Goal: Task Accomplishment & Management: Use online tool/utility

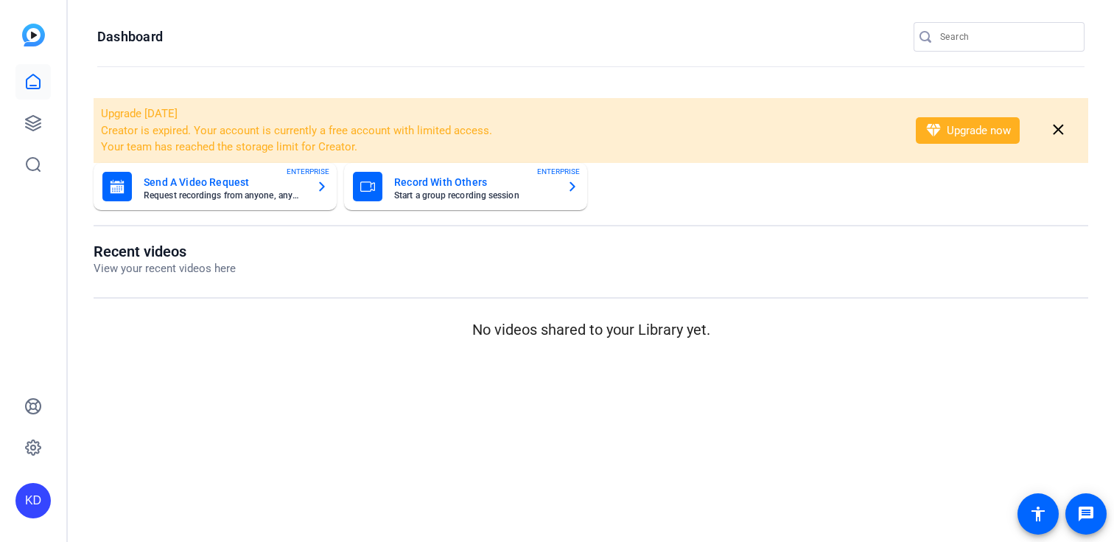
click at [996, 27] on div at bounding box center [1006, 36] width 133 height 29
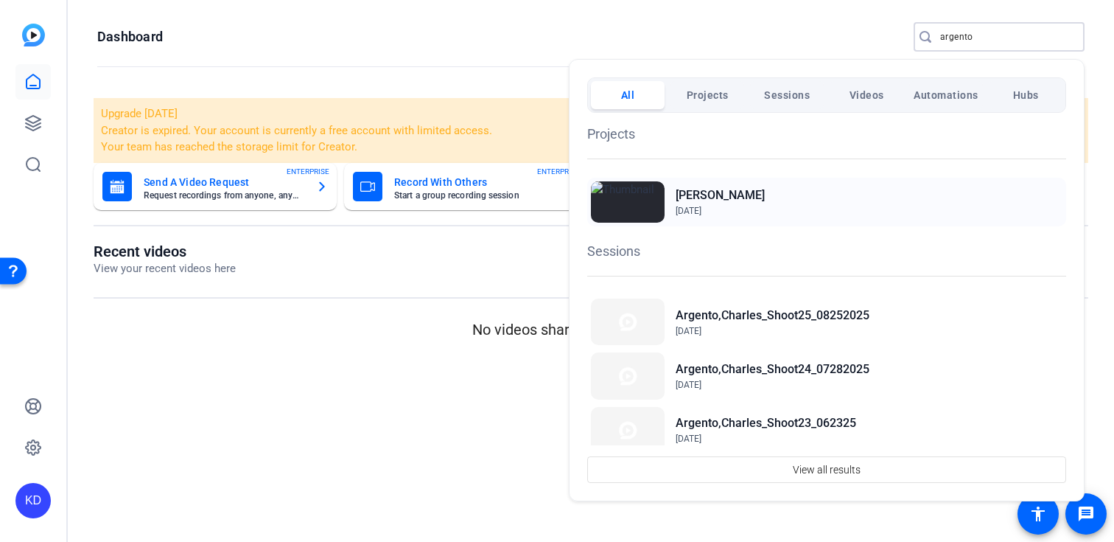
type input "argento"
click at [771, 191] on div "Charles Argento Jun 7, 2023" at bounding box center [826, 202] width 479 height 49
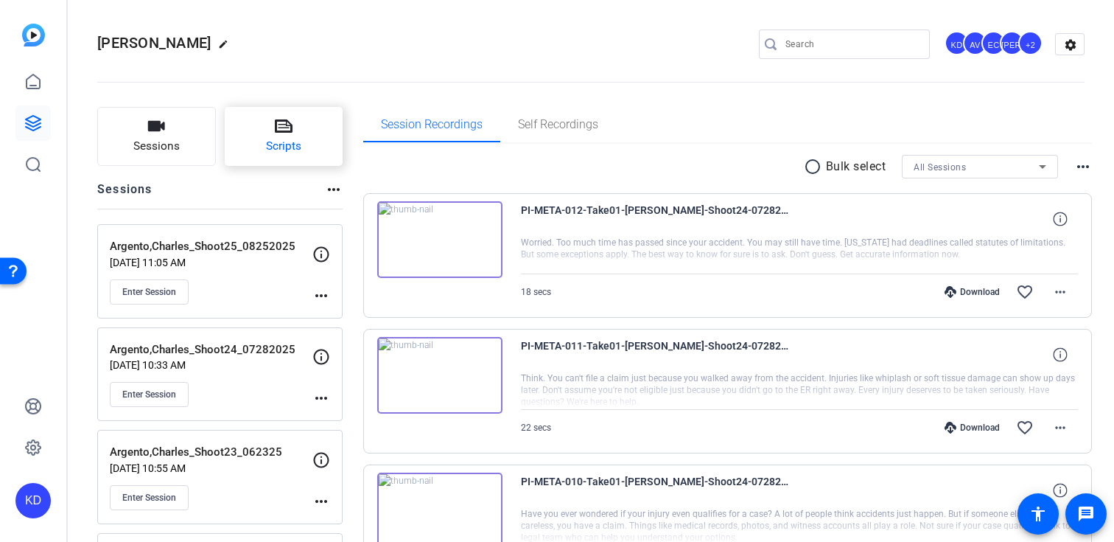
click at [300, 133] on button "Scripts" at bounding box center [284, 136] width 119 height 59
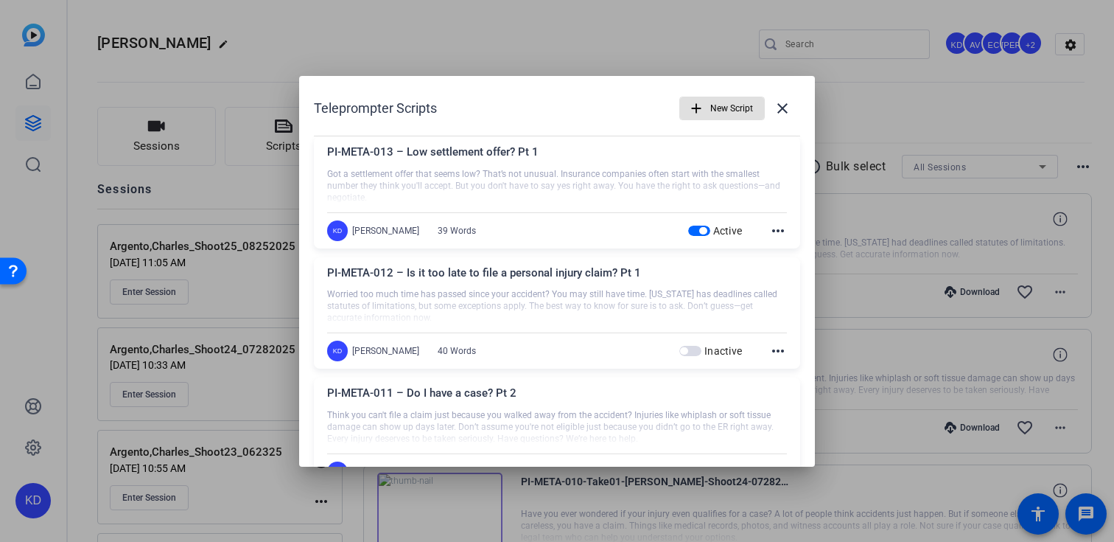
click at [726, 91] on span "button" at bounding box center [722, 108] width 84 height 35
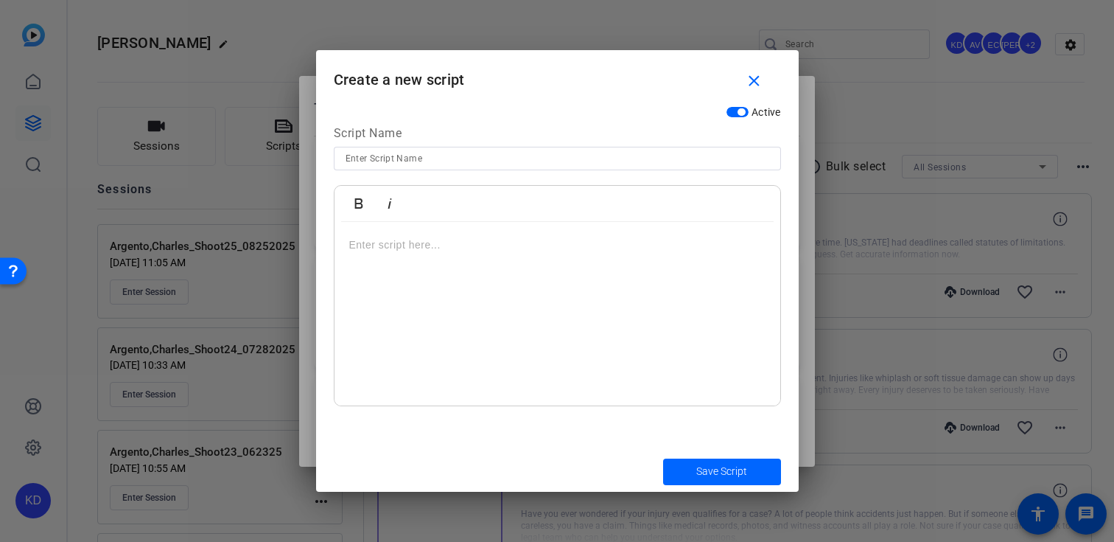
click at [526, 283] on div at bounding box center [558, 314] width 446 height 184
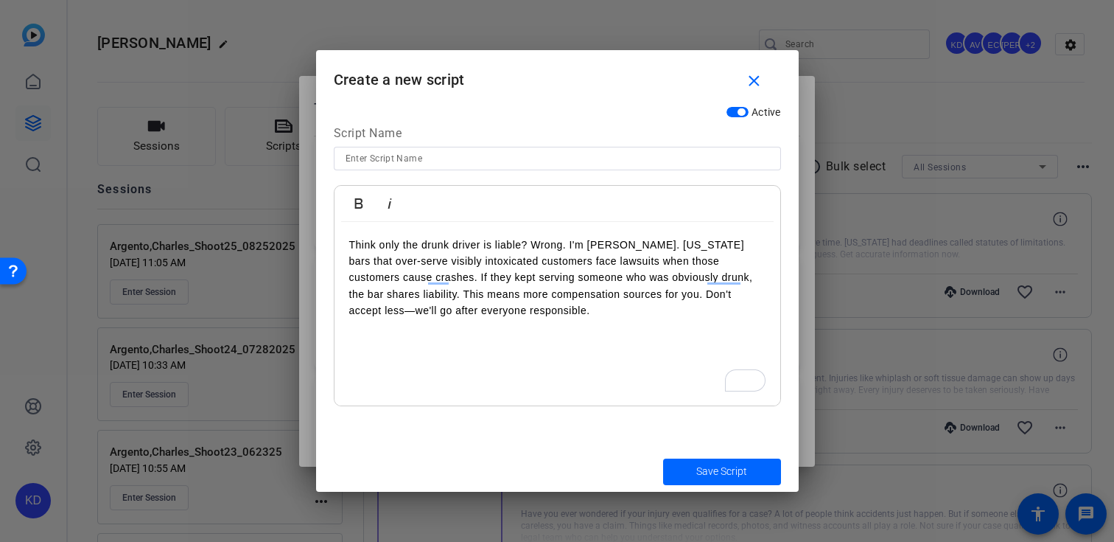
click at [570, 248] on p "Think only the drunk driver is liable? Wrong. I'm Charles Argento. Texas bars t…" at bounding box center [557, 278] width 416 height 83
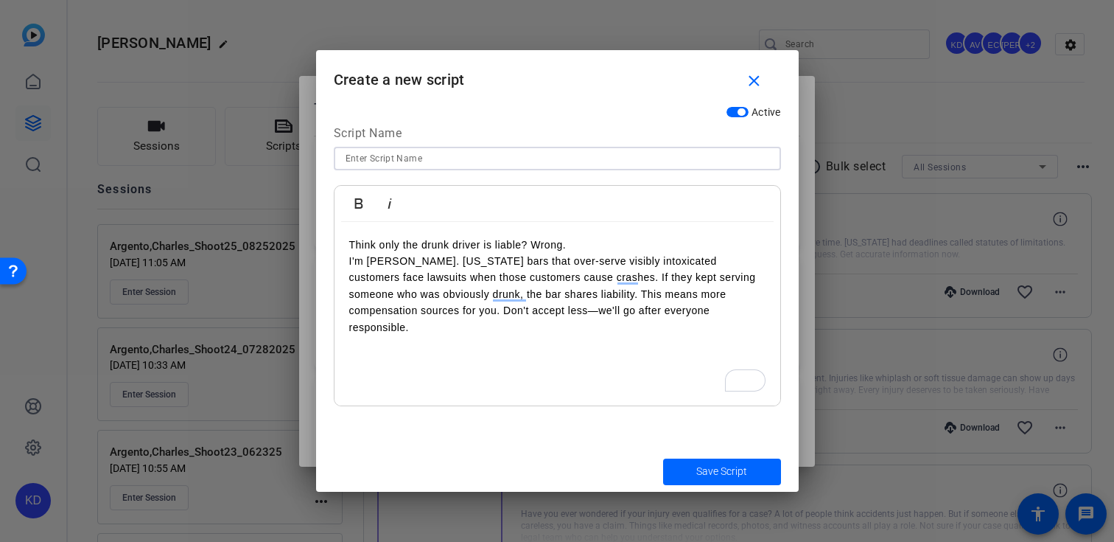
click at [598, 155] on input at bounding box center [558, 159] width 424 height 18
paste input "US-SMVID-01 - [US_STATE] Dram Shop Laws: When Bars Pay Too"
type input "US-SMVID-01 - [US_STATE] Dram Shop Laws: When Bars Pay Too"
click at [682, 469] on span "submit" at bounding box center [722, 471] width 118 height 35
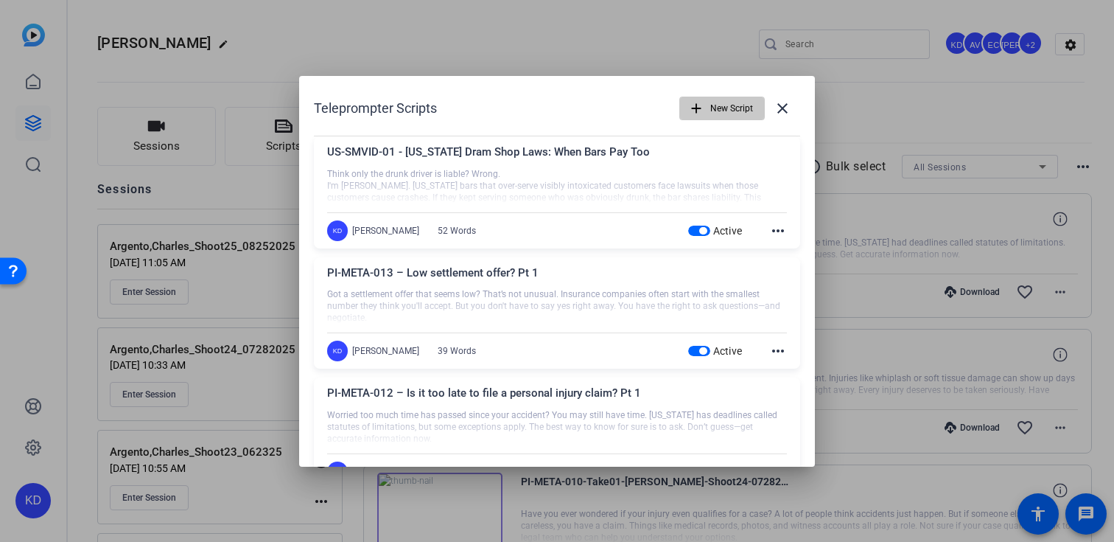
click at [724, 102] on span "New Script" at bounding box center [731, 108] width 43 height 28
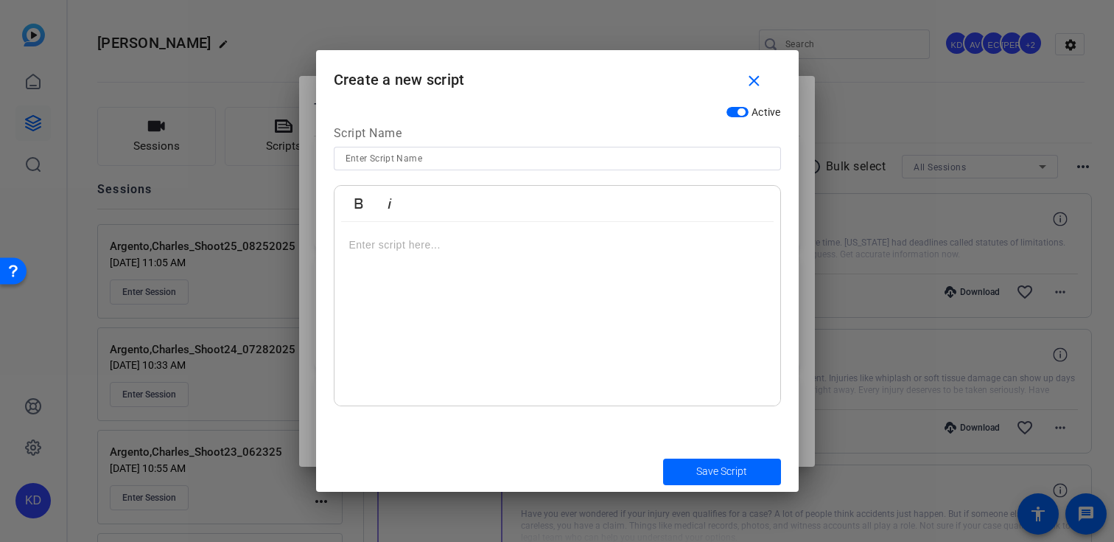
click at [484, 311] on div at bounding box center [558, 314] width 446 height 184
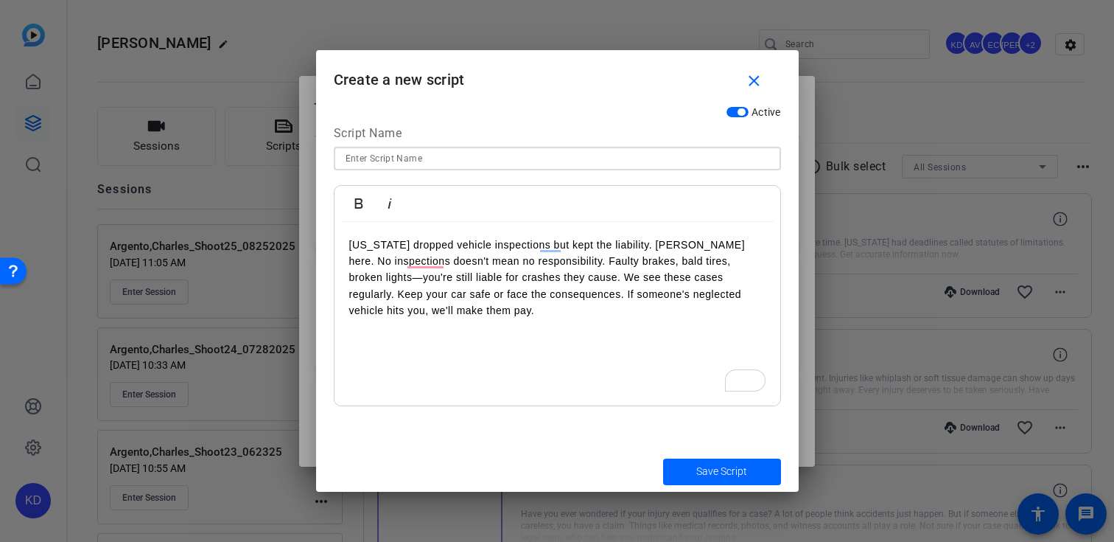
click at [534, 150] on input at bounding box center [558, 159] width 424 height 18
paste input "US-SMVID-02 - No More Safety Inspections: Still Liable for Bad Vehicles"
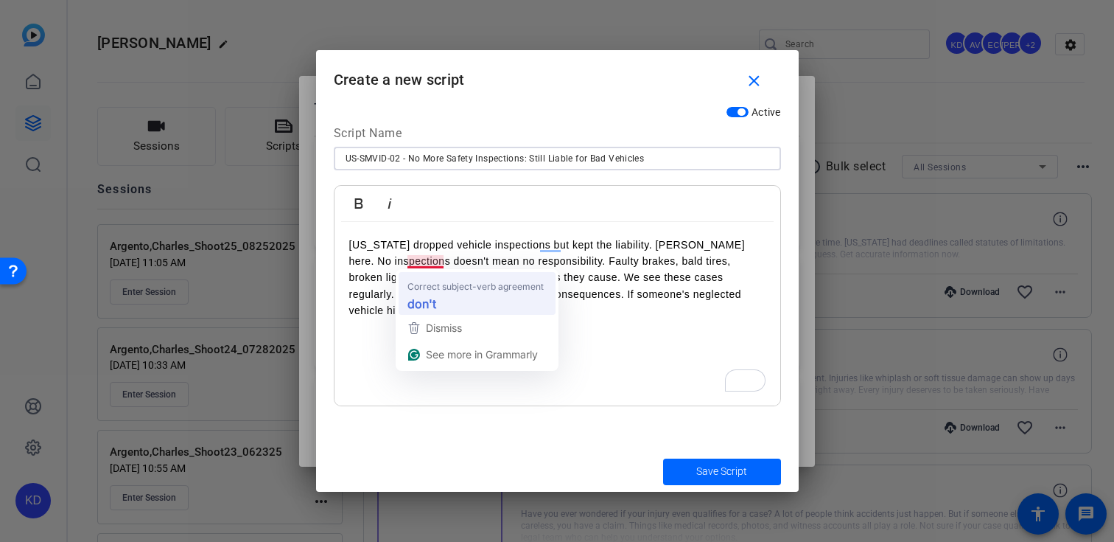
type input "US-SMVID-02 - No More Safety Inspections: Still Liable for Bad Vehicles"
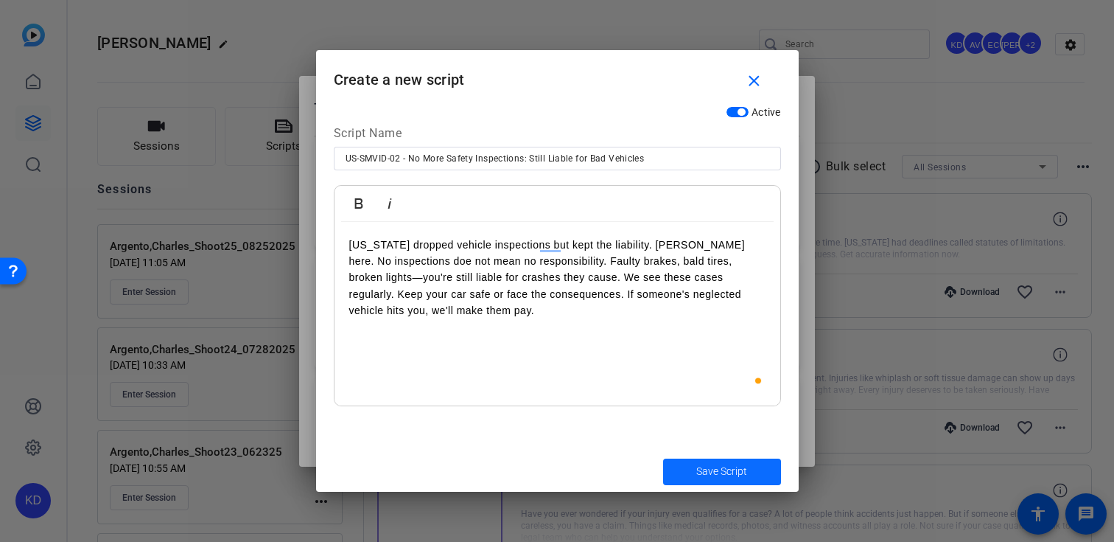
click at [712, 476] on span "Save Script" at bounding box center [721, 470] width 51 height 15
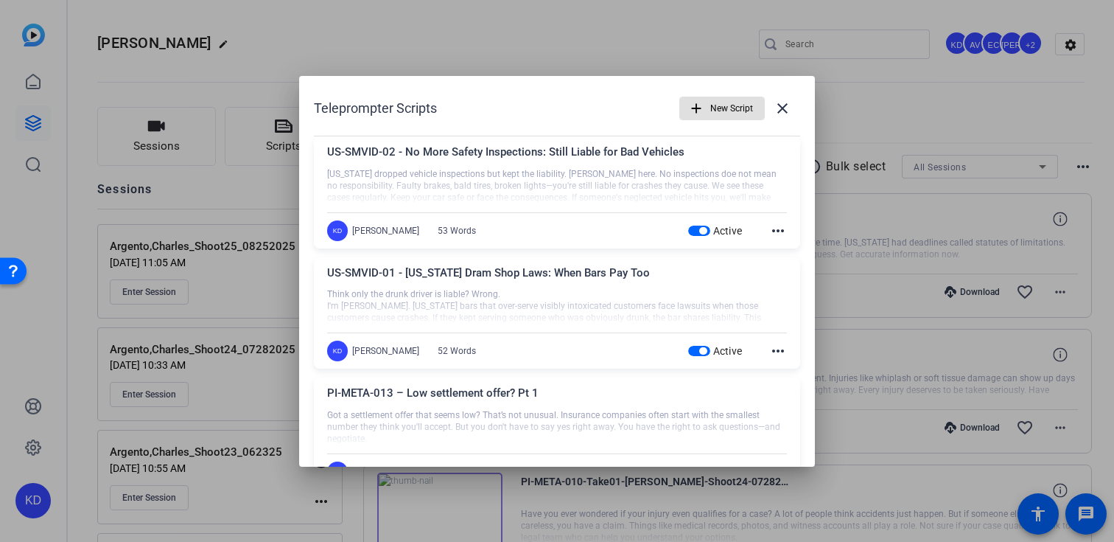
click at [710, 105] on span "New Script" at bounding box center [731, 108] width 43 height 28
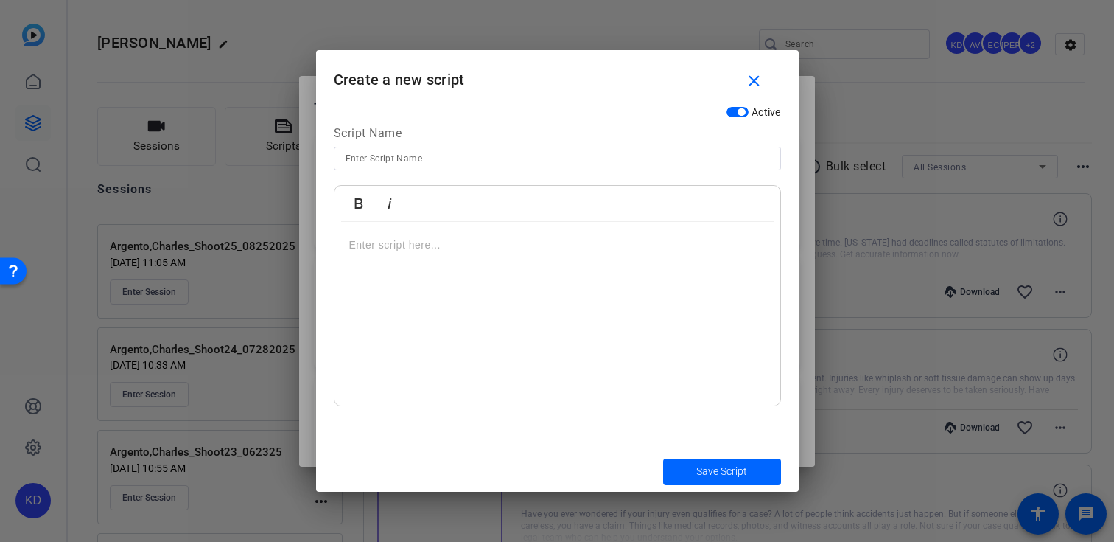
click at [567, 172] on div at bounding box center [557, 178] width 447 height 16
click at [572, 164] on input at bounding box center [558, 159] width 424 height 18
paste input "US-SMVID-03 - Construction Workers: Know Your Full Rights"
type input "US-SMVID-03 - Construction Workers: Know Your Full Rights"
click at [433, 256] on div at bounding box center [558, 314] width 446 height 184
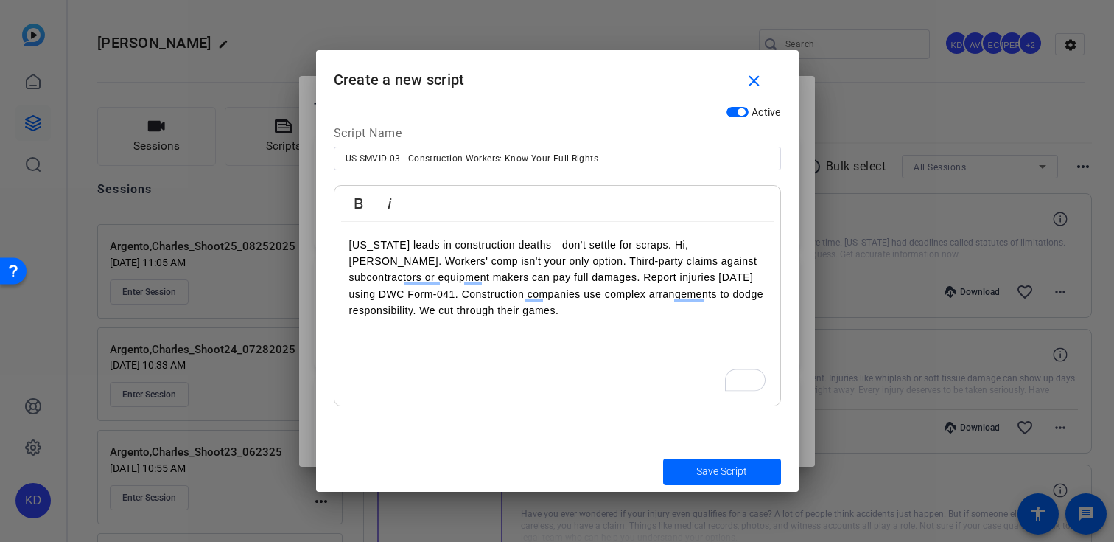
click at [642, 244] on p "Texas leads in construction deaths—don't settle for scraps. Hi, Charles Argento…" at bounding box center [557, 278] width 416 height 83
drag, startPoint x: 444, startPoint y: 259, endPoint x: 444, endPoint y: 270, distance: 10.3
click at [444, 261] on p "Hi, Charles Argento. Workers' comp isn't your only option. Third-party claims a…" at bounding box center [557, 286] width 416 height 66
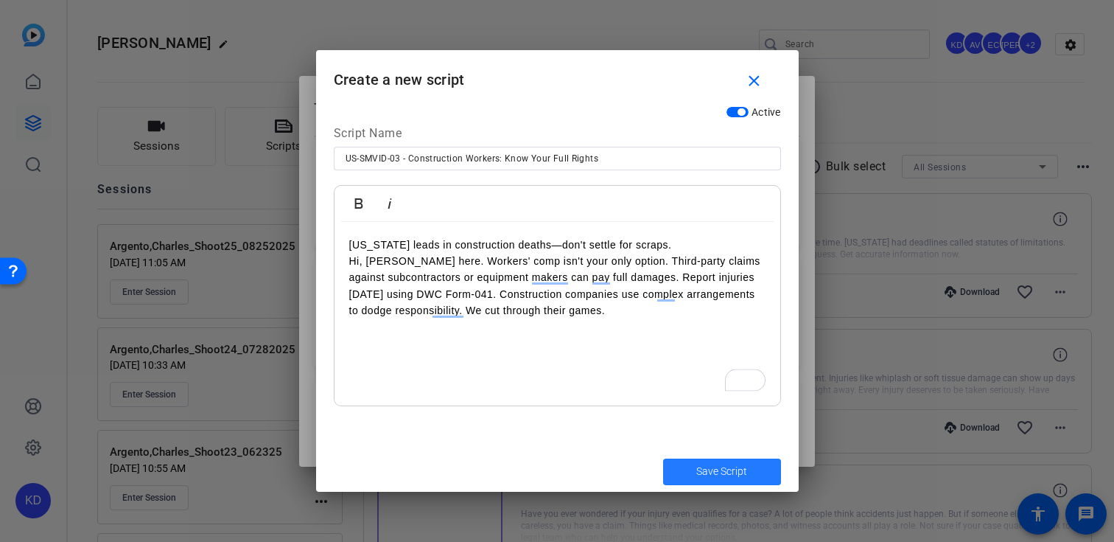
click at [684, 477] on span "submit" at bounding box center [722, 471] width 118 height 35
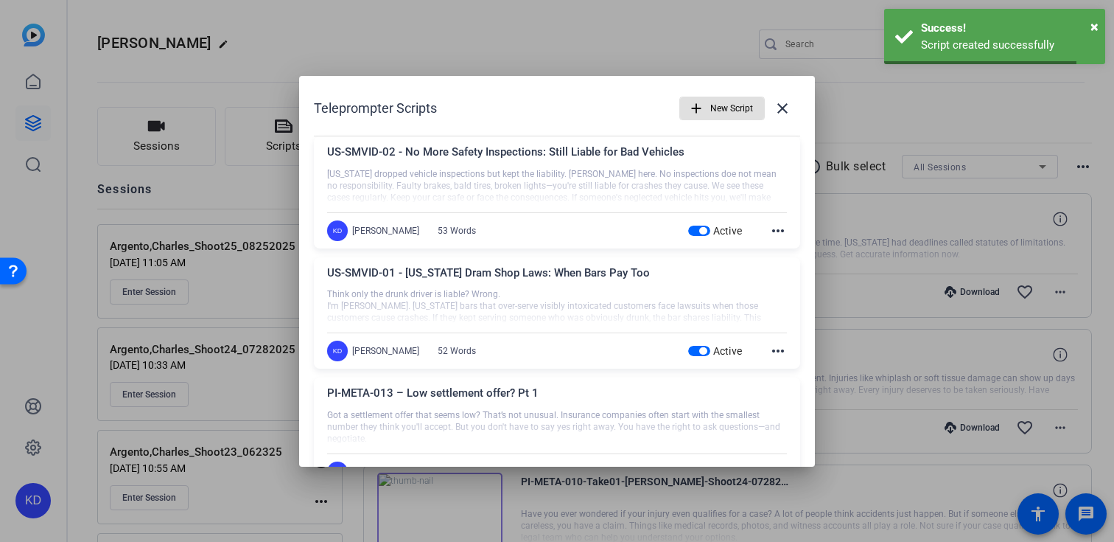
click at [733, 113] on span "New Script" at bounding box center [731, 108] width 43 height 28
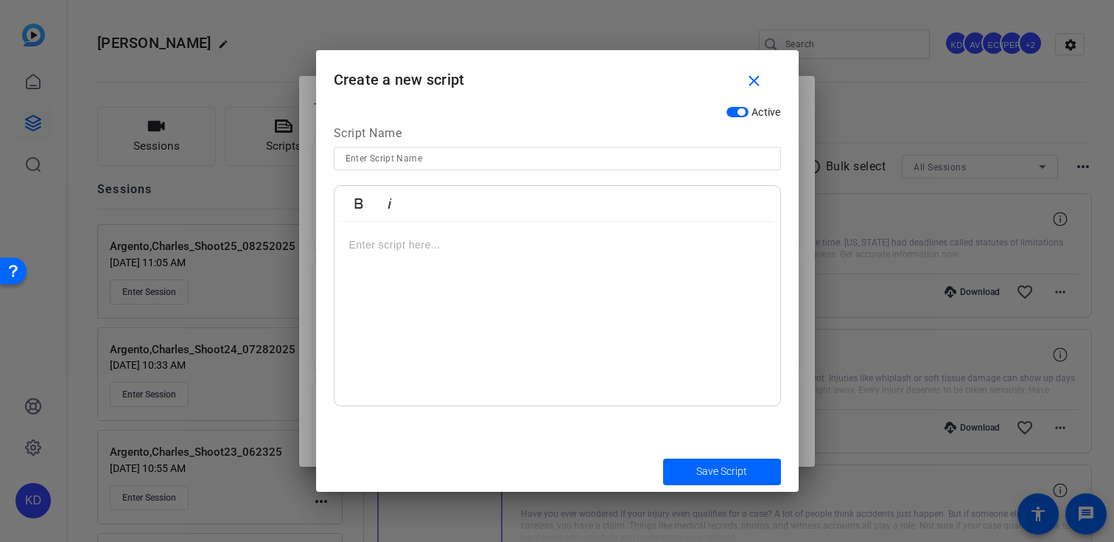
click at [501, 306] on div at bounding box center [558, 314] width 446 height 184
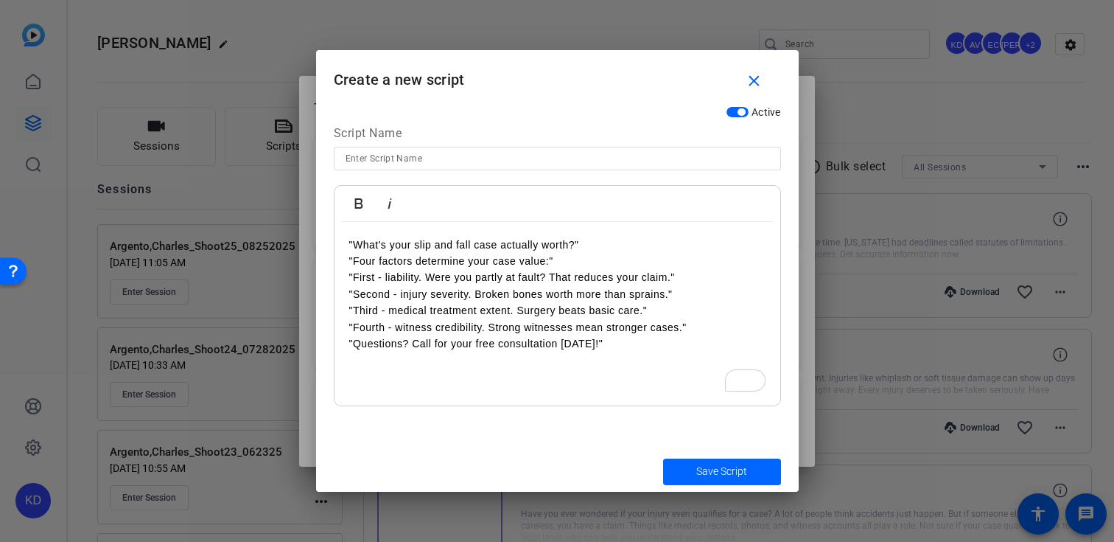
click at [353, 240] on p ""What's your slip and fall case actually worth?"" at bounding box center [557, 245] width 416 height 16
click at [597, 237] on p "What's your slip and fall case actually worth?"" at bounding box center [557, 245] width 416 height 16
click at [359, 260] on p ""Four factors determine your case value:"" at bounding box center [557, 261] width 416 height 16
click at [620, 261] on p "There are four factors determine your case value:"" at bounding box center [557, 261] width 416 height 16
click at [353, 280] on p ""First - liability. Were you partly at fault? That reduces your claim."" at bounding box center [557, 277] width 416 height 16
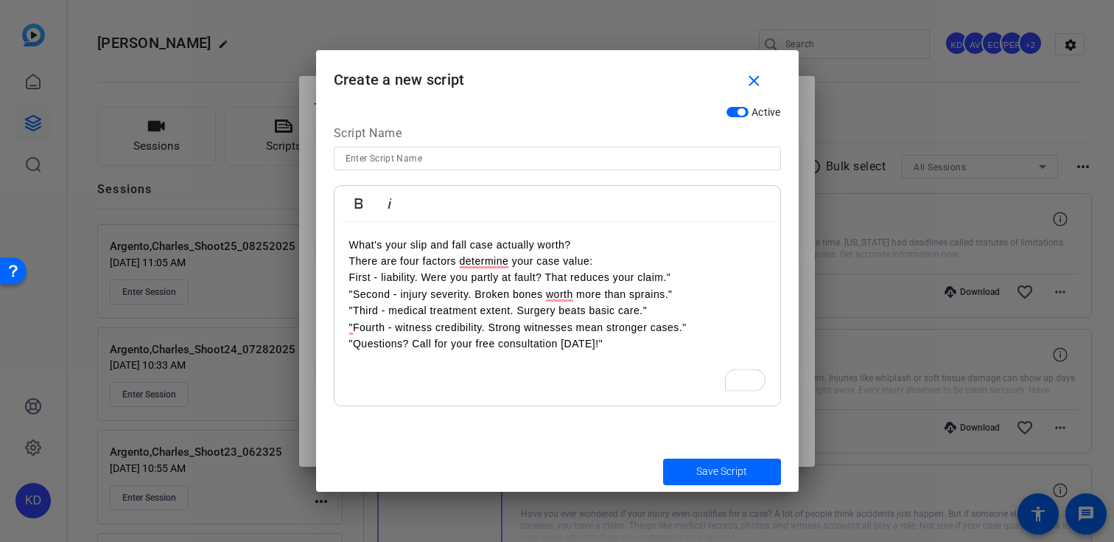
click at [696, 274] on p "First - liability. Were you partly at fault? That reduces your claim."" at bounding box center [557, 277] width 416 height 16
click at [685, 292] on p ""Second - injury severity. Broken bones worth more than sprains."" at bounding box center [557, 294] width 416 height 16
click at [658, 320] on p ""Fourth - witness credibility. Strong witnesses mean stronger cases."" at bounding box center [557, 327] width 416 height 16
click at [712, 305] on p ""Third - medical treatment extent. Surgery beats basic care."" at bounding box center [557, 310] width 416 height 16
click at [725, 324] on p ""Fourth - witness credibility. Strong witnesses mean stronger cases."" at bounding box center [557, 327] width 416 height 16
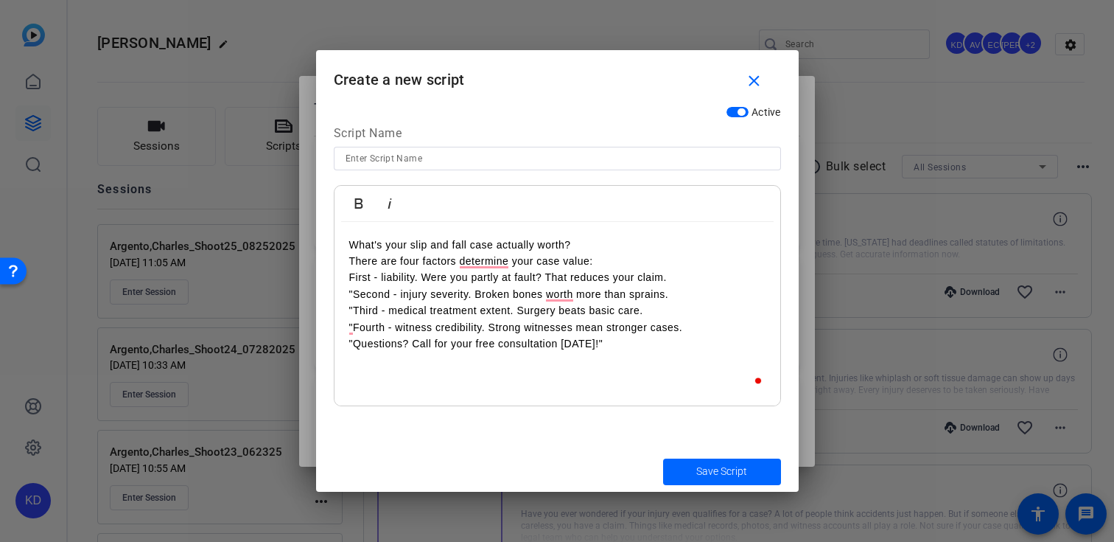
click at [620, 340] on p ""Questions? Call for your free consultation today!"" at bounding box center [557, 343] width 416 height 16
click at [352, 298] on p ""Second - injury severity. Broken bones worth more than sprains." at bounding box center [557, 294] width 416 height 16
click at [353, 309] on p ""Third - medical treatment extent. Surgery beats basic care." at bounding box center [557, 310] width 416 height 16
click at [354, 330] on p ""Fourth - witness credibility. Strong witnesses mean stronger cases." at bounding box center [557, 327] width 416 height 16
click at [351, 350] on p ""Questions? Call for your free consultation today!" at bounding box center [557, 343] width 416 height 16
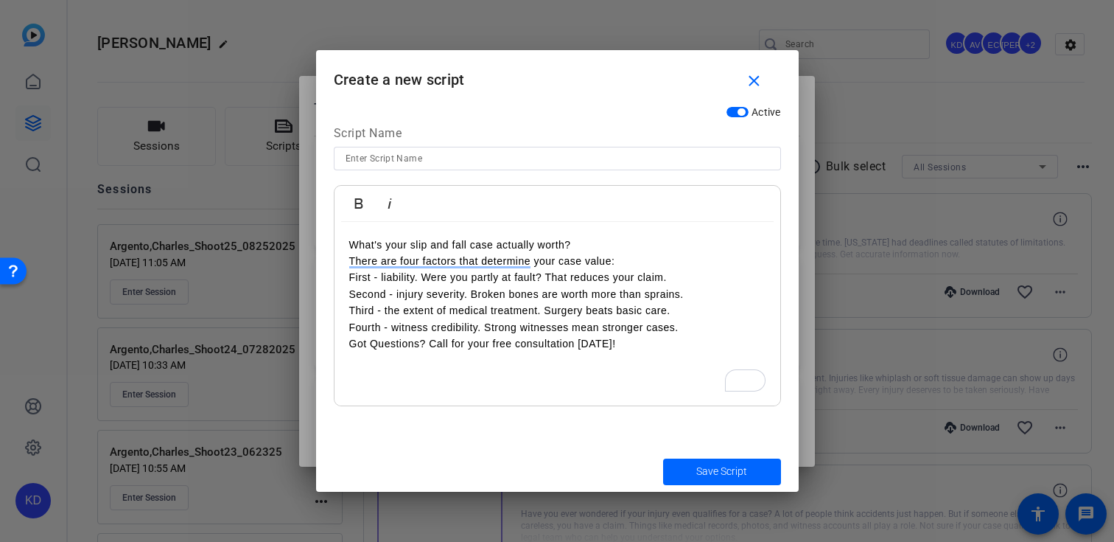
click at [567, 328] on p "Fourth - witness credibility. Strong witnesses mean stronger cases." at bounding box center [557, 327] width 416 height 16
click at [556, 160] on input at bounding box center [558, 159] width 424 height 18
paste input "PI-SMVID-209 - What is my slip and fall case worth_"
type input "PI-SMVID-209 - What is my slip and fall case worth_"
click at [715, 474] on span "Save Script" at bounding box center [721, 470] width 51 height 15
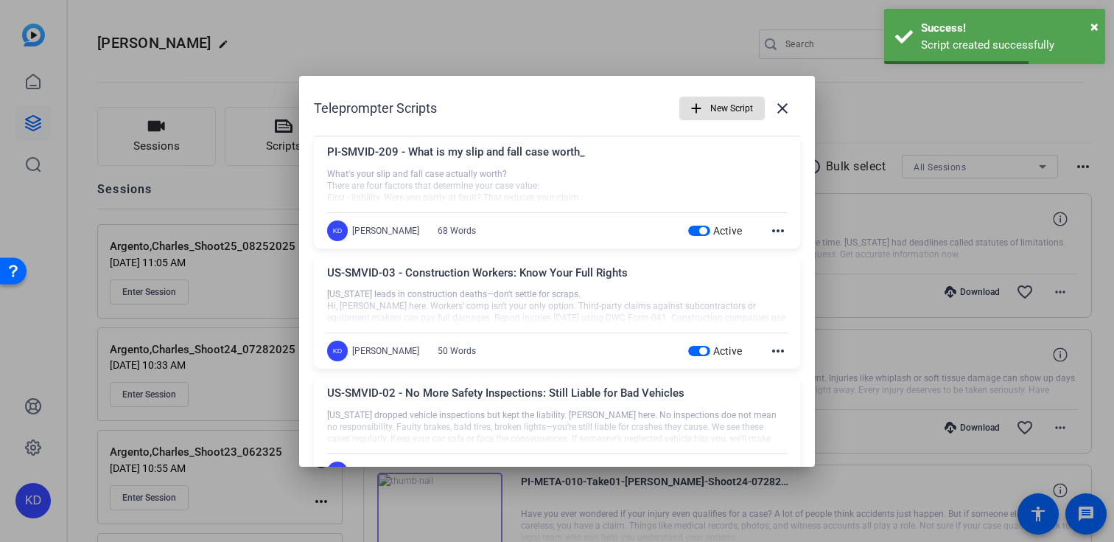
click at [715, 113] on span "New Script" at bounding box center [731, 108] width 43 height 28
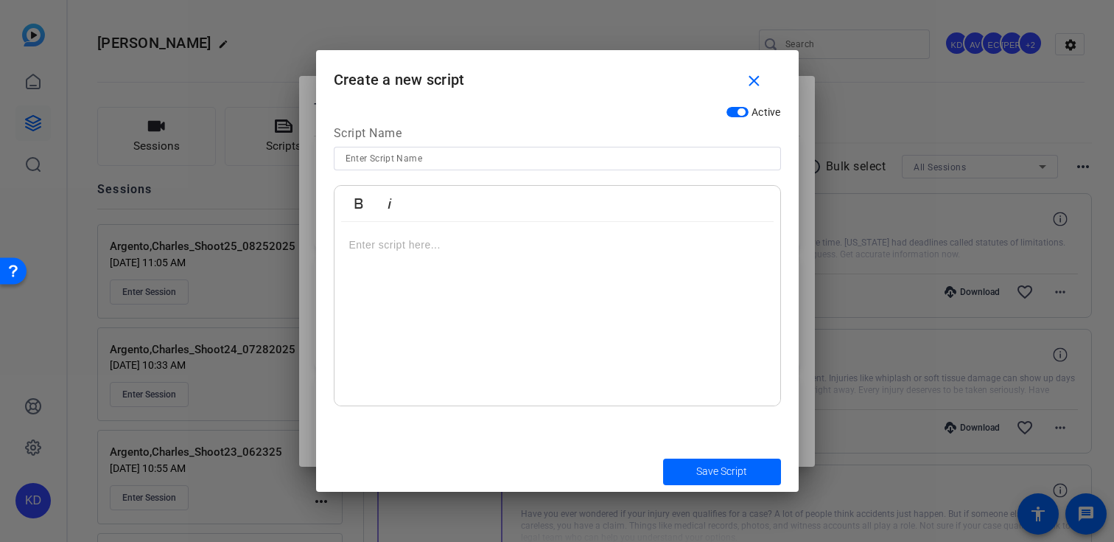
click at [485, 349] on div at bounding box center [558, 314] width 446 height 184
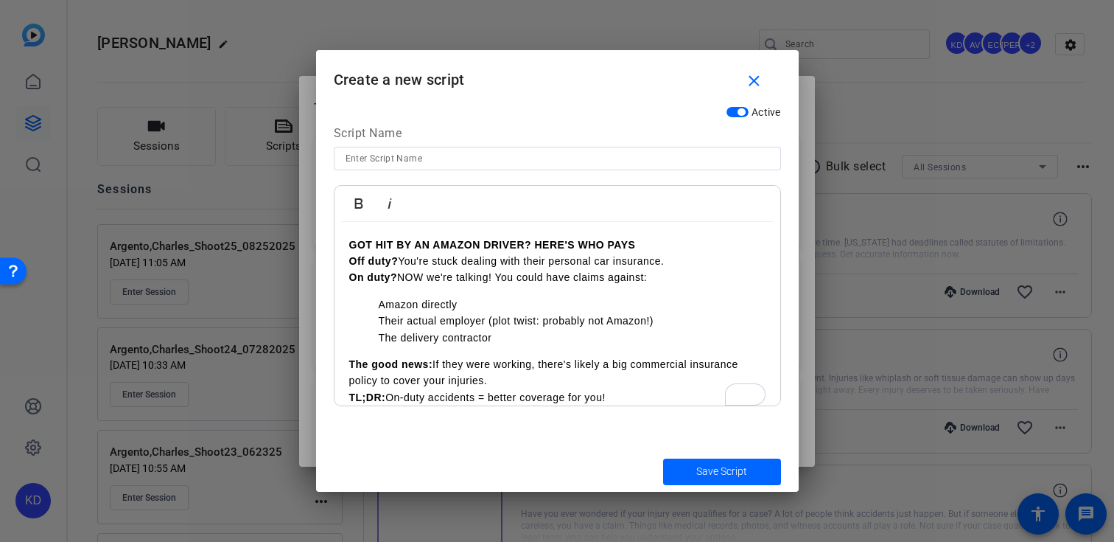
scroll to position [14, 0]
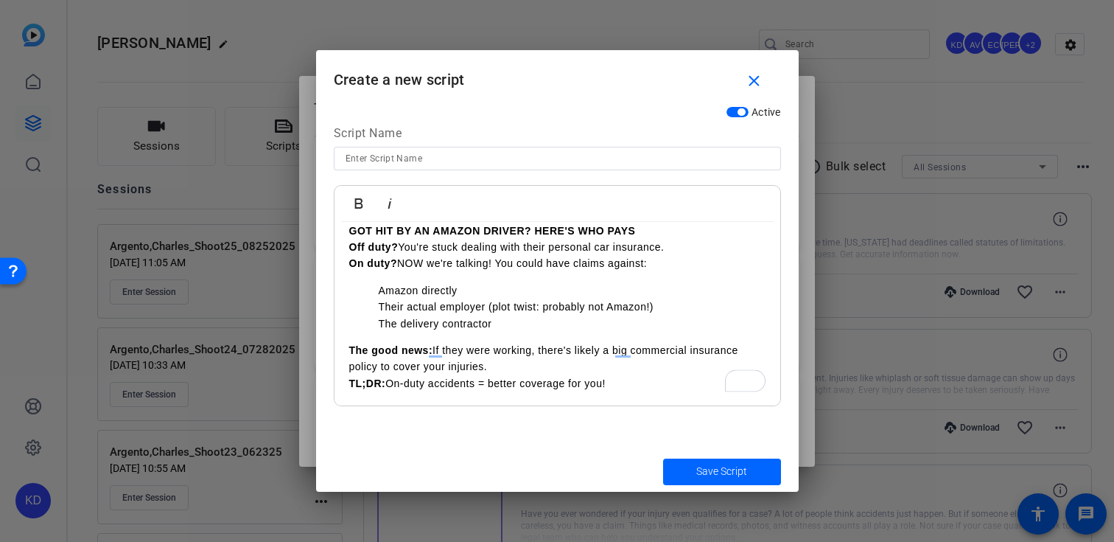
click at [377, 292] on ul "Amazon directly Their actual employer (plot twist: probably not Amazon!) The de…" at bounding box center [557, 306] width 416 height 49
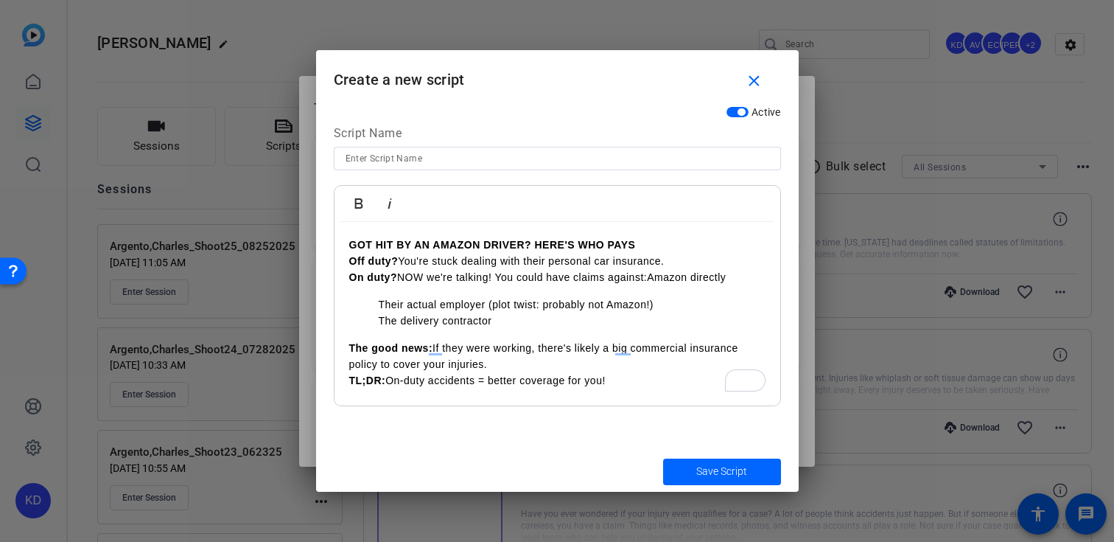
scroll to position [0, 0]
click at [377, 305] on ul "Their actual employer (plot twist: probably not Amazon!) The delivery contractor" at bounding box center [557, 312] width 416 height 33
drag, startPoint x: 652, startPoint y: 278, endPoint x: 652, endPoint y: 298, distance: 20.6
click at [652, 280] on p "On duty? NOW we're talking! You could have claims against: Amazon directly" at bounding box center [557, 277] width 416 height 16
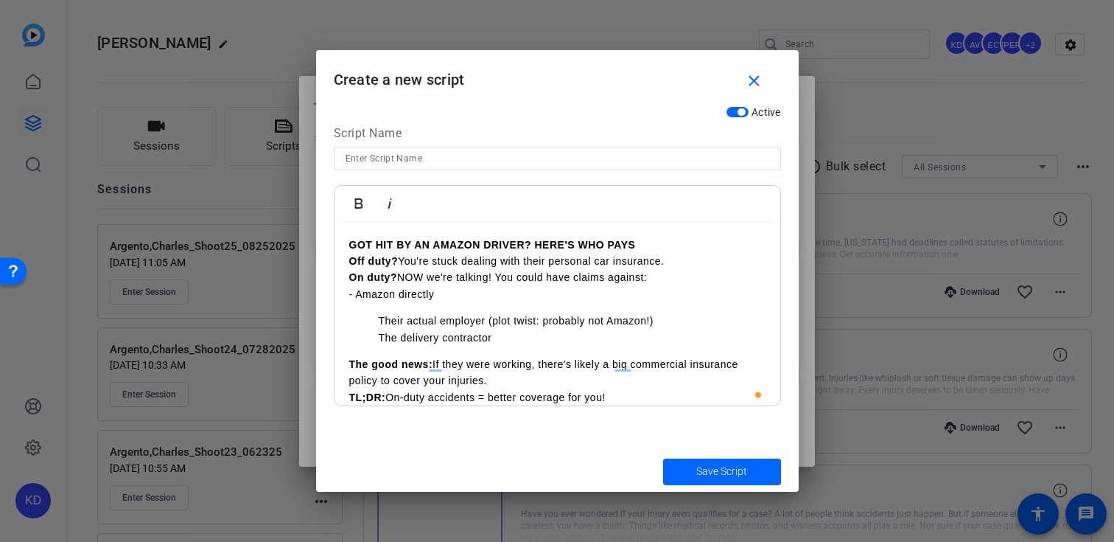
click at [377, 326] on ul "Their actual employer (plot twist: probably not Amazon!) The delivery contractor" at bounding box center [557, 328] width 416 height 33
drag, startPoint x: 375, startPoint y: 336, endPoint x: 375, endPoint y: 348, distance: 11.8
click at [375, 337] on ul "The delivery contractor" at bounding box center [557, 337] width 416 height 16
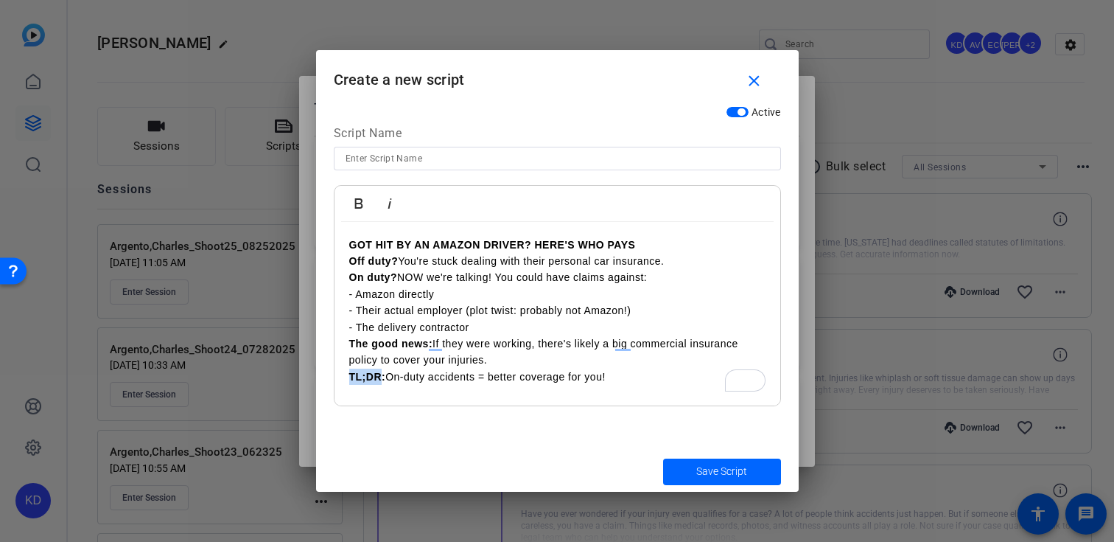
drag, startPoint x: 382, startPoint y: 379, endPoint x: 332, endPoint y: 377, distance: 49.4
click at [332, 377] on div "Active Script Name Bold Italic GOT HIT BY AN AMAZON DRIVER? HERE'S WHO PAYS Off…" at bounding box center [557, 275] width 483 height 352
click at [519, 378] on p "Bottom line? On-duty accidents = better coverage for you!" at bounding box center [557, 376] width 416 height 16
click at [505, 154] on input at bounding box center [558, 159] width 424 height 18
paste input "PI-SMVID-211 - Who pays if you’re injured by an Amazon driver_ _"
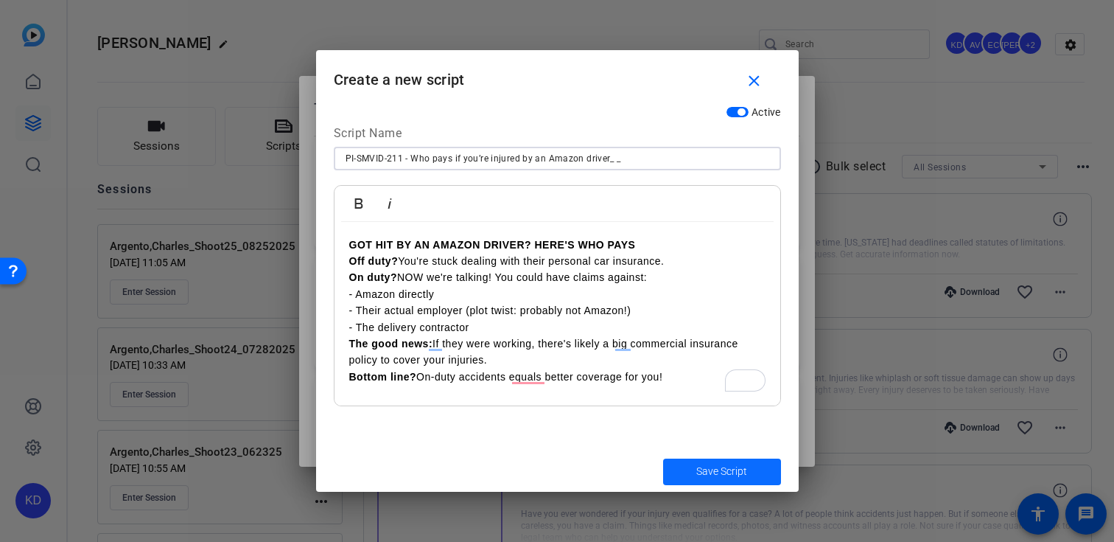
type input "PI-SMVID-211 - Who pays if you’re injured by an Amazon driver_ _"
click at [709, 465] on span "Save Script" at bounding box center [721, 470] width 51 height 15
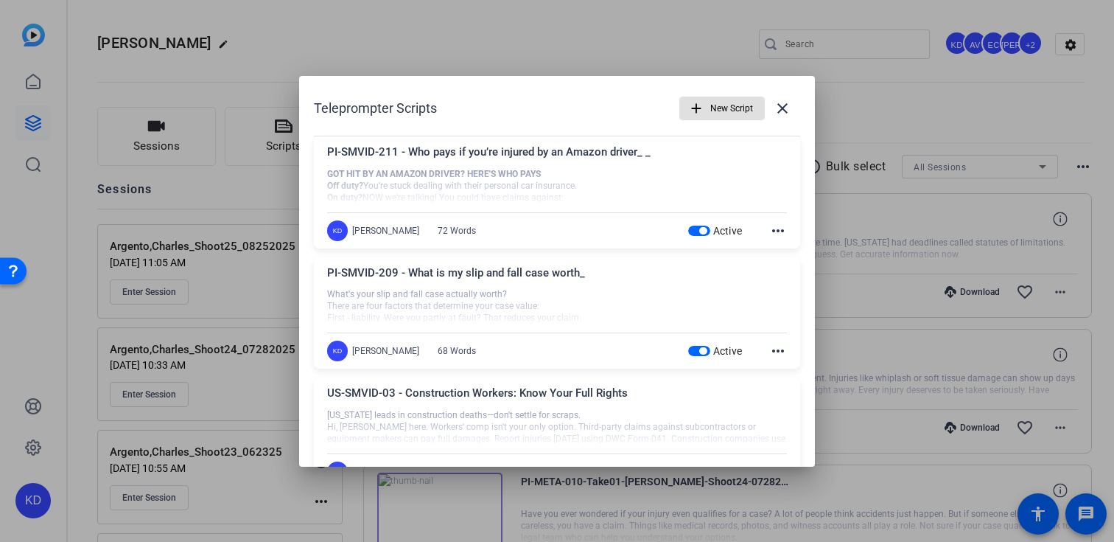
click at [696, 110] on mat-icon "add" at bounding box center [696, 108] width 16 height 16
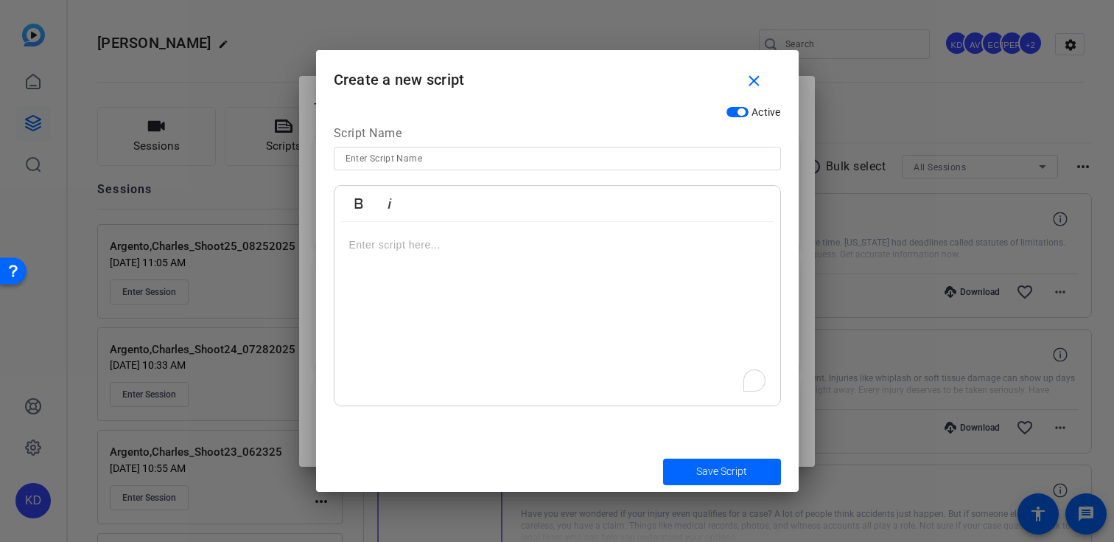
click at [489, 280] on div "To enrich screen reader interactions, please activate Accessibility in Grammarl…" at bounding box center [558, 314] width 446 height 184
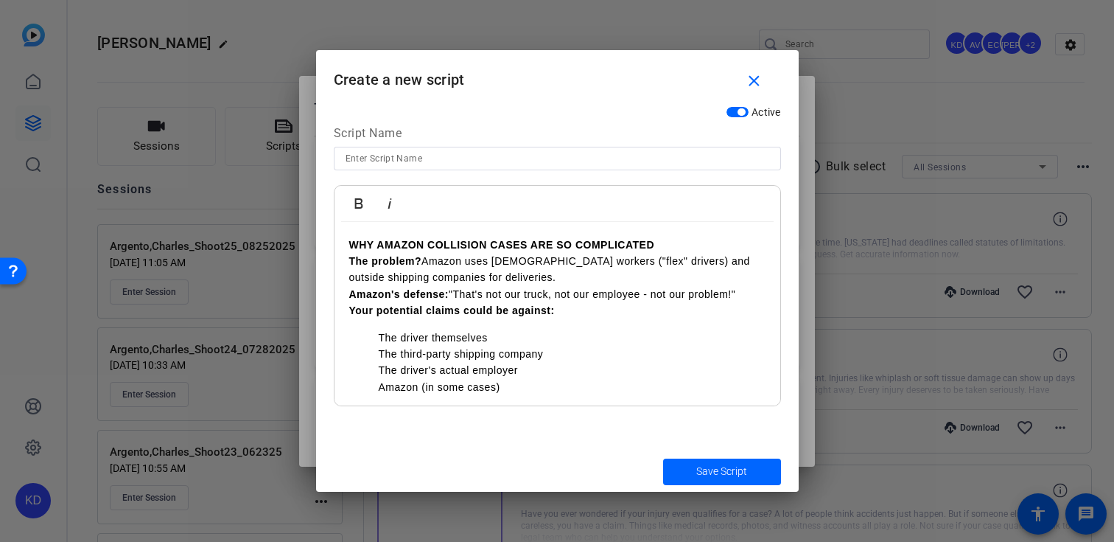
click at [376, 341] on ul "The driver themselves The third-party shipping company The driver's actual empl…" at bounding box center [557, 362] width 416 height 66
click at [379, 358] on li "The third-party shipping company" at bounding box center [572, 354] width 387 height 16
click at [380, 377] on li "The driver's actual employer" at bounding box center [572, 370] width 387 height 16
drag, startPoint x: 374, startPoint y: 393, endPoint x: 374, endPoint y: 411, distance: 18.4
click at [374, 394] on ul "Amazon (in some cases)" at bounding box center [557, 387] width 416 height 16
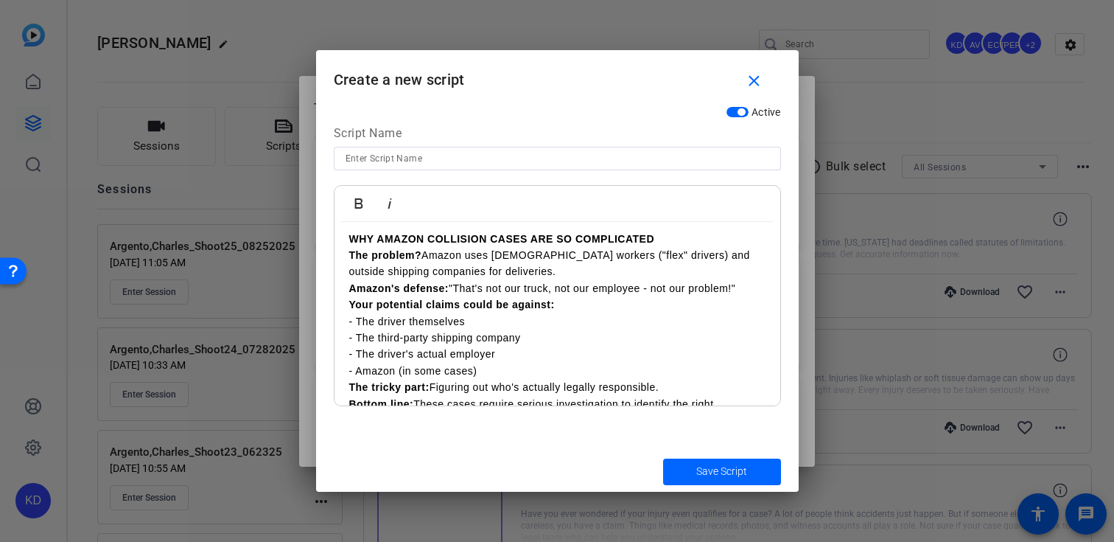
scroll to position [43, 0]
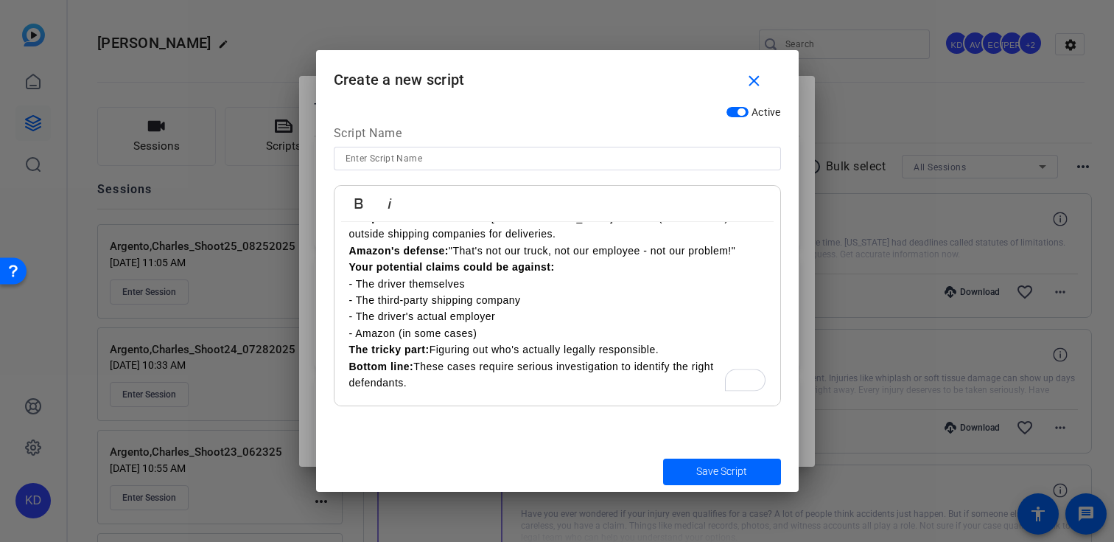
drag, startPoint x: 356, startPoint y: 368, endPoint x: 357, endPoint y: 377, distance: 9.7
click at [356, 368] on strong "Bottom line:" at bounding box center [381, 366] width 65 height 12
click at [425, 350] on strong "The tricky part:" at bounding box center [389, 349] width 80 height 12
click at [454, 367] on strong "And the bottom line:" at bounding box center [403, 366] width 108 height 12
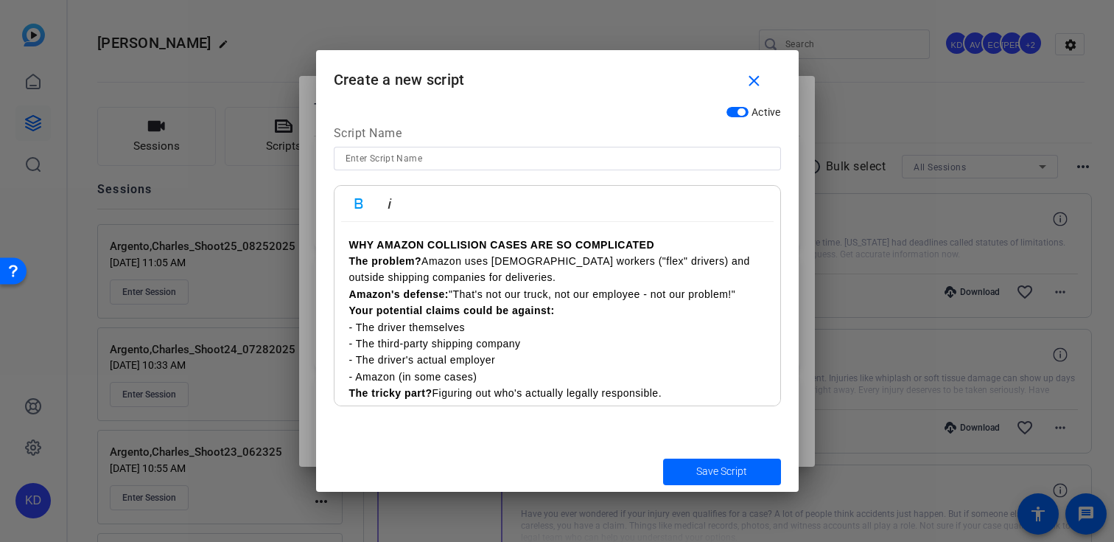
click at [345, 243] on div "WHY AMAZON COLLISION CASES ARE SO COMPLICATED The problem? Amazon uses [DEMOGRA…" at bounding box center [558, 336] width 446 height 228
click at [503, 152] on input at bounding box center [558, 159] width 424 height 18
paste input "PI-SMVID-213 - Why are Amazon collision cases so complicated_"
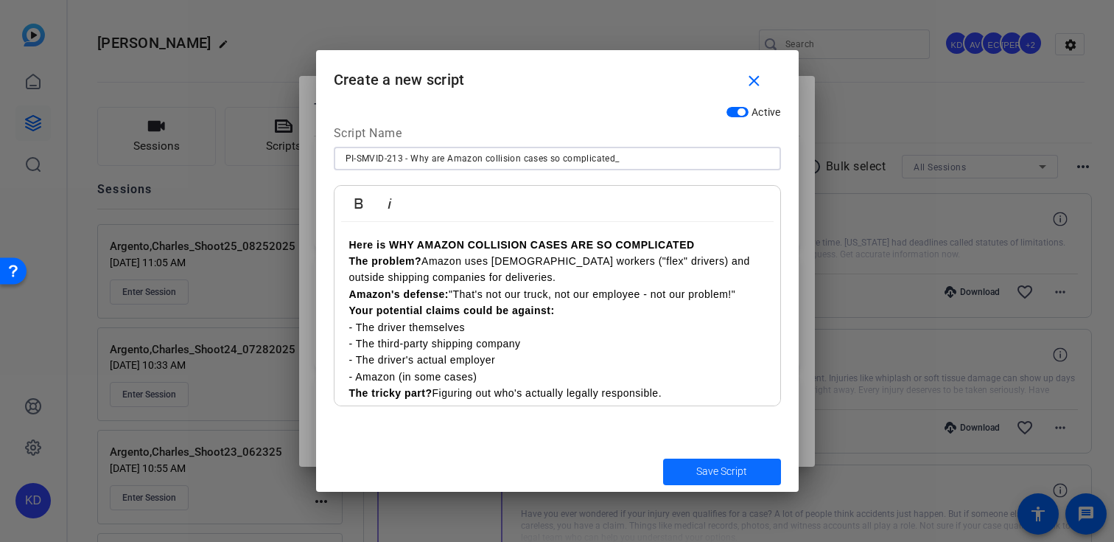
type input "PI-SMVID-213 - Why are Amazon collision cases so complicated_"
click at [683, 467] on span "submit" at bounding box center [722, 471] width 118 height 35
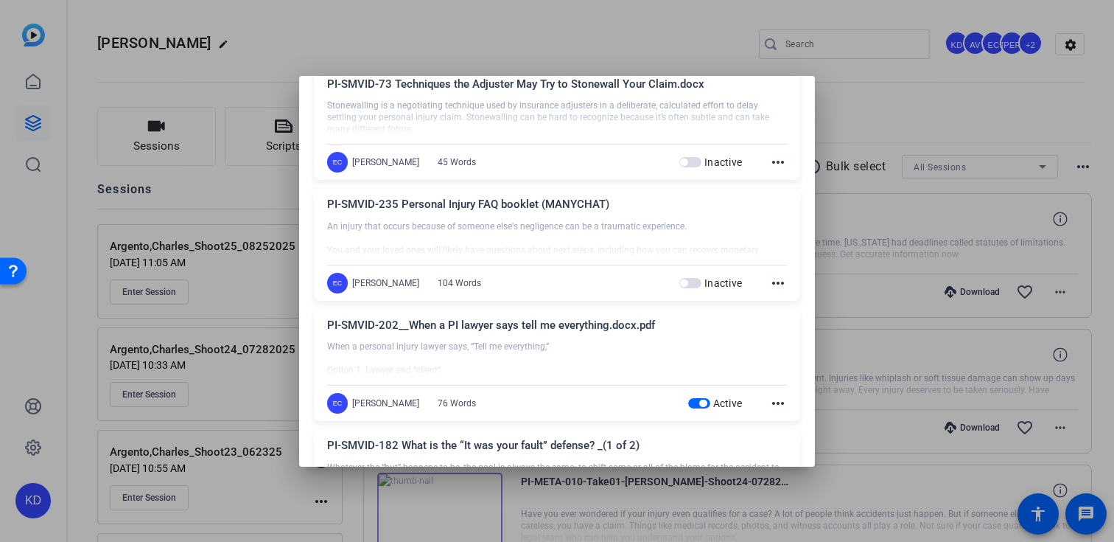
scroll to position [10223, 0]
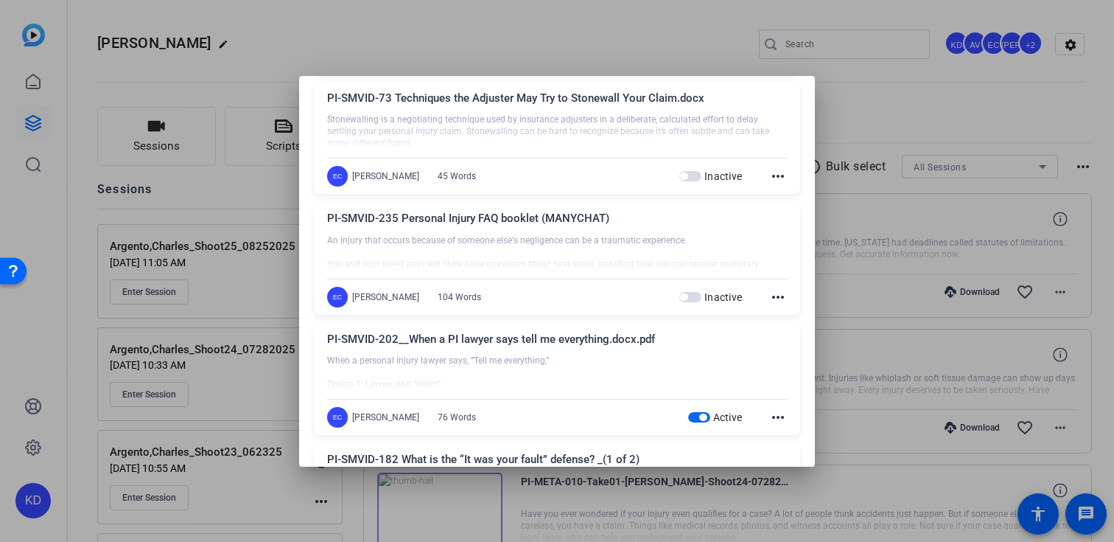
click at [702, 410] on div "Active" at bounding box center [715, 417] width 55 height 15
click at [702, 413] on span "button" at bounding box center [702, 416] width 7 height 7
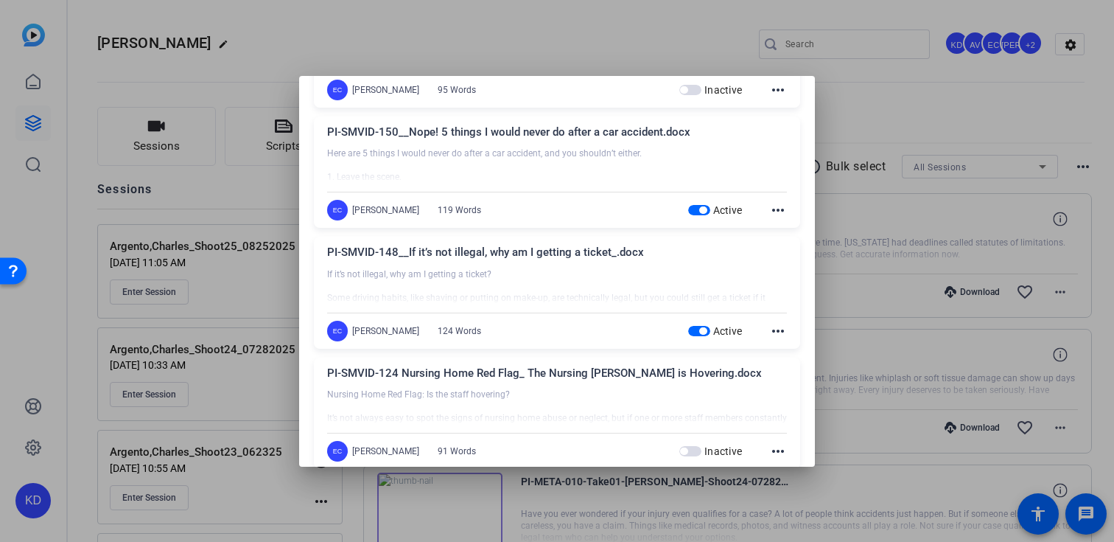
scroll to position [8604, 0]
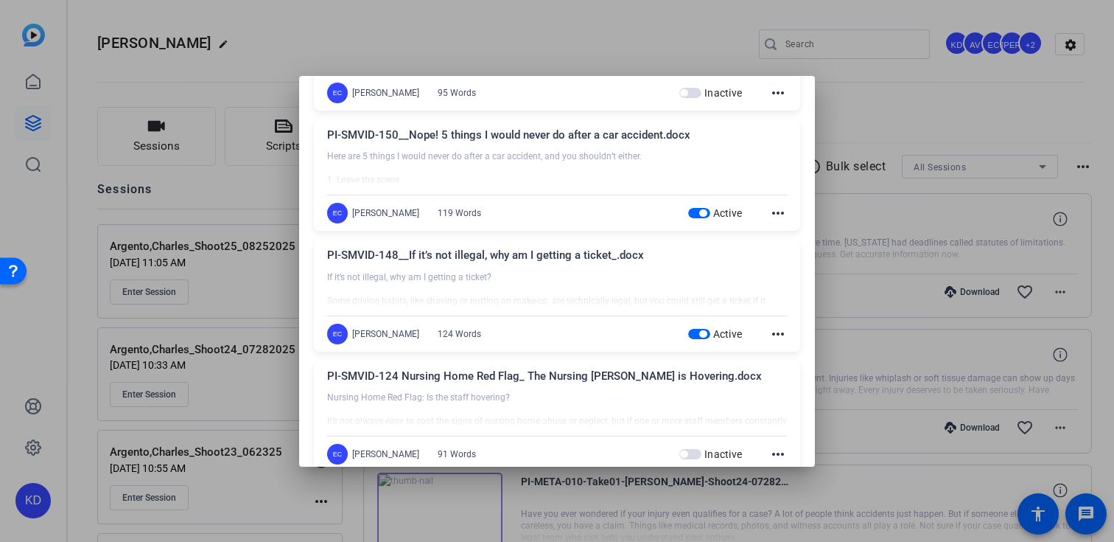
click at [702, 330] on span "button" at bounding box center [702, 333] width 7 height 7
click at [697, 206] on div "Active" at bounding box center [715, 213] width 55 height 15
click at [697, 208] on span "button" at bounding box center [699, 213] width 22 height 10
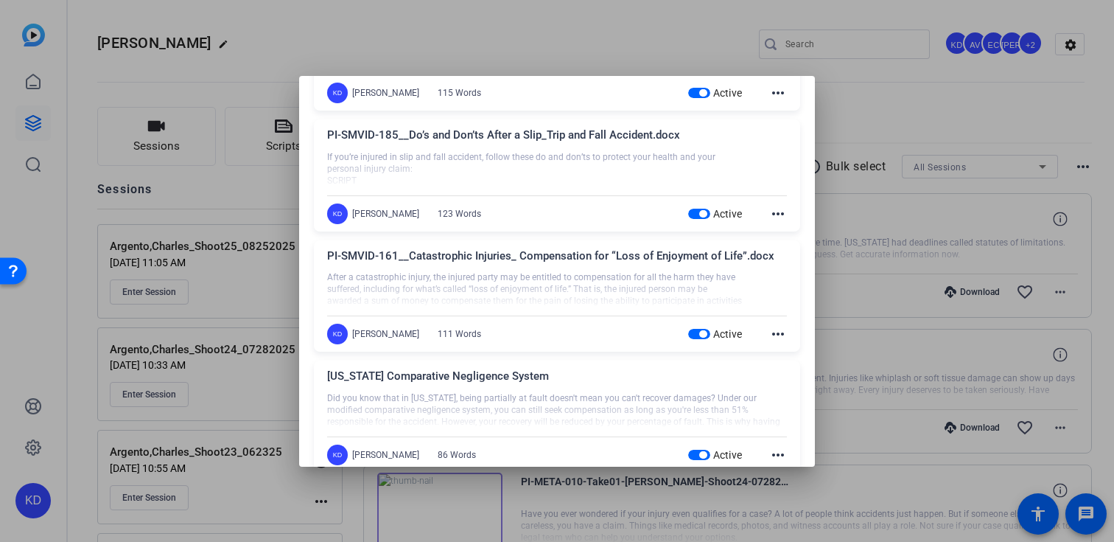
scroll to position [3870, 0]
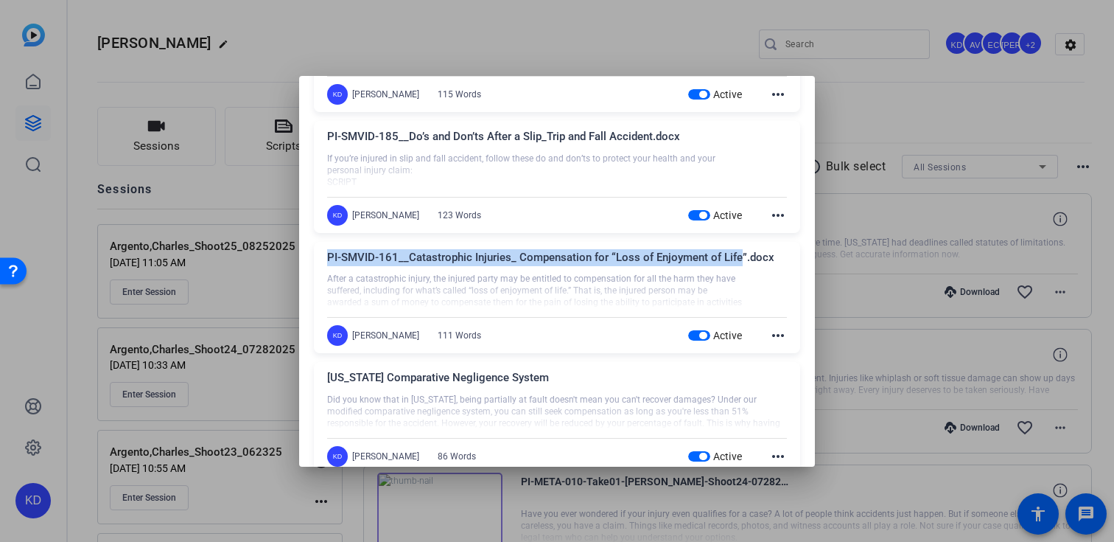
drag, startPoint x: 738, startPoint y: 257, endPoint x: 327, endPoint y: 256, distance: 410.4
click at [327, 255] on div "PI-SMVID-161__Catastrophic Injuries_ Compensation for “Loss of Enjoyment of Lif…" at bounding box center [557, 261] width 460 height 24
copy div "PI-SMVID-161__Catastrophic Injuries_ Compensation for “Loss of Enjoyment of Life"
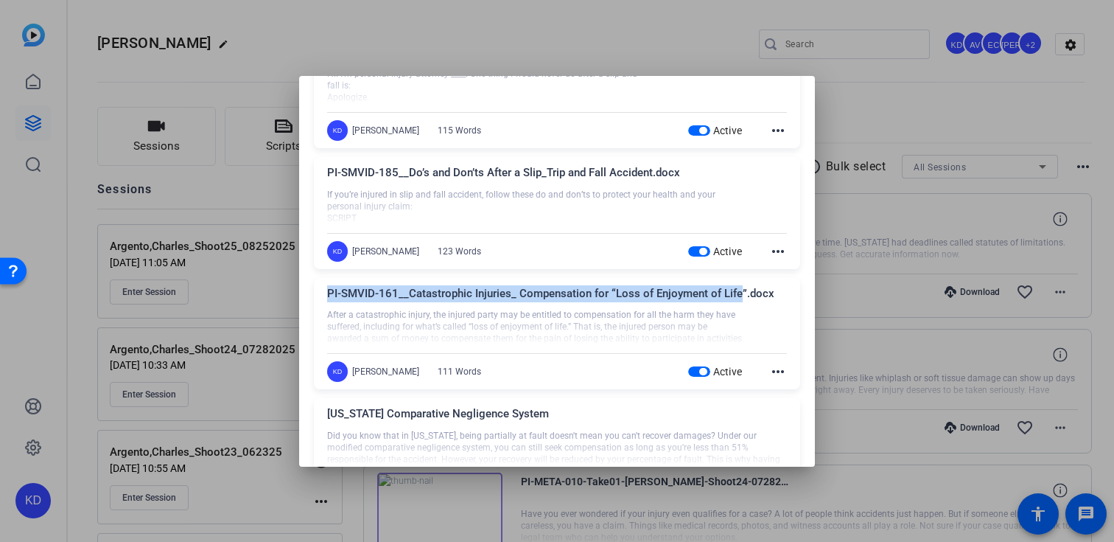
scroll to position [3810, 0]
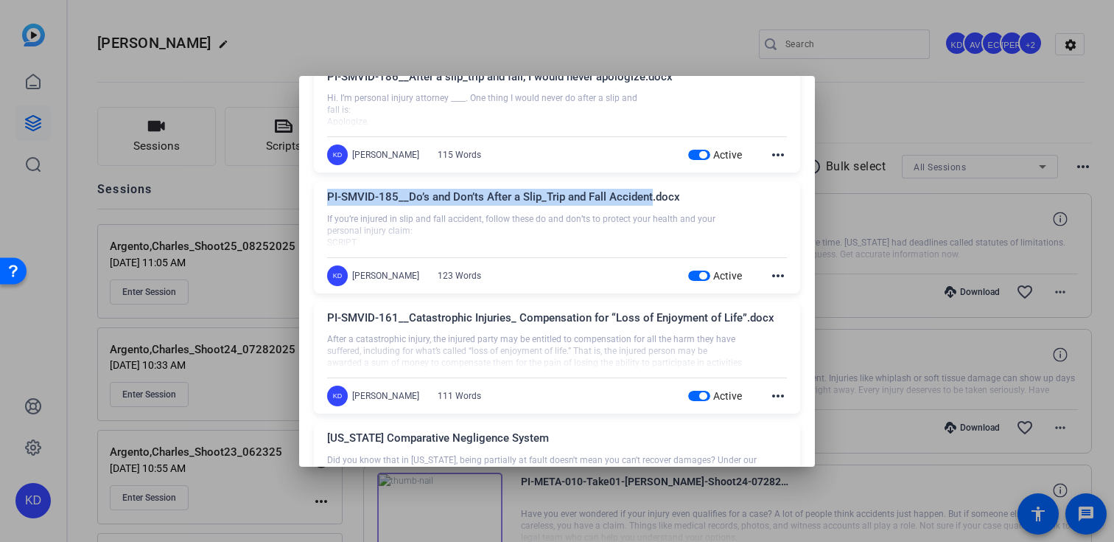
drag, startPoint x: 652, startPoint y: 196, endPoint x: 321, endPoint y: 195, distance: 331.6
click at [321, 195] on div "PI-SMVID-185__Do’s and Don’ts After a Slip_Trip and Fall Accident.docx If you’r…" at bounding box center [557, 237] width 486 height 112
copy div "PI-SMVID-185__Do’s and Don’ts After a Slip_Trip and Fall Accident"
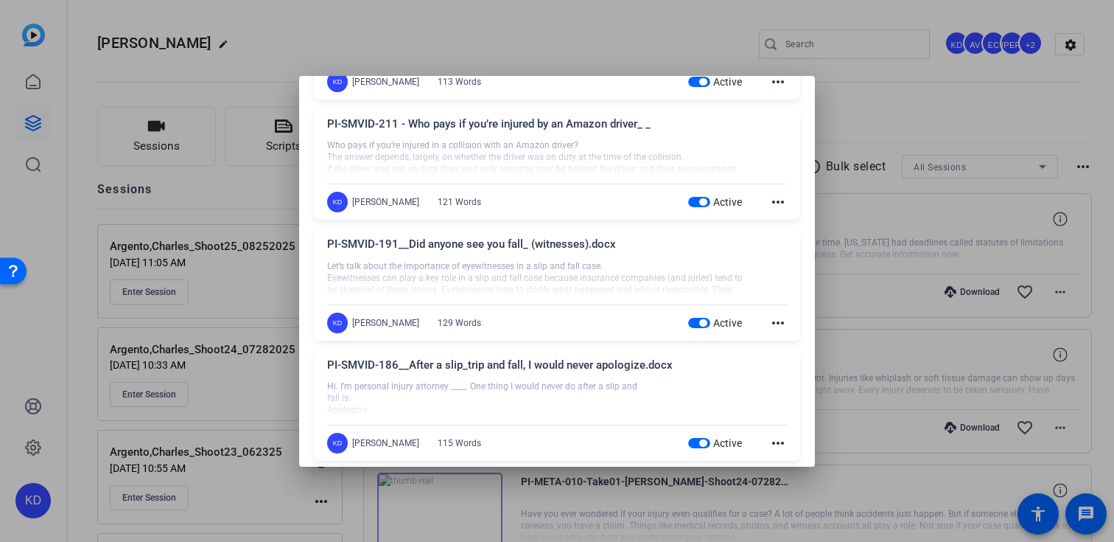
scroll to position [3510, 0]
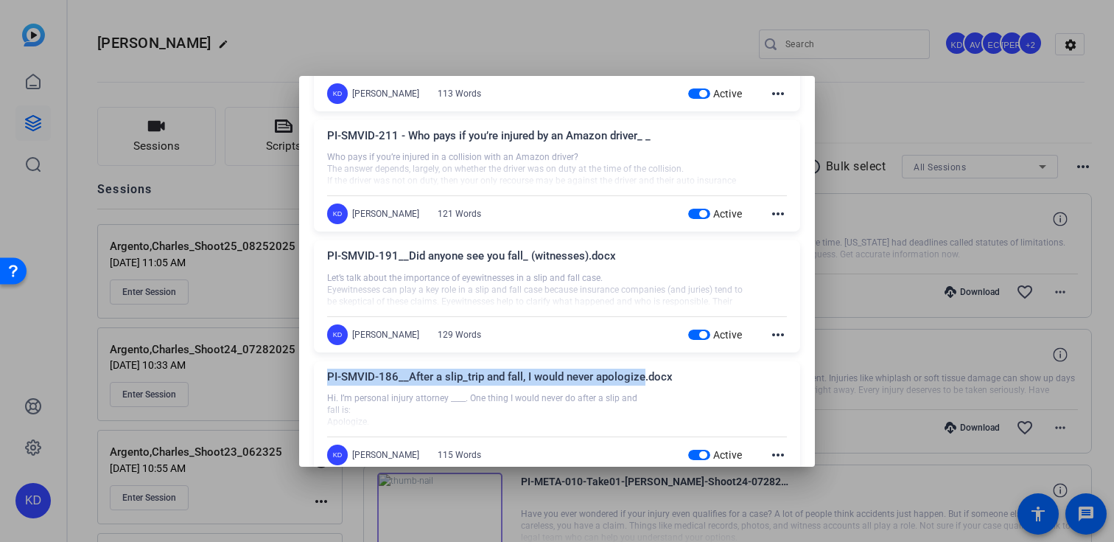
drag, startPoint x: 640, startPoint y: 375, endPoint x: 313, endPoint y: 365, distance: 327.3
click at [314, 365] on div "PI-SMVID-186__After a slip_trip and fall, I would never apologize.docx Hi. I’m …" at bounding box center [557, 417] width 486 height 112
copy div "PI-SMVID-186__After a slip_trip and fall, I would never apologize"
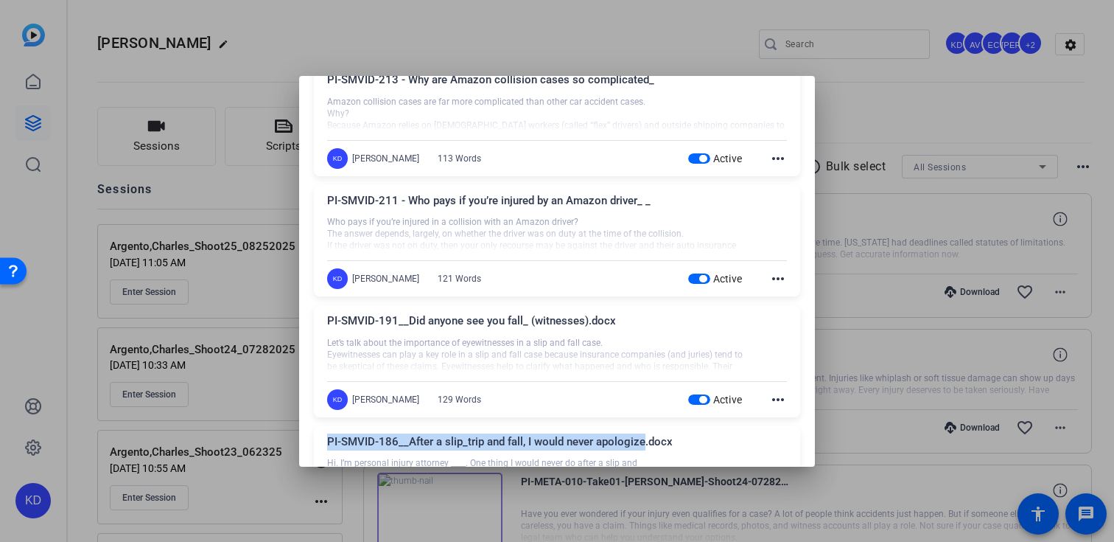
scroll to position [3438, 0]
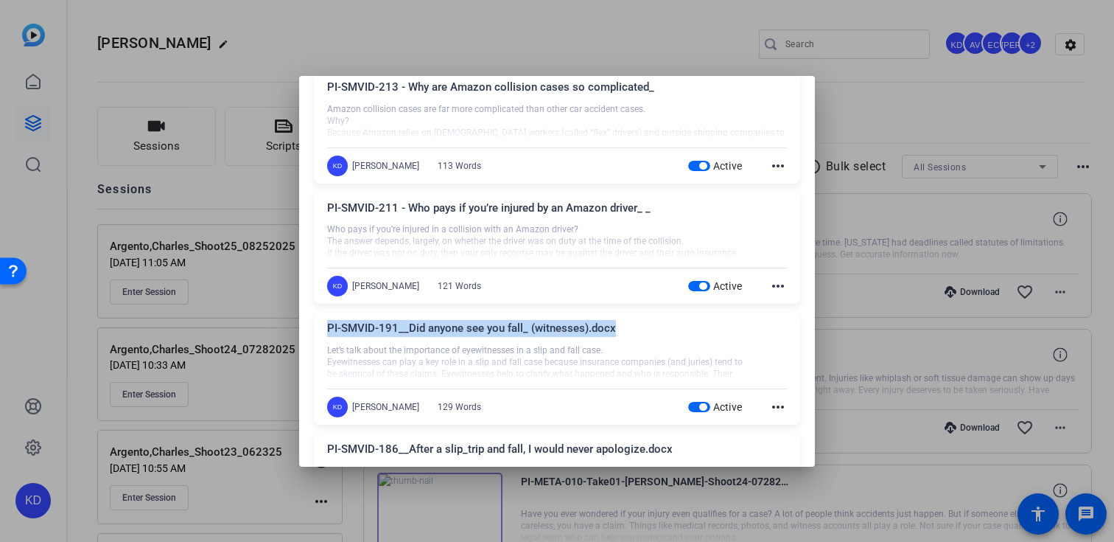
drag, startPoint x: 614, startPoint y: 325, endPoint x: 322, endPoint y: 331, distance: 292.6
click at [322, 331] on div "PI-SMVID-191__Did anyone see you fall_ (witnesses).docx Let’s talk about the im…" at bounding box center [557, 368] width 486 height 112
copy div "PI-SMVID-191__Did anyone see you fall_ (witnesses).docx"
click at [695, 287] on span "button" at bounding box center [699, 286] width 22 height 10
click at [701, 171] on div "Active" at bounding box center [715, 165] width 55 height 15
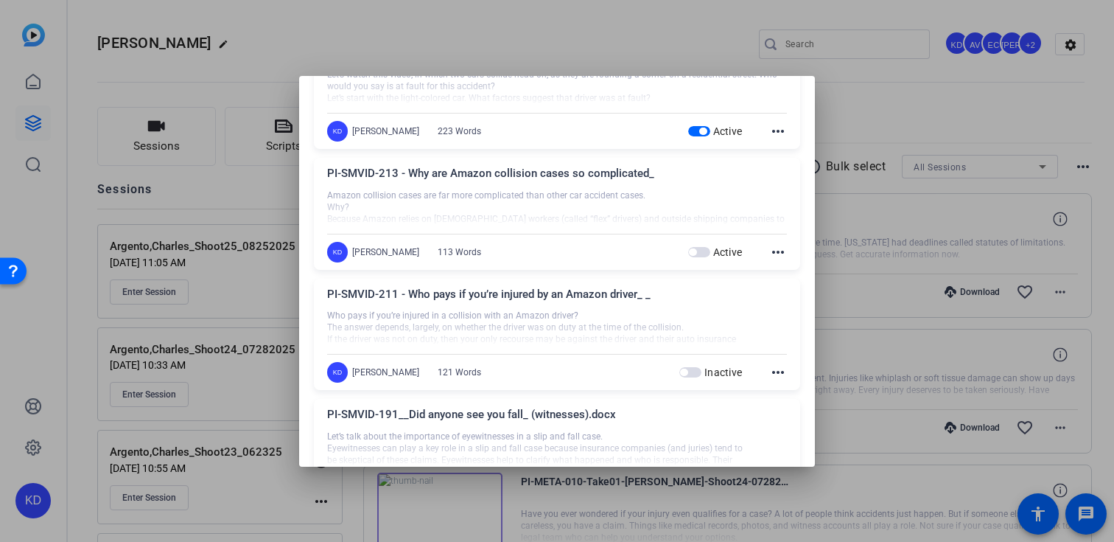
scroll to position [3261, 0]
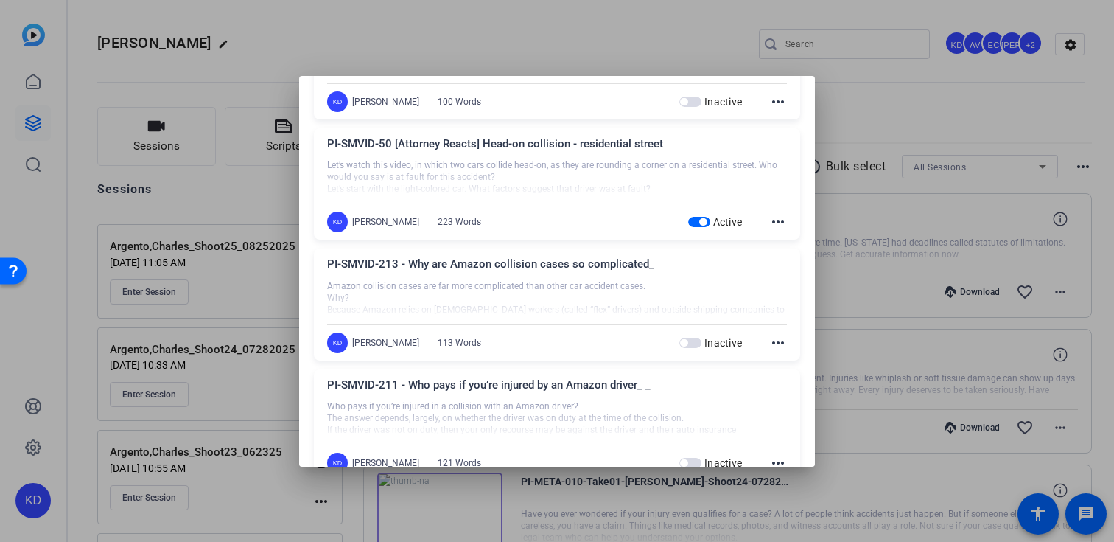
click at [696, 224] on span "button" at bounding box center [699, 222] width 22 height 10
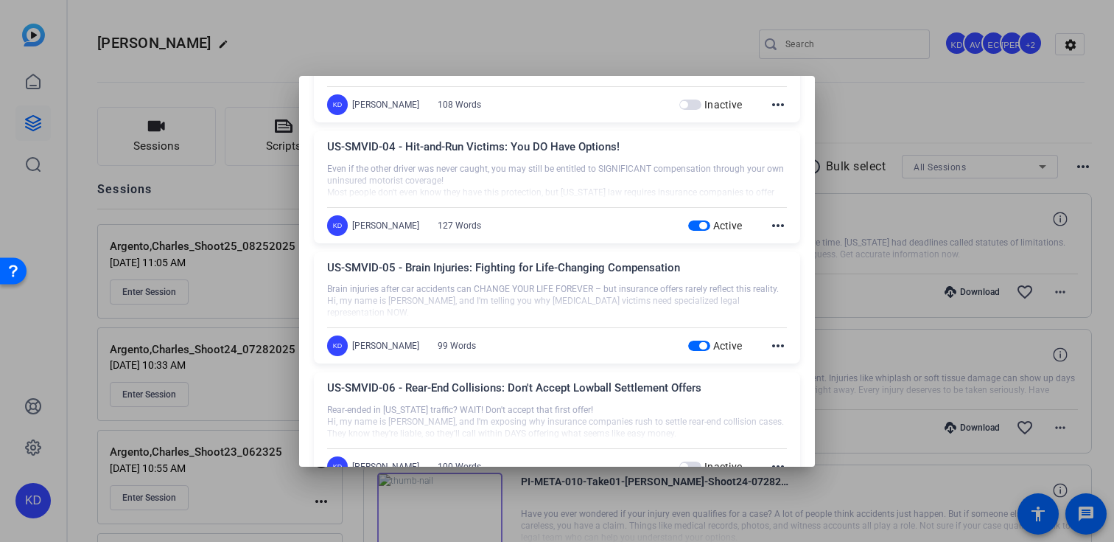
scroll to position [2896, 0]
click at [695, 228] on span "button" at bounding box center [699, 226] width 22 height 10
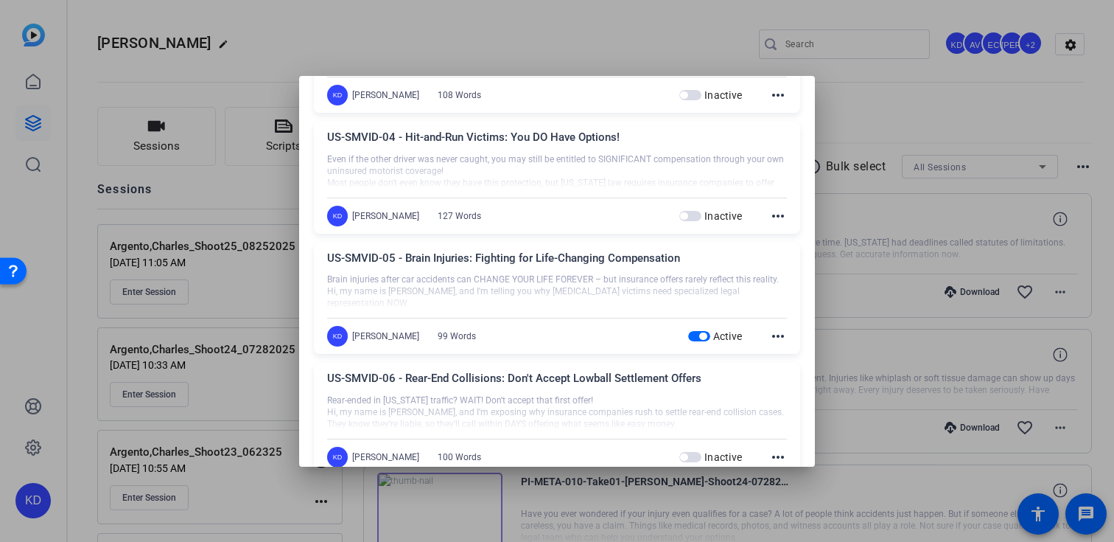
scroll to position [2908, 0]
click at [700, 336] on span "button" at bounding box center [702, 333] width 7 height 7
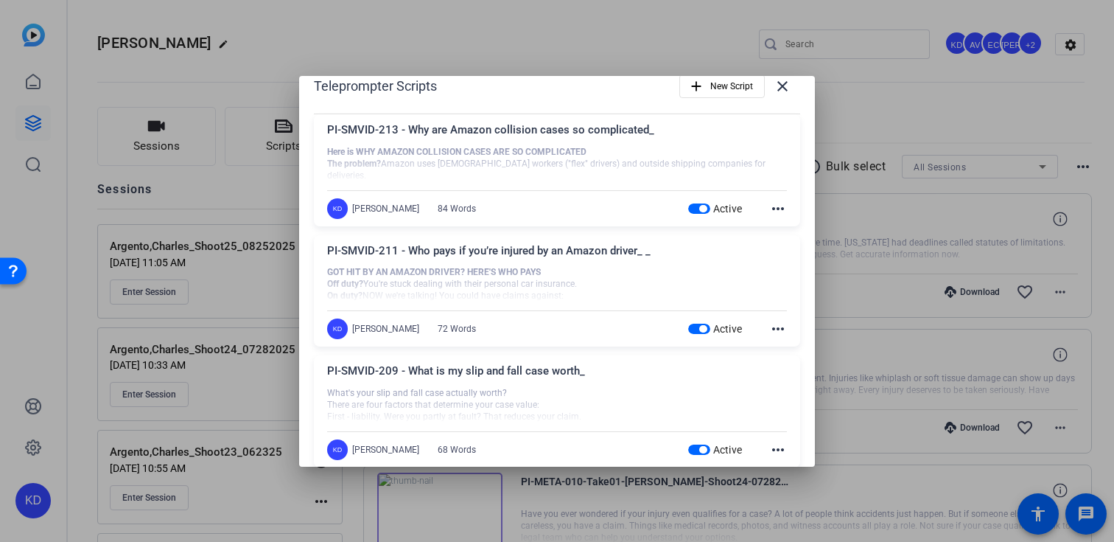
scroll to position [0, 0]
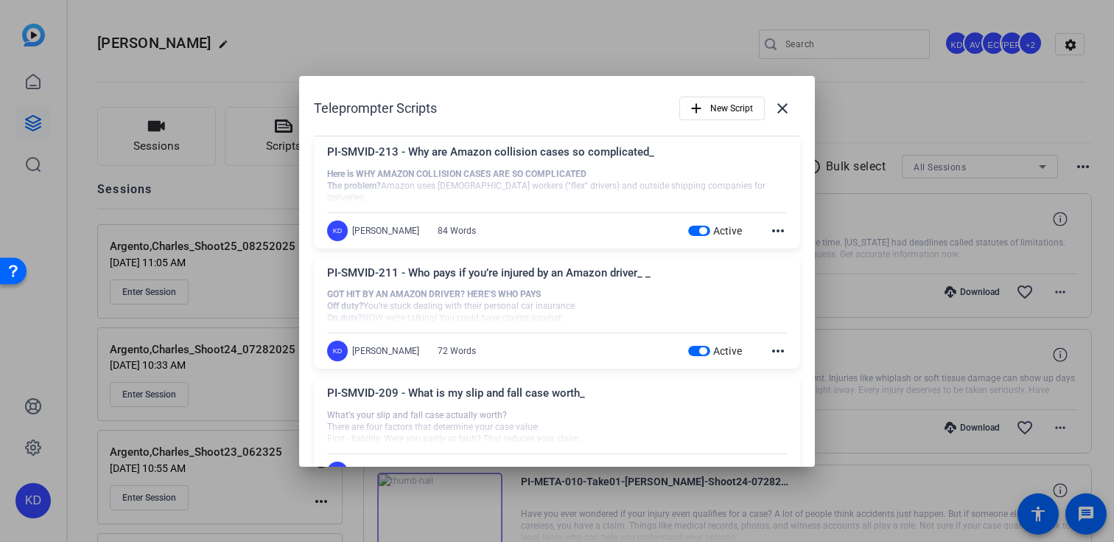
click at [643, 60] on div at bounding box center [557, 271] width 1114 height 542
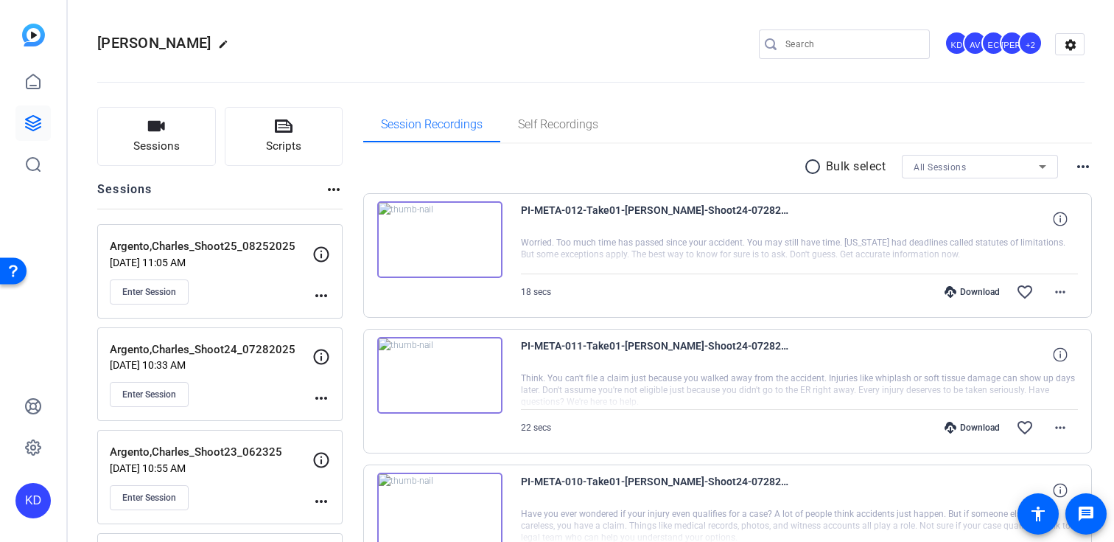
click at [323, 295] on mat-icon "more_horiz" at bounding box center [321, 296] width 18 height 18
click at [279, 279] on div at bounding box center [557, 271] width 1114 height 542
click at [265, 281] on div "Enter Session" at bounding box center [211, 291] width 203 height 25
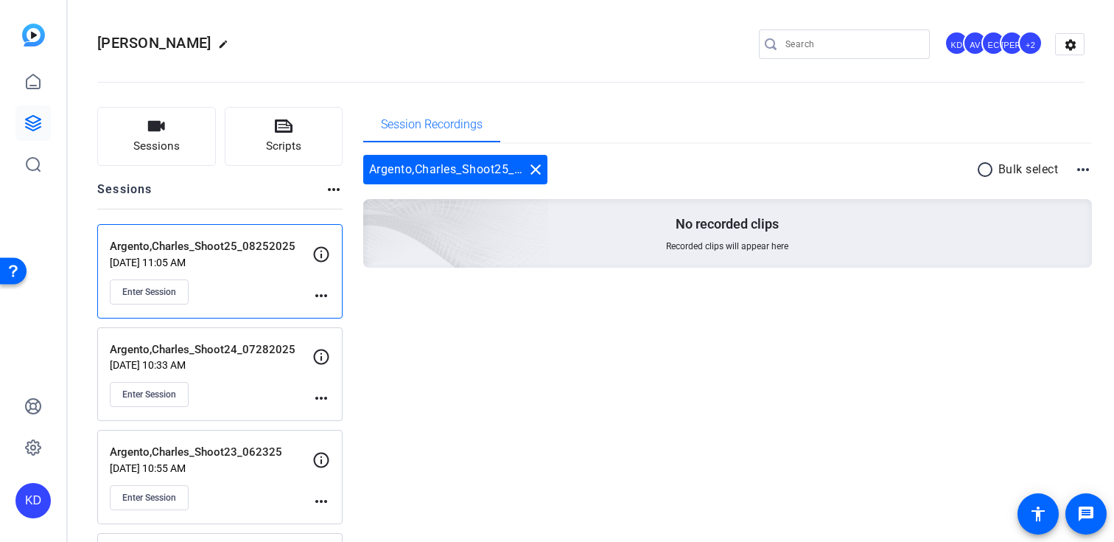
click at [324, 295] on mat-icon "more_horiz" at bounding box center [321, 296] width 18 height 18
click at [348, 319] on span "Edit Session" at bounding box center [357, 317] width 67 height 18
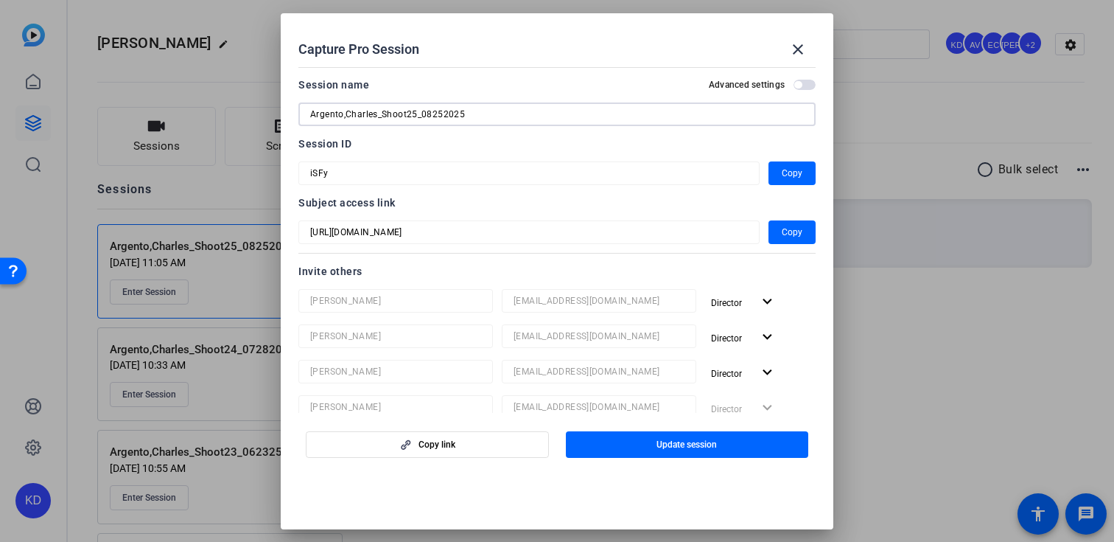
drag, startPoint x: 469, startPoint y: 115, endPoint x: 426, endPoint y: 115, distance: 42.7
click at [426, 115] on input "Argento,Charles_Shoot25_08252025" at bounding box center [557, 114] width 494 height 18
type input "Argento,Charles_Shoot25_09222025"
click at [600, 440] on span "button" at bounding box center [687, 444] width 243 height 35
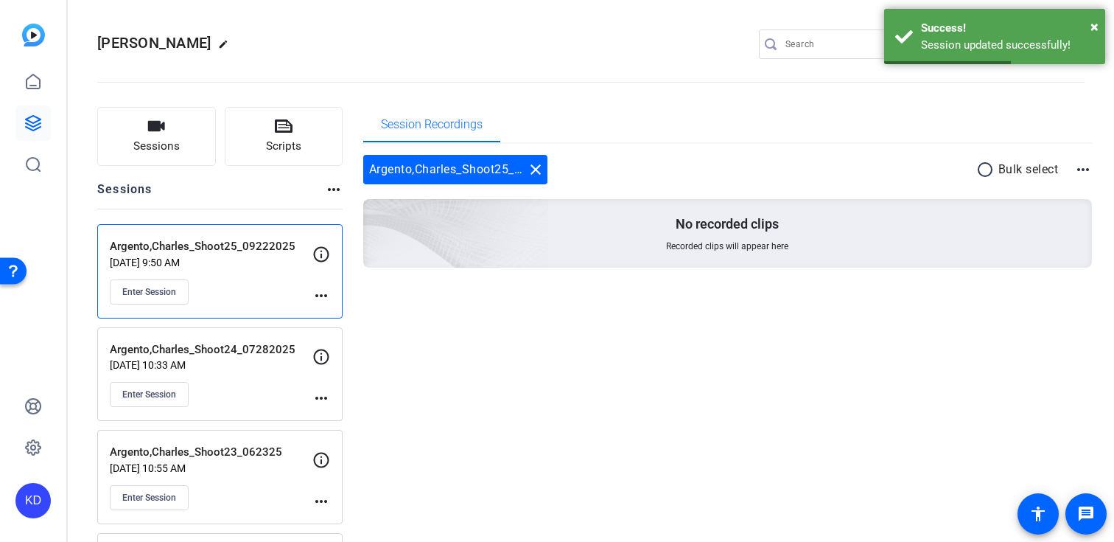
click at [319, 295] on mat-icon "more_horiz" at bounding box center [321, 296] width 18 height 18
click at [334, 312] on span "Edit Session" at bounding box center [357, 317] width 67 height 18
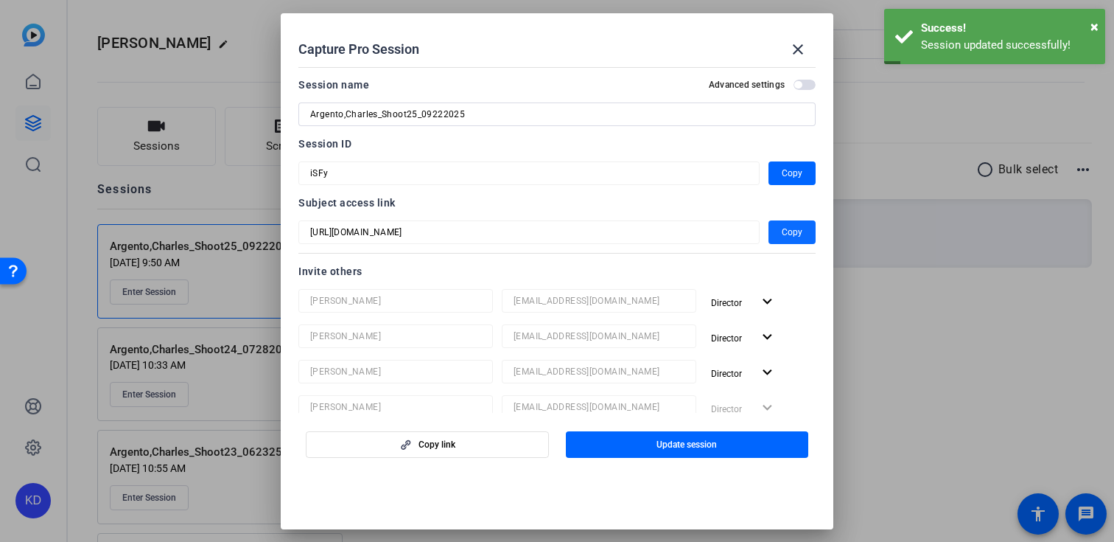
click at [790, 233] on span "Copy" at bounding box center [792, 232] width 21 height 18
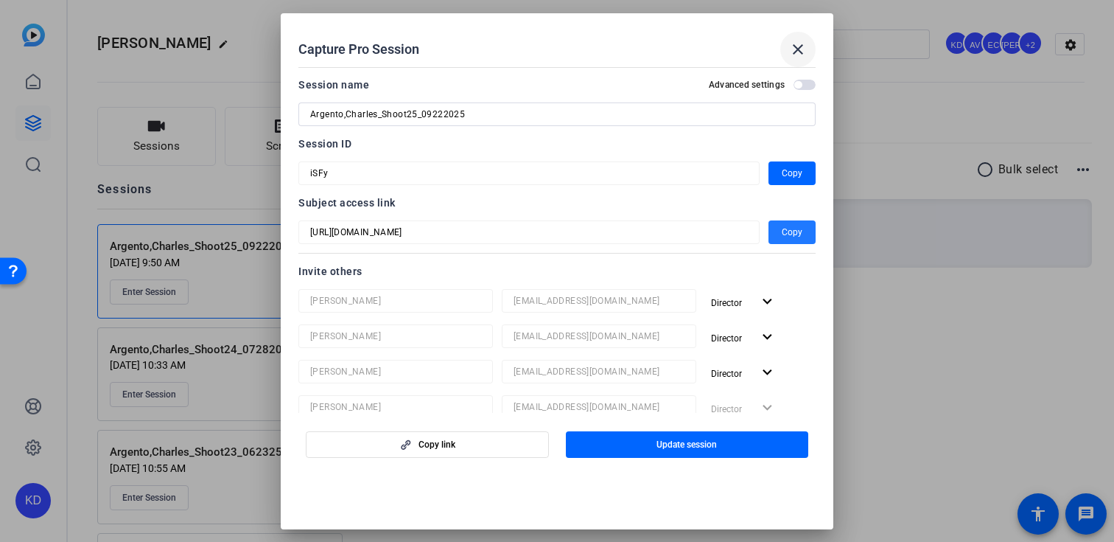
click at [788, 54] on span at bounding box center [797, 49] width 35 height 35
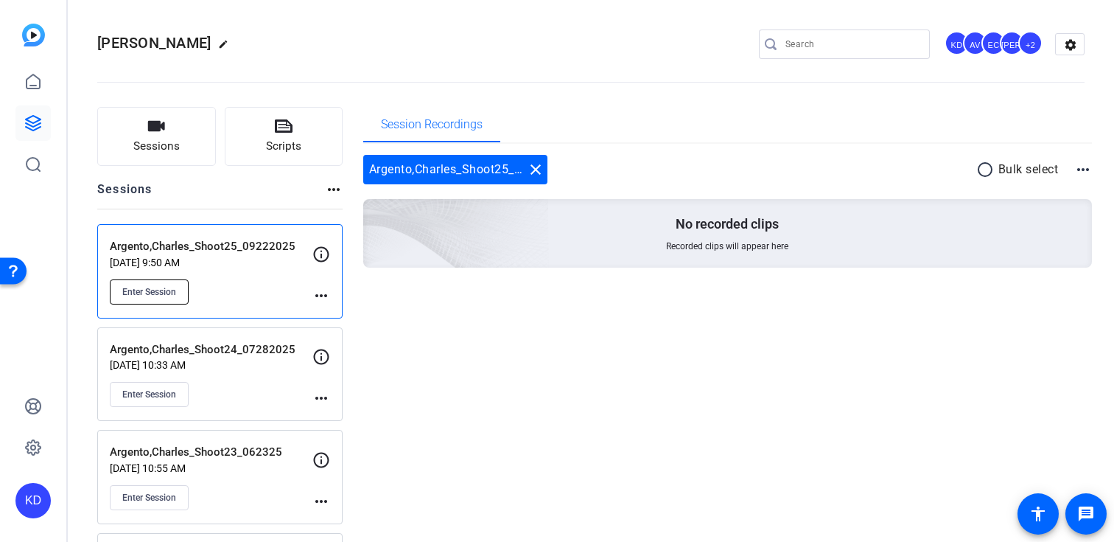
click at [153, 293] on span "Enter Session" at bounding box center [149, 292] width 54 height 12
click at [237, 354] on p "Argento,Charles_Shoot24_07282025" at bounding box center [211, 349] width 203 height 17
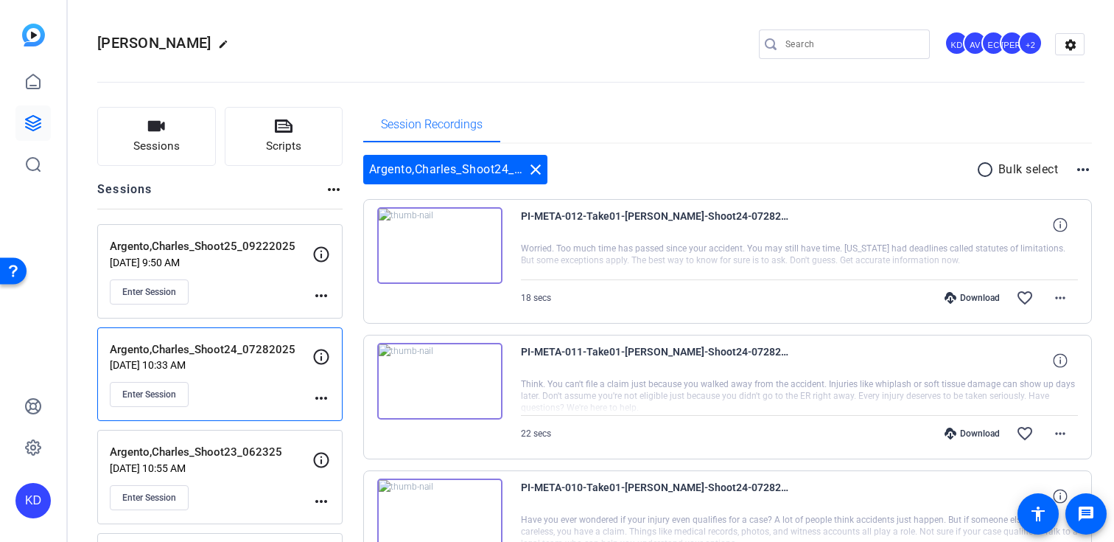
click at [238, 307] on div "Argento,Charles_Shoot25_09222025 [DATE] 9:50 AM Enter Session more_horiz" at bounding box center [219, 271] width 245 height 94
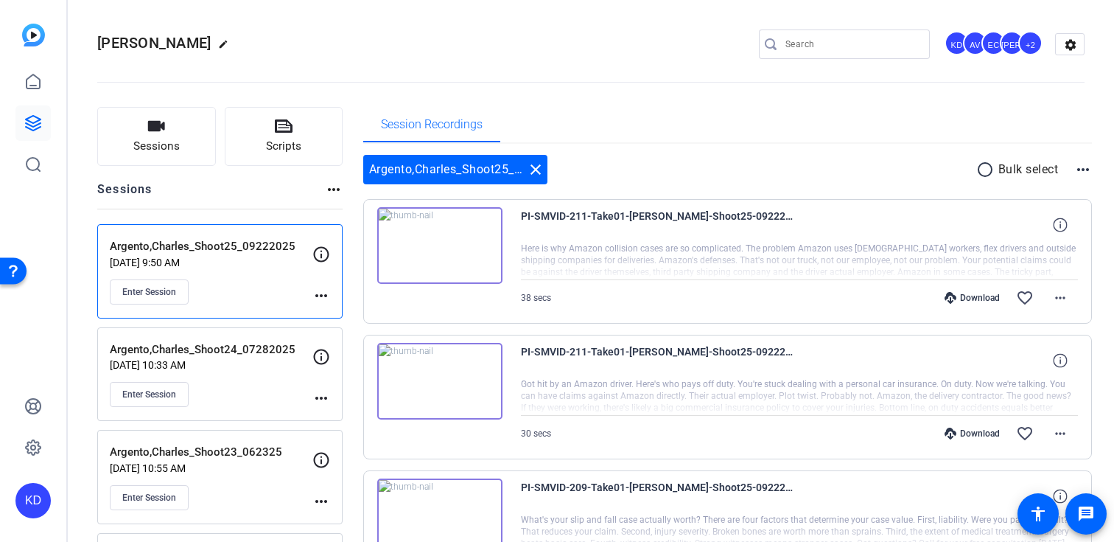
click at [982, 298] on div "Download" at bounding box center [972, 298] width 70 height 12
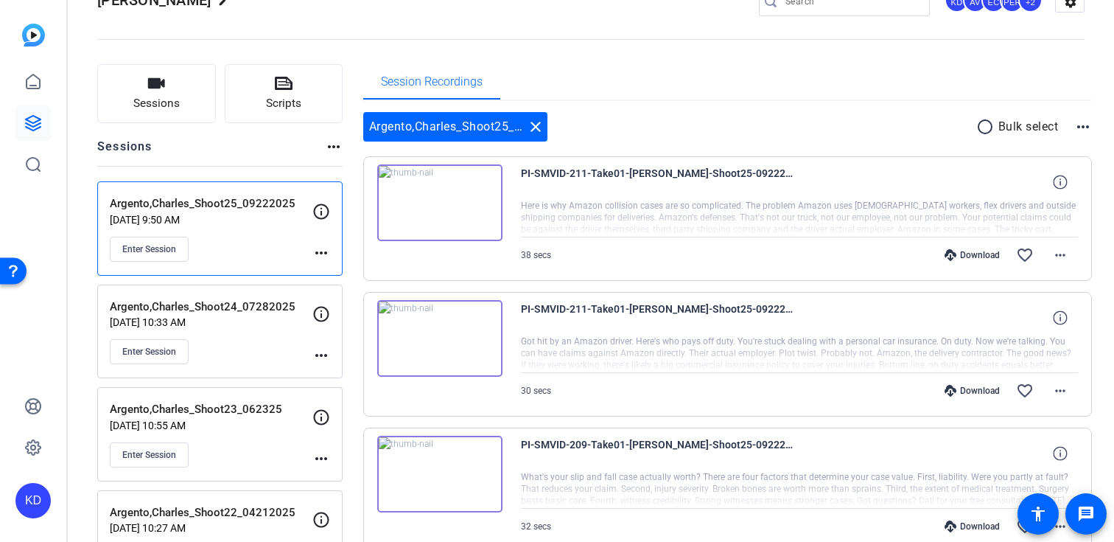
scroll to position [55, 0]
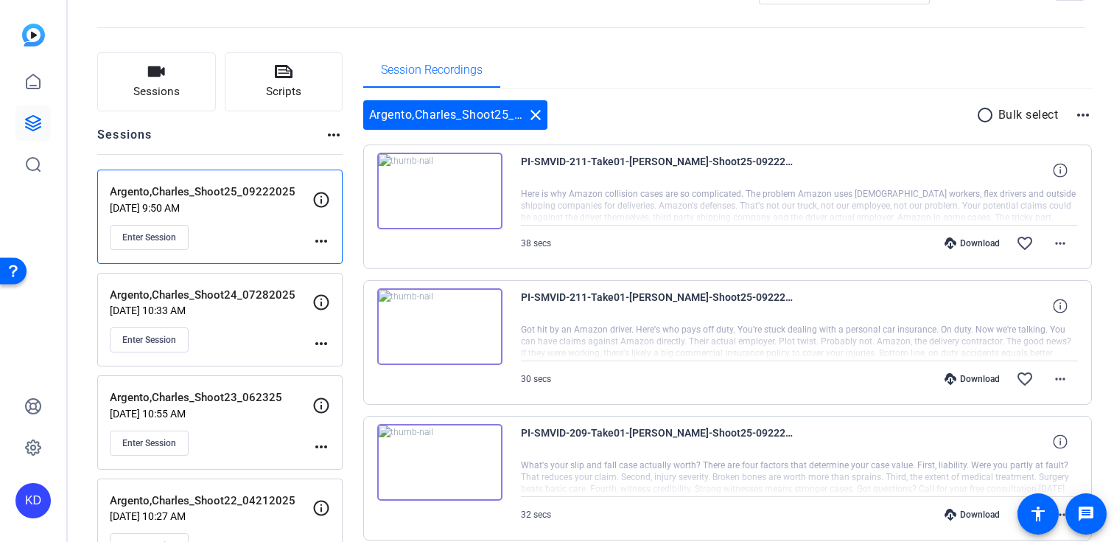
click at [966, 374] on div "Download" at bounding box center [972, 379] width 70 height 12
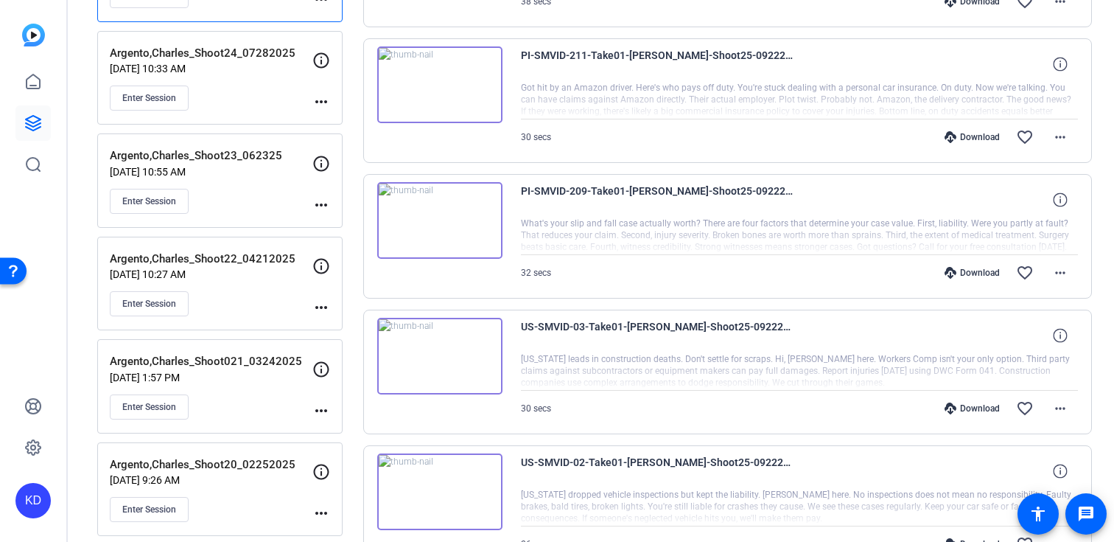
scroll to position [300, 0]
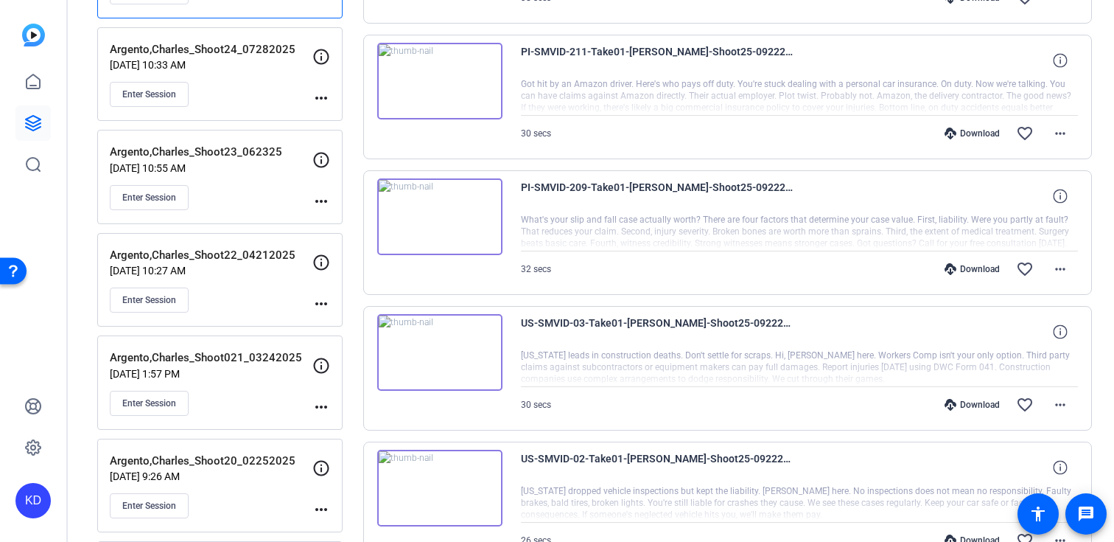
click at [968, 266] on div "Download" at bounding box center [972, 269] width 70 height 12
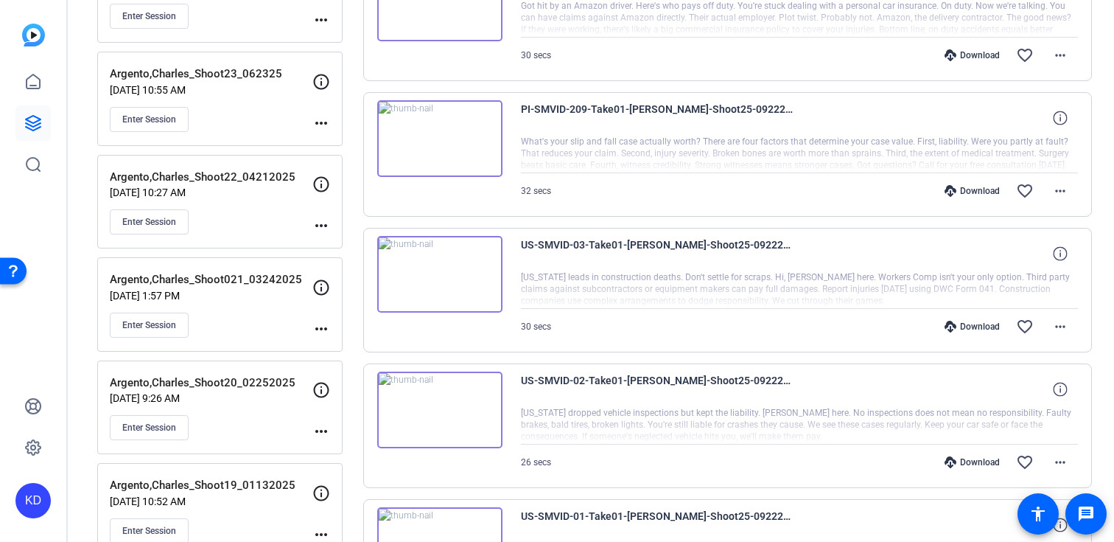
scroll to position [391, 0]
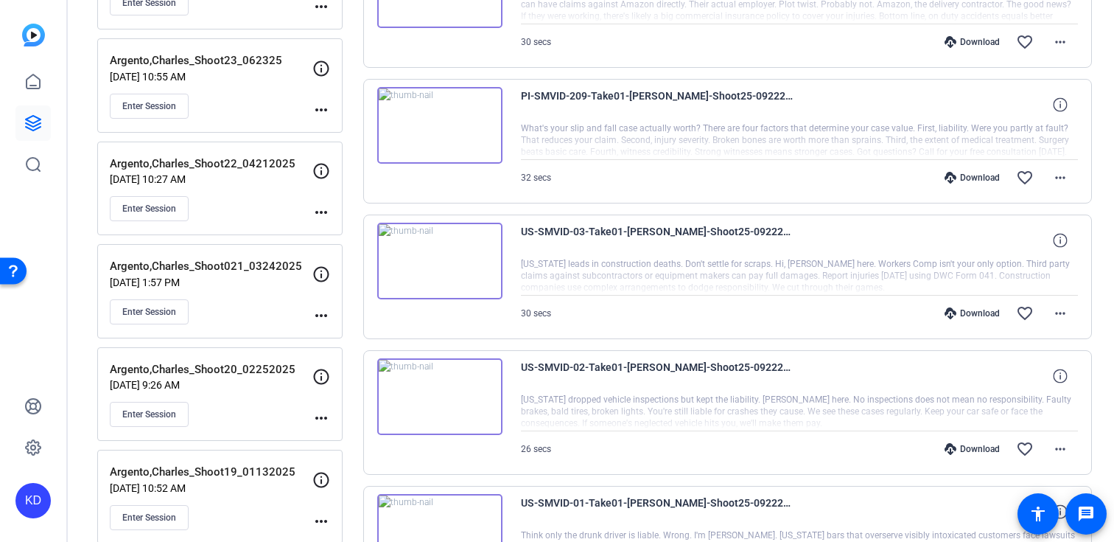
click at [967, 303] on div "Download favorite_border more_horiz" at bounding box center [882, 312] width 390 height 35
click at [964, 308] on div "Download" at bounding box center [972, 313] width 70 height 12
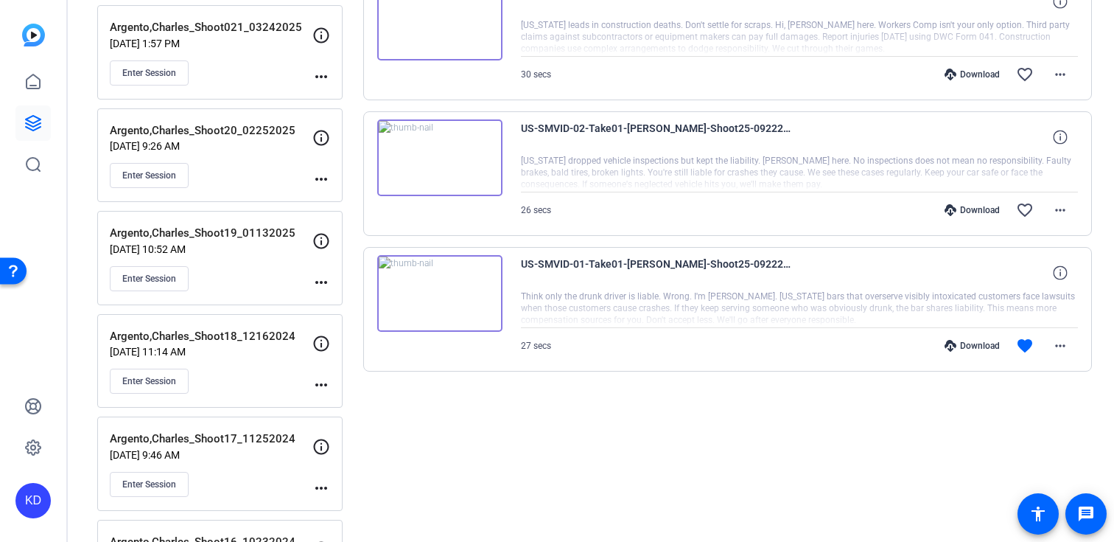
scroll to position [647, 0]
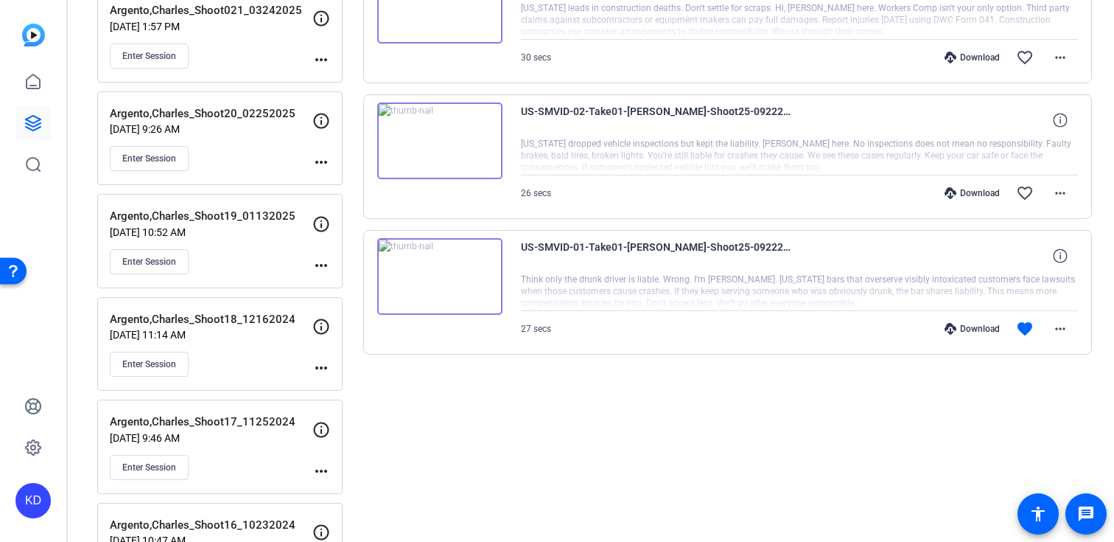
click at [981, 195] on div "Download" at bounding box center [972, 193] width 70 height 12
click at [964, 320] on div "Download favorite more_horiz" at bounding box center [882, 328] width 390 height 35
click at [959, 332] on div "Download" at bounding box center [972, 329] width 70 height 12
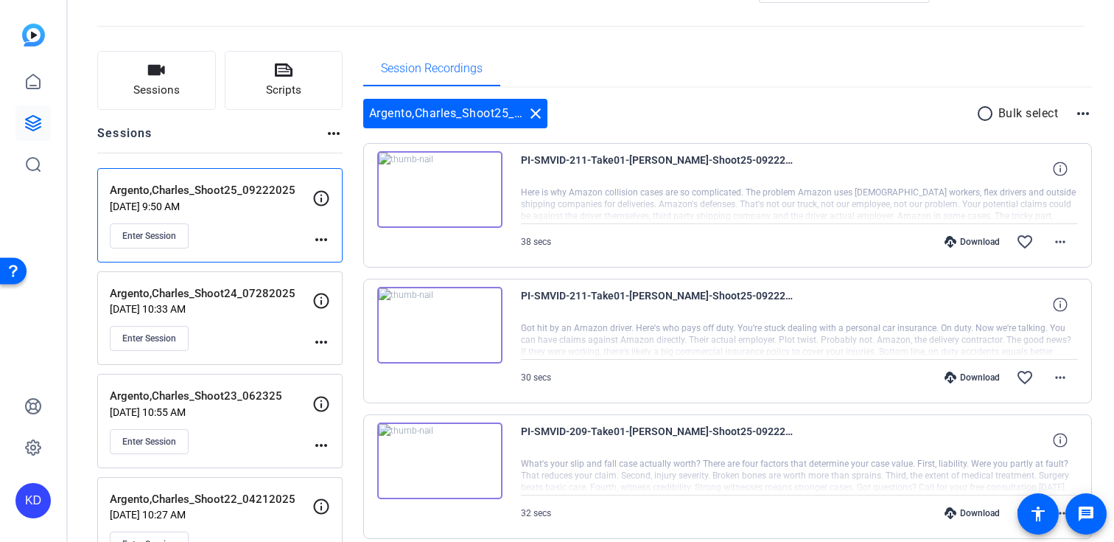
scroll to position [0, 0]
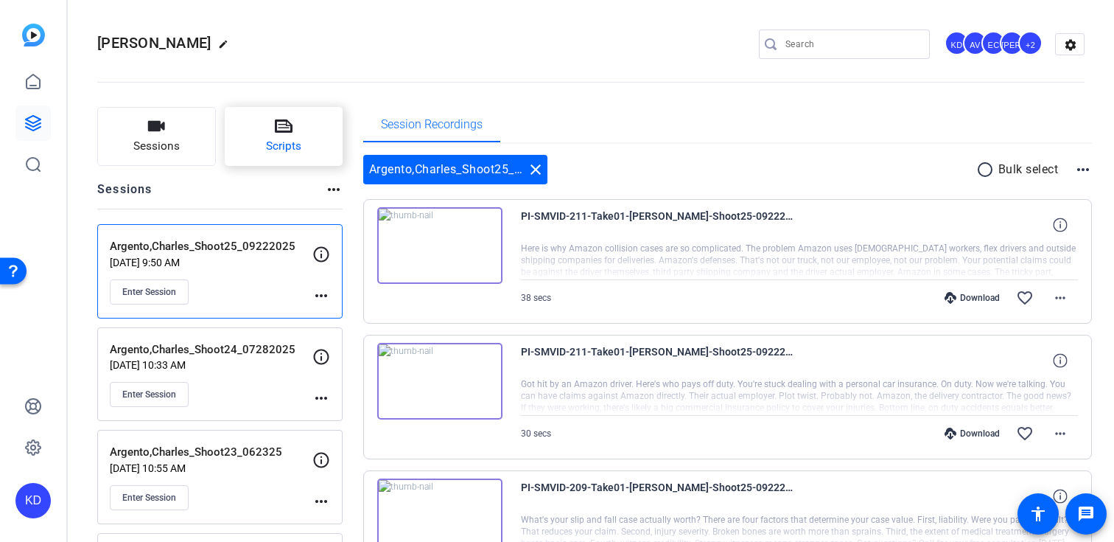
click at [263, 146] on button "Scripts" at bounding box center [284, 136] width 119 height 59
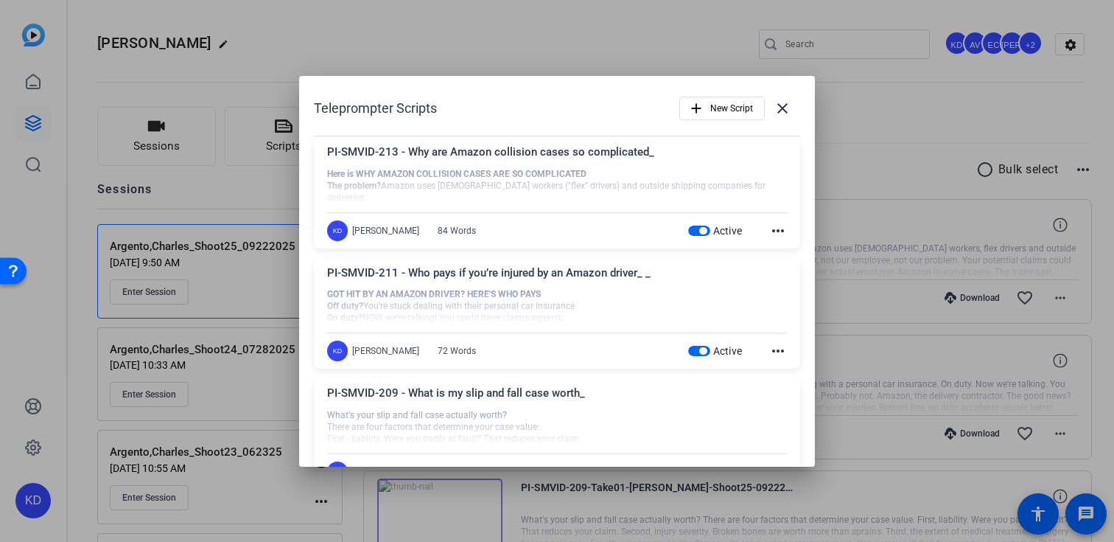
click at [702, 232] on span "button" at bounding box center [702, 230] width 7 height 7
click at [696, 348] on span "button" at bounding box center [699, 351] width 22 height 10
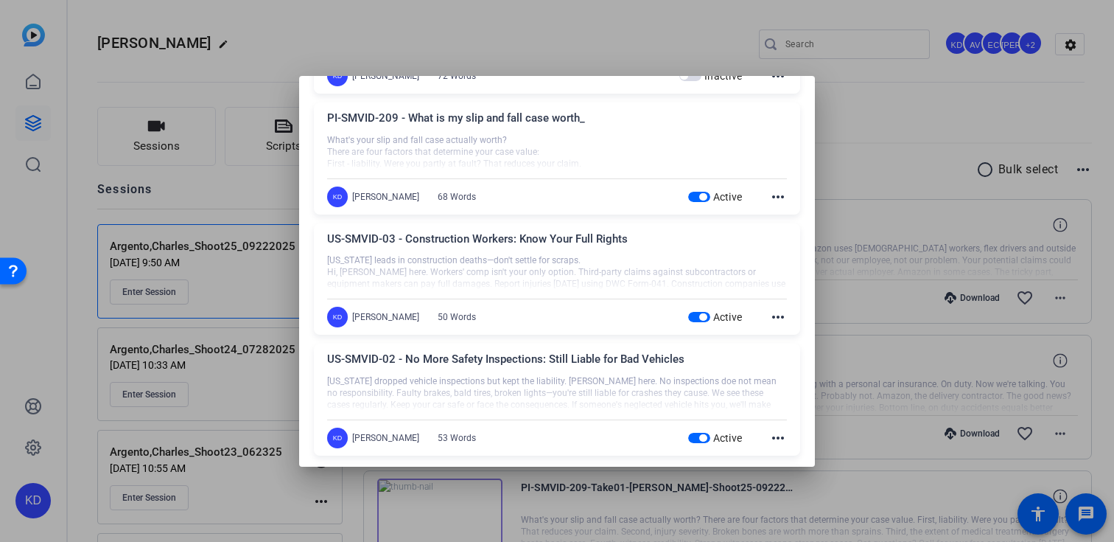
scroll to position [280, 0]
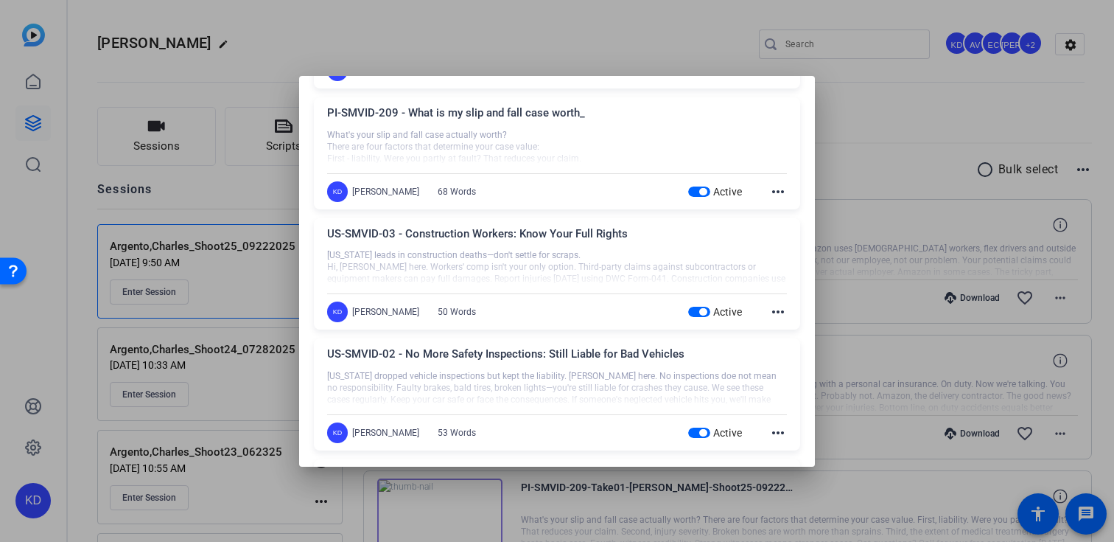
click at [699, 312] on span "button" at bounding box center [702, 311] width 7 height 7
click at [701, 191] on span "button" at bounding box center [702, 191] width 7 height 7
click at [704, 426] on div "Active" at bounding box center [715, 432] width 55 height 15
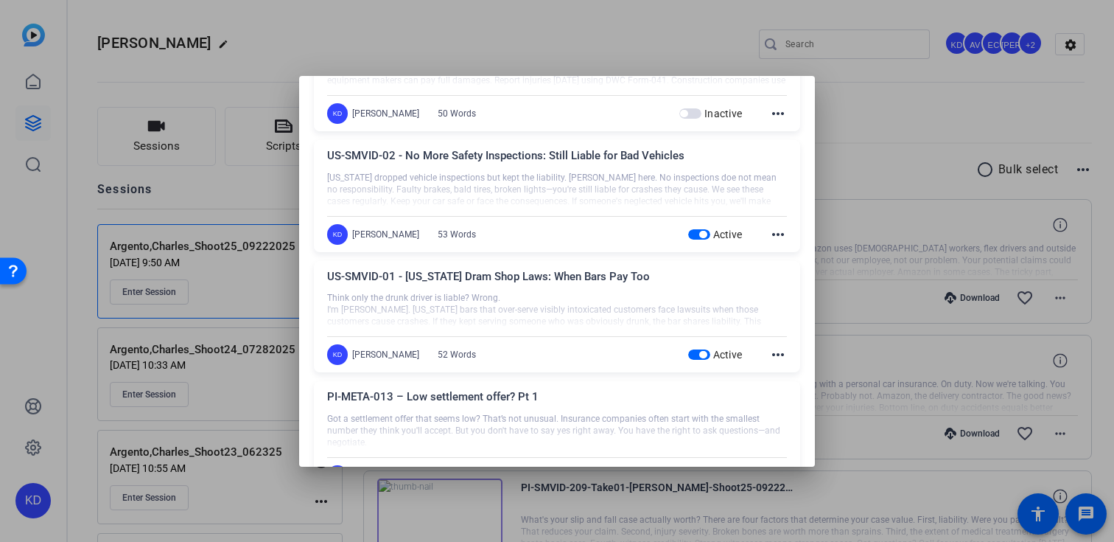
scroll to position [481, 0]
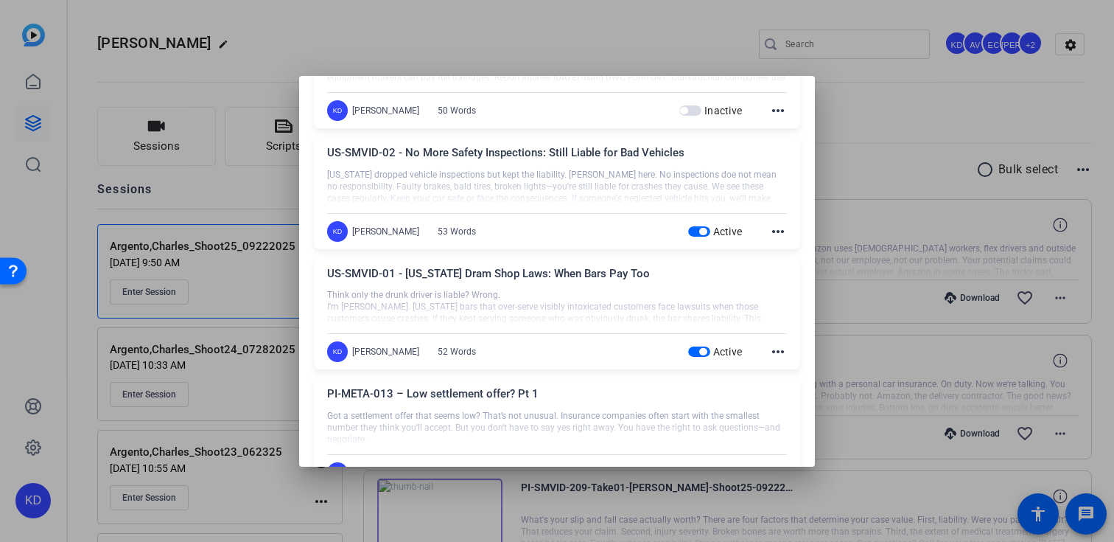
click at [701, 229] on span "button" at bounding box center [702, 231] width 7 height 7
click at [701, 350] on span "button" at bounding box center [702, 351] width 7 height 7
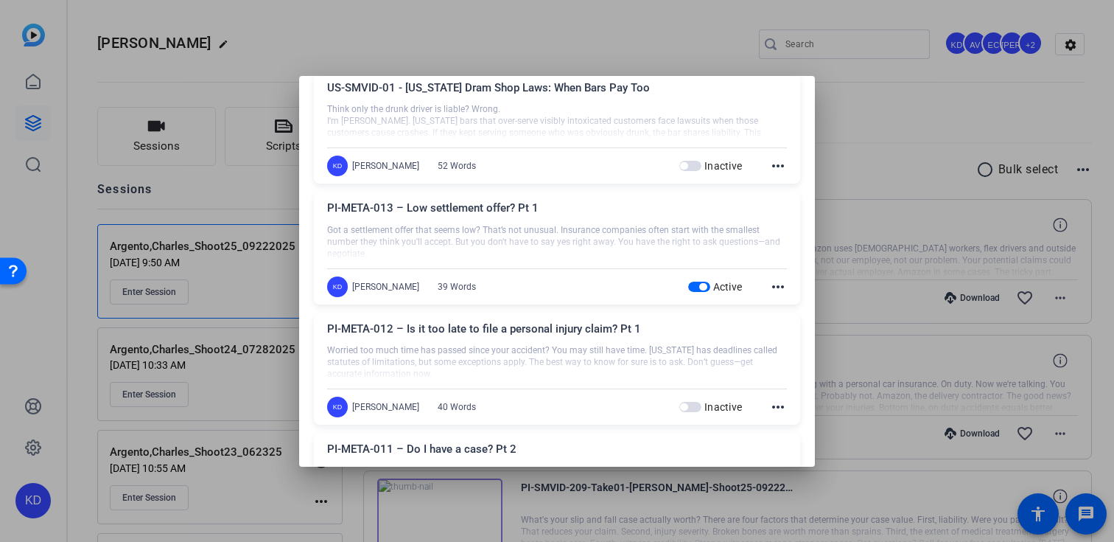
scroll to position [668, 0]
drag, startPoint x: 538, startPoint y: 207, endPoint x: 406, endPoint y: 211, distance: 132.0
click at [406, 211] on div "PI-META-013 – Low settlement offer? Pt 1" at bounding box center [557, 210] width 460 height 24
copy div "Low settlement offer? Pt 1"
drag, startPoint x: 566, startPoint y: 40, endPoint x: 560, endPoint y: 49, distance: 10.6
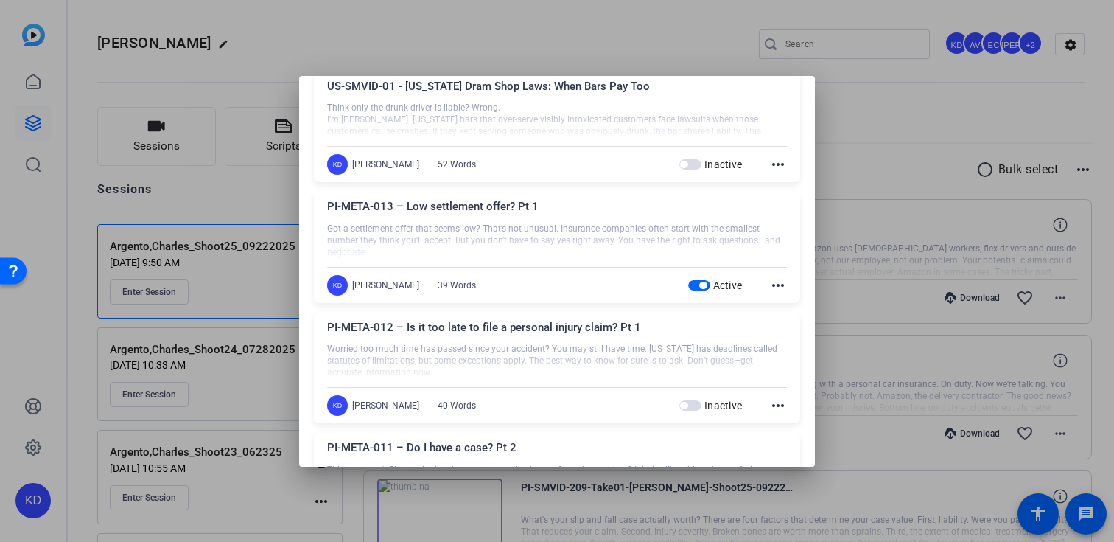
click at [566, 40] on div at bounding box center [557, 271] width 1114 height 542
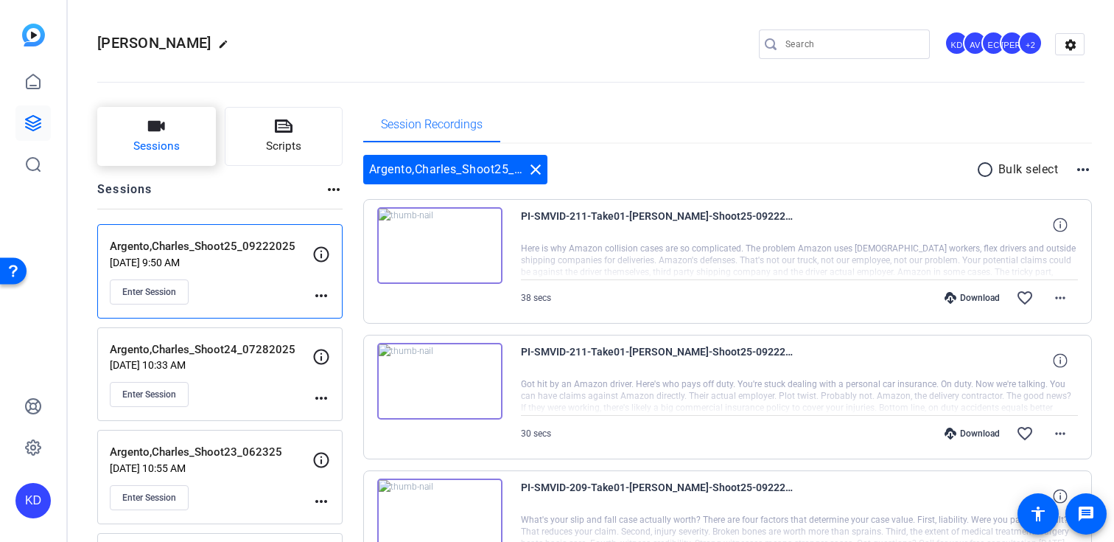
click at [201, 157] on button "Sessions" at bounding box center [156, 136] width 119 height 59
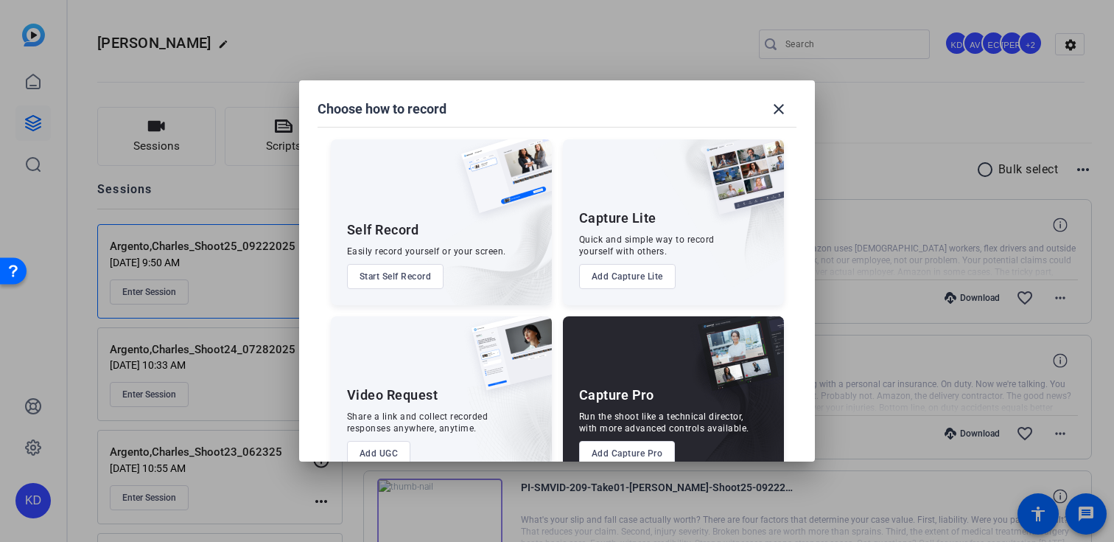
click at [605, 443] on button "Add Capture Pro" at bounding box center [627, 453] width 97 height 25
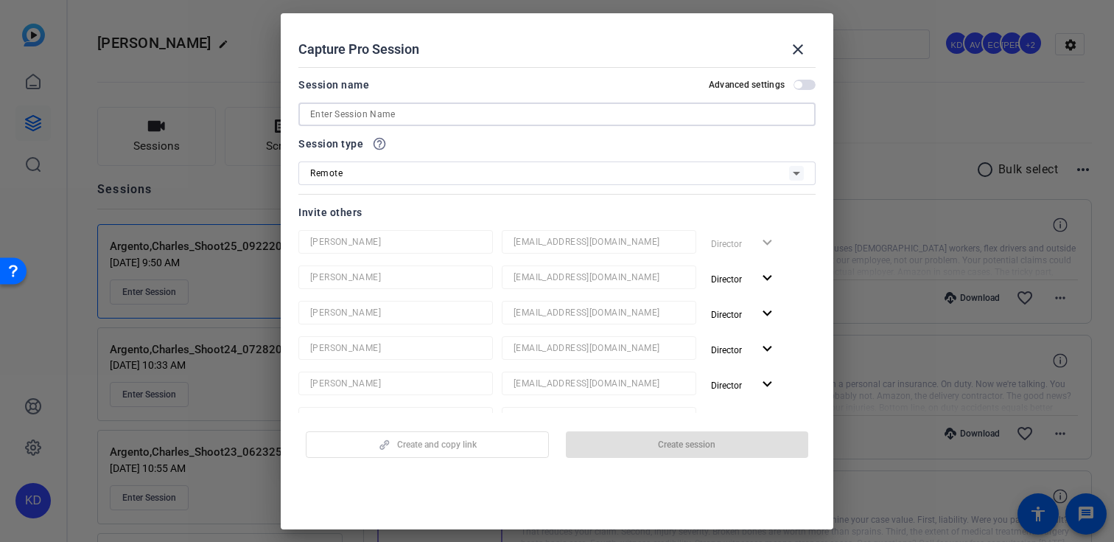
click at [491, 114] on input at bounding box center [557, 114] width 494 height 18
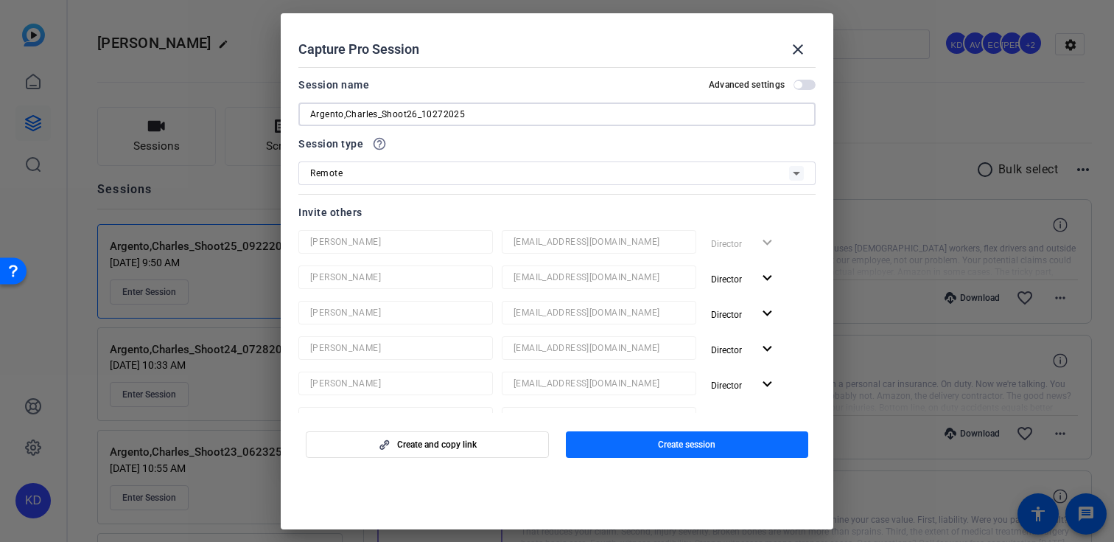
type input "Argento,Charles_Shoot26_10272025"
click at [598, 448] on span "button" at bounding box center [687, 444] width 243 height 35
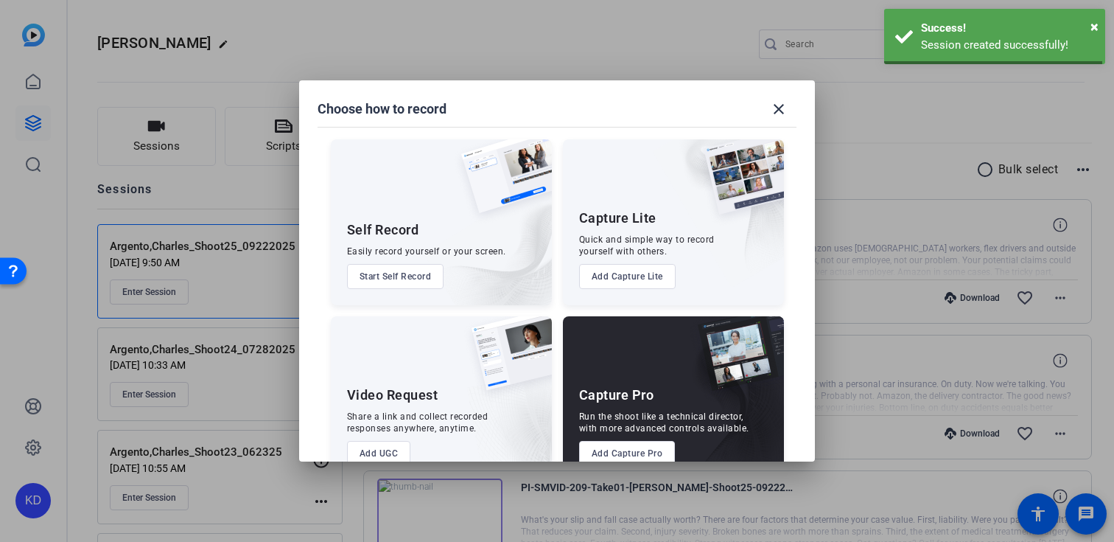
scroll to position [0, 0]
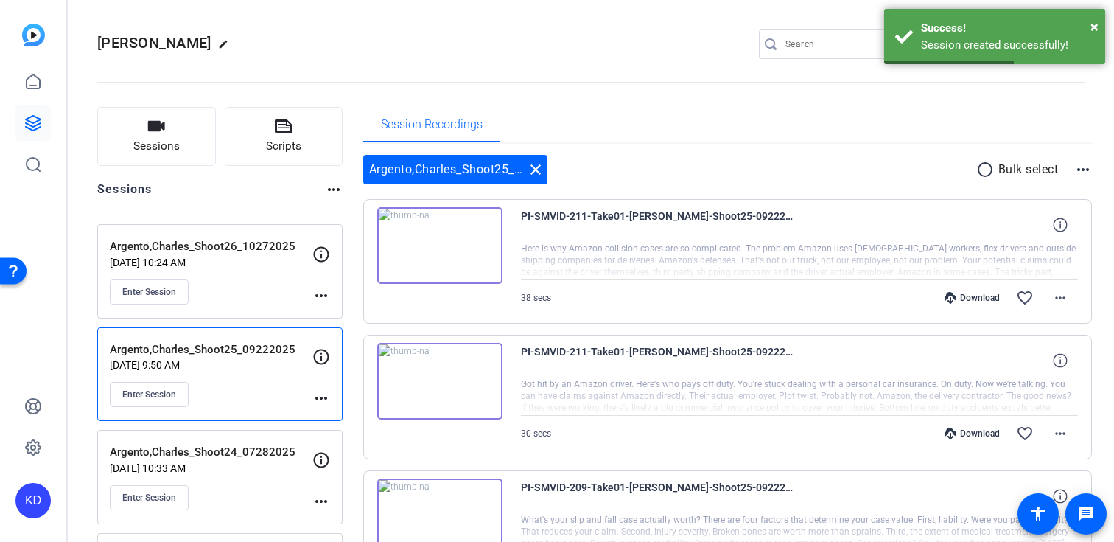
click at [323, 295] on mat-icon "more_horiz" at bounding box center [321, 296] width 18 height 18
click at [323, 308] on button "Edit Session" at bounding box center [357, 317] width 91 height 18
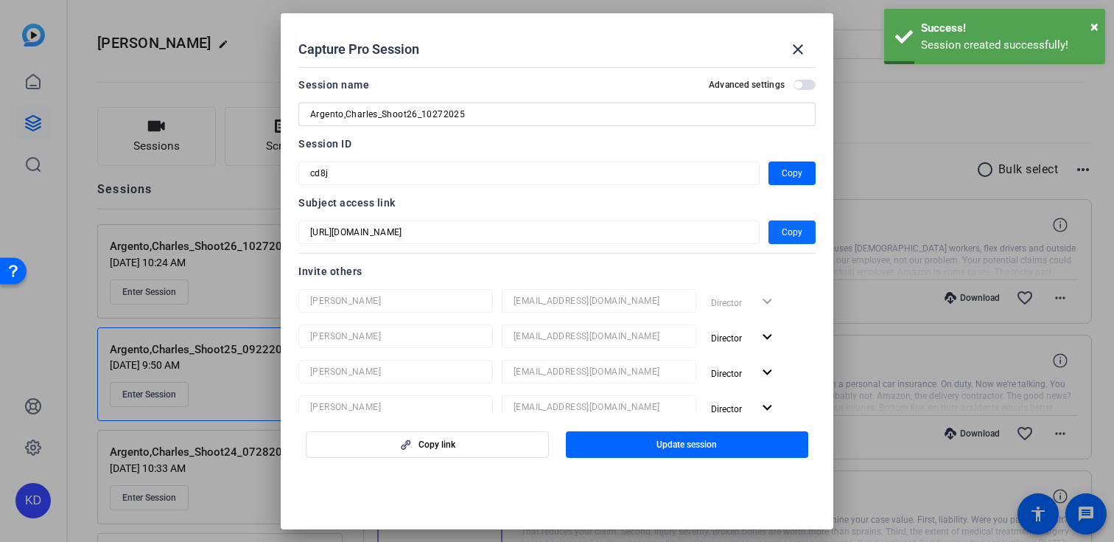
click at [788, 225] on span "Copy" at bounding box center [792, 232] width 21 height 18
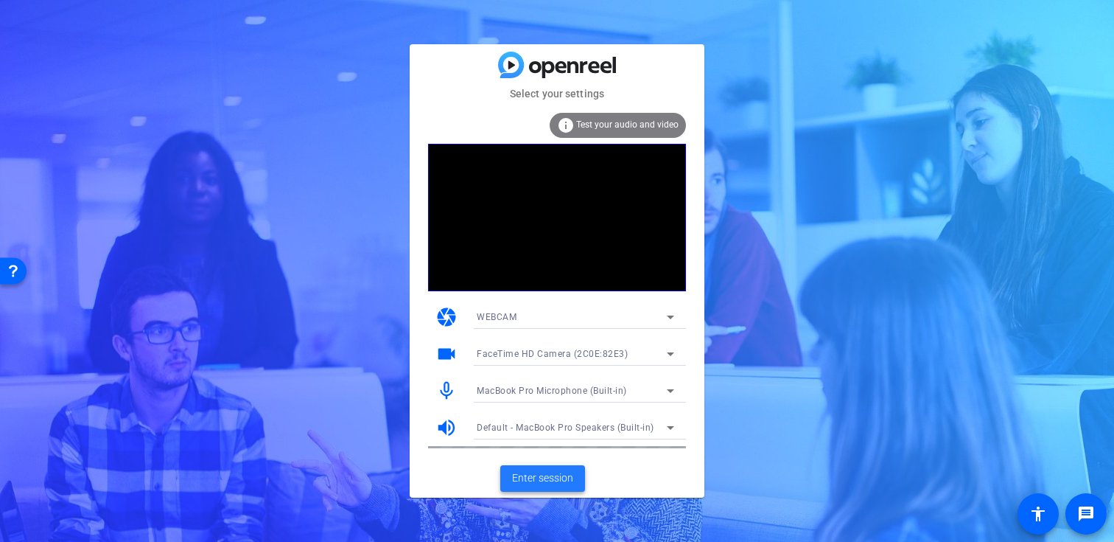
click at [544, 477] on span "Enter session" at bounding box center [542, 477] width 61 height 15
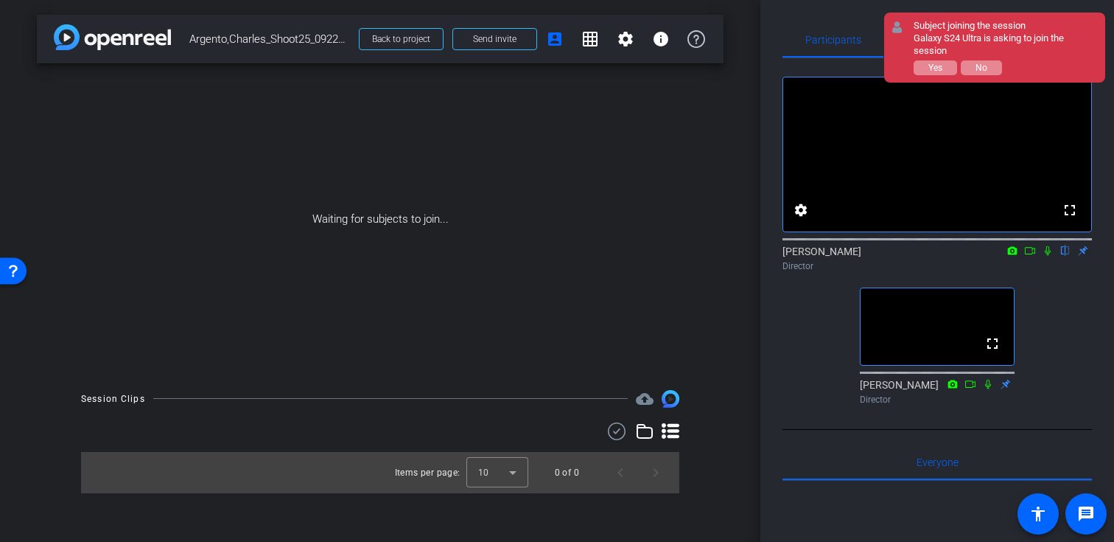
click at [908, 113] on video at bounding box center [937, 154] width 308 height 154
click at [939, 63] on span "Yes" at bounding box center [935, 68] width 14 height 10
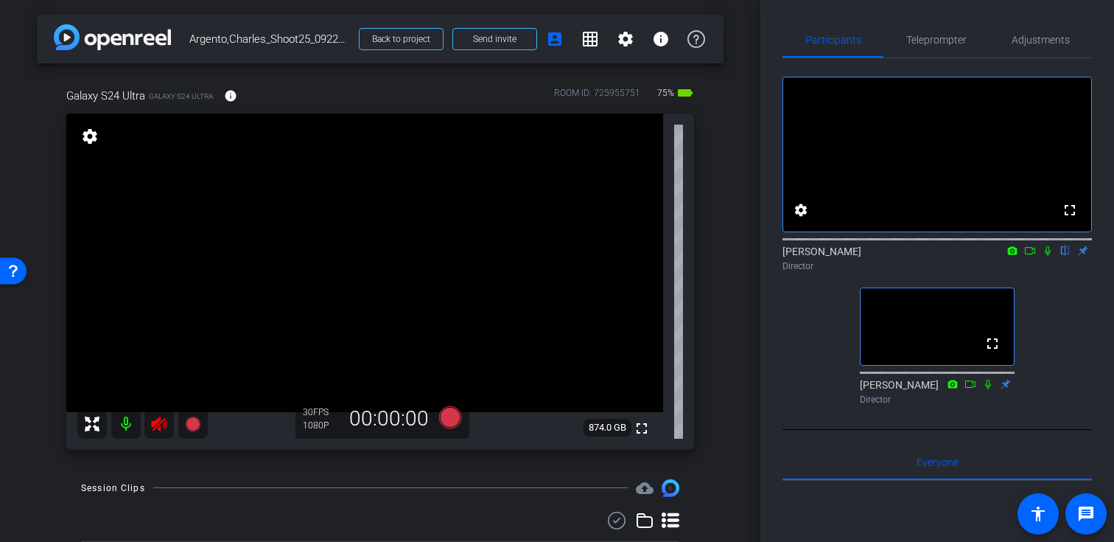
click at [159, 427] on icon at bounding box center [158, 423] width 15 height 15
click at [1058, 43] on span "Adjustments" at bounding box center [1041, 40] width 58 height 10
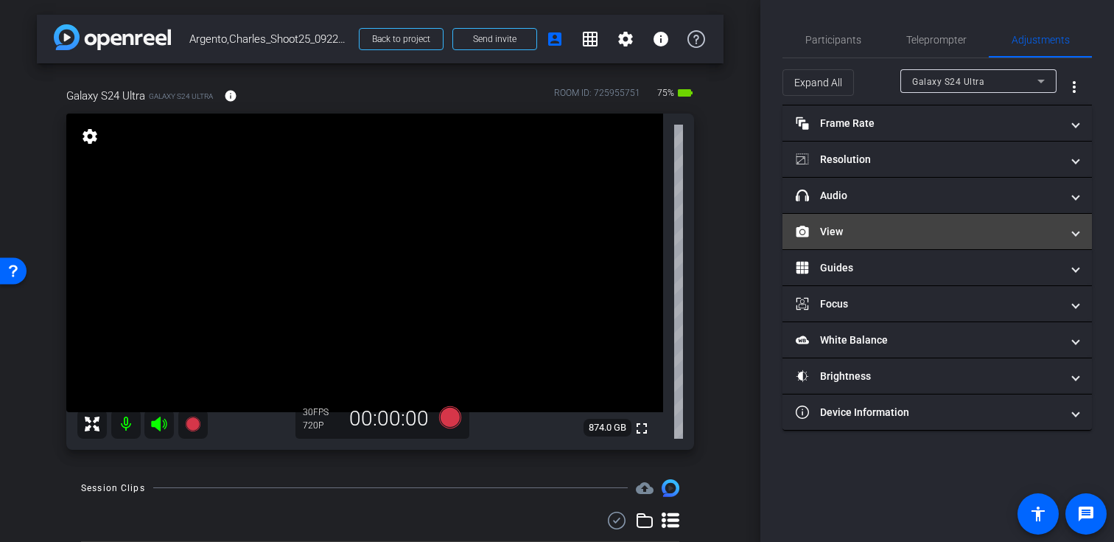
click at [930, 234] on mat-panel-title "View" at bounding box center [928, 231] width 265 height 15
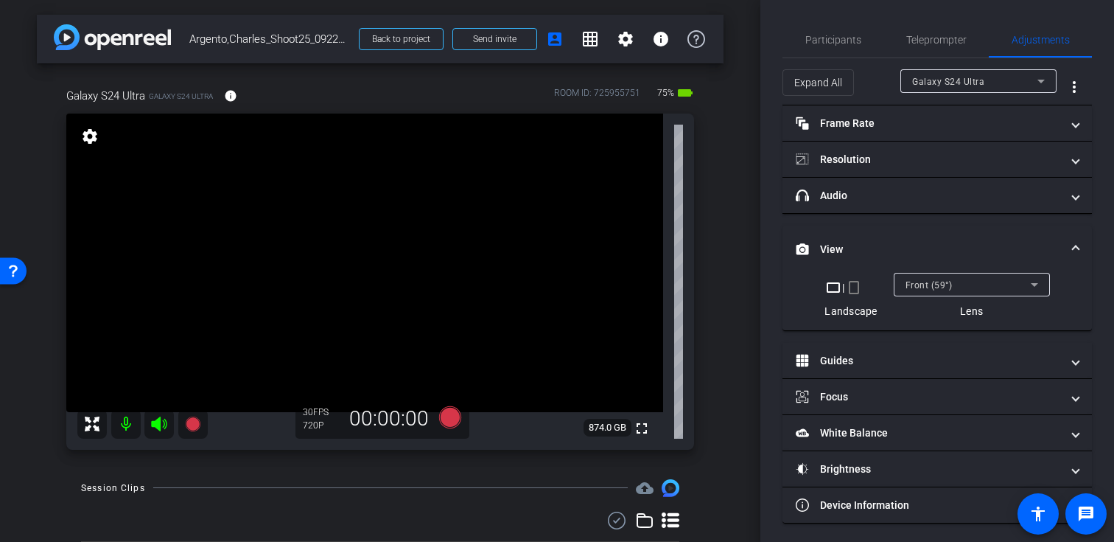
click at [862, 280] on mat-icon "crop_portrait" at bounding box center [854, 288] width 18 height 18
click at [857, 284] on mat-icon "crop_portrait" at bounding box center [854, 288] width 18 height 18
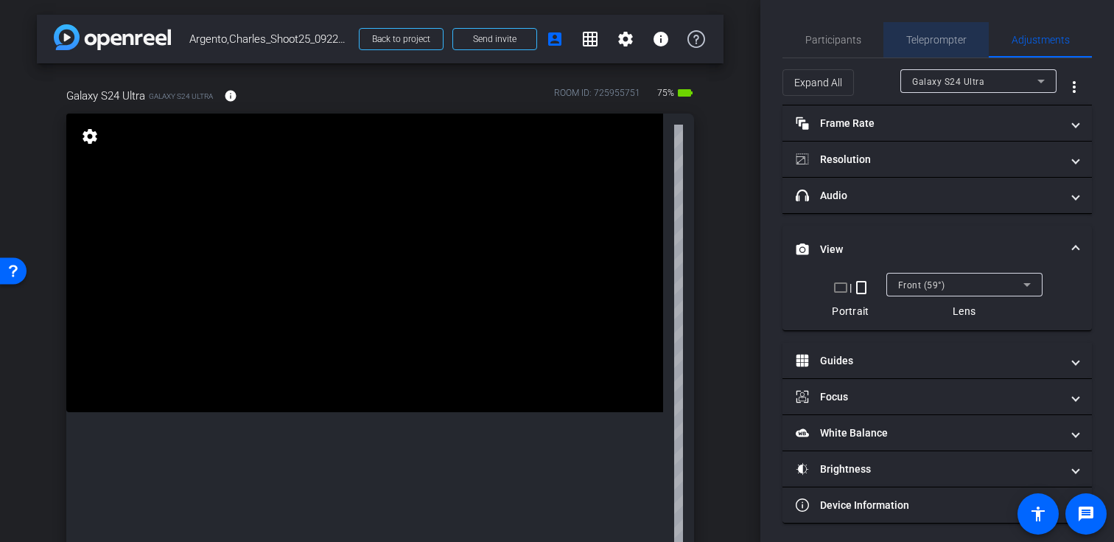
click at [957, 35] on span "Teleprompter" at bounding box center [936, 40] width 60 height 10
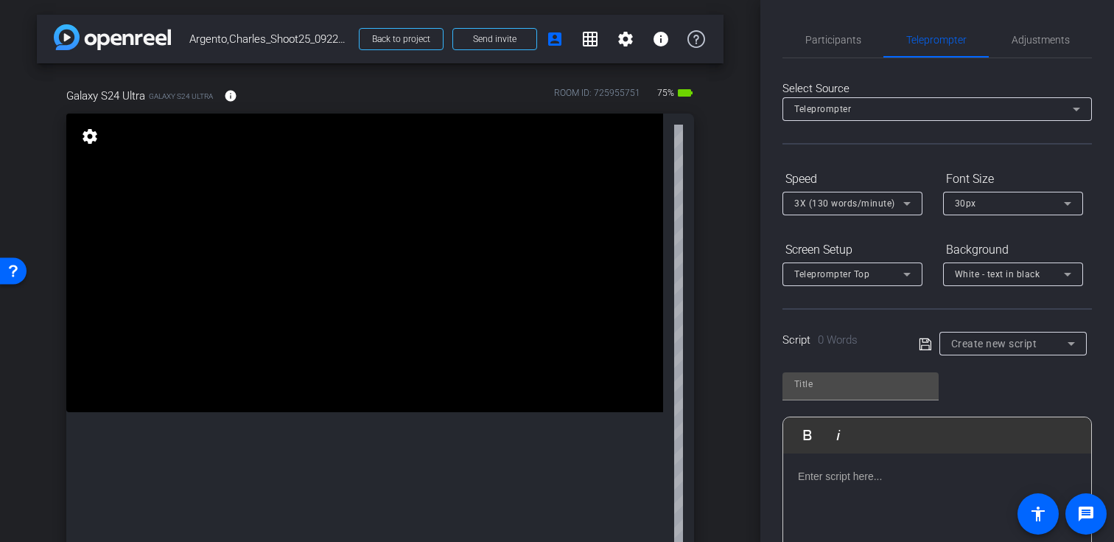
click at [888, 212] on div "3X (130 words/minute)" at bounding box center [852, 204] width 116 height 24
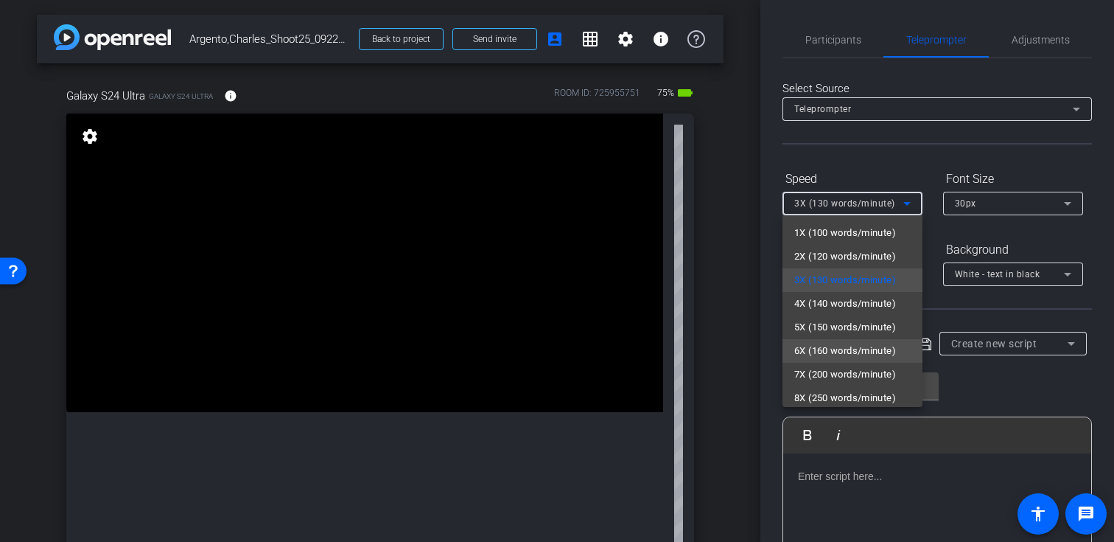
click at [846, 343] on span "6X (160 words/minute)" at bounding box center [845, 351] width 102 height 18
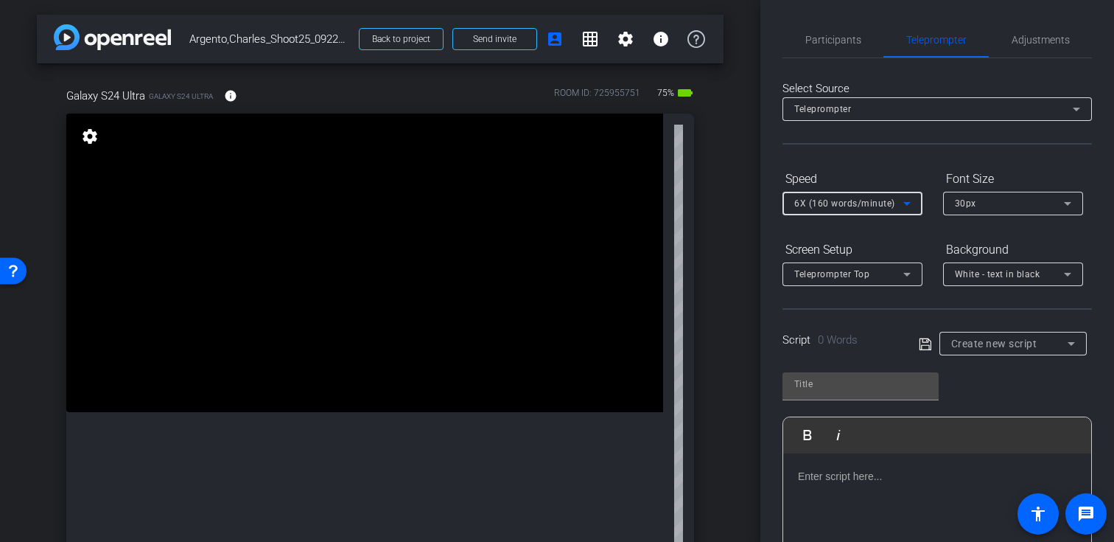
click at [995, 346] on span "Create new script" at bounding box center [994, 343] width 86 height 12
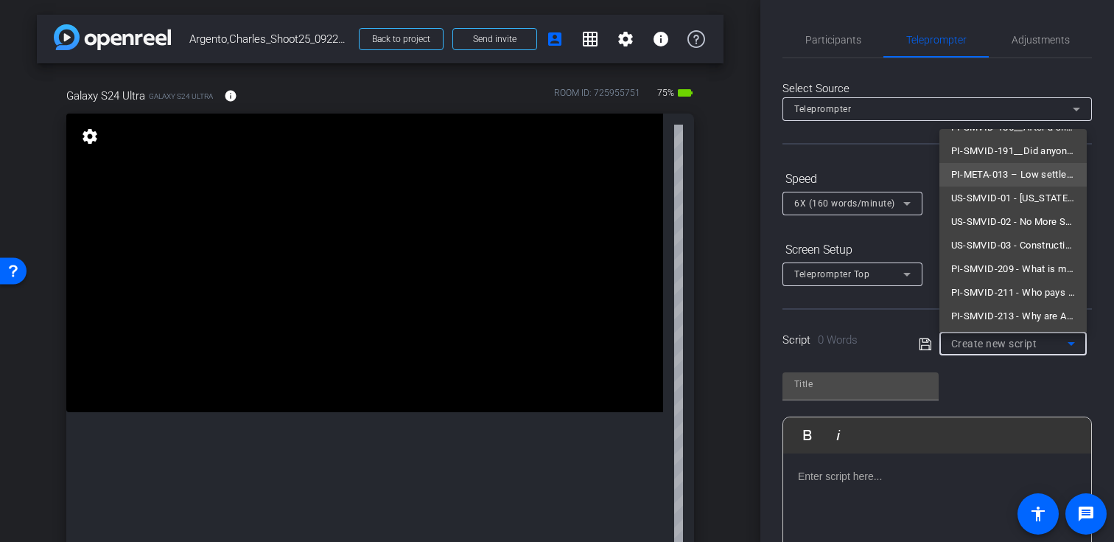
scroll to position [114, 0]
click at [1008, 200] on span "US-SMVID-01 - [US_STATE] Dram Shop Laws: When Bars Pay Too" at bounding box center [1013, 198] width 124 height 18
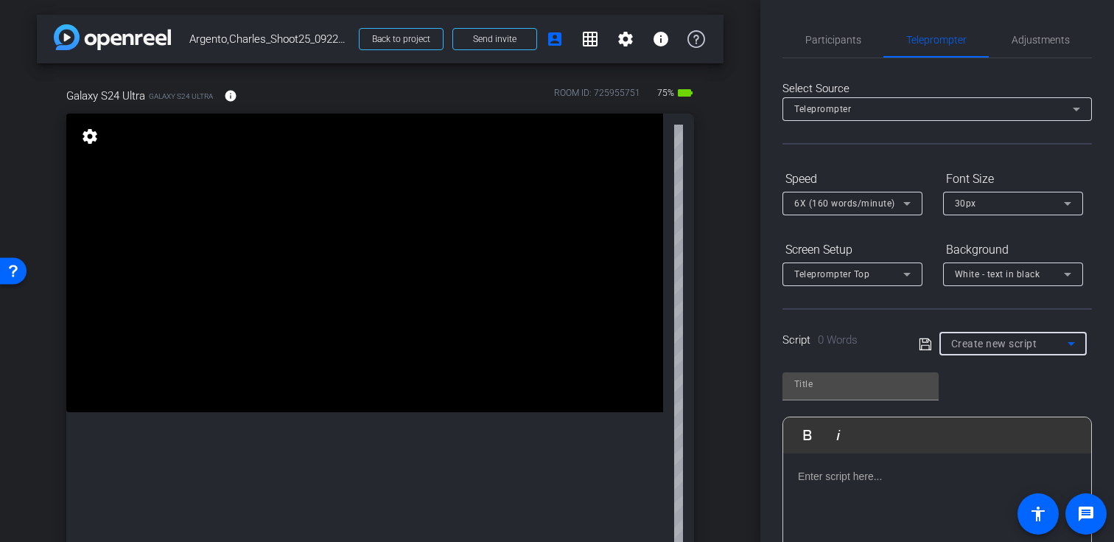
type input "US-SMVID-01 - [US_STATE] Dram Shop Laws: When Bars Pay Too"
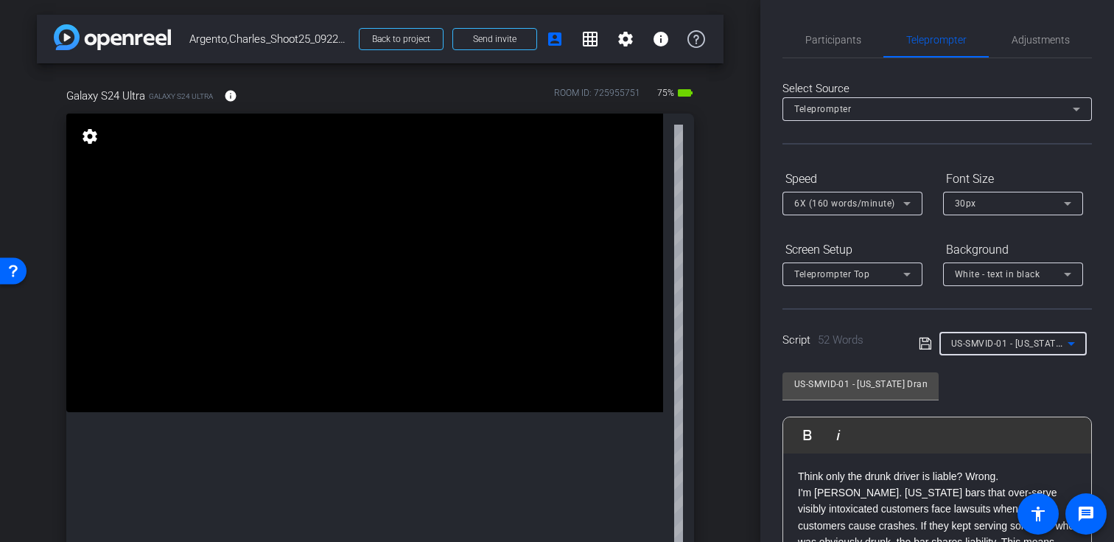
click at [1007, 340] on span "US-SMVID-01 - [US_STATE] Dram Shop Laws: When Bars Pay Too" at bounding box center [1089, 343] width 277 height 12
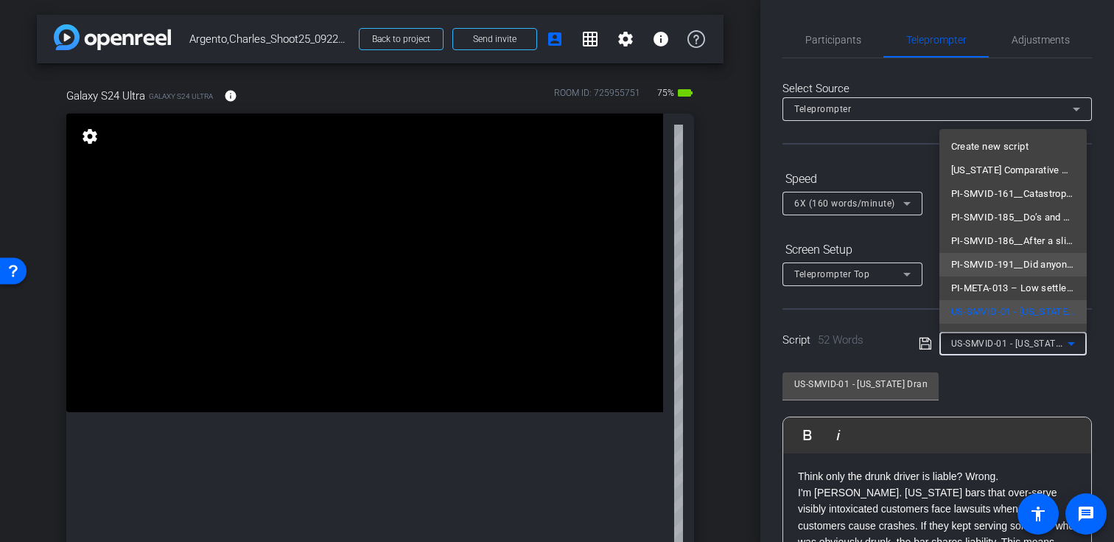
scroll to position [116, 0]
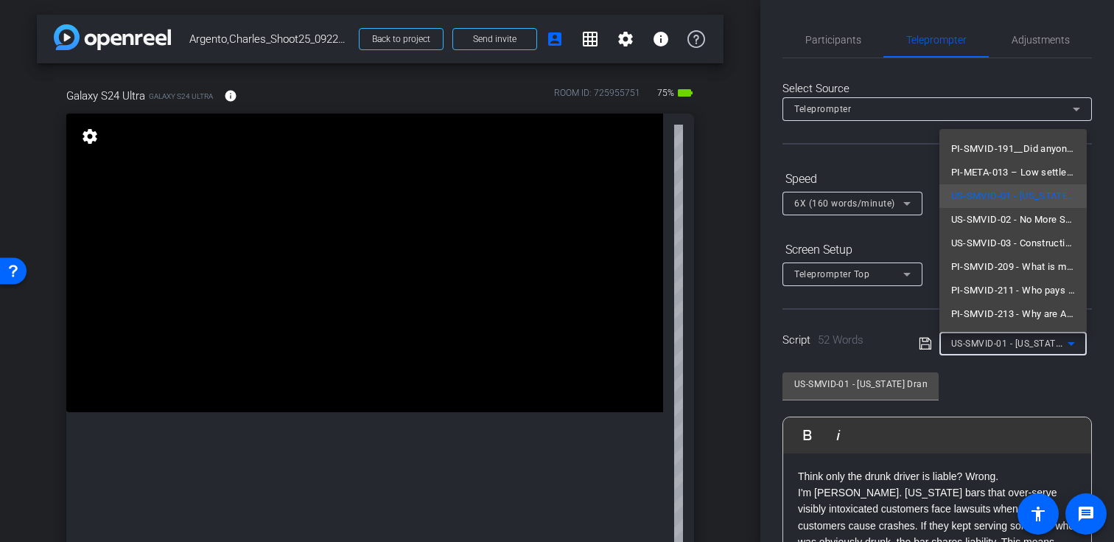
click at [1001, 390] on div at bounding box center [557, 271] width 1114 height 542
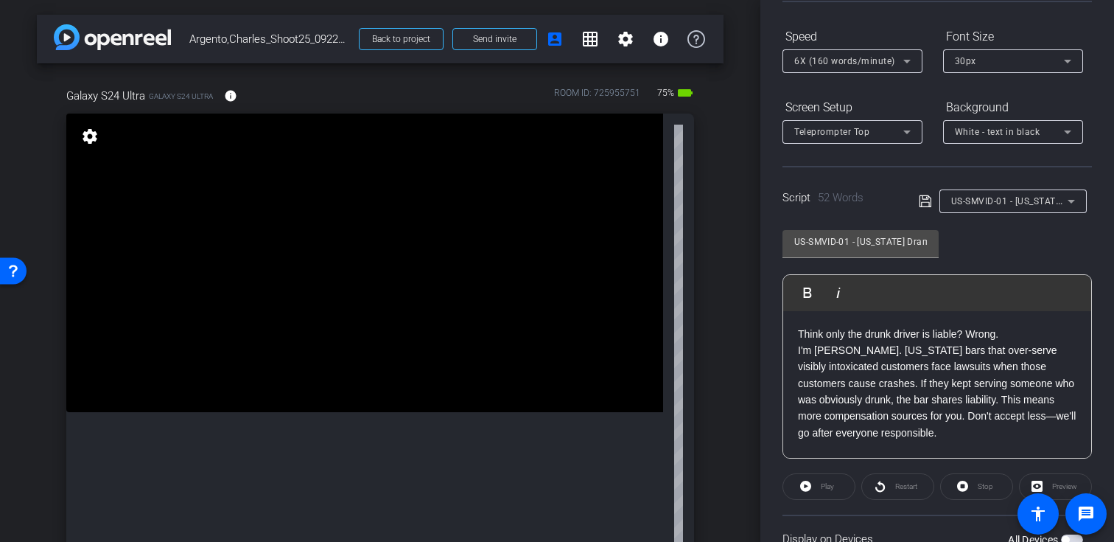
scroll to position [0, 0]
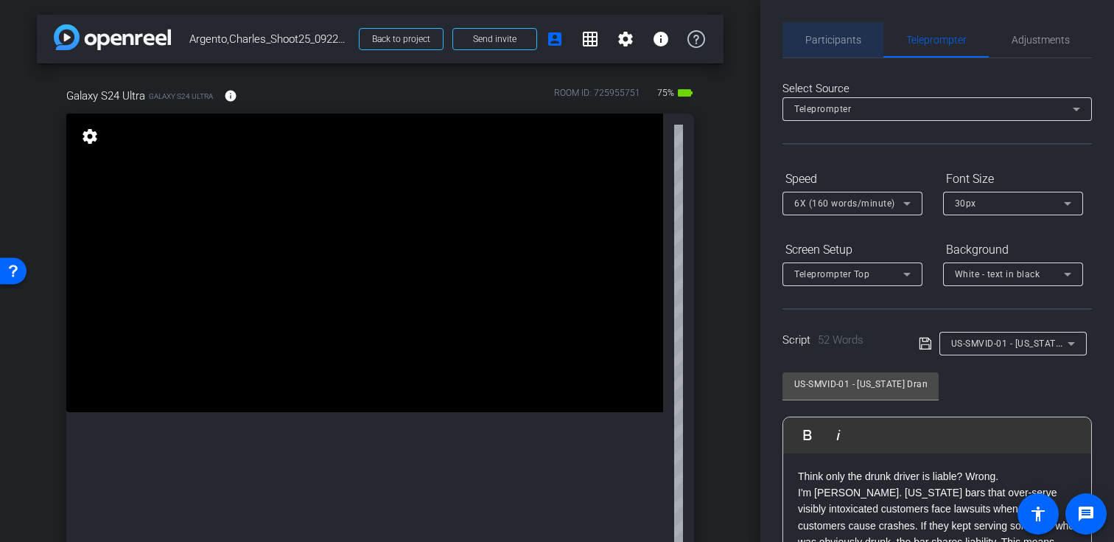
click at [840, 54] on span "Participants" at bounding box center [833, 39] width 56 height 35
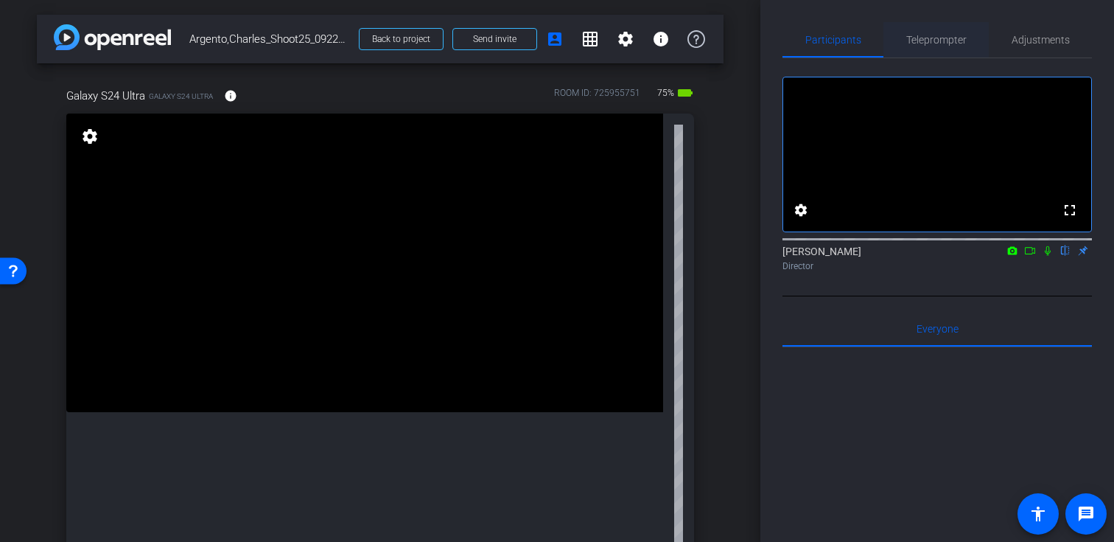
click at [938, 40] on span "Teleprompter" at bounding box center [936, 40] width 60 height 10
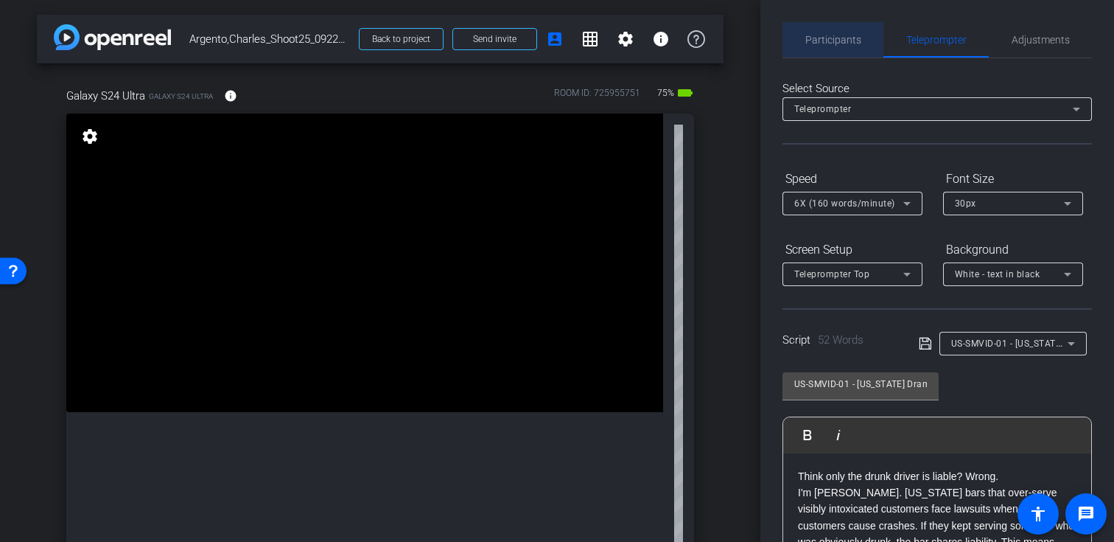
click at [830, 32] on span "Participants" at bounding box center [833, 39] width 56 height 35
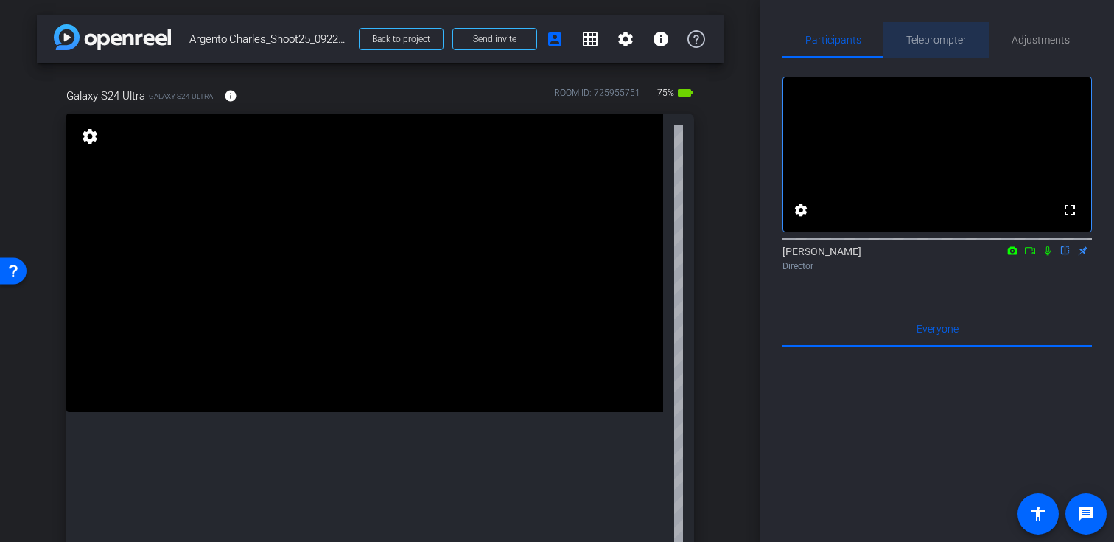
click at [931, 32] on span "Teleprompter" at bounding box center [936, 39] width 60 height 35
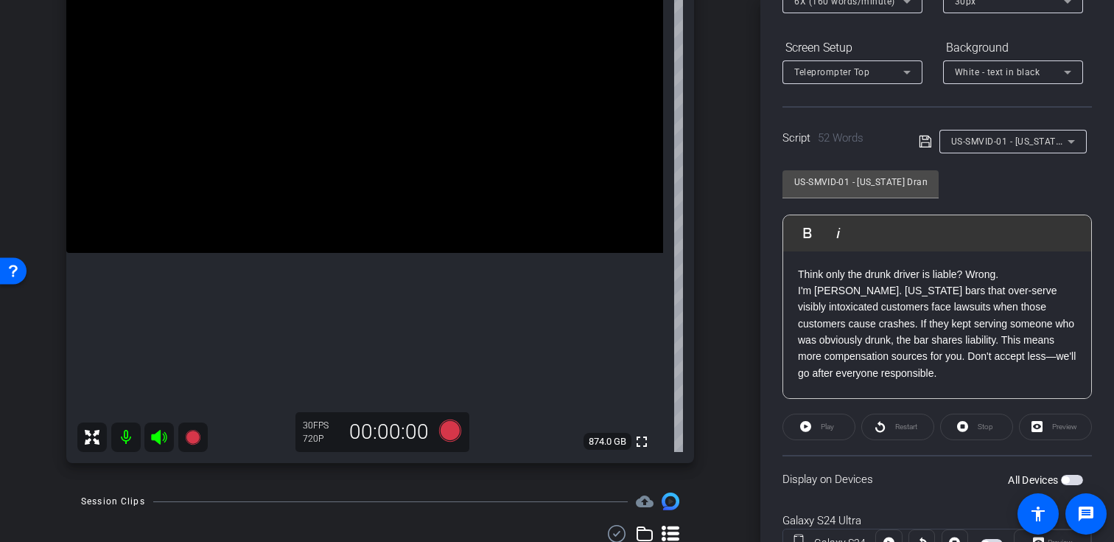
scroll to position [264, 0]
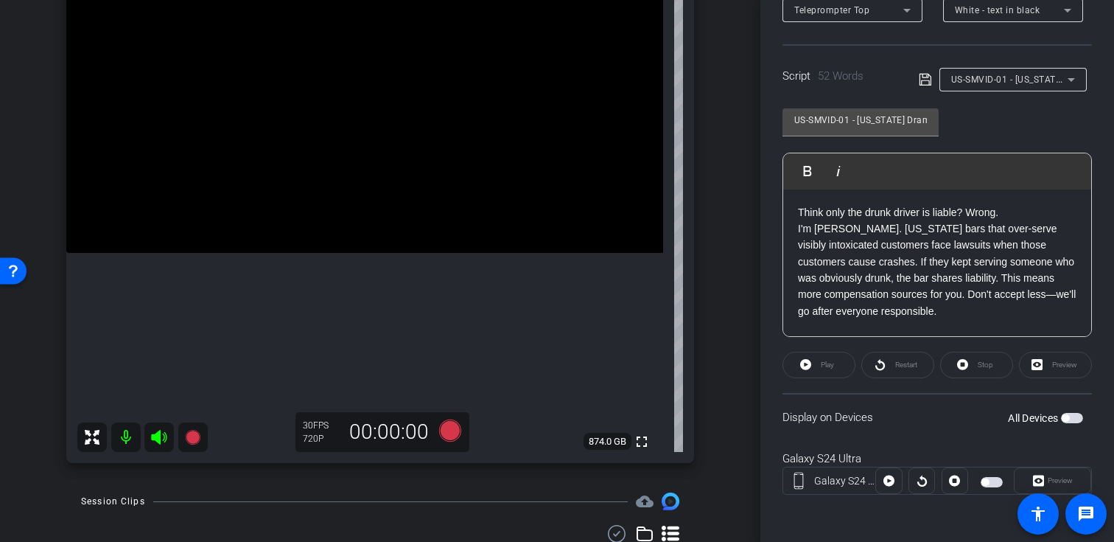
click at [1070, 420] on span "button" at bounding box center [1072, 418] width 22 height 10
drag, startPoint x: 850, startPoint y: 119, endPoint x: 707, endPoint y: 119, distance: 142.2
click at [707, 119] on div "arrow_back Argento,Charles_Shoot25_09222025 Back to project Send invite account…" at bounding box center [557, 271] width 1114 height 542
click at [992, 131] on div "US-SMVID-01 - Texas Dram Shop Laws: When Bars Pay Too Play Play from this locat…" at bounding box center [936, 216] width 309 height 239
drag, startPoint x: 850, startPoint y: 123, endPoint x: 750, endPoint y: 125, distance: 100.2
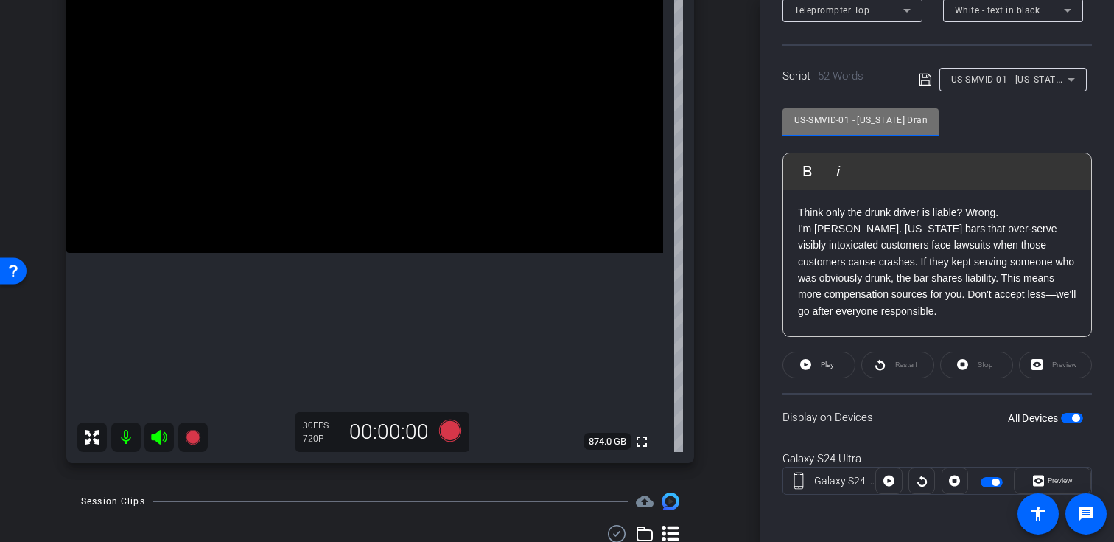
click at [750, 125] on div "arrow_back Argento,Charles_Shoot25_09222025 Back to project Send invite account…" at bounding box center [557, 271] width 1114 height 542
click at [996, 120] on div "US-SMVID-01 - Texas Dram Shop Laws: When Bars Pay Too Play Play from this locat…" at bounding box center [936, 216] width 309 height 239
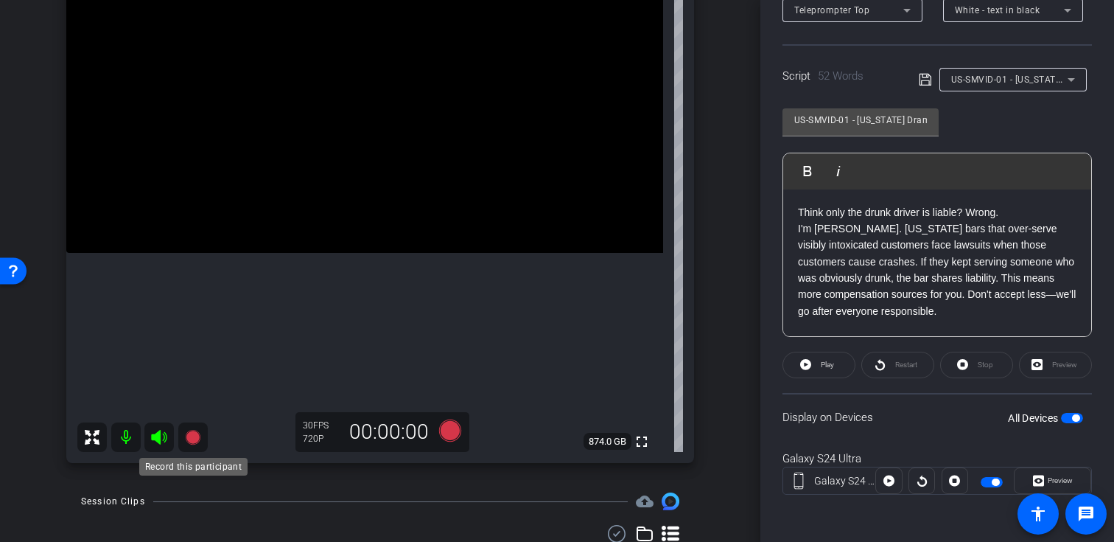
click at [194, 437] on icon at bounding box center [192, 437] width 15 height 15
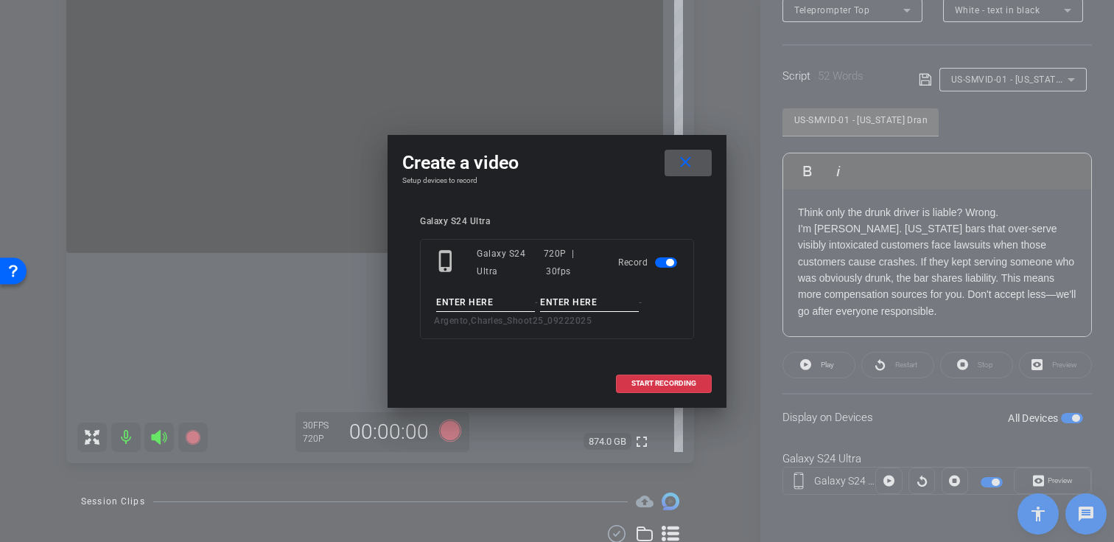
click at [478, 298] on input at bounding box center [485, 302] width 99 height 18
paste input "US-SMVID-01"
type input "US-SMVID-01"
click at [592, 302] on input at bounding box center [589, 302] width 99 height 18
type input "Take01"
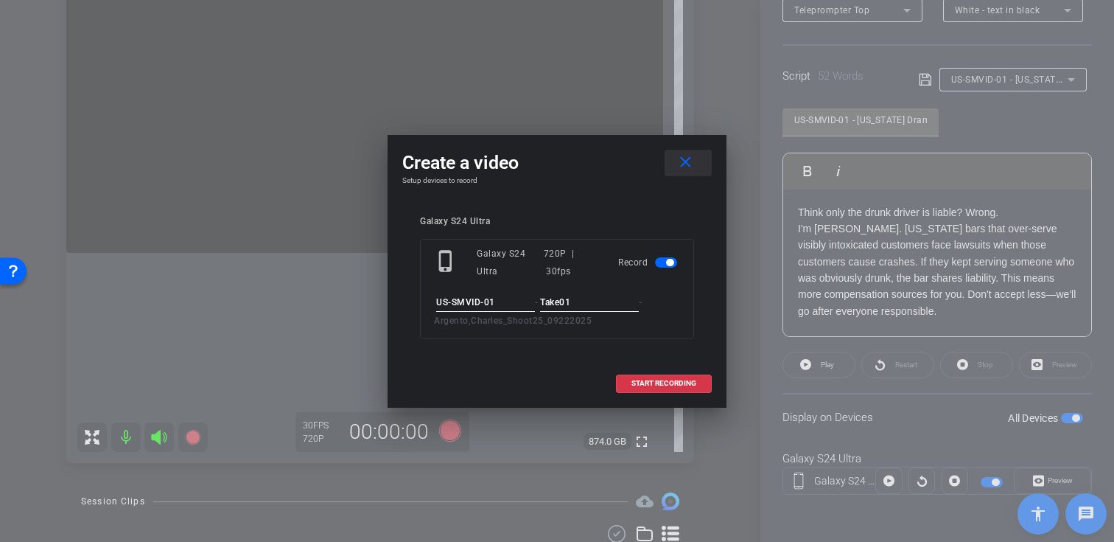
click at [689, 171] on mat-icon "close" at bounding box center [685, 162] width 18 height 18
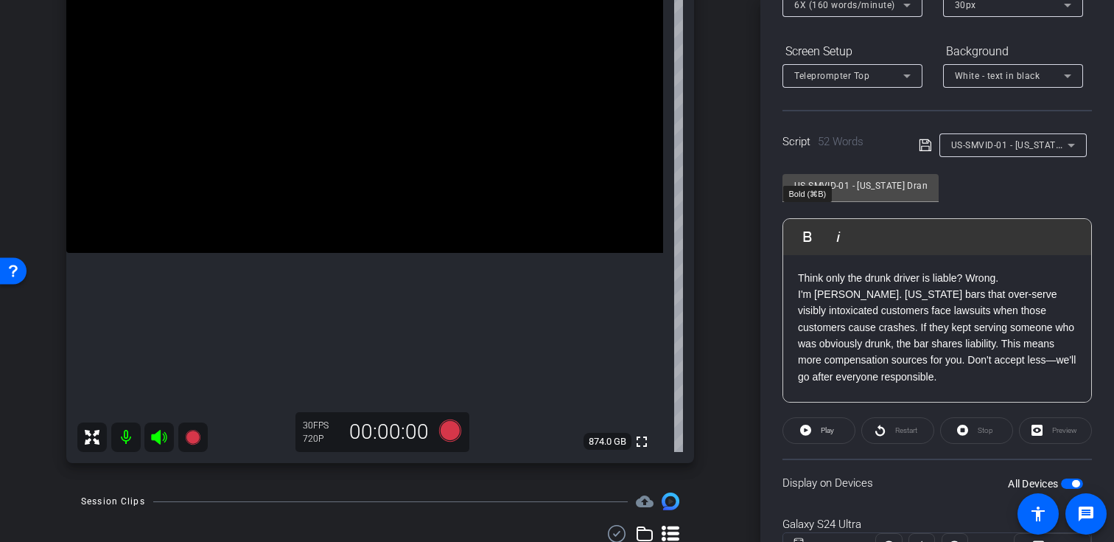
scroll to position [183, 0]
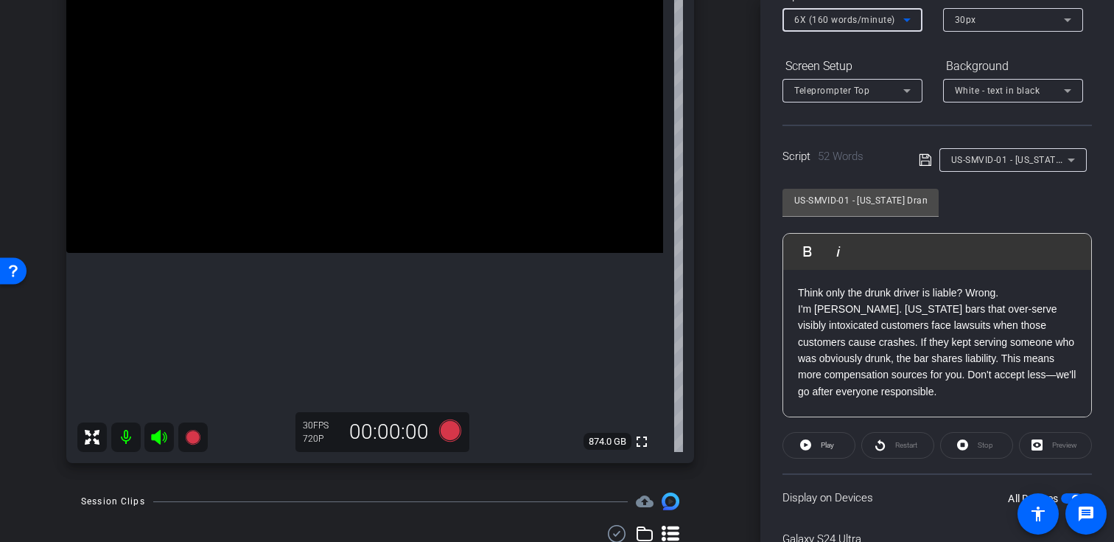
click at [838, 15] on span "6X (160 words/minute)" at bounding box center [844, 20] width 101 height 10
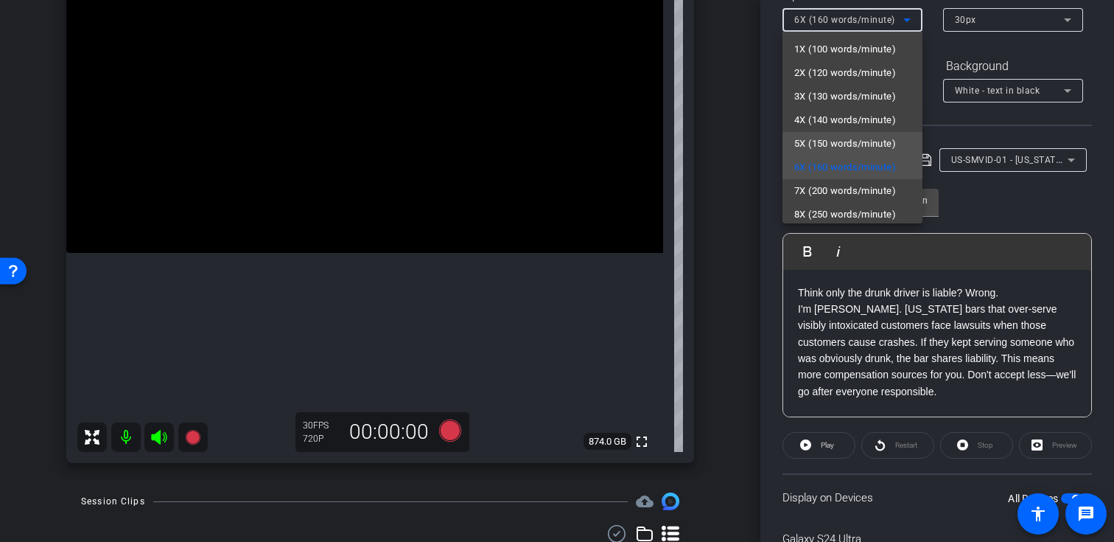
click at [821, 143] on span "5X (150 words/minute)" at bounding box center [845, 144] width 102 height 18
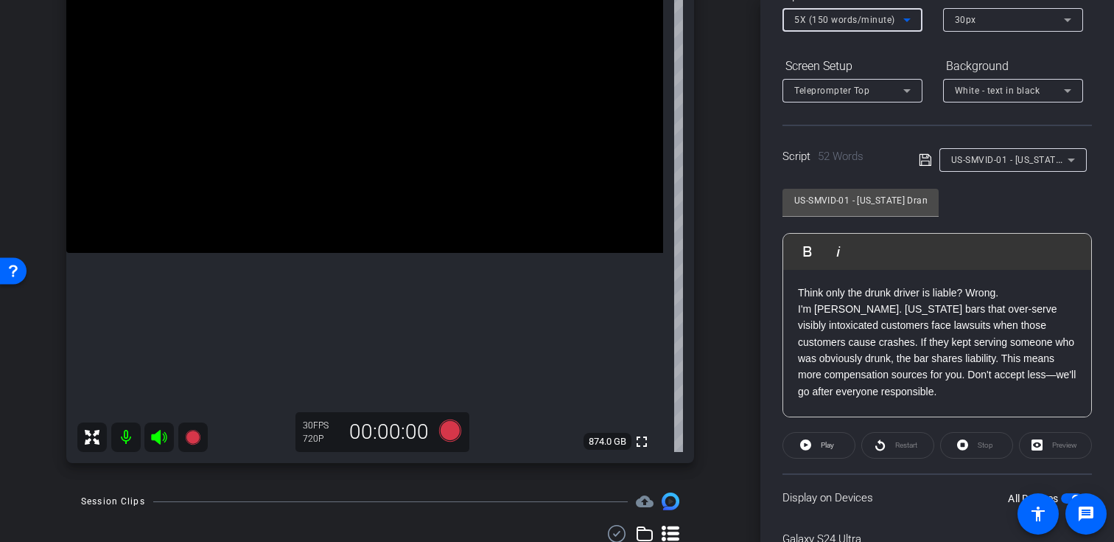
click at [209, 253] on video at bounding box center [364, 103] width 597 height 298
click at [194, 437] on icon at bounding box center [192, 437] width 15 height 15
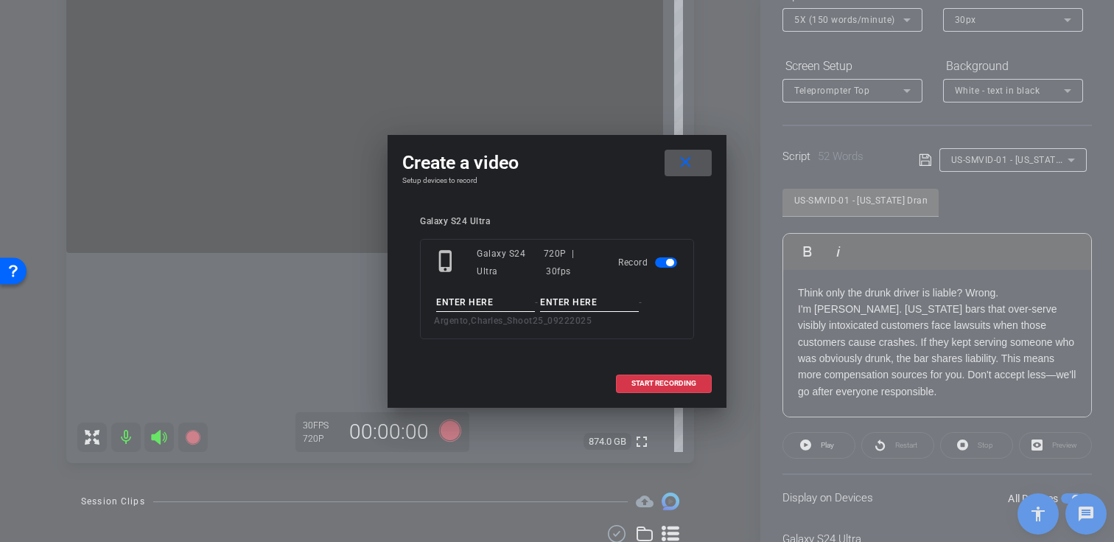
click at [461, 308] on input at bounding box center [485, 302] width 99 height 18
paste input "US-SMVID-01"
type input "US-SMVID-01"
click at [595, 292] on div "phone_iphone Galaxy S24 Ultra 720P | 30fps Record US-SMVID-01 - - Argento,Charl…" at bounding box center [557, 289] width 274 height 100
click at [589, 309] on input at bounding box center [589, 302] width 99 height 18
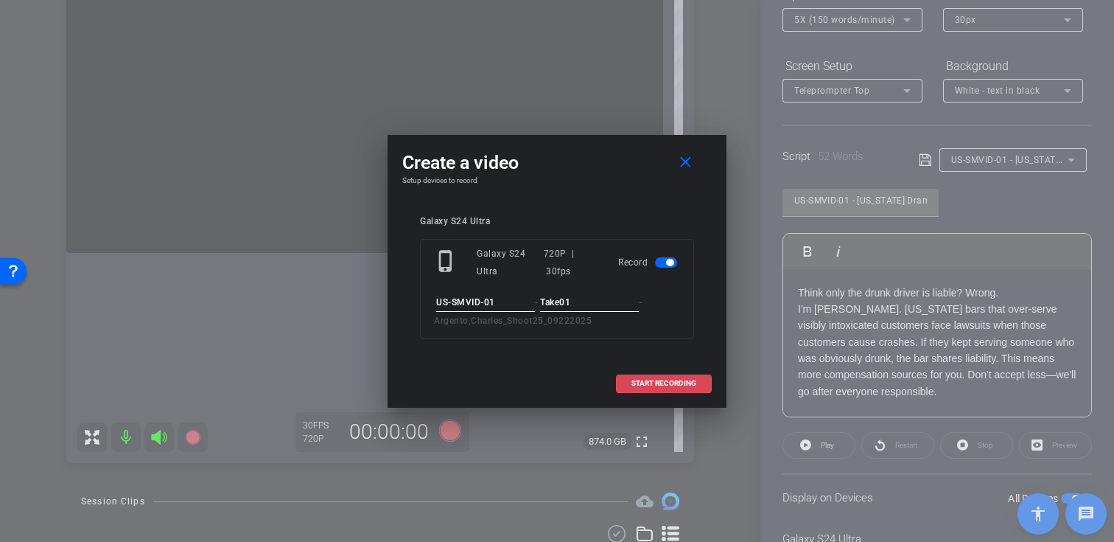
type input "Take01"
click at [648, 386] on span "START RECORDING" at bounding box center [663, 382] width 65 height 7
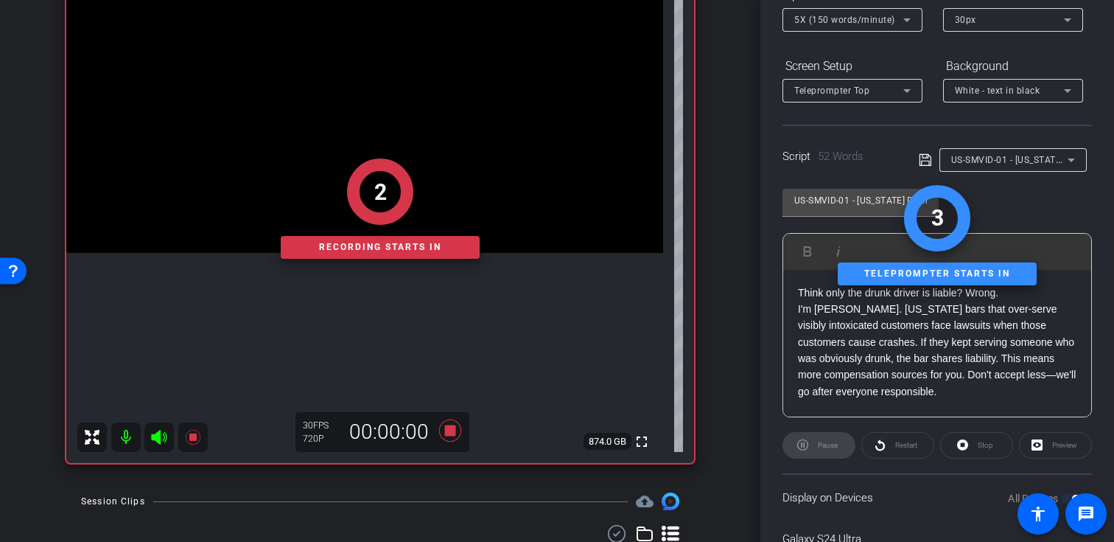
scroll to position [264, 0]
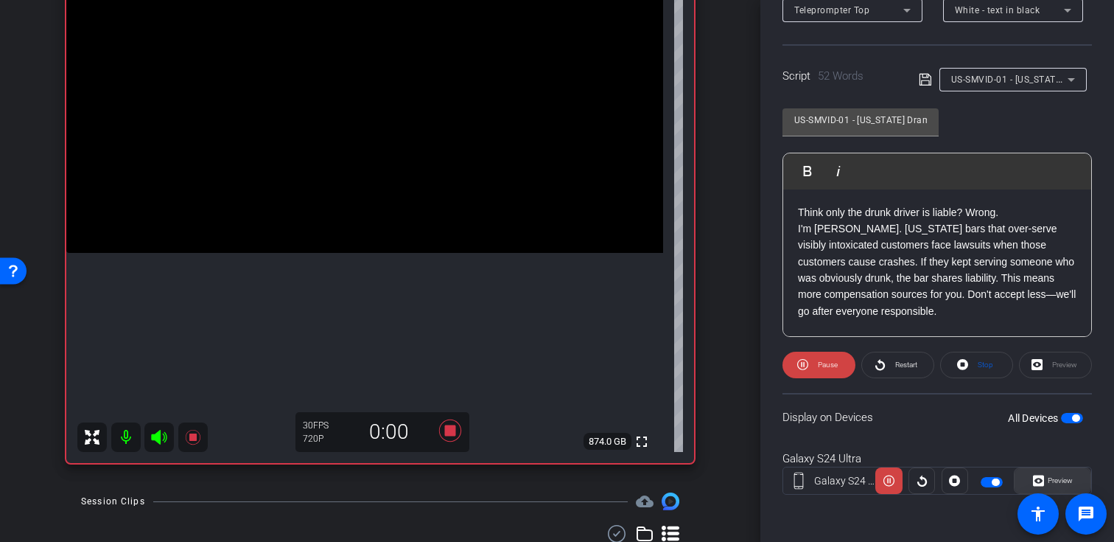
click at [1044, 478] on span "Preview" at bounding box center [1058, 480] width 29 height 21
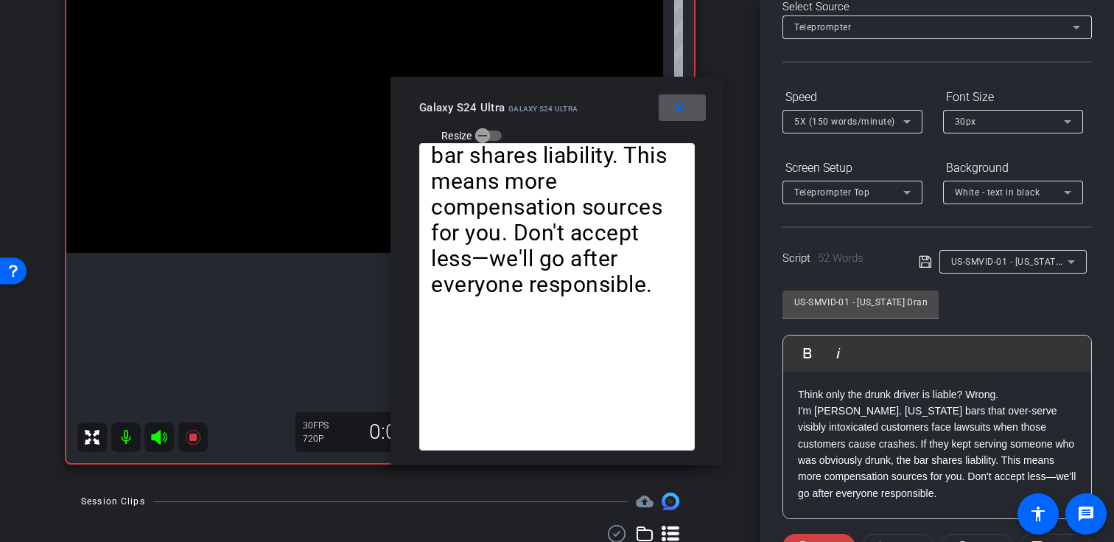
scroll to position [20, 0]
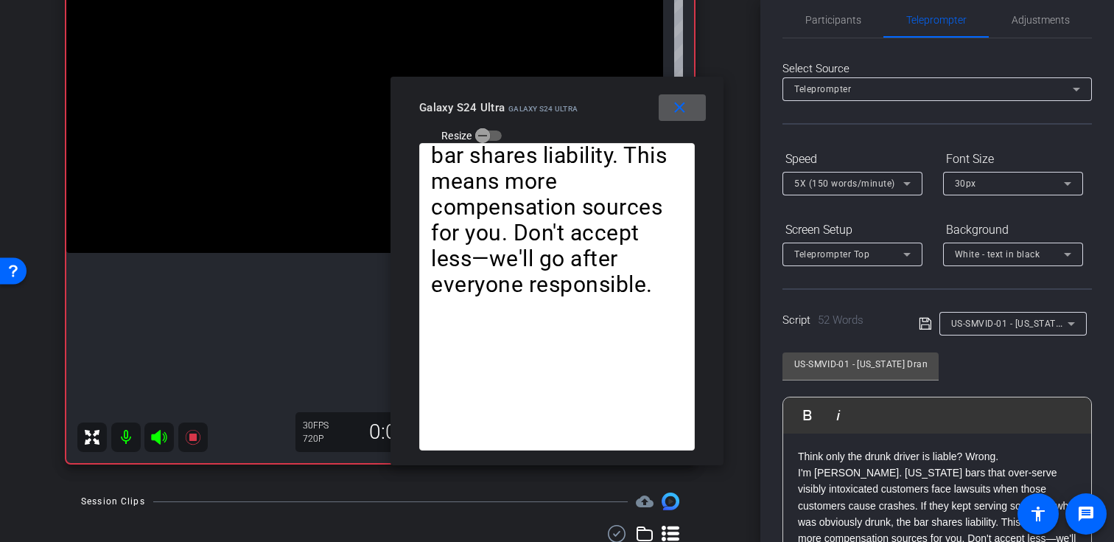
click at [881, 175] on div "5X (150 words/minute)" at bounding box center [848, 183] width 109 height 18
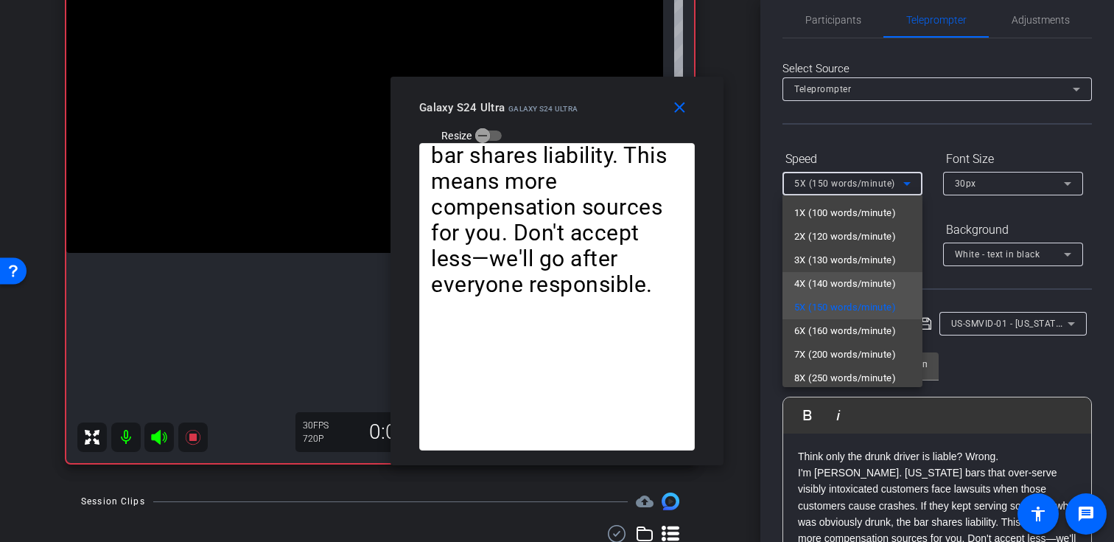
click at [854, 276] on span "4X (140 words/minute)" at bounding box center [845, 284] width 102 height 18
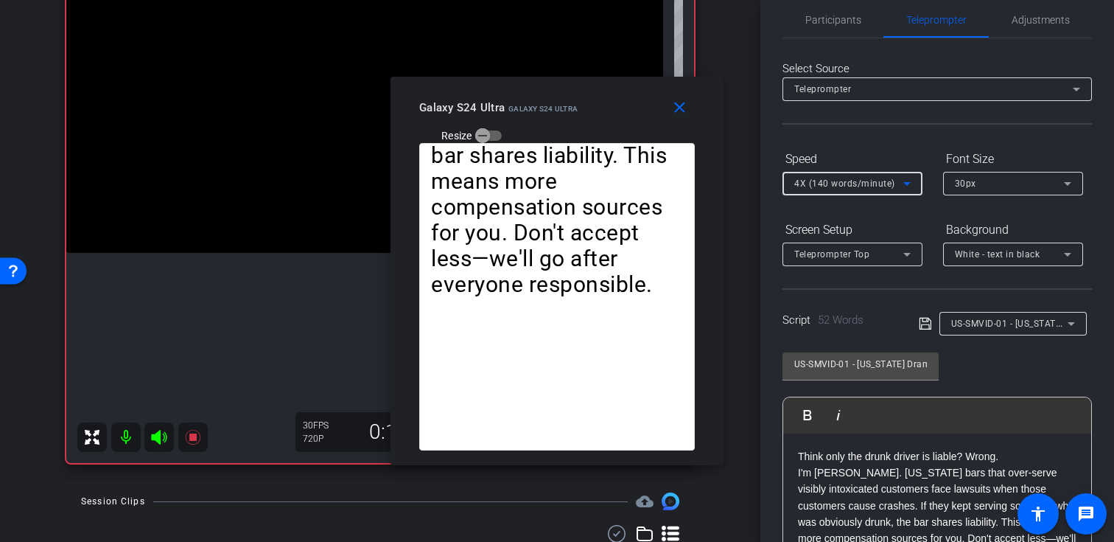
click at [847, 178] on span "4X (140 words/minute)" at bounding box center [844, 183] width 101 height 10
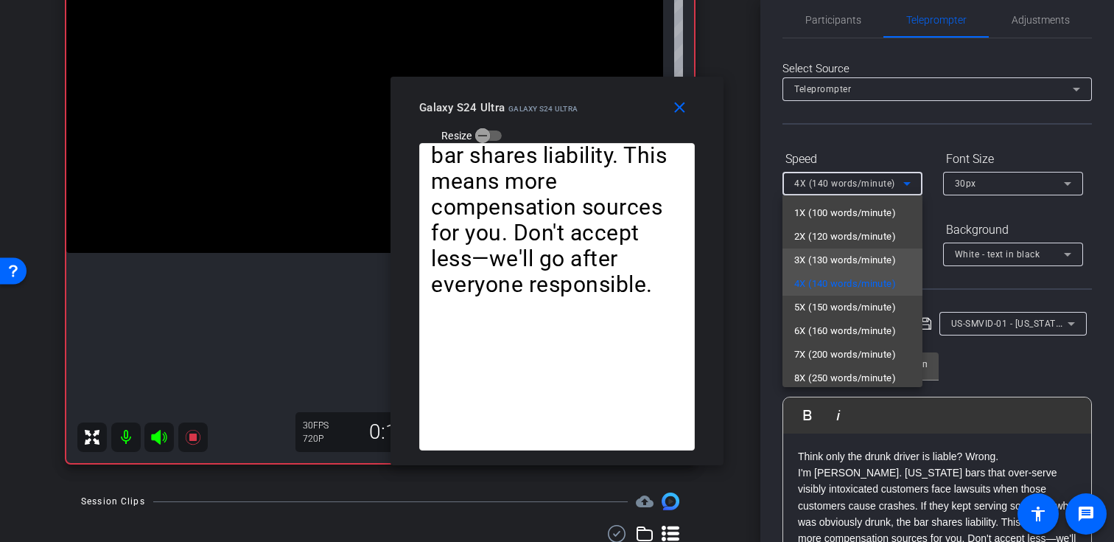
click at [836, 250] on mat-option "3X (130 words/minute)" at bounding box center [852, 260] width 140 height 24
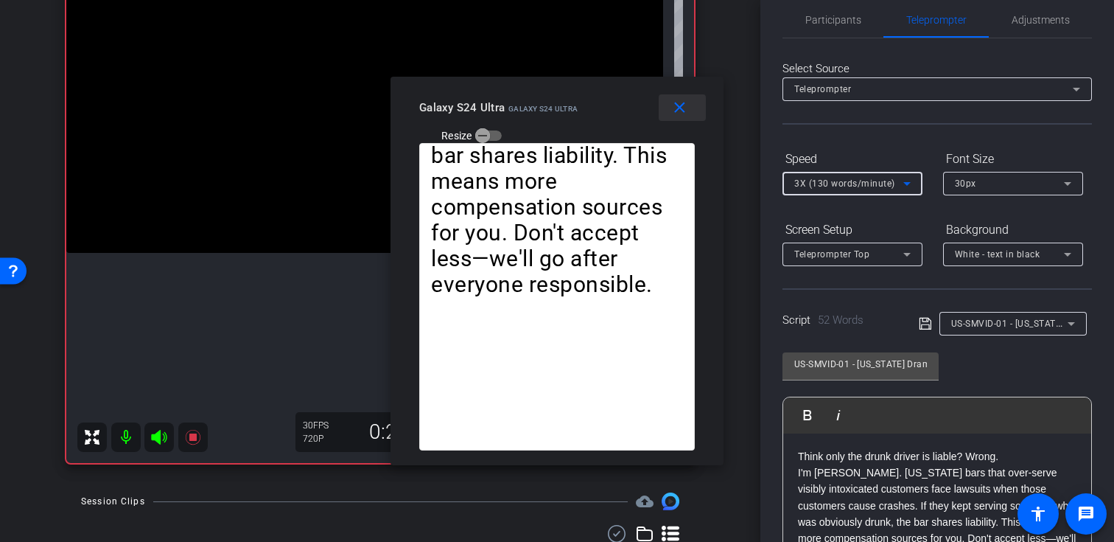
click at [684, 107] on mat-icon "close" at bounding box center [679, 108] width 18 height 18
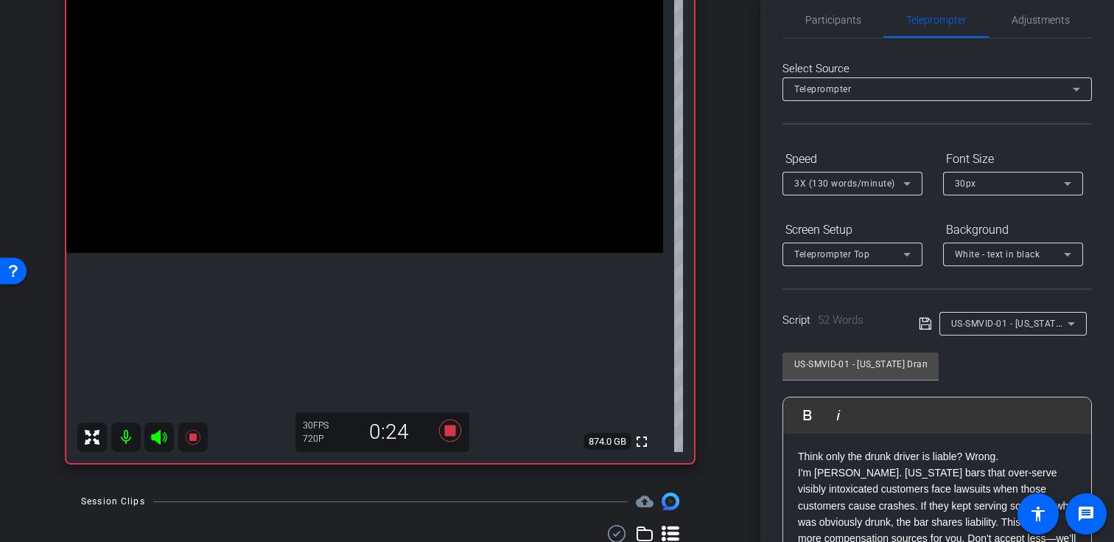
click at [228, 473] on div "Galaxy S24 Ultra Galaxy S24 Ultra info ROOM ID: 725955751 75% battery_std fulls…" at bounding box center [380, 190] width 687 height 573
click at [192, 437] on icon at bounding box center [192, 437] width 15 height 15
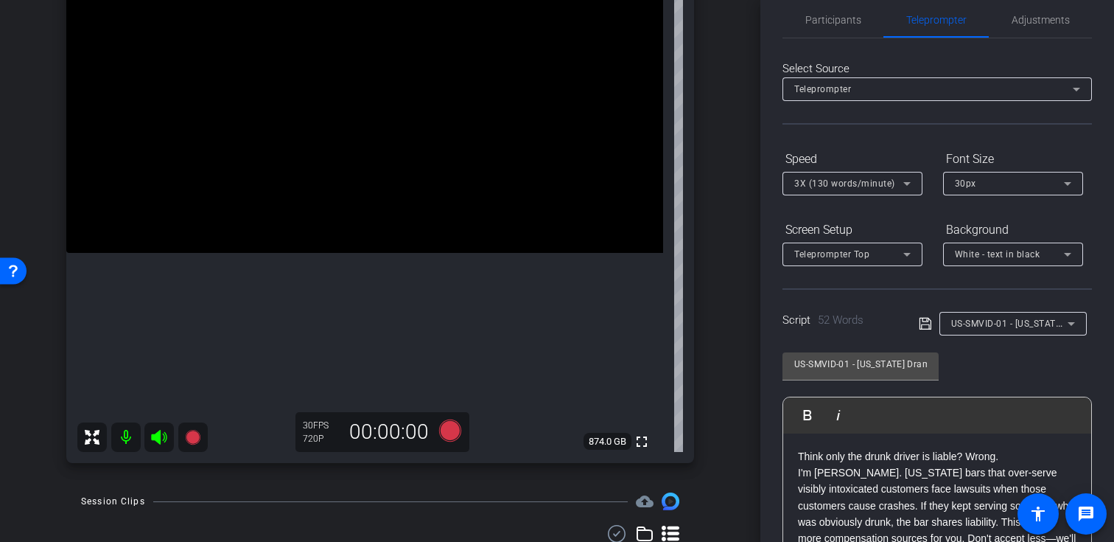
scroll to position [246, 0]
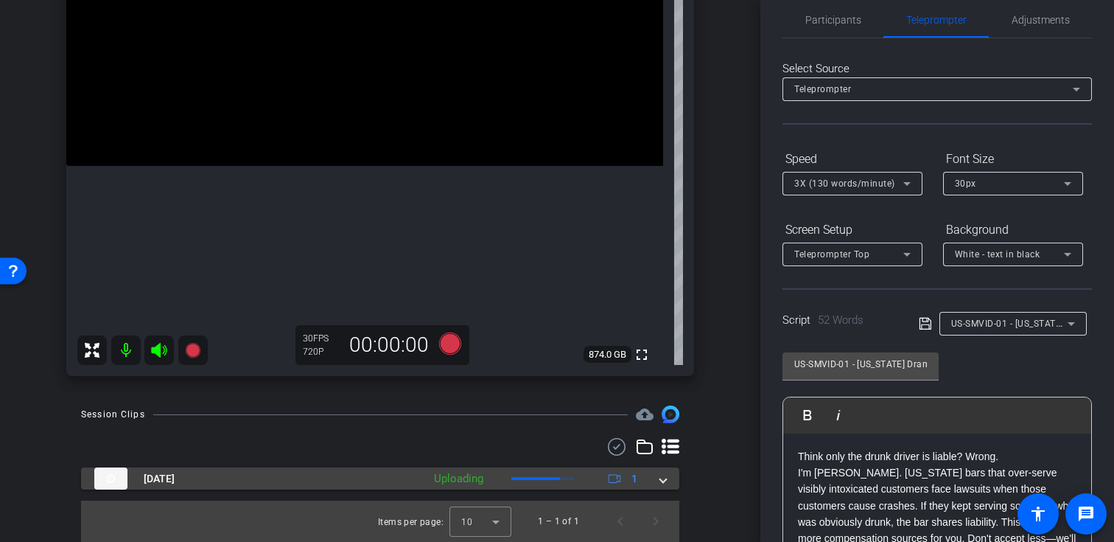
click at [676, 479] on mat-expansion-panel-header "Sep 22, 2025 Uploading 1" at bounding box center [380, 478] width 598 height 22
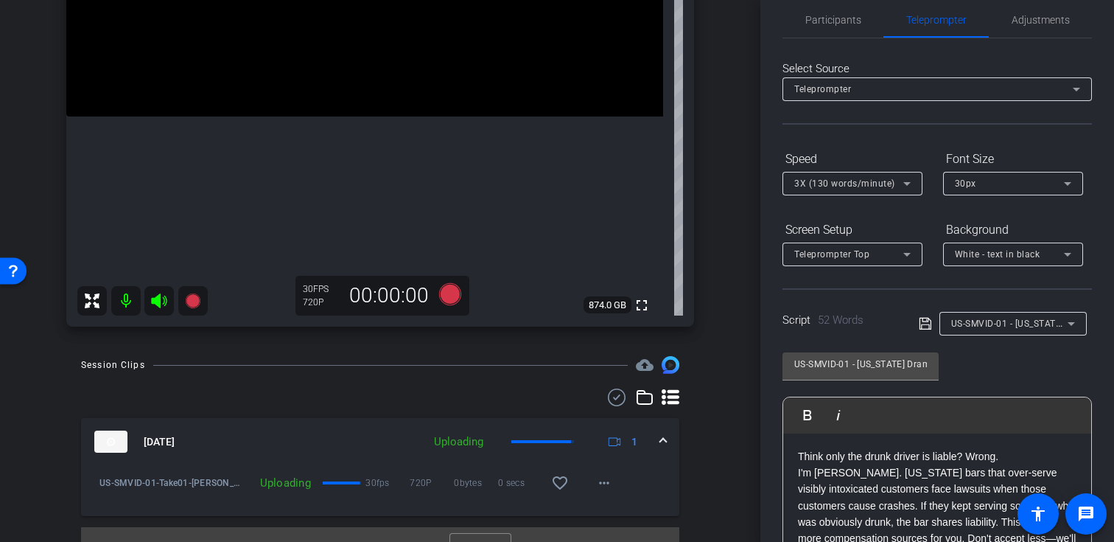
scroll to position [322, 0]
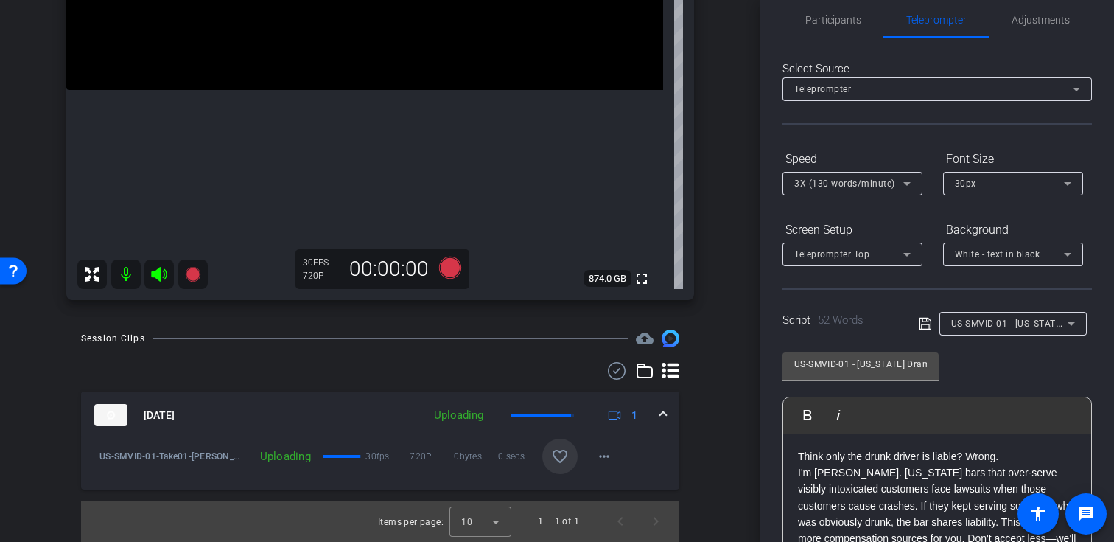
click at [562, 457] on mat-icon "favorite_border" at bounding box center [560, 456] width 18 height 18
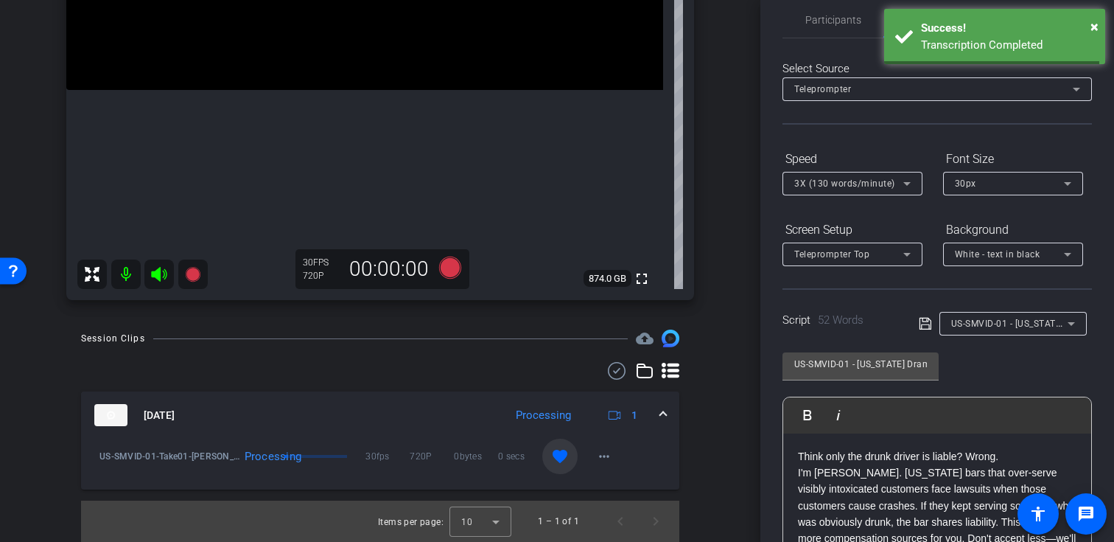
click at [1016, 331] on div "US-SMVID-01 - [US_STATE] Dram Shop Laws: When Bars Pay Too" at bounding box center [1009, 323] width 116 height 18
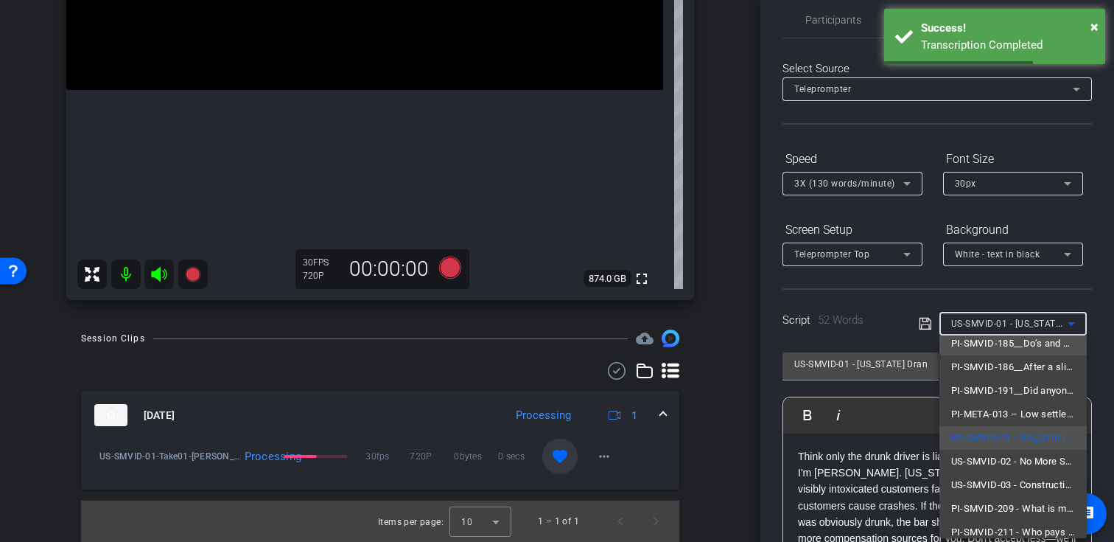
scroll to position [116, 0]
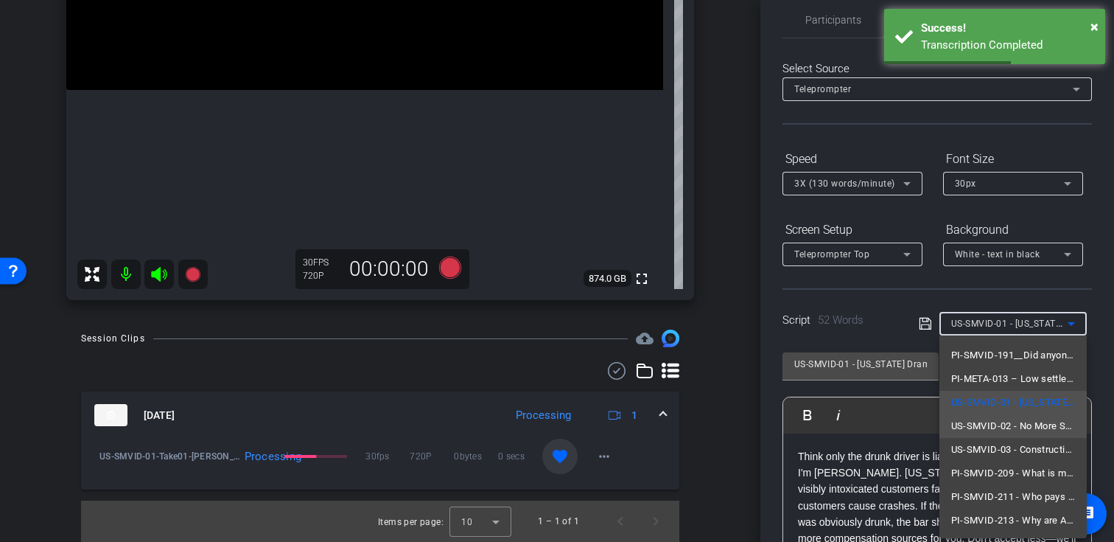
click at [980, 424] on span "US-SMVID-02 - No More Safety Inspections: Still Liable for Bad Vehicles" at bounding box center [1013, 426] width 124 height 18
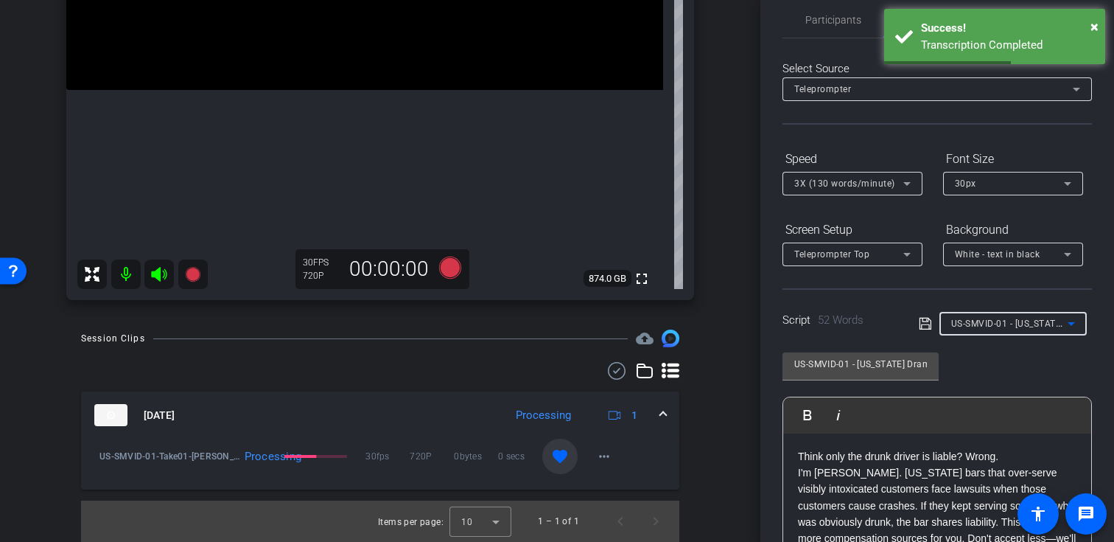
type input "US-SMVID-02 - No More Safety Inspections: Still Liable for Bad Vehicles"
click at [984, 340] on div at bounding box center [1012, 343] width 147 height 16
click at [980, 361] on div "US-SMVID-02 - No More Safety Inspections: Still Liable for Bad Vehicles Play Pl…" at bounding box center [936, 460] width 309 height 239
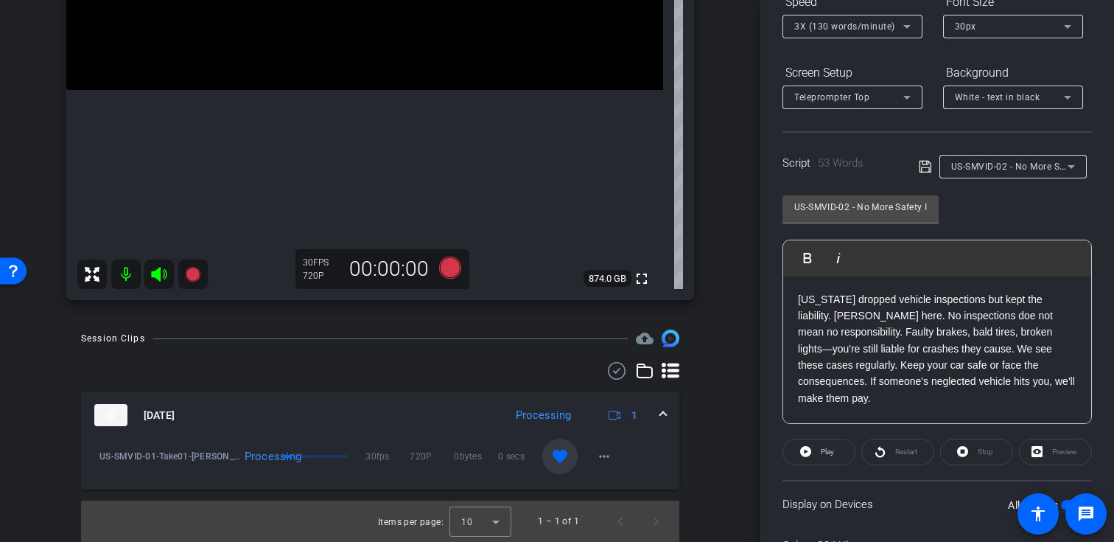
scroll to position [173, 0]
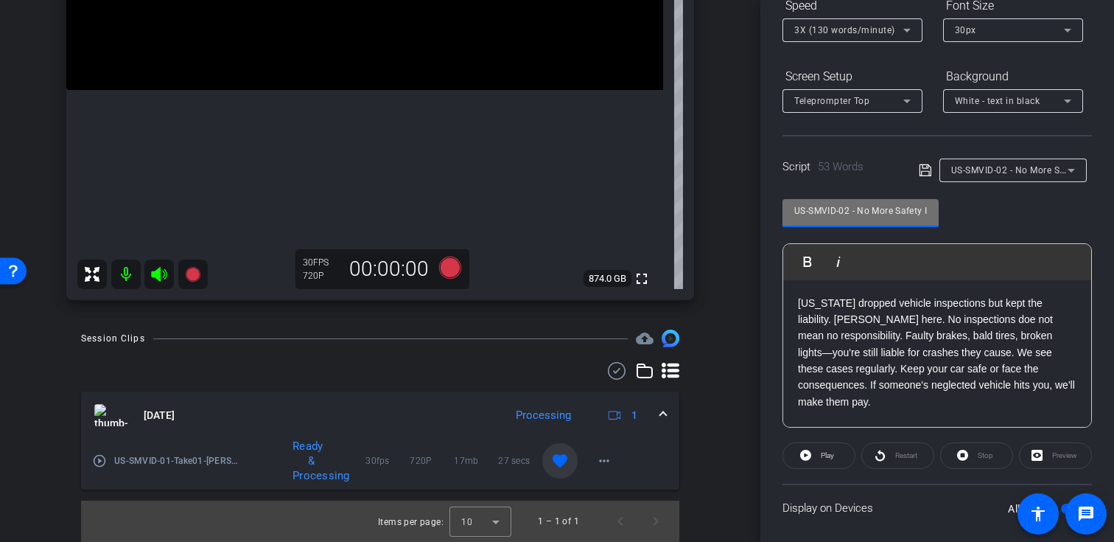
drag, startPoint x: 847, startPoint y: 210, endPoint x: 760, endPoint y: 203, distance: 87.3
click at [760, 203] on div "Participants Teleprompter Adjustments settings Krystal Delgadillo flip Director…" at bounding box center [937, 271] width 354 height 542
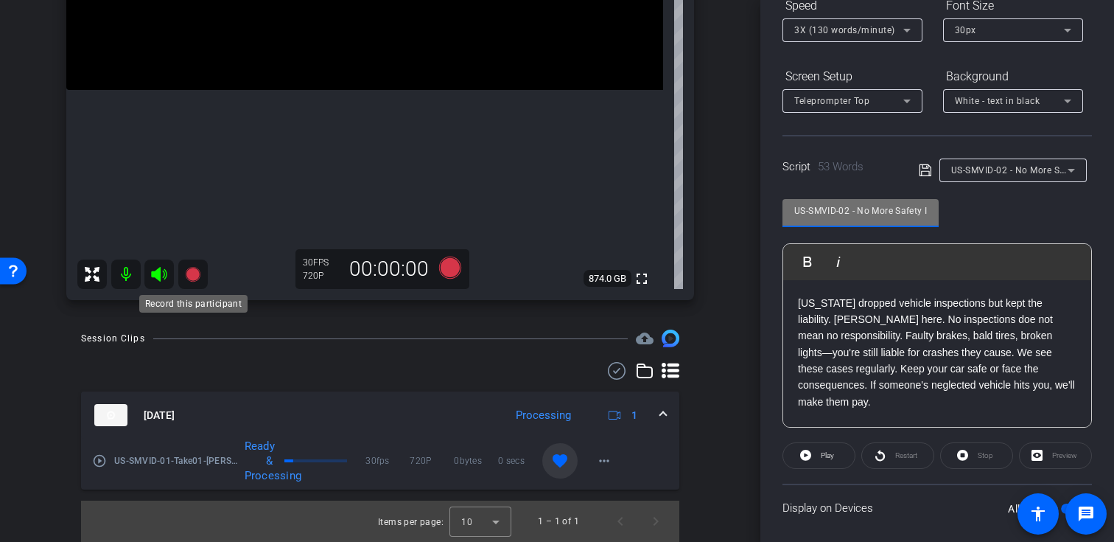
click at [189, 275] on icon at bounding box center [192, 274] width 15 height 15
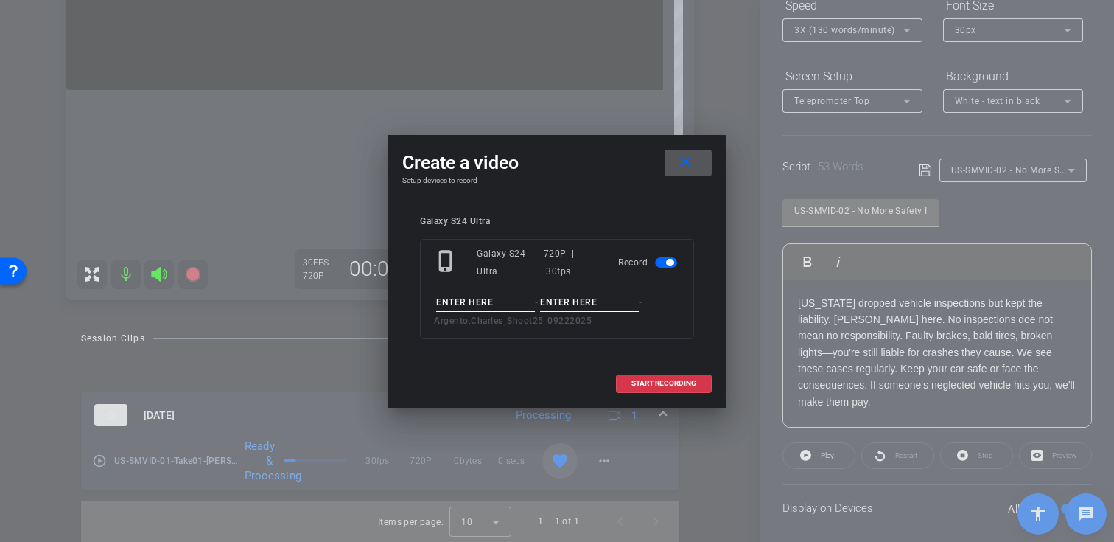
click at [500, 305] on input at bounding box center [485, 302] width 99 height 18
paste input "US-SMVID-02"
type input "US-SMVID-02"
click at [573, 302] on input at bounding box center [589, 302] width 99 height 18
type input "Take01"
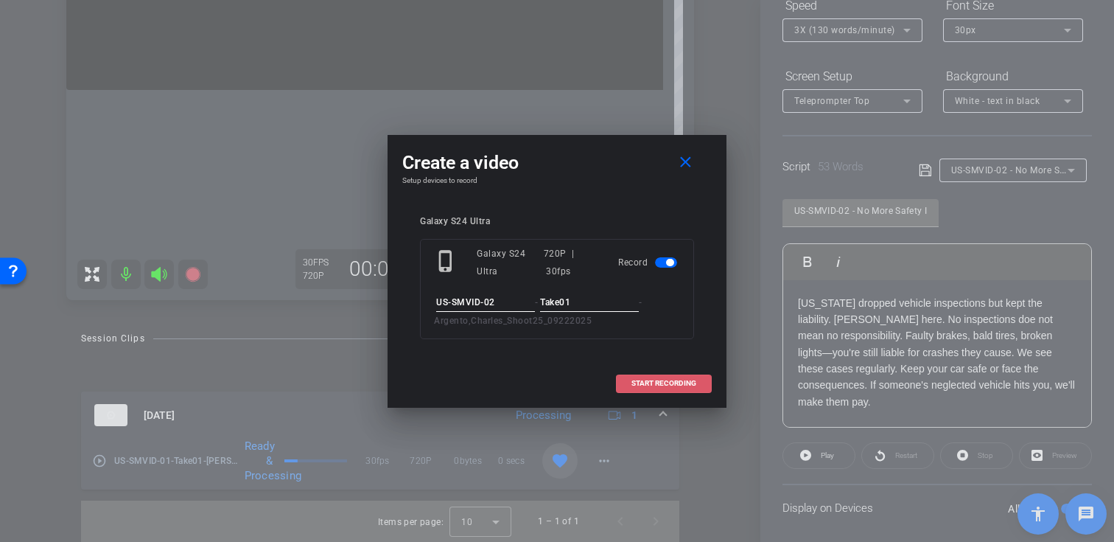
click at [652, 385] on span "START RECORDING" at bounding box center [663, 382] width 65 height 7
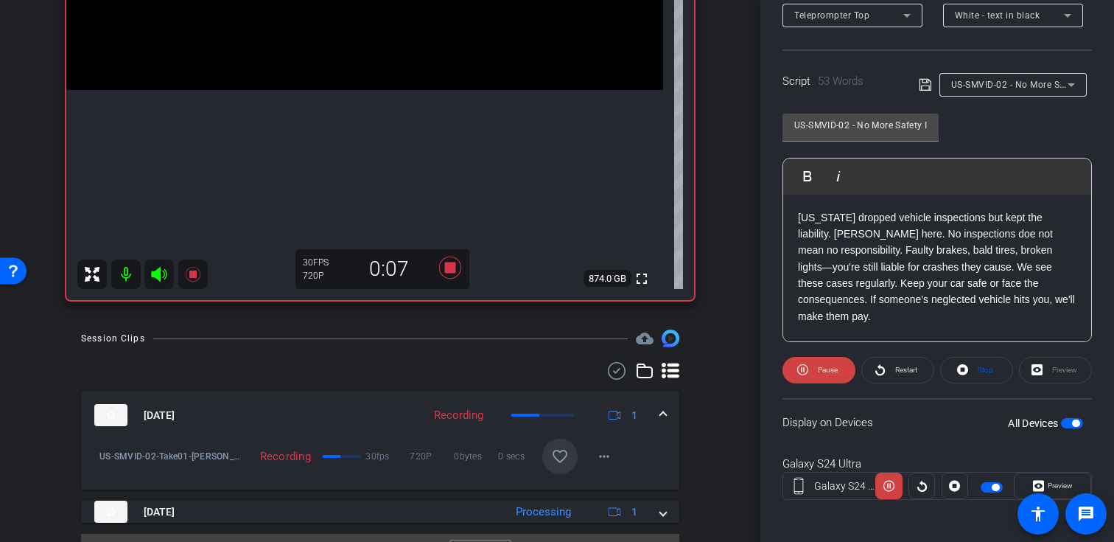
scroll to position [264, 0]
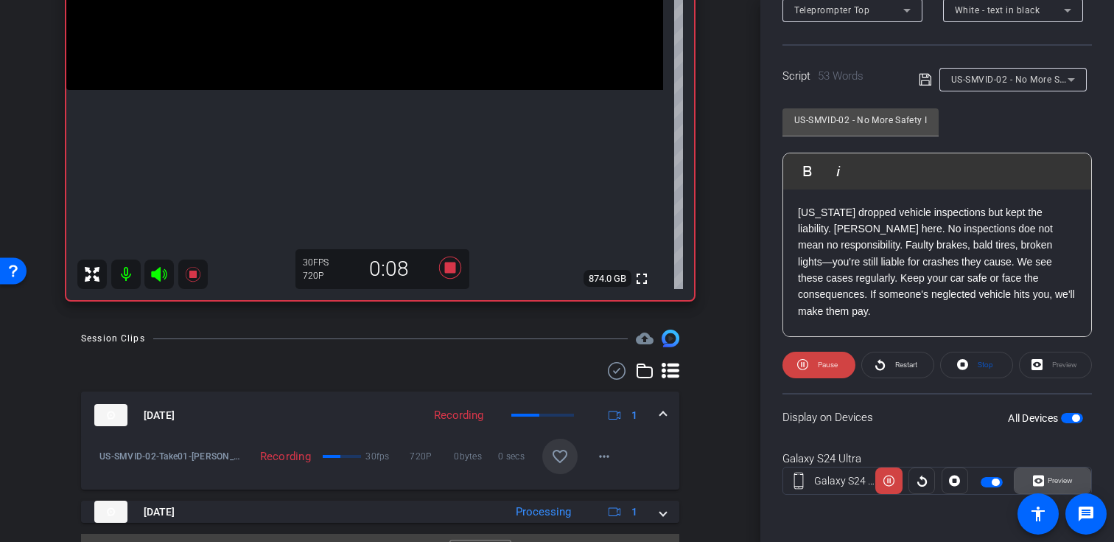
click at [1029, 472] on span at bounding box center [1053, 480] width 76 height 35
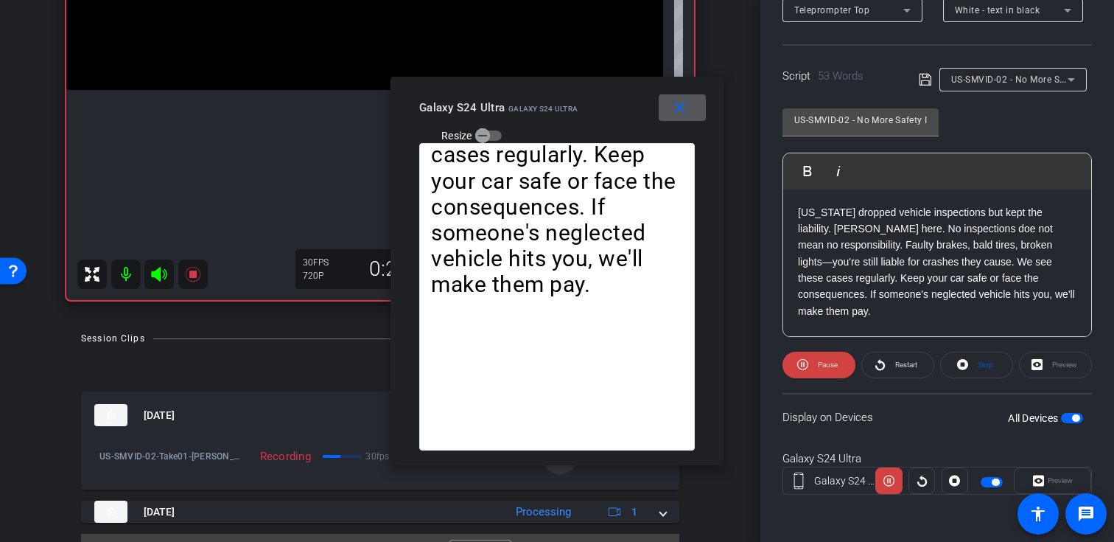
click at [680, 110] on mat-icon "close" at bounding box center [679, 108] width 18 height 18
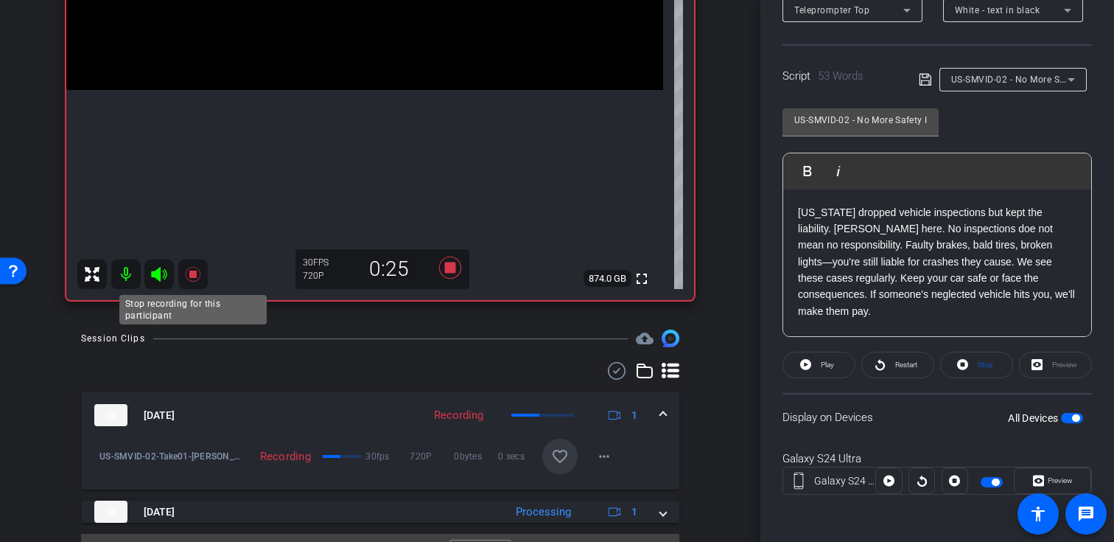
click at [192, 278] on icon at bounding box center [193, 274] width 18 height 18
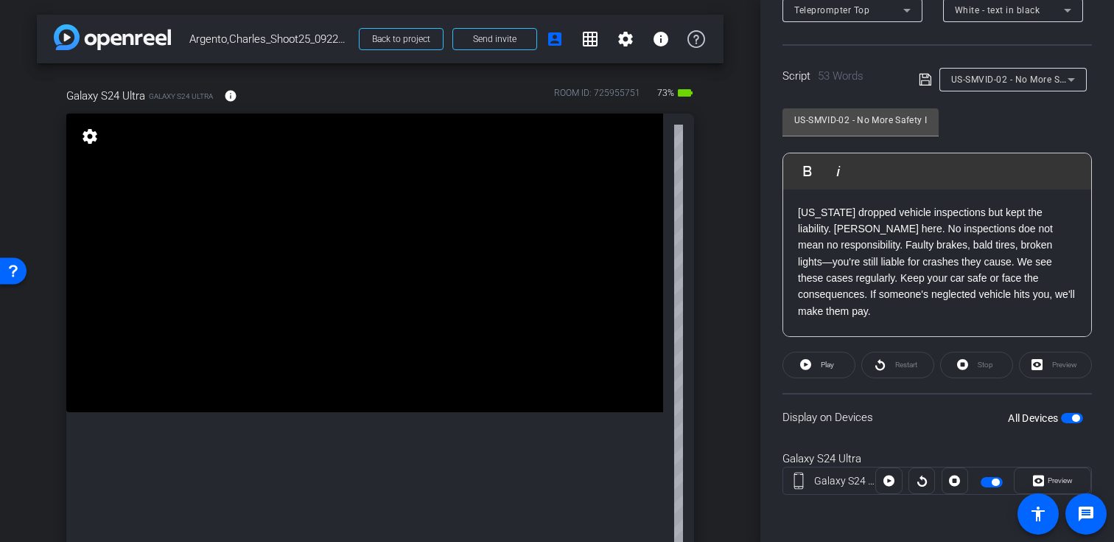
scroll to position [355, 0]
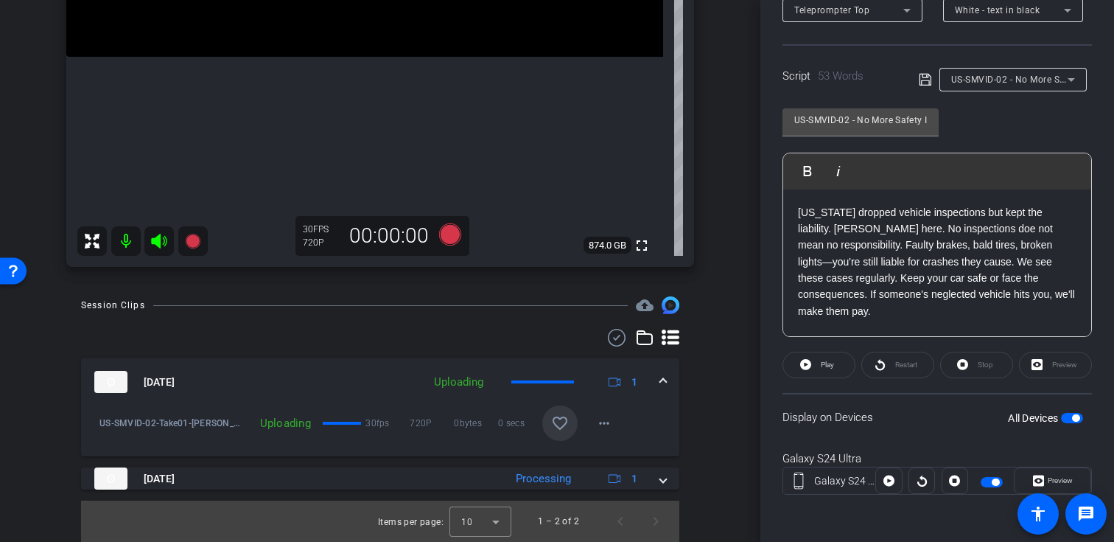
click at [1032, 66] on div "Script 53 Words US-SMVID-02 - No More Safety Inspections: Still Liable for Bad …" at bounding box center [936, 67] width 309 height 47
click at [1020, 85] on div "US-SMVID-02 - No More Safety Inspections: Still Liable for Bad Vehicles" at bounding box center [1009, 79] width 116 height 18
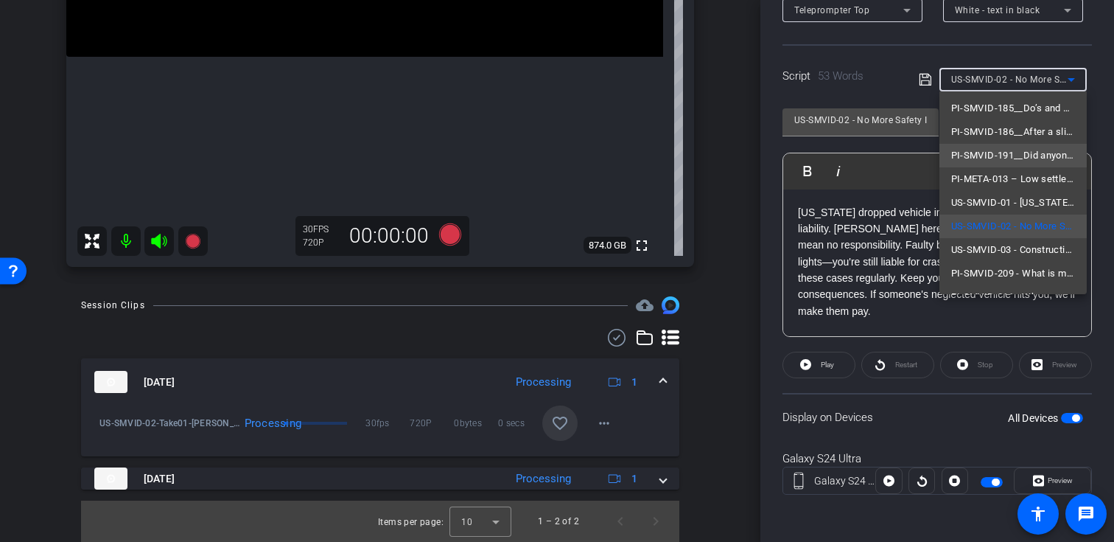
scroll to position [116, 0]
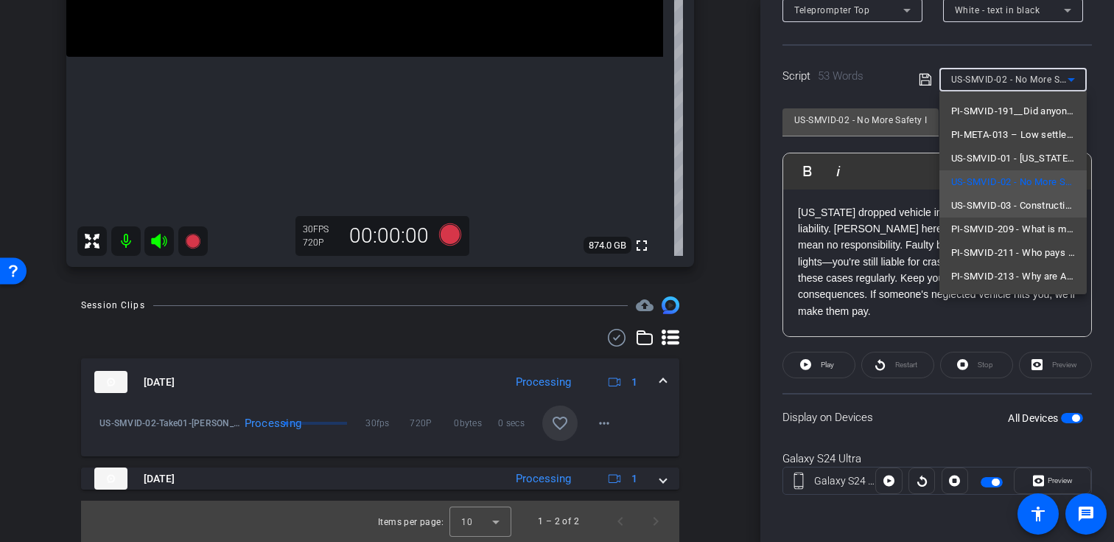
click at [994, 205] on span "US-SMVID-03 - Construction Workers: Know Your Full Rights" at bounding box center [1013, 206] width 124 height 18
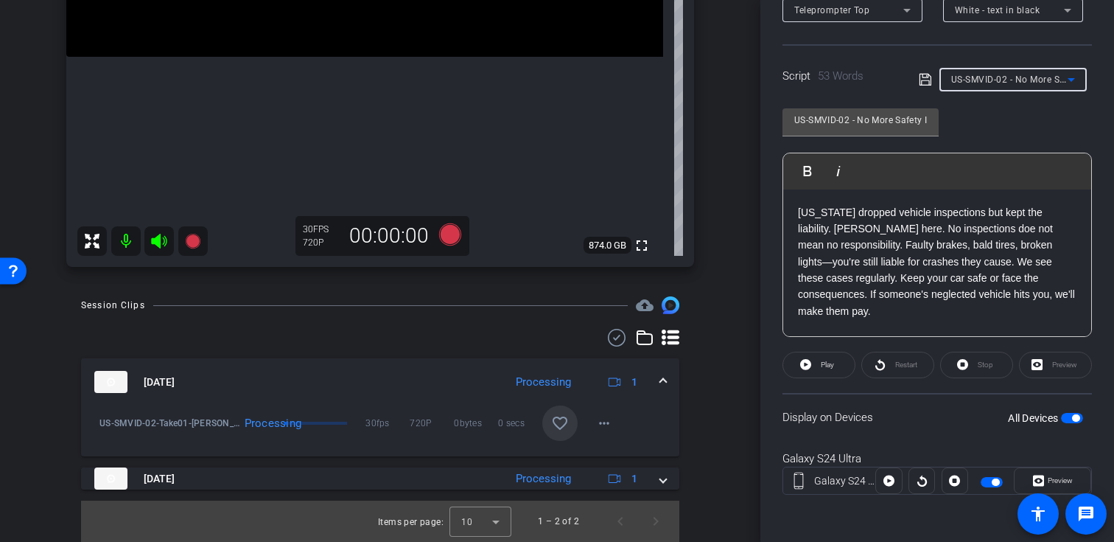
type input "US-SMVID-03 - Construction Workers: Know Your Full Rights"
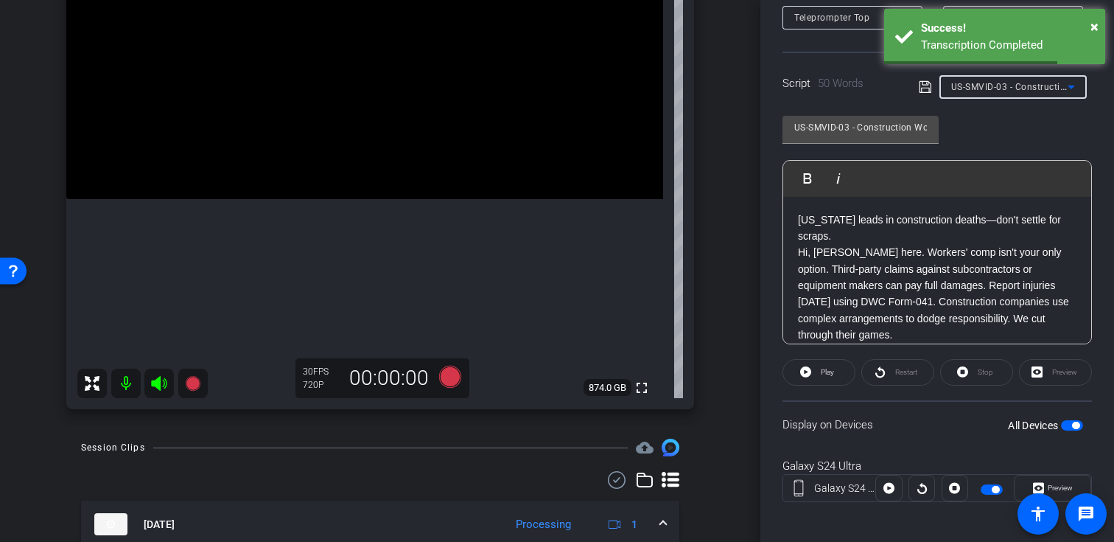
scroll to position [216, 0]
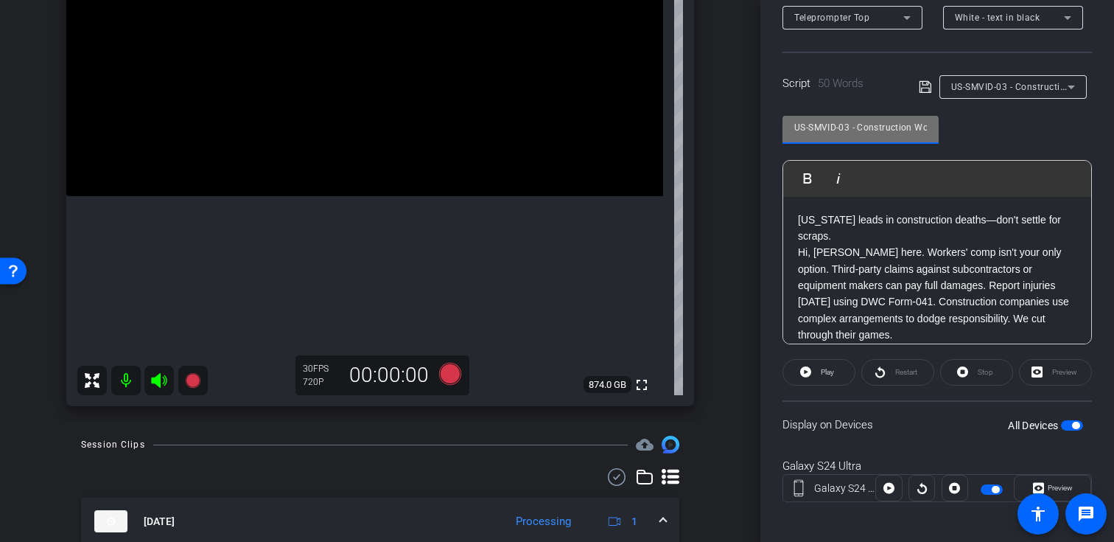
drag, startPoint x: 849, startPoint y: 126, endPoint x: 766, endPoint y: 125, distance: 83.3
click at [766, 125] on div "Participants Teleprompter Adjustments settings Krystal Delgadillo flip Director…" at bounding box center [937, 271] width 354 height 542
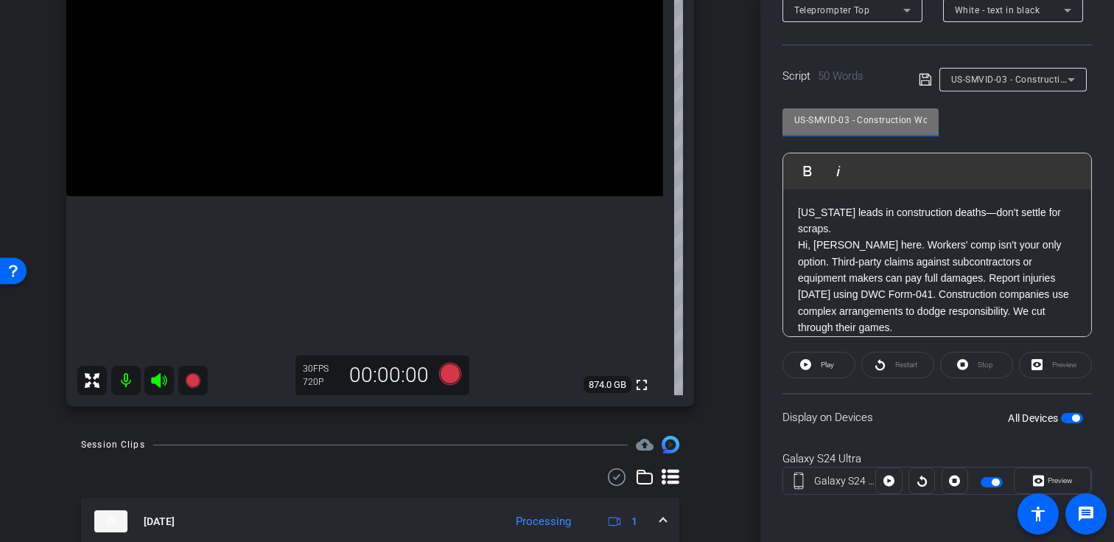
click at [986, 119] on div "US-SMVID-03 - Construction Workers: Know Your Full Rights Play Play from this l…" at bounding box center [936, 216] width 309 height 239
drag, startPoint x: 847, startPoint y: 116, endPoint x: 774, endPoint y: 117, distance: 72.9
click at [774, 117] on div "Participants Teleprompter Adjustments settings Krystal Delgadillo flip Director…" at bounding box center [937, 271] width 354 height 542
click at [992, 130] on div "US-SMVID-03 - Construction Workers: Know Your Full Rights Play Play from this l…" at bounding box center [936, 216] width 309 height 239
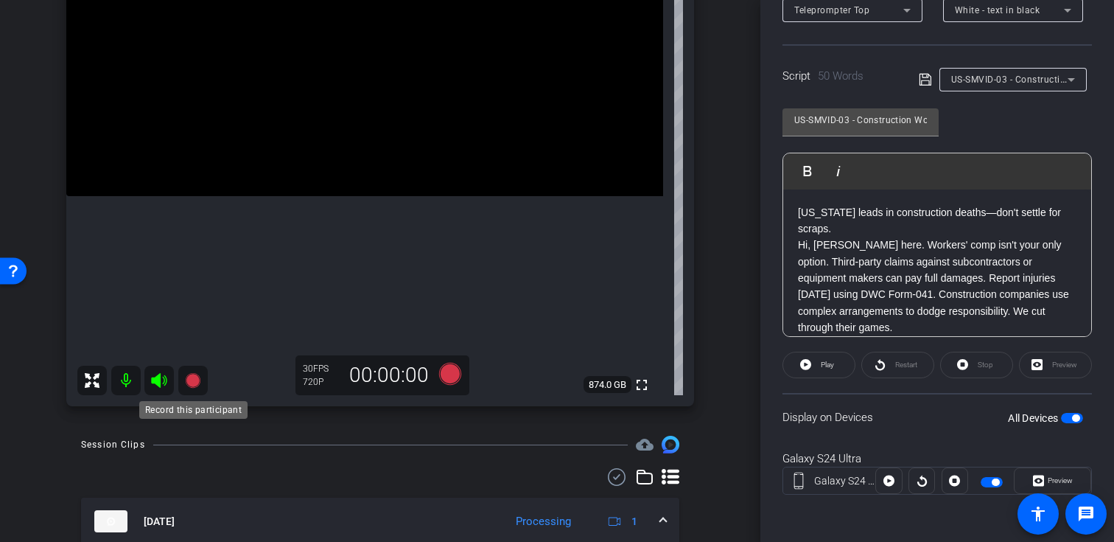
click at [193, 370] on mat-icon at bounding box center [192, 379] width 29 height 29
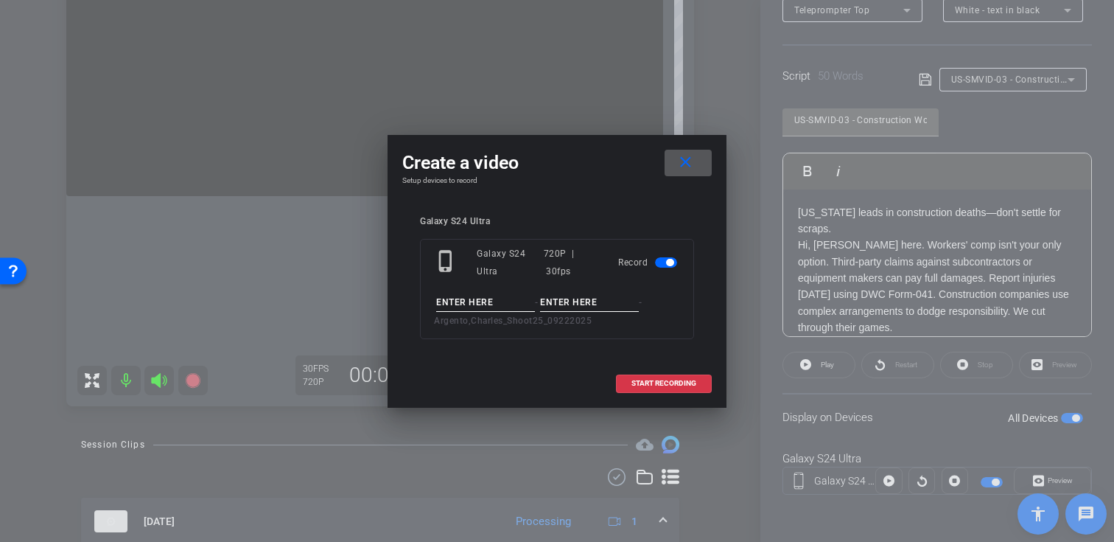
click at [462, 297] on input at bounding box center [485, 302] width 99 height 18
paste input "US-SMVID-03"
type input "US-SMVID-03"
click at [598, 299] on input at bounding box center [589, 302] width 99 height 18
type input "Take01"
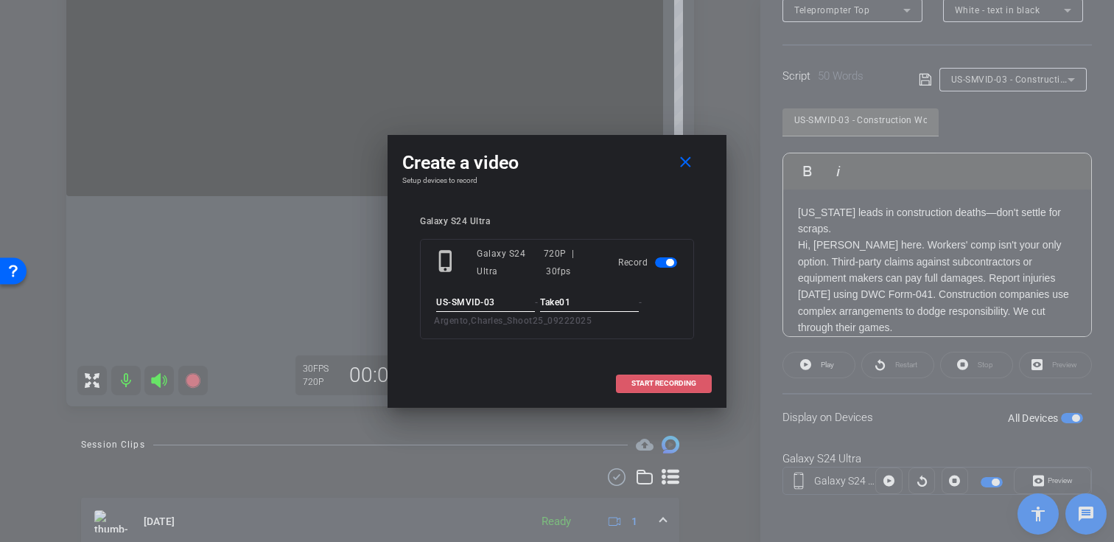
click at [664, 382] on span "START RECORDING" at bounding box center [663, 382] width 65 height 7
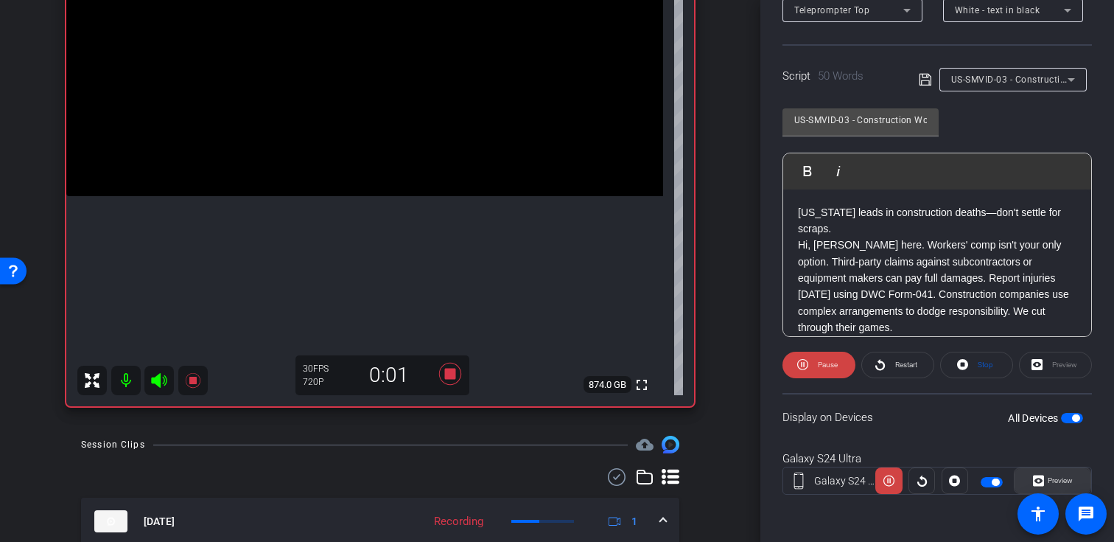
click at [1062, 474] on span "Preview" at bounding box center [1058, 480] width 29 height 21
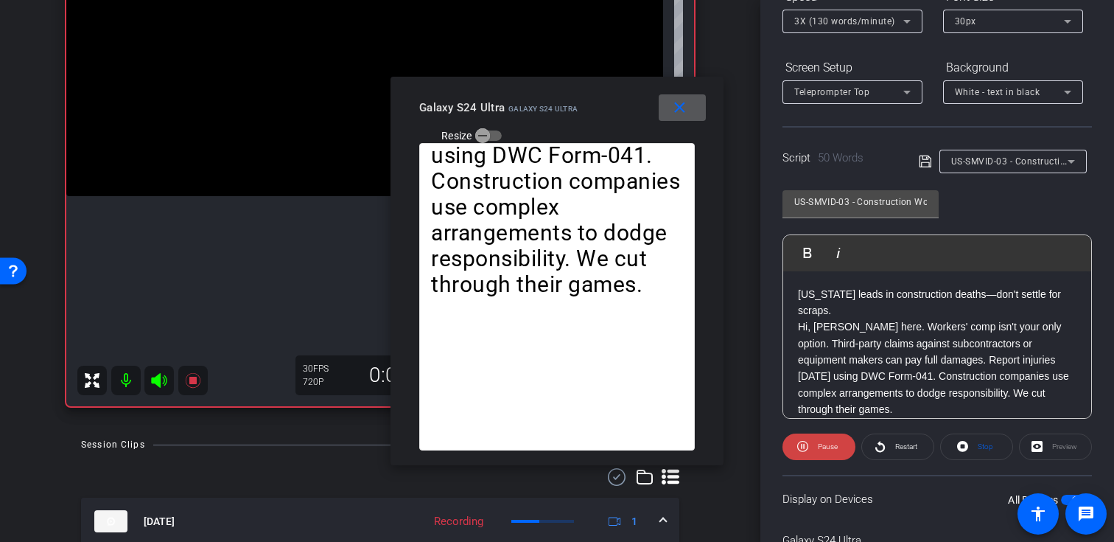
scroll to position [181, 0]
click at [680, 109] on mat-icon "close" at bounding box center [679, 108] width 18 height 18
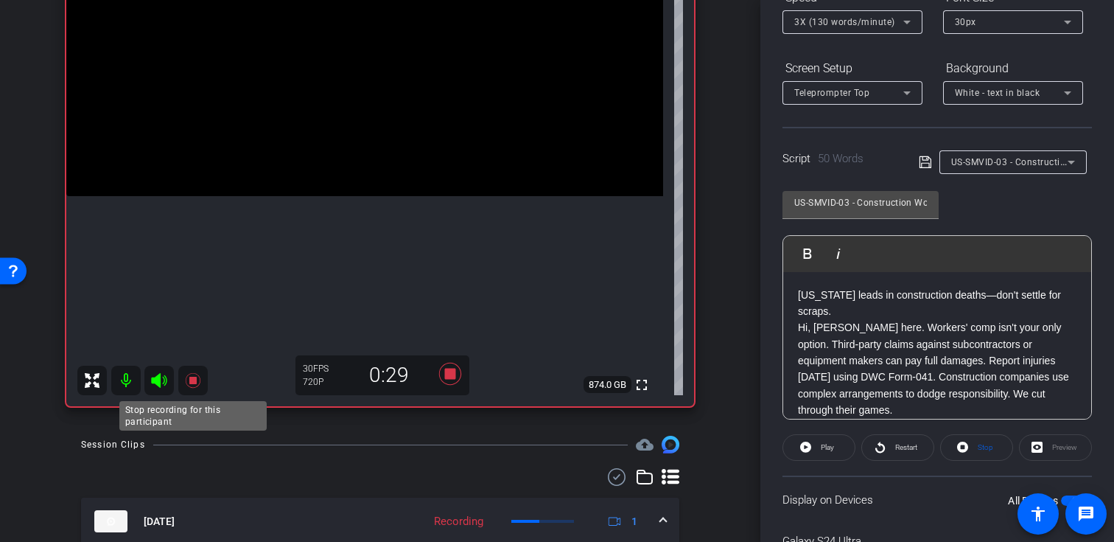
click at [189, 378] on icon at bounding box center [192, 380] width 15 height 15
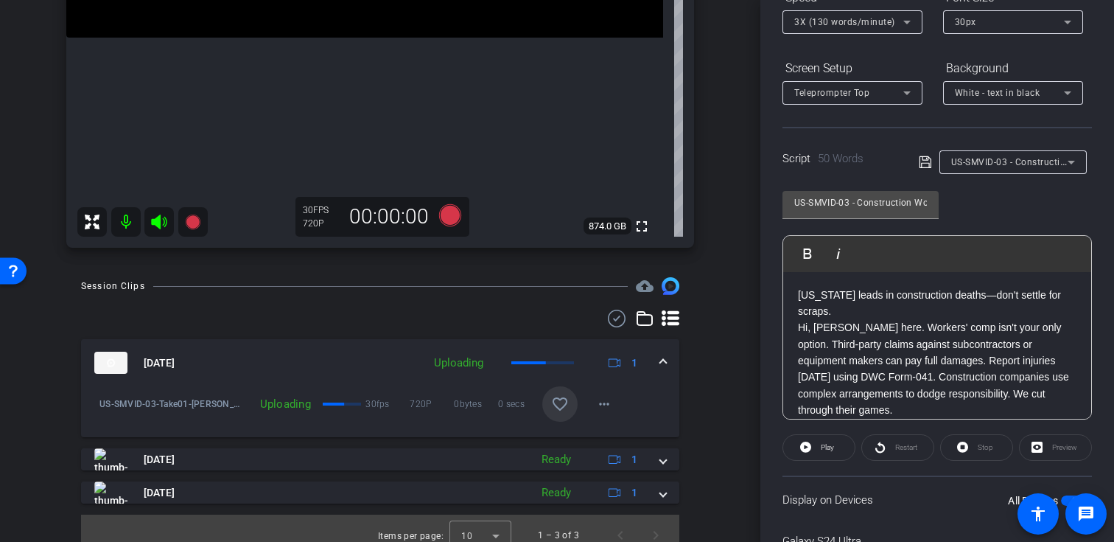
scroll to position [388, 0]
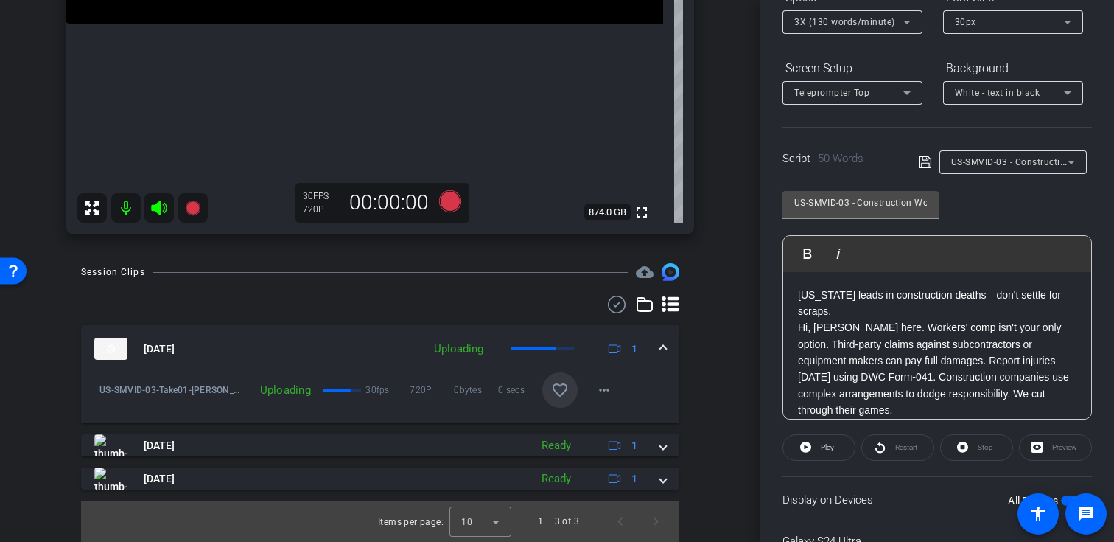
click at [1020, 171] on div "US-SMVID-03 - Construction Workers: Know Your Full Rights" at bounding box center [1013, 162] width 124 height 24
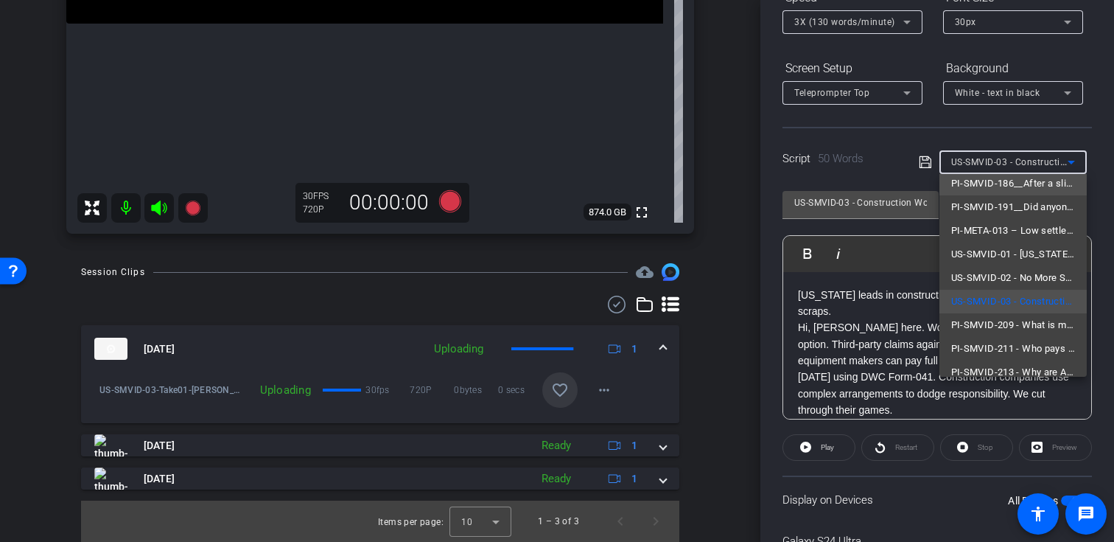
scroll to position [116, 0]
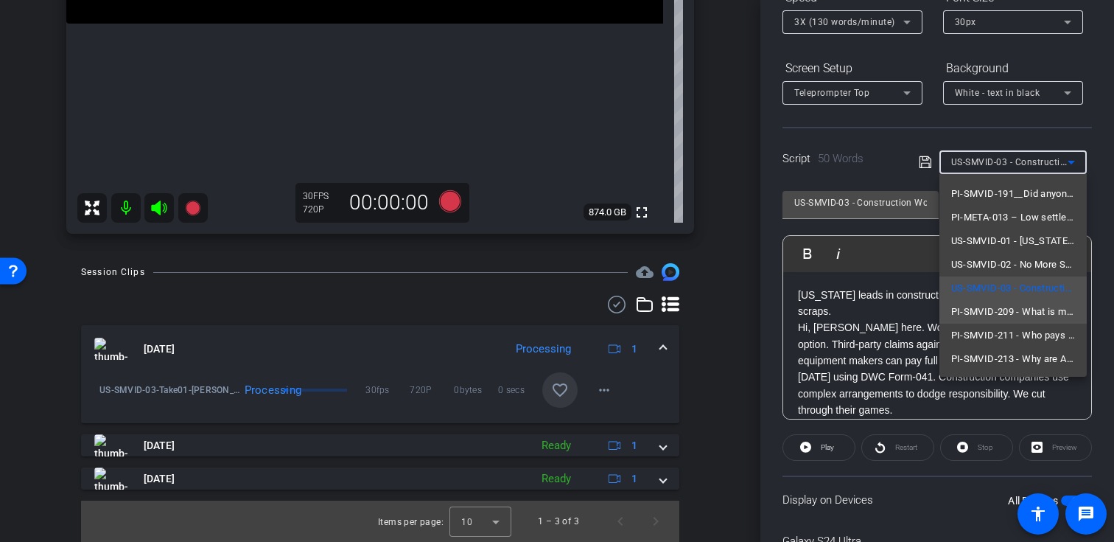
click at [979, 312] on span "PI-SMVID-209 - What is my slip and fall case worth_" at bounding box center [1013, 312] width 124 height 18
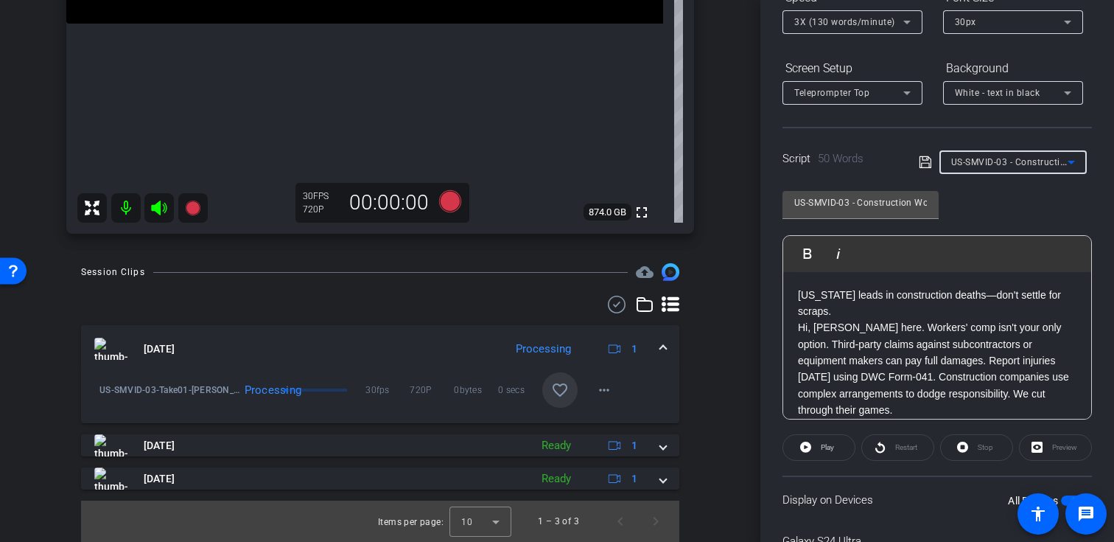
type input "PI-SMVID-209 - What is my slip and fall case worth_"
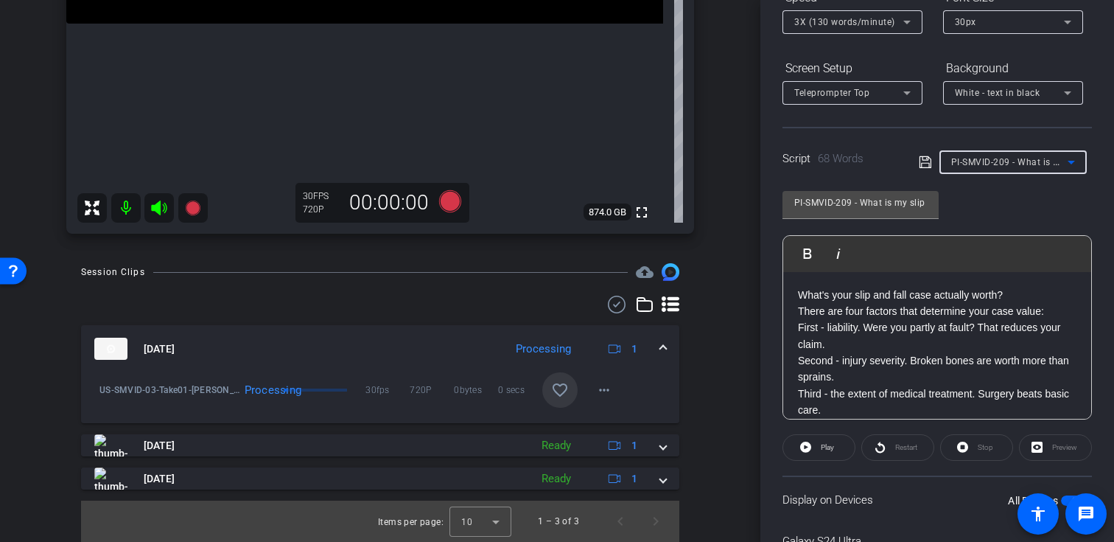
scroll to position [10, 0]
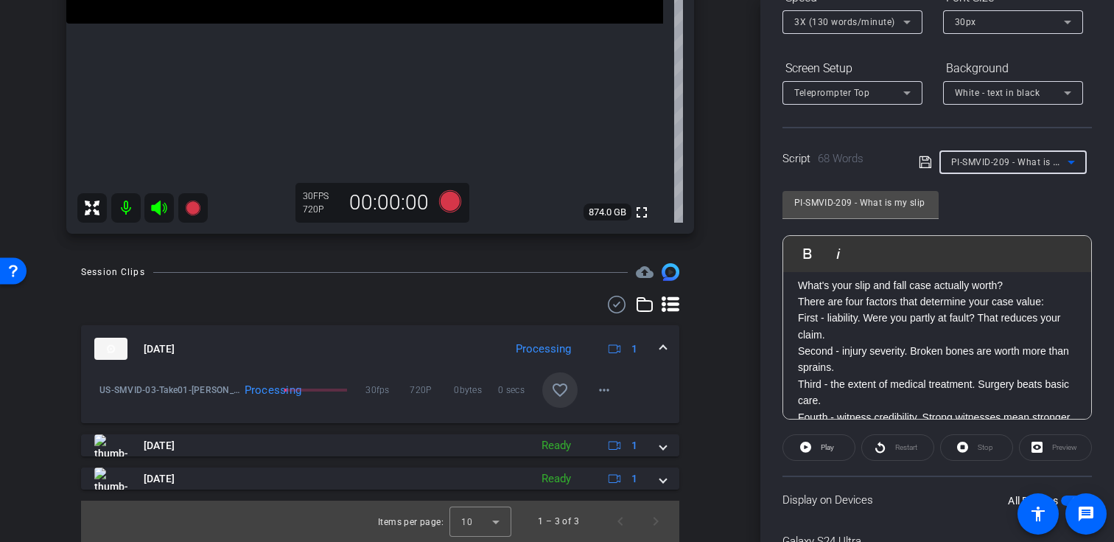
click at [984, 167] on span "PI-SMVID-209 - What is my slip and fall case worth_" at bounding box center [1062, 161] width 223 height 12
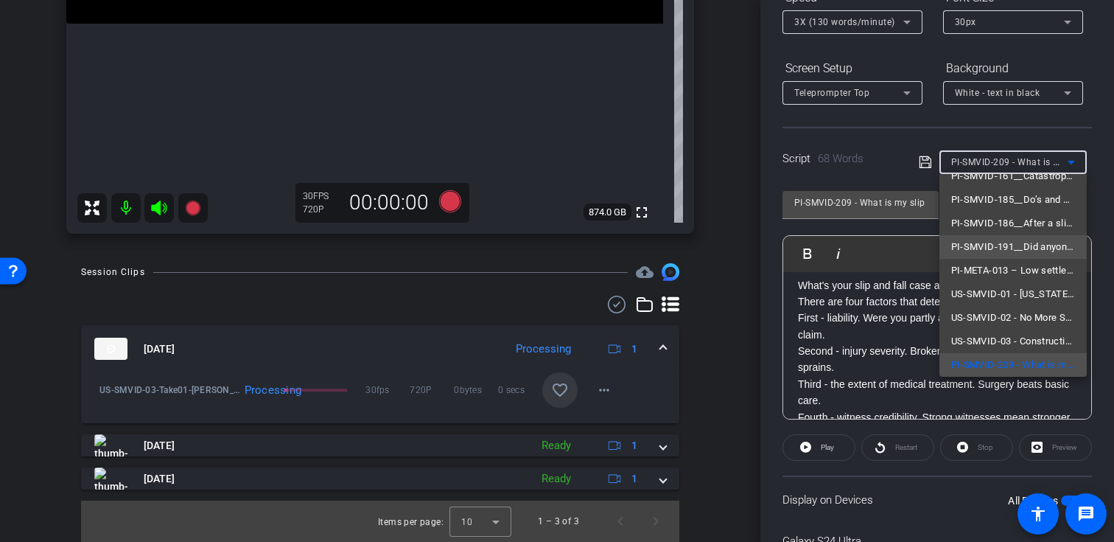
scroll to position [116, 0]
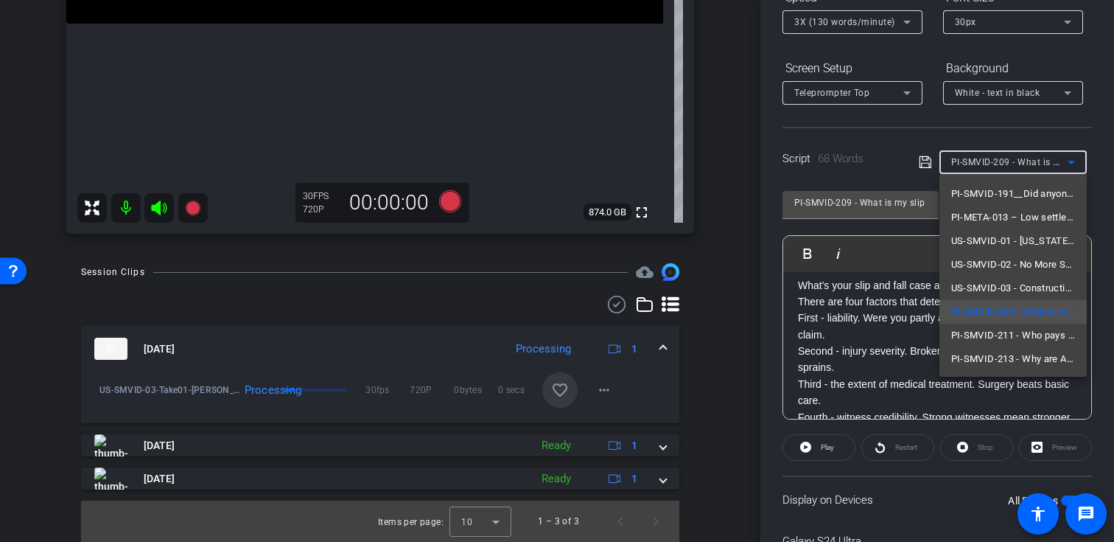
click at [871, 140] on div at bounding box center [557, 271] width 1114 height 542
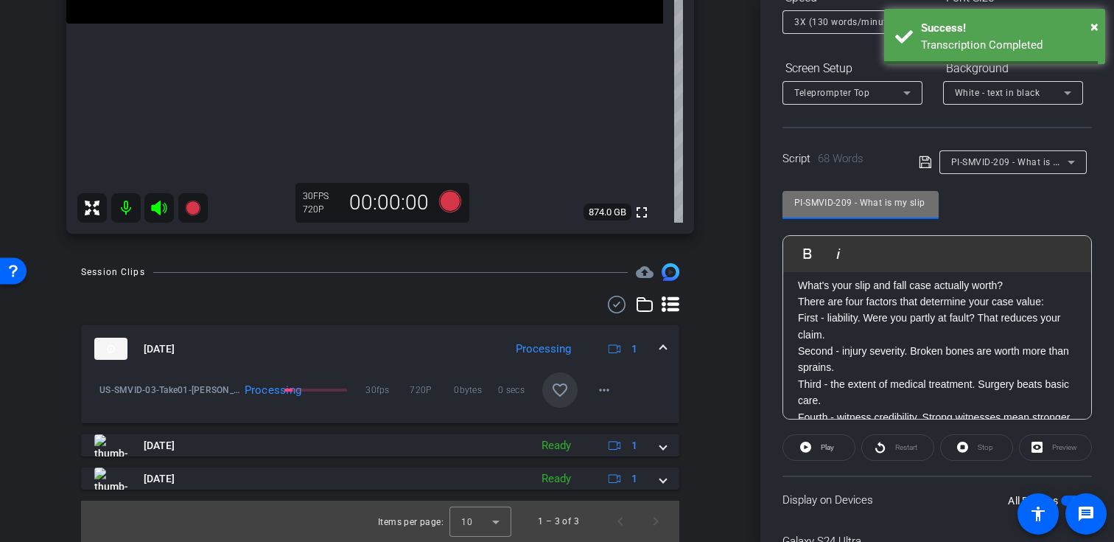
drag, startPoint x: 852, startPoint y: 200, endPoint x: 754, endPoint y: 195, distance: 98.8
click at [754, 195] on div "arrow_back Argento,Charles_Shoot25_09222025 Back to project Send invite account…" at bounding box center [557, 271] width 1114 height 542
click at [967, 208] on div "PI-SMVID-209 - What is my slip and fall case worth_ Play Play from this locatio…" at bounding box center [936, 299] width 309 height 239
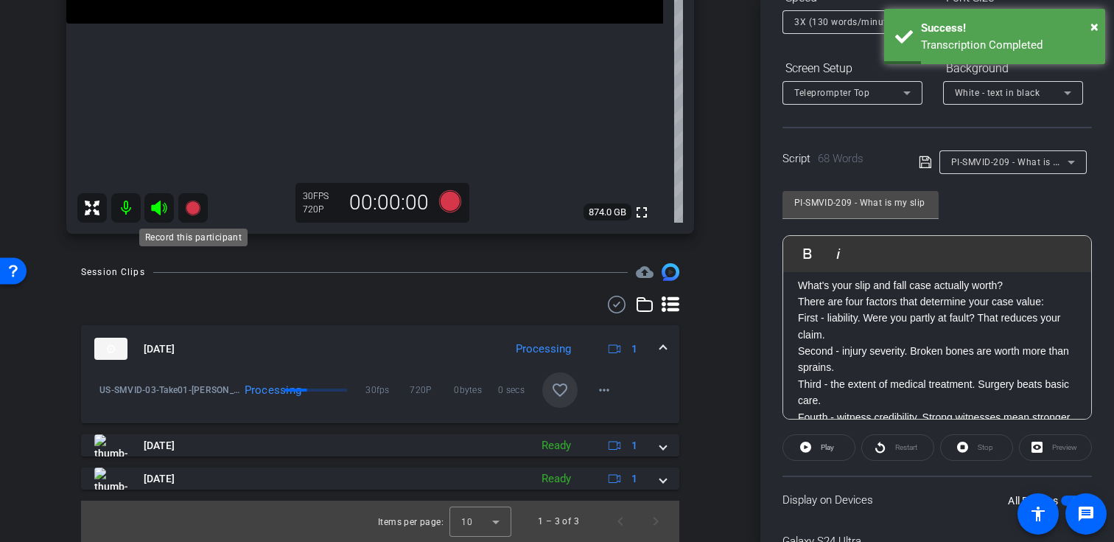
click at [191, 203] on icon at bounding box center [192, 207] width 15 height 15
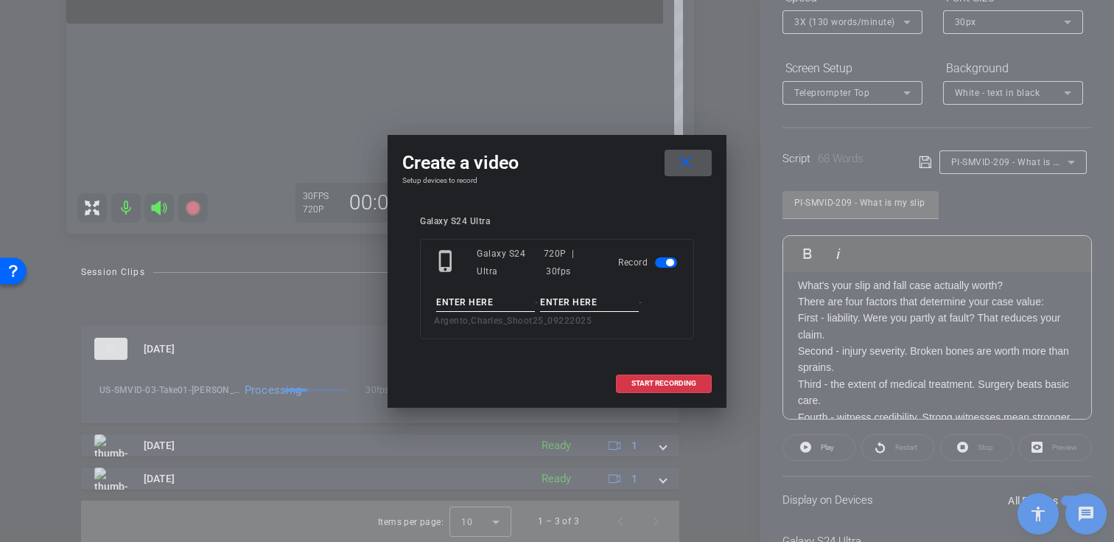
click at [455, 300] on input at bounding box center [485, 302] width 99 height 18
paste input "PI-SMVID-209"
type input "PI-SMVID-209"
click at [573, 297] on input at bounding box center [589, 302] width 99 height 18
type input "Take01"
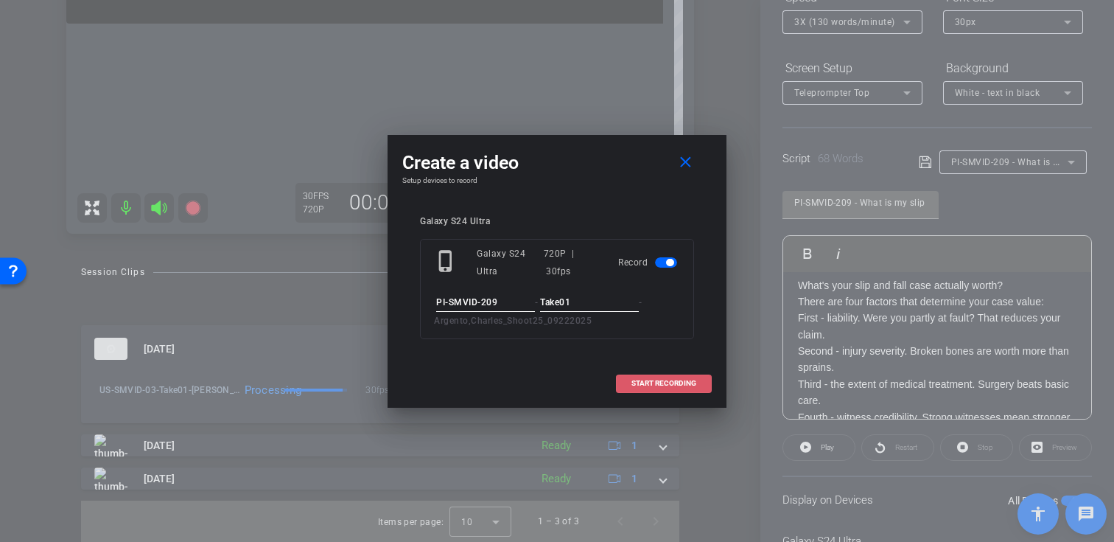
click at [672, 381] on span "START RECORDING" at bounding box center [663, 382] width 65 height 7
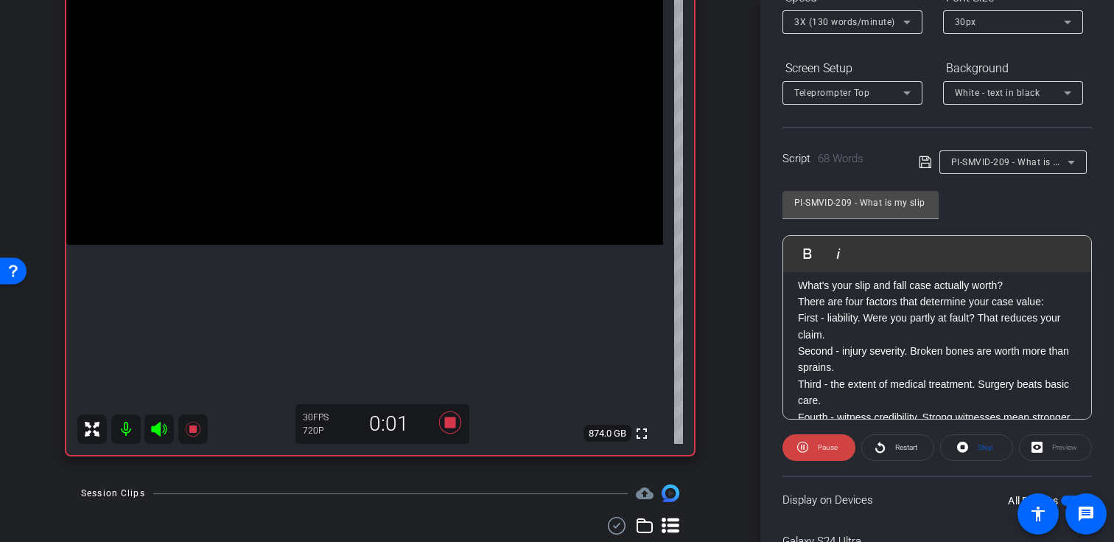
scroll to position [264, 0]
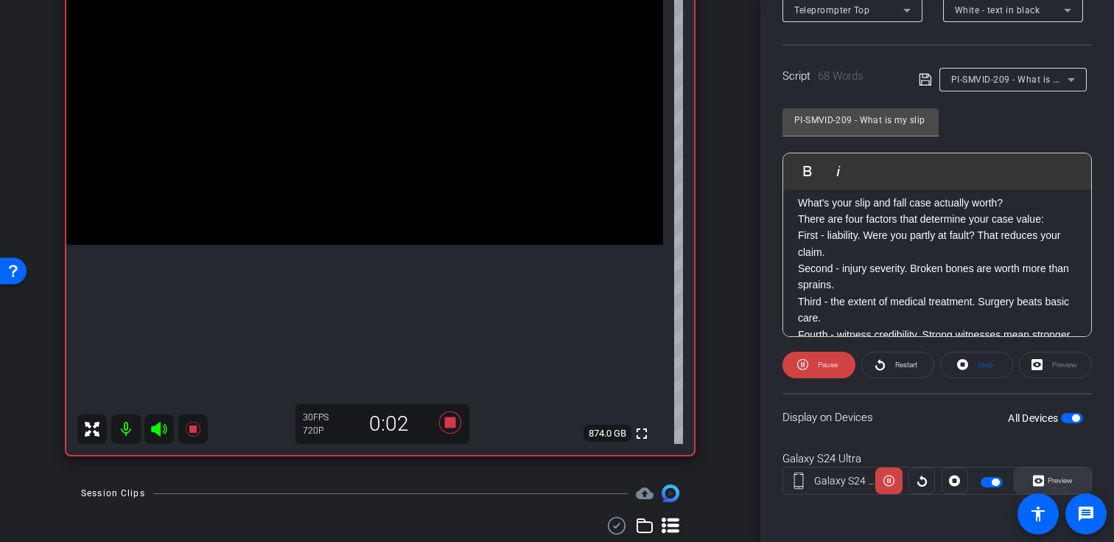
click at [1025, 477] on span at bounding box center [1053, 480] width 76 height 35
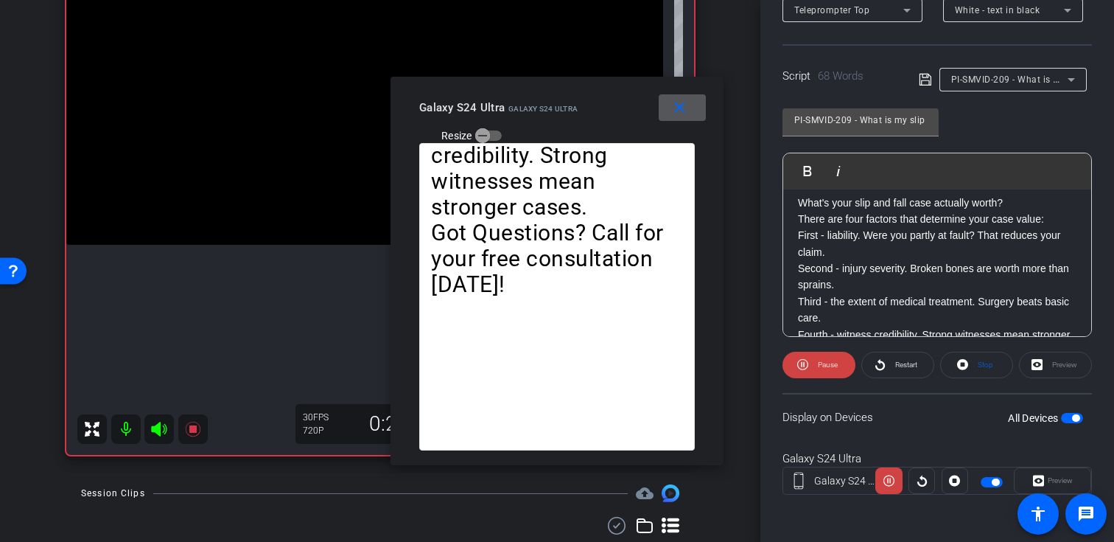
click at [688, 113] on mat-icon "close" at bounding box center [679, 108] width 18 height 18
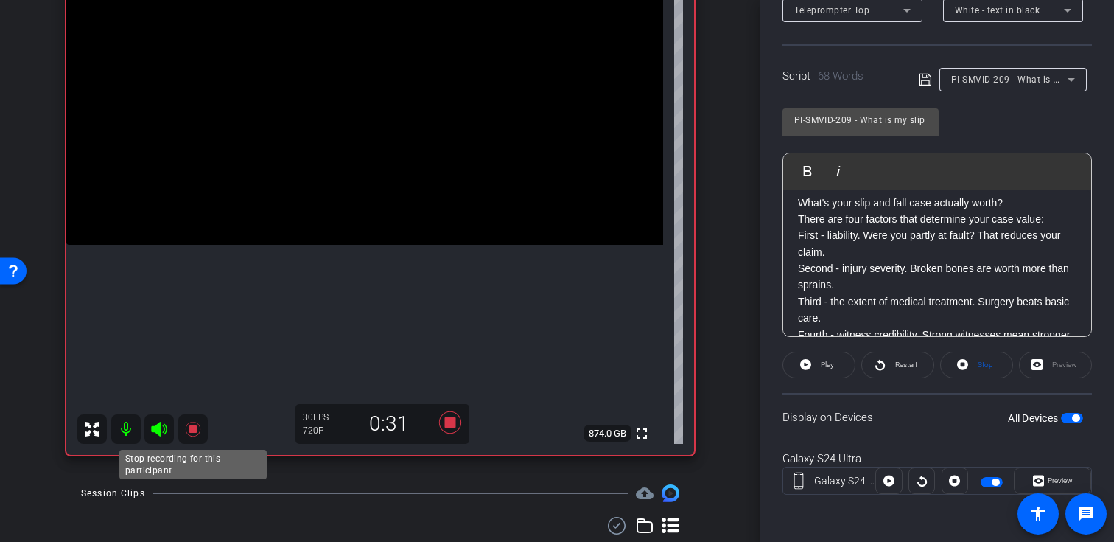
click at [195, 435] on icon at bounding box center [192, 428] width 15 height 15
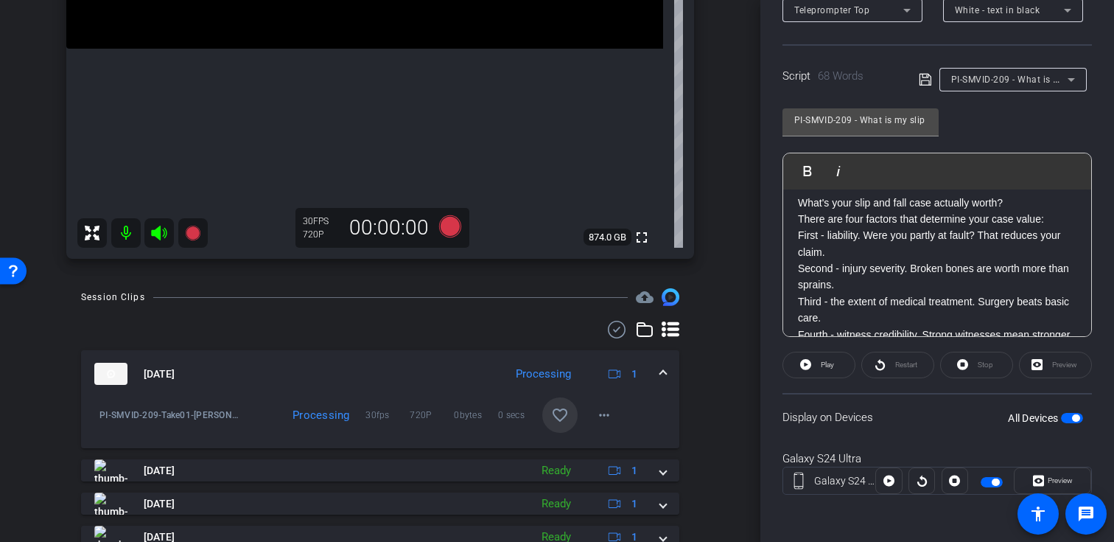
scroll to position [352, 0]
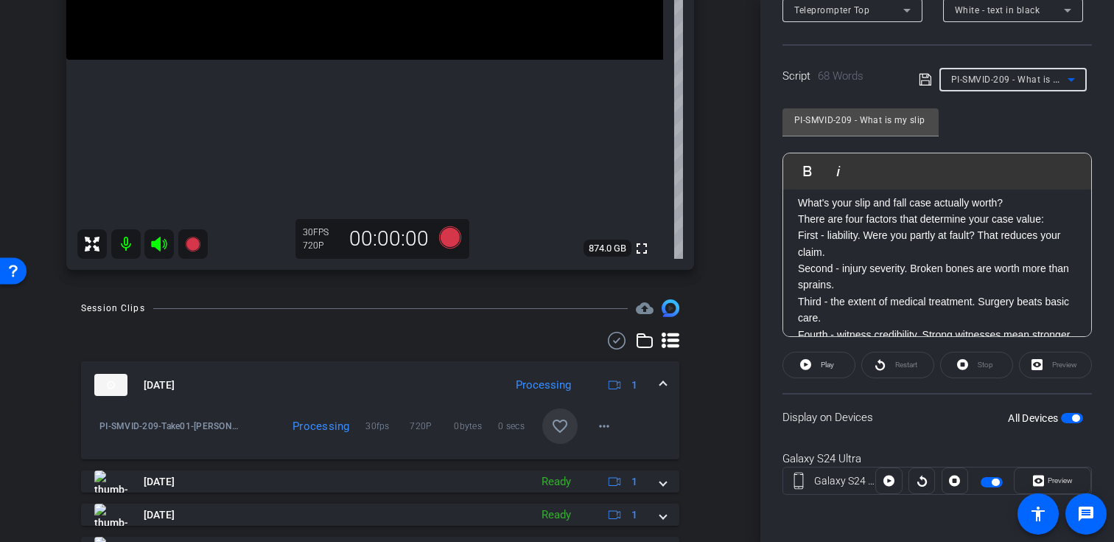
click at [1043, 80] on span "PI-SMVID-209 - What is my slip and fall case worth_" at bounding box center [1062, 79] width 223 height 12
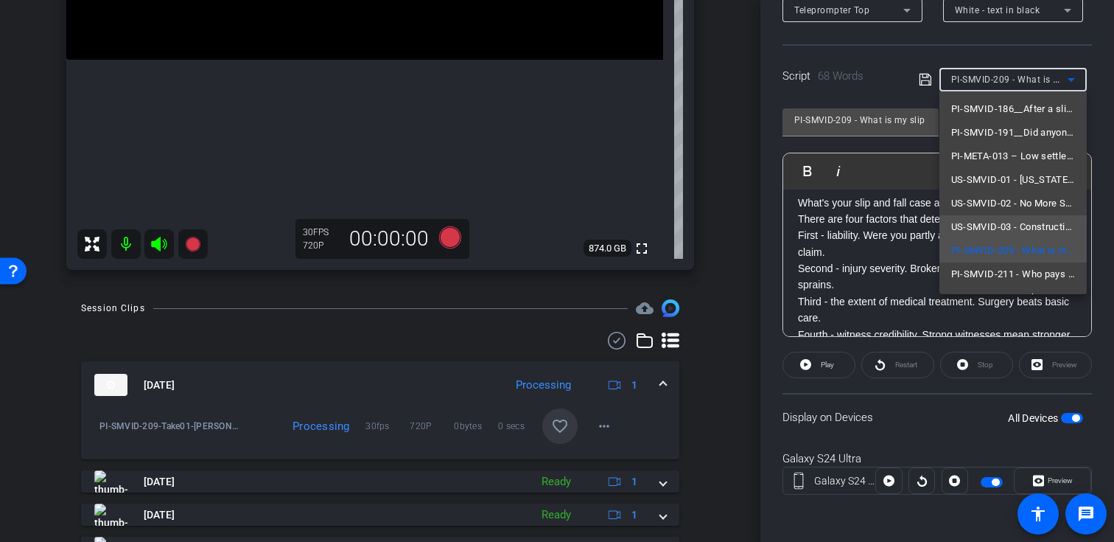
scroll to position [116, 0]
click at [987, 256] on span "PI-SMVID-211 - Who pays if you’re injured by an Amazon driver_ _" at bounding box center [1013, 253] width 124 height 18
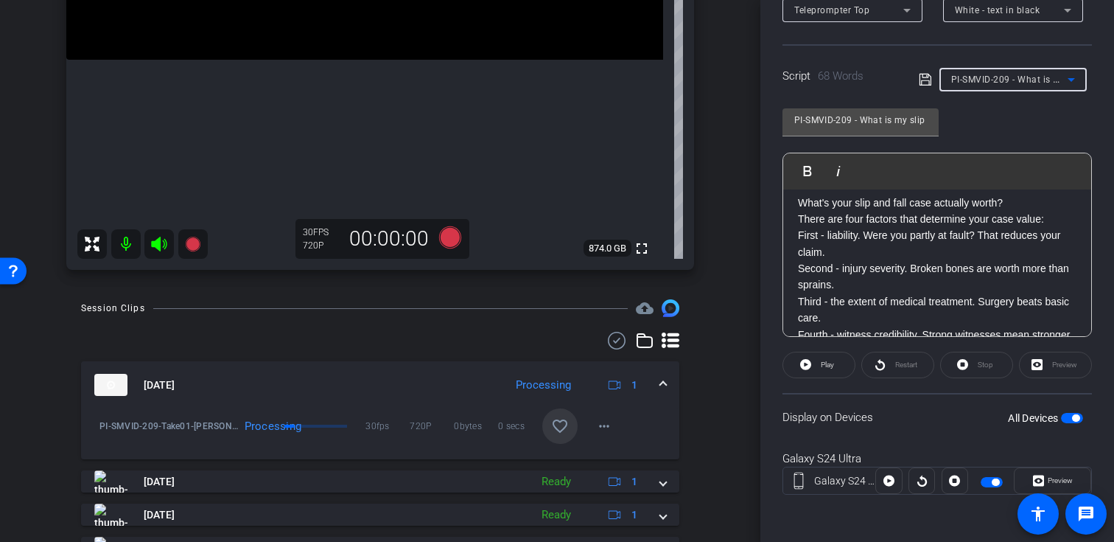
type input "PI-SMVID-211 - Who pays if you’re injured by an Amazon driver_ _"
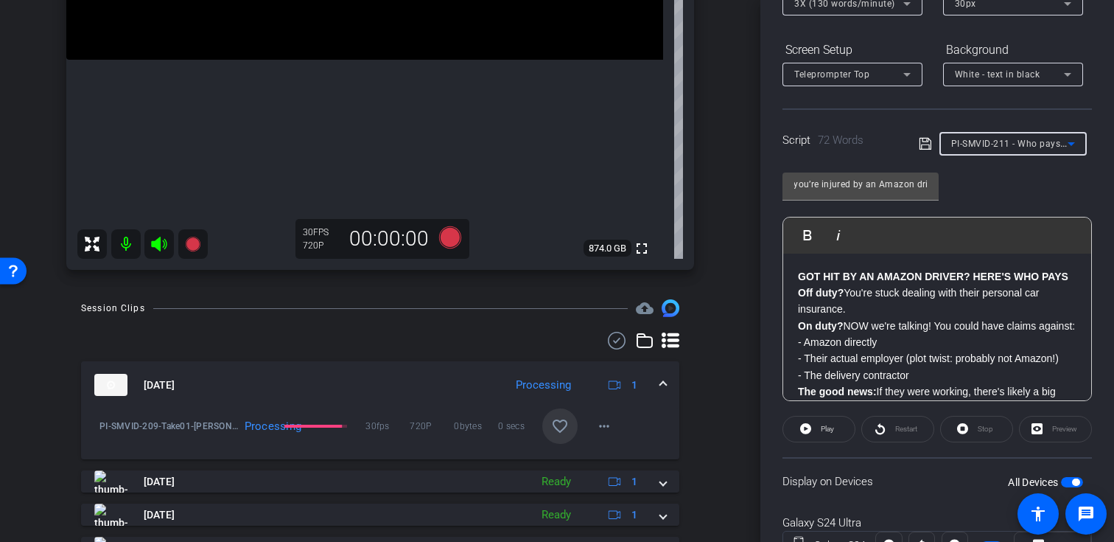
scroll to position [0, 120]
click at [989, 191] on div "PI-SMVID-211 - Who pays if you’re injured by an Amazon driver_ _ Play Play from…" at bounding box center [936, 280] width 309 height 239
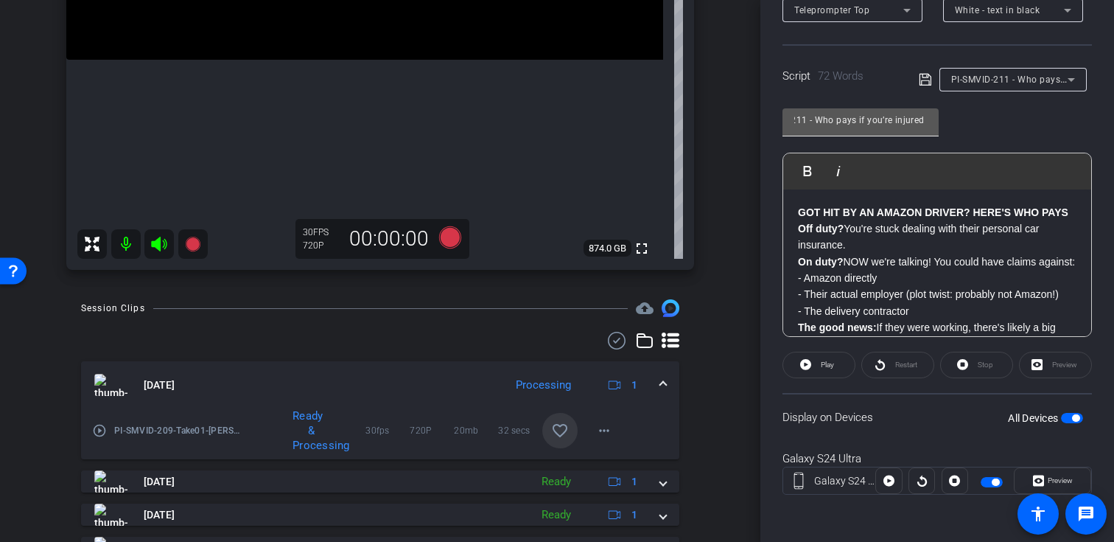
scroll to position [0, 0]
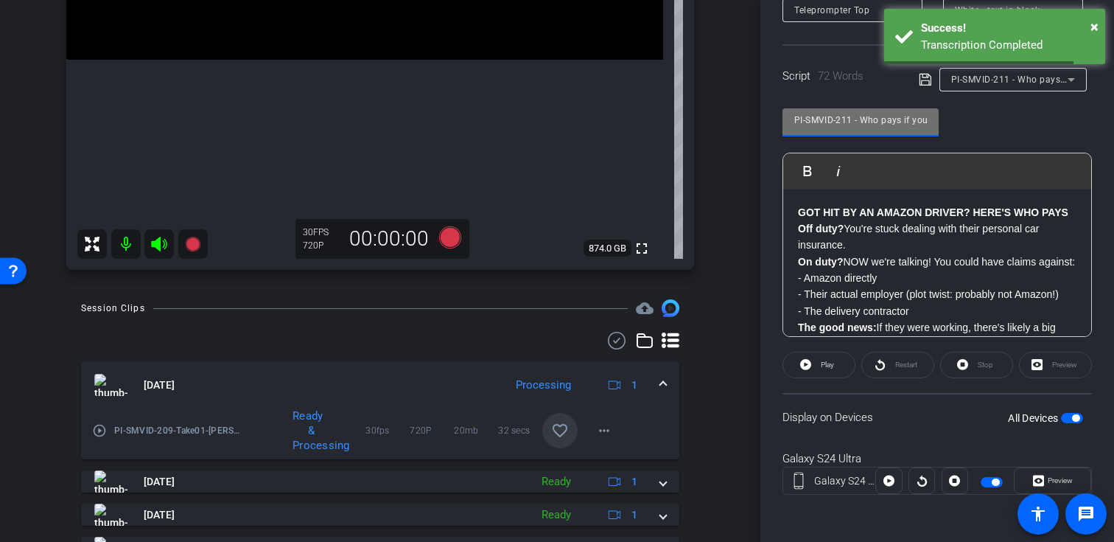
drag, startPoint x: 851, startPoint y: 121, endPoint x: 774, endPoint y: 118, distance: 77.4
click at [774, 119] on div "Participants Teleprompter Adjustments settings Krystal Delgadillo flip Director…" at bounding box center [937, 271] width 354 height 542
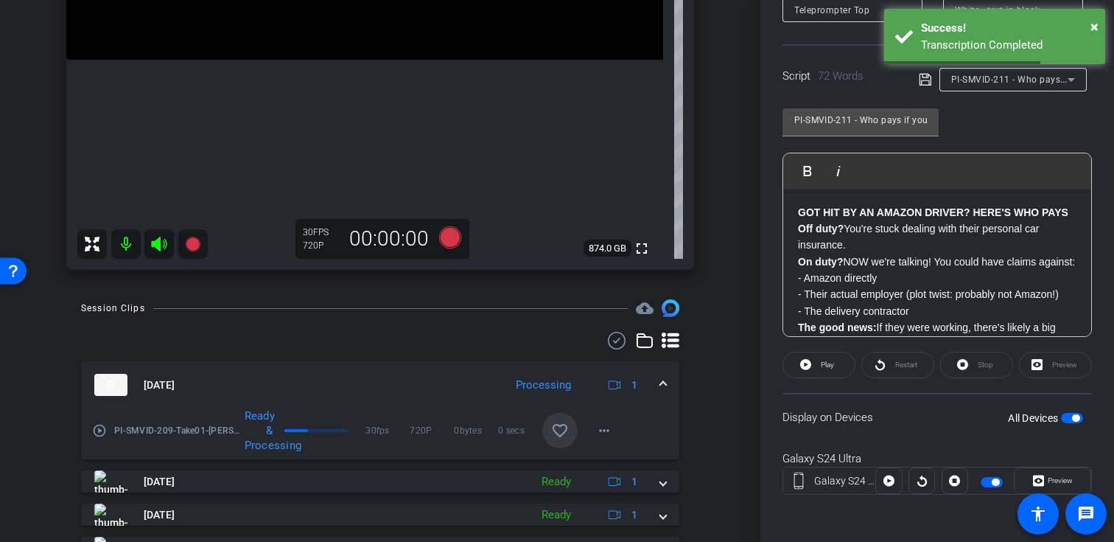
click at [996, 122] on div "PI-SMVID-211 - Who pays if you’re injured by an Amazon driver_ _ Play Play from…" at bounding box center [936, 216] width 309 height 239
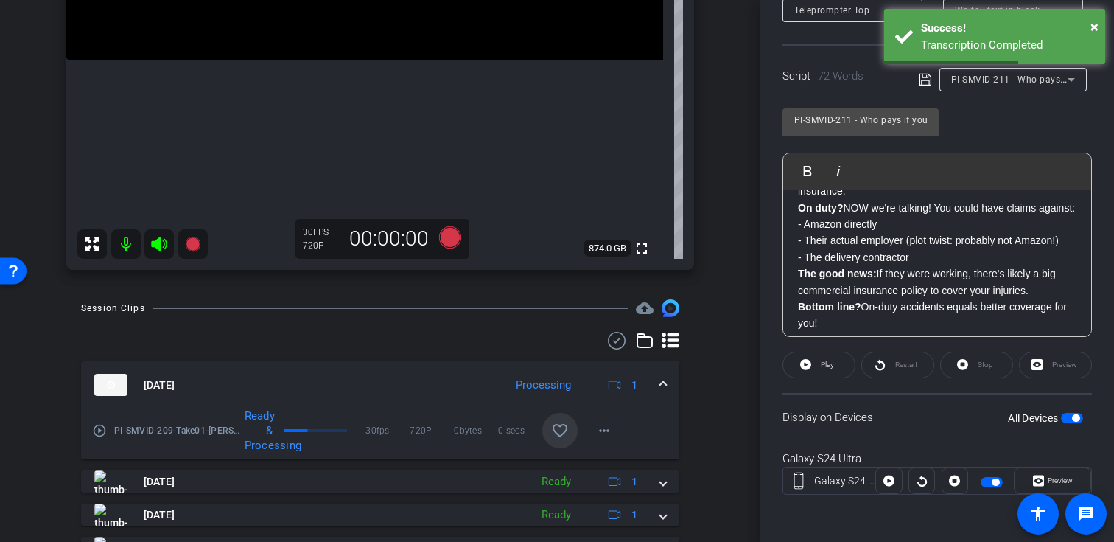
scroll to position [80, 0]
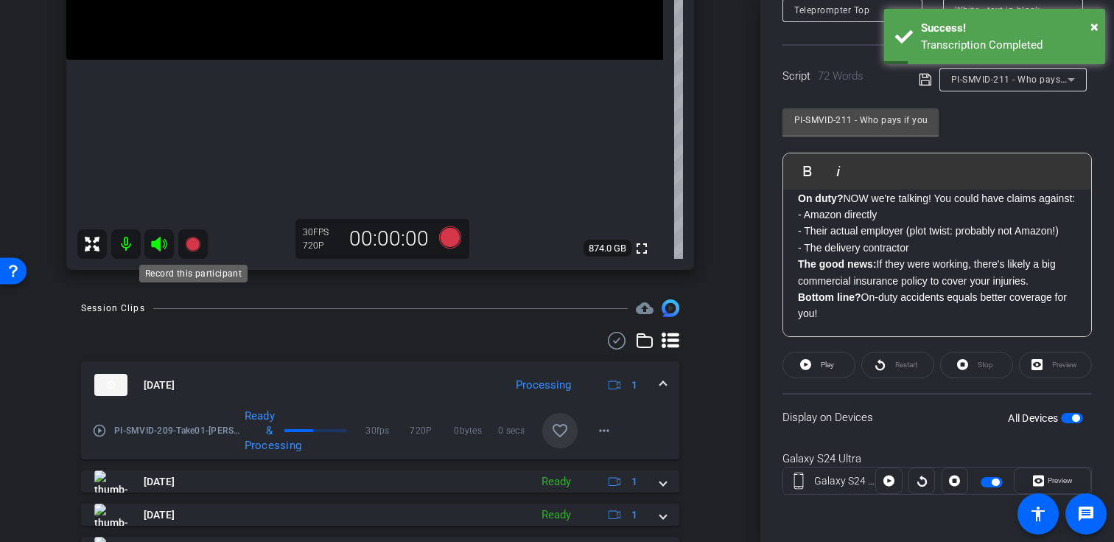
click at [197, 243] on icon at bounding box center [192, 244] width 15 height 15
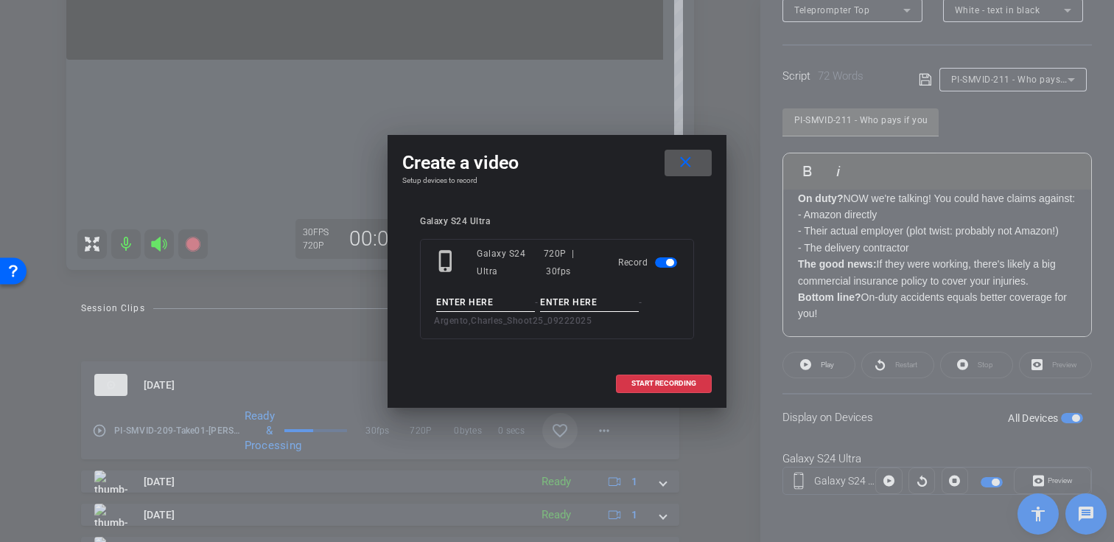
click at [482, 295] on input at bounding box center [485, 302] width 99 height 18
paste input "PI-SMVID-211"
type input "PI-SMVID-211"
click at [601, 300] on input at bounding box center [589, 302] width 99 height 18
type input "Take01"
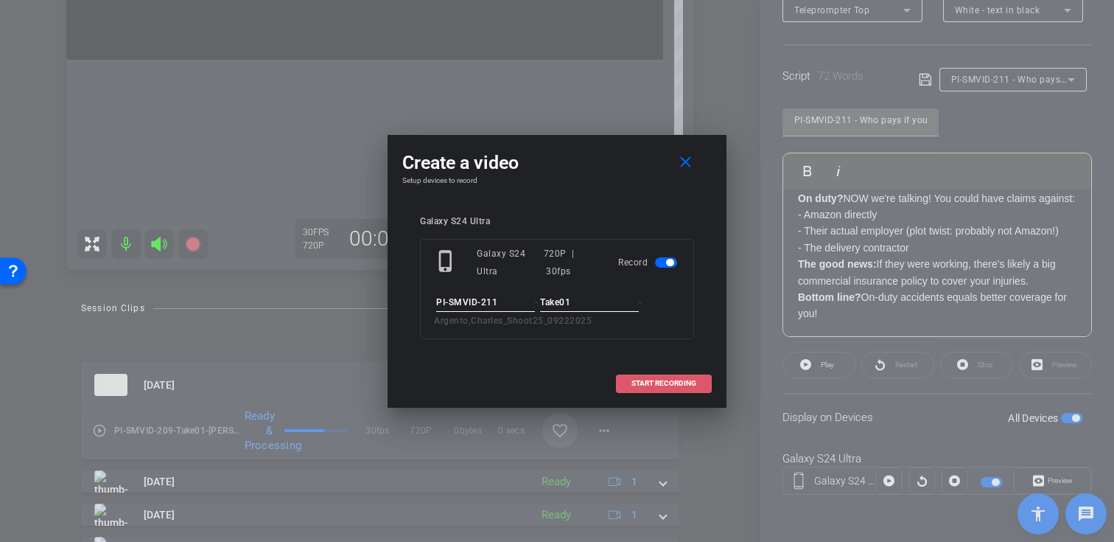
click at [622, 382] on span at bounding box center [664, 382] width 94 height 35
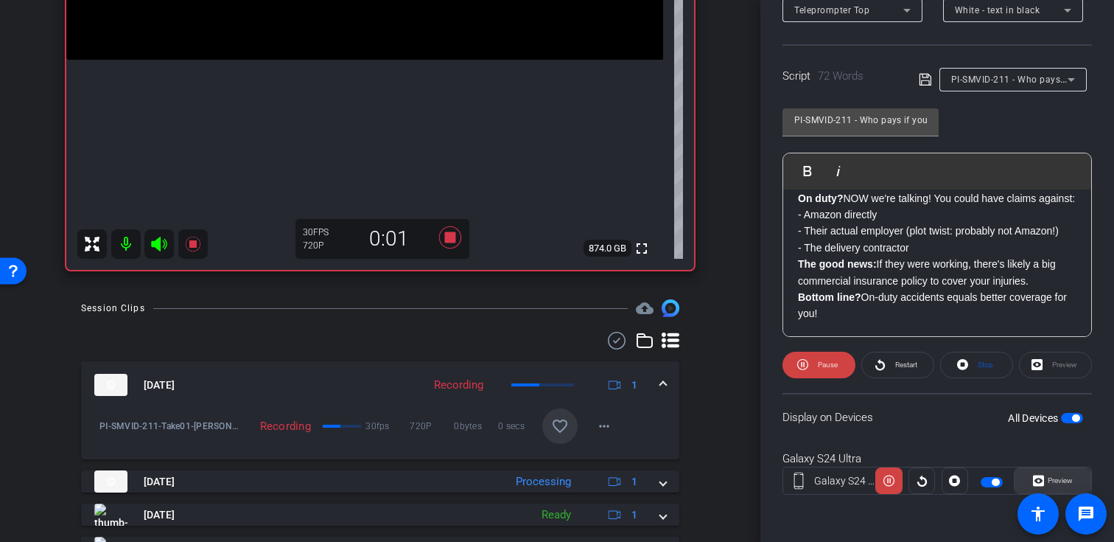
click at [1031, 475] on span at bounding box center [1053, 480] width 76 height 35
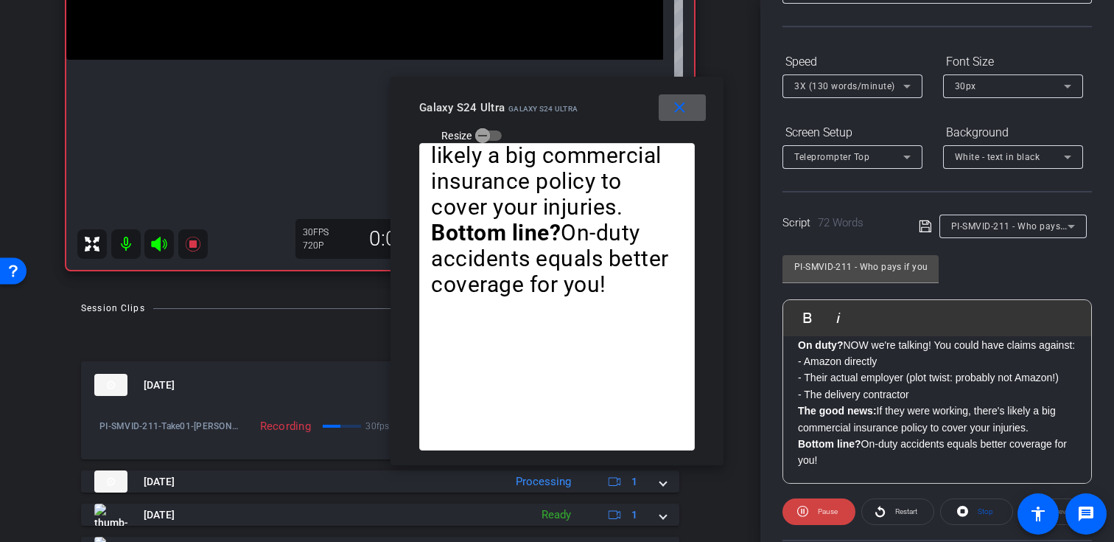
scroll to position [95, 0]
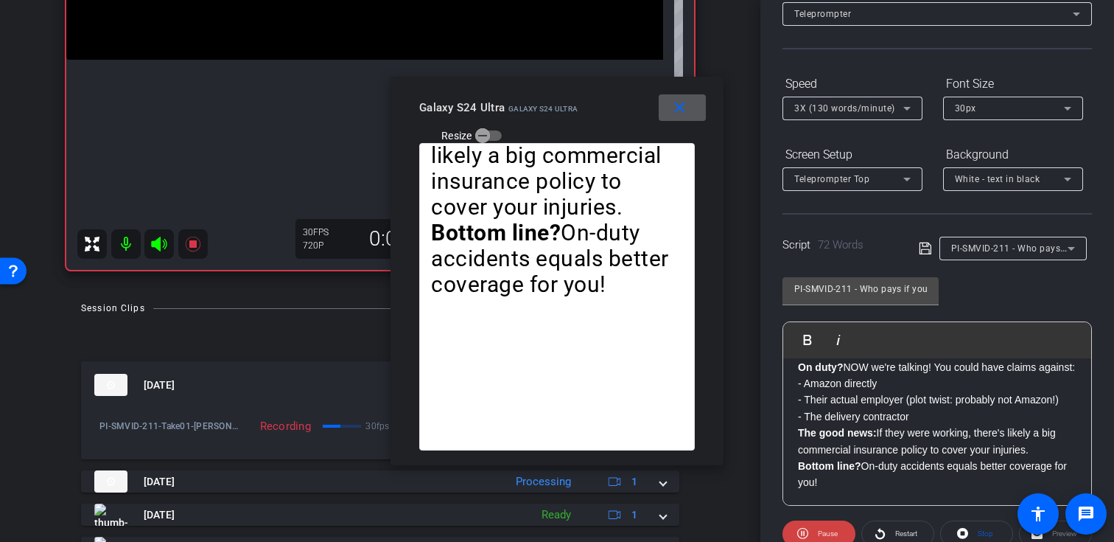
click at [881, 109] on span "3X (130 words/minute)" at bounding box center [844, 108] width 101 height 10
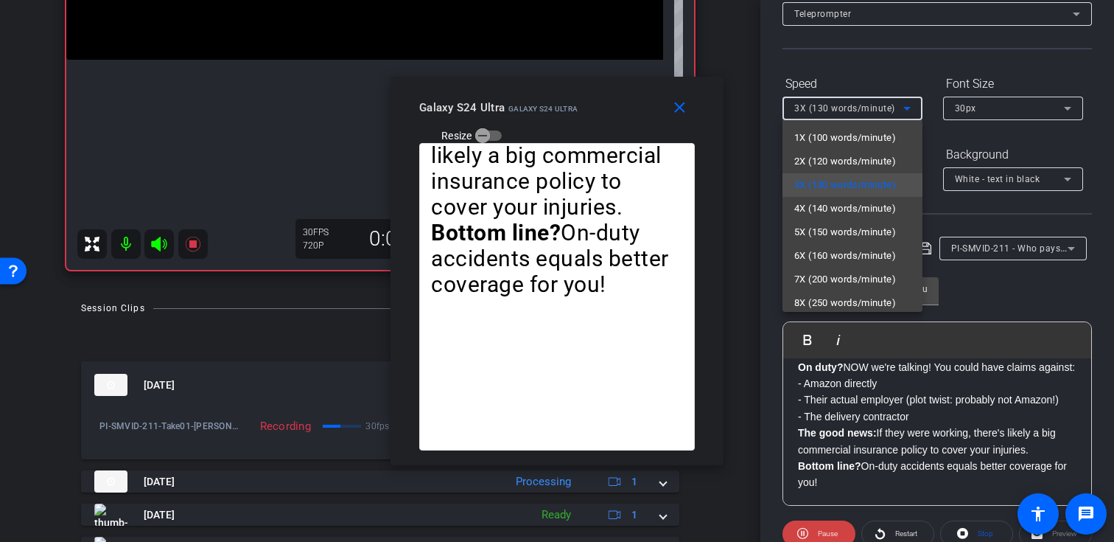
click at [1061, 291] on div at bounding box center [557, 271] width 1114 height 542
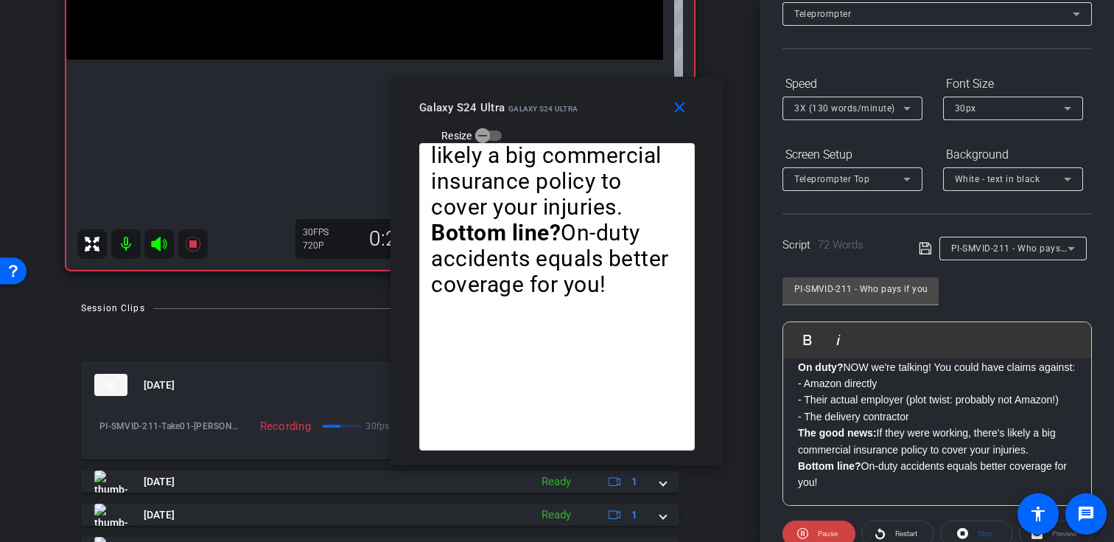
scroll to position [85, 0]
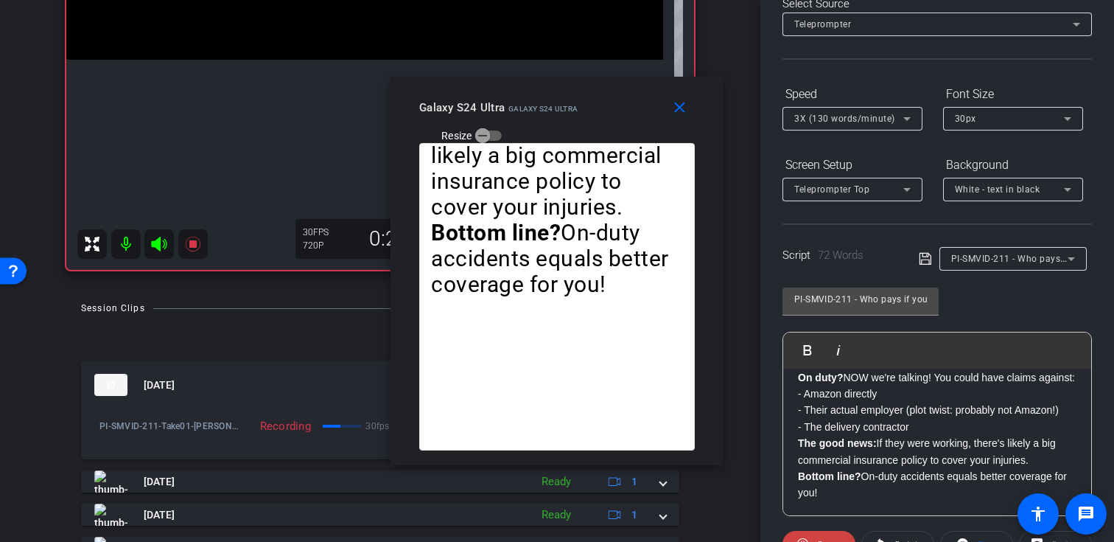
click at [905, 122] on icon at bounding box center [907, 119] width 18 height 18
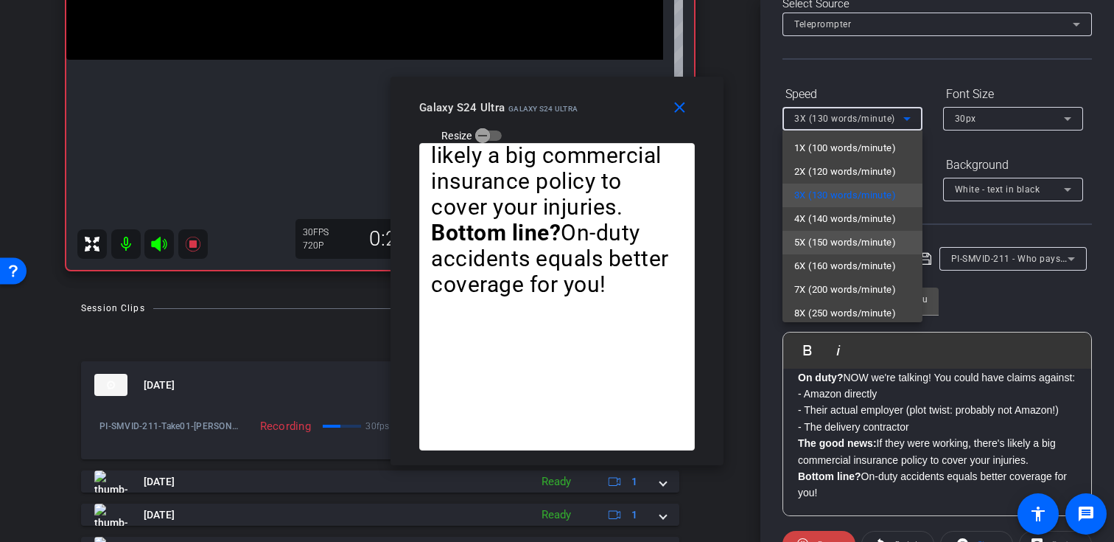
scroll to position [32, 0]
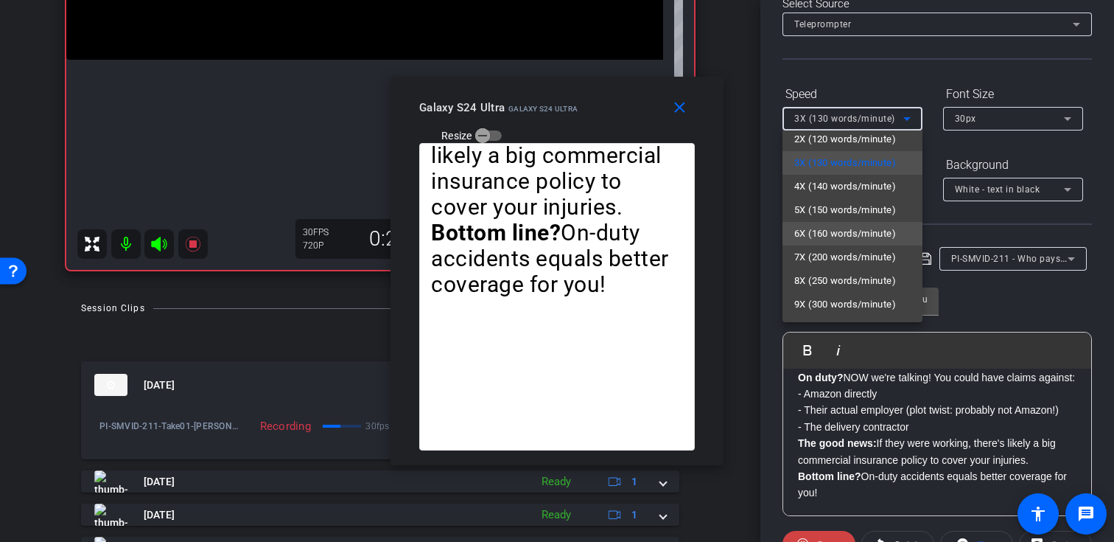
click at [838, 235] on span "6X (160 words/minute)" at bounding box center [845, 234] width 102 height 18
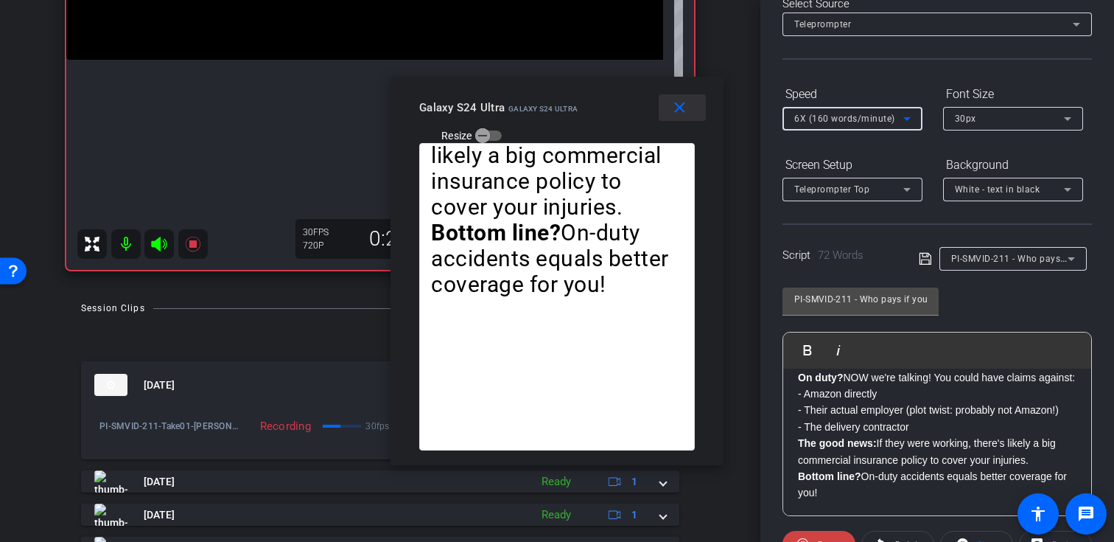
click at [684, 110] on mat-icon "close" at bounding box center [679, 108] width 18 height 18
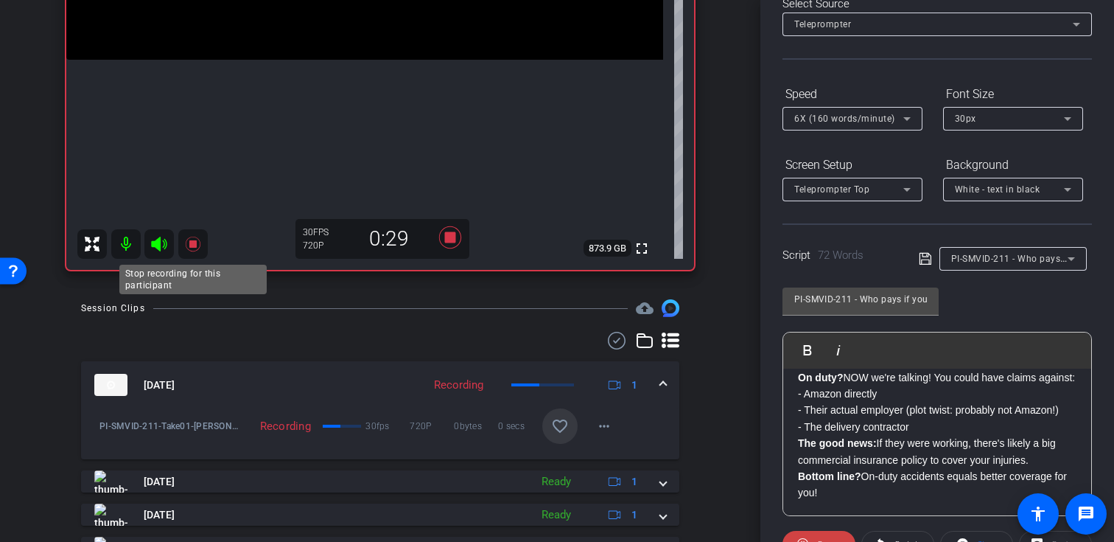
click at [192, 241] on icon at bounding box center [192, 244] width 15 height 15
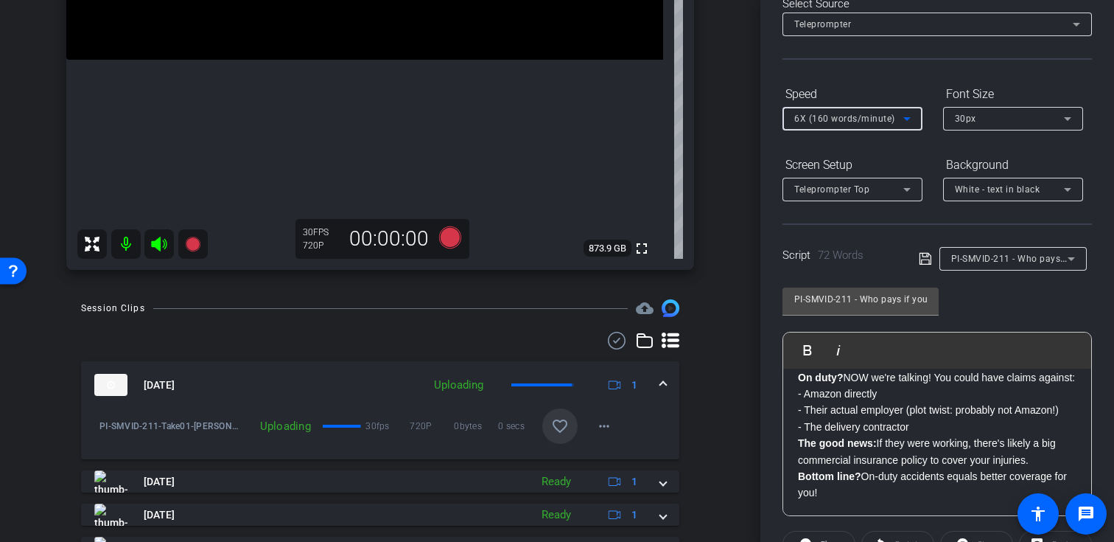
click at [886, 116] on span "6X (160 words/minute)" at bounding box center [844, 118] width 101 height 10
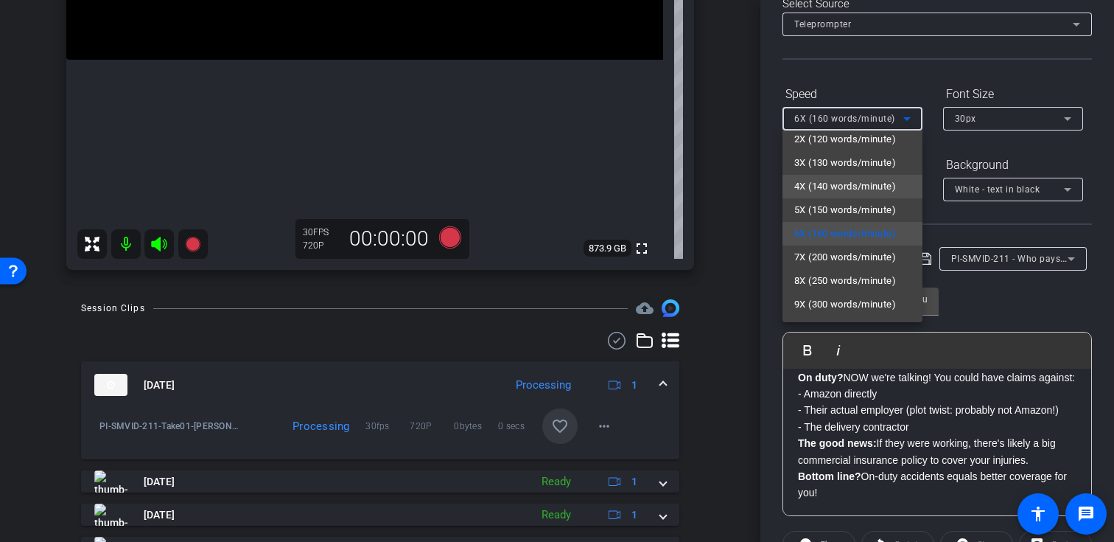
click at [843, 188] on span "4X (140 words/minute)" at bounding box center [845, 187] width 102 height 18
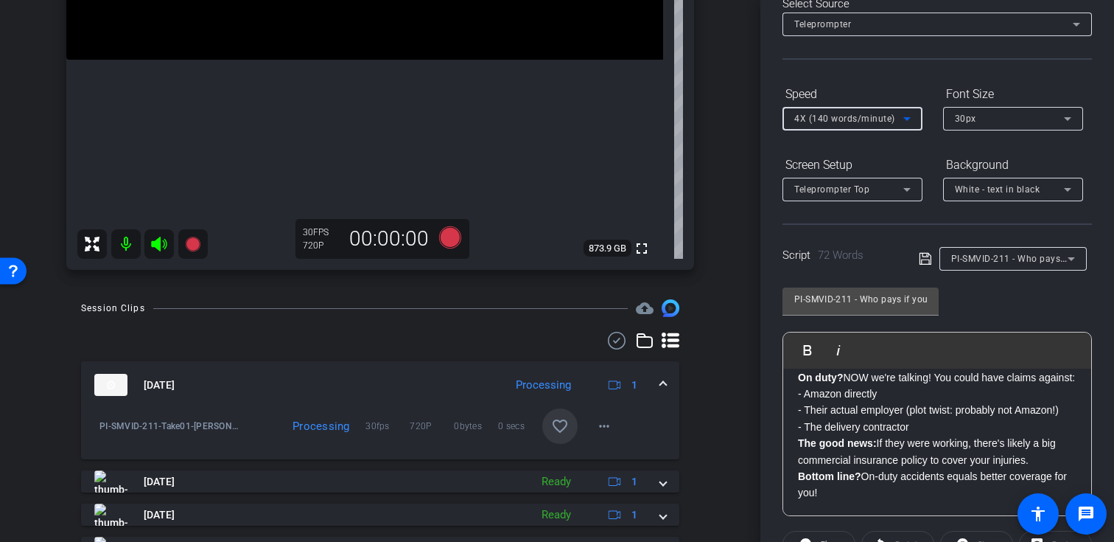
click at [1006, 299] on div "PI-SMVID-211 - Who pays if you’re injured by an Amazon driver_ _ Play Play from…" at bounding box center [936, 395] width 309 height 239
click at [1007, 258] on span "PI-SMVID-211 - Who pays if you’re injured by an Amazon driver_ _" at bounding box center [1091, 258] width 281 height 12
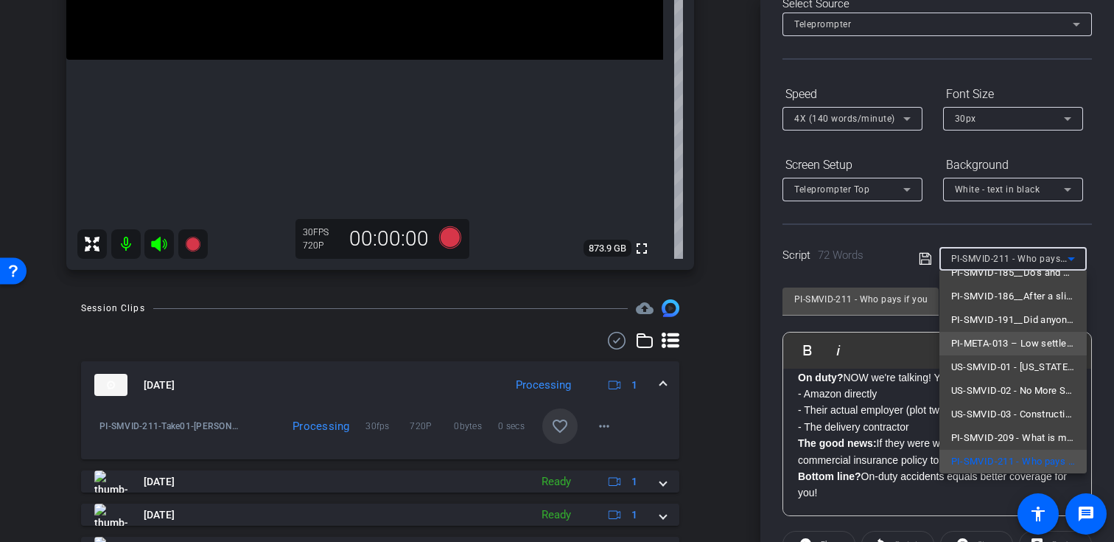
scroll to position [116, 0]
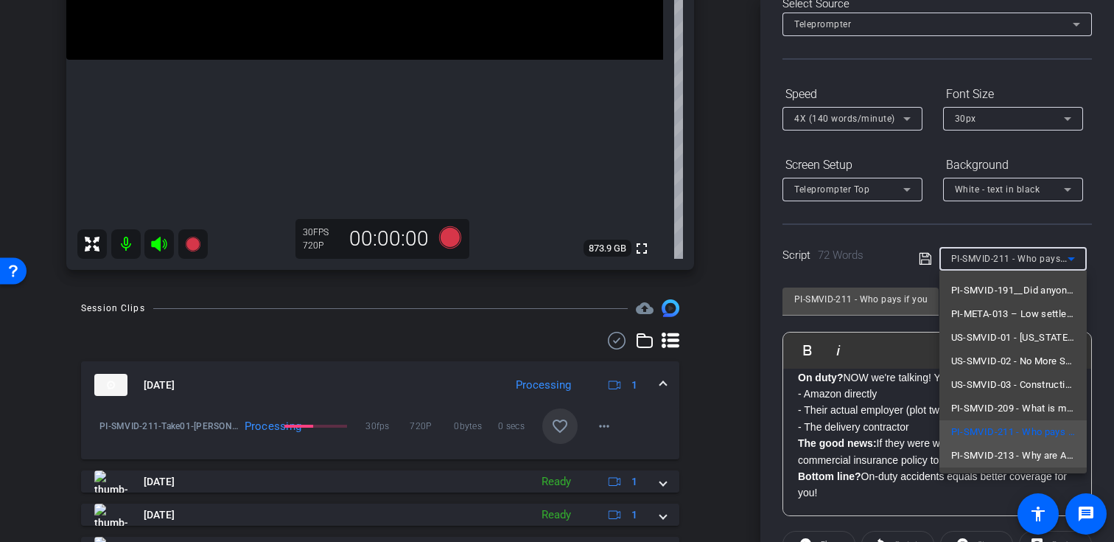
click at [981, 455] on span "PI-SMVID-213 - Why are Amazon collision cases so complicated_" at bounding box center [1013, 455] width 124 height 18
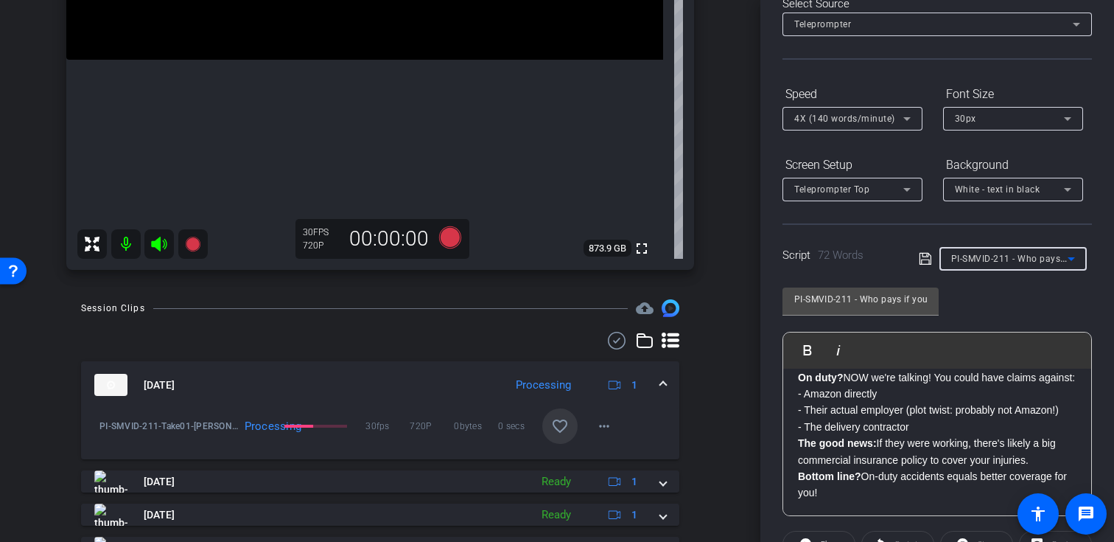
type input "PI-SMVID-213 - Why are Amazon collision cases so complicated_"
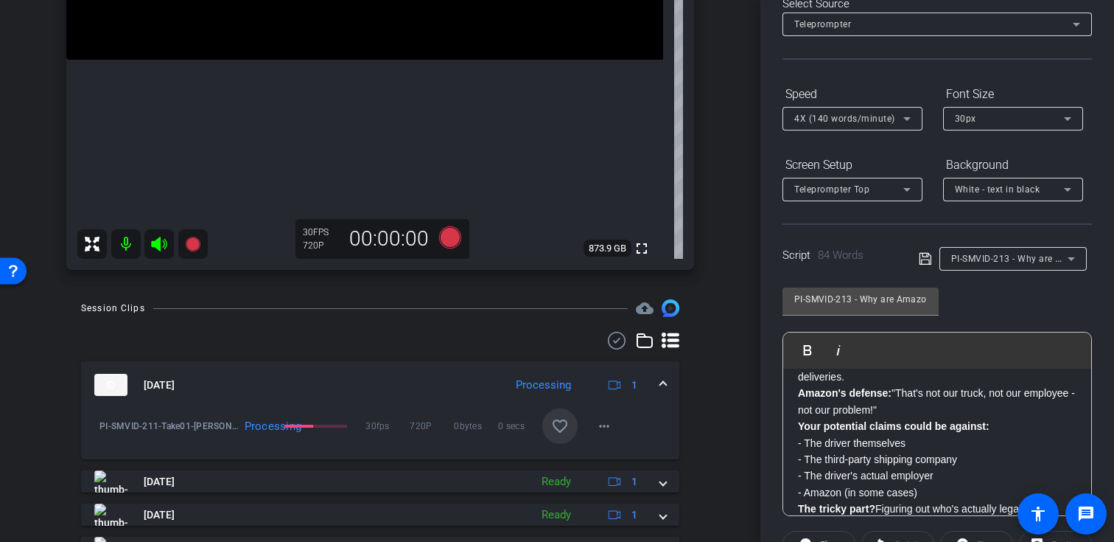
click at [1000, 316] on div "PI-SMVID-213 - Why are Amazon collision cases so complicated_ Play Play from th…" at bounding box center [936, 395] width 309 height 239
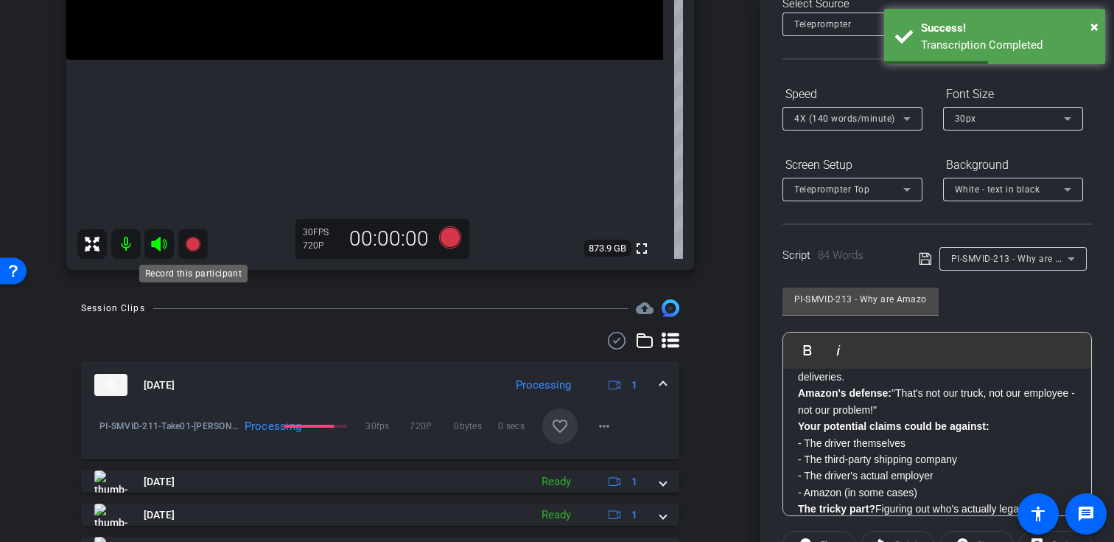
click at [190, 241] on icon at bounding box center [192, 244] width 15 height 15
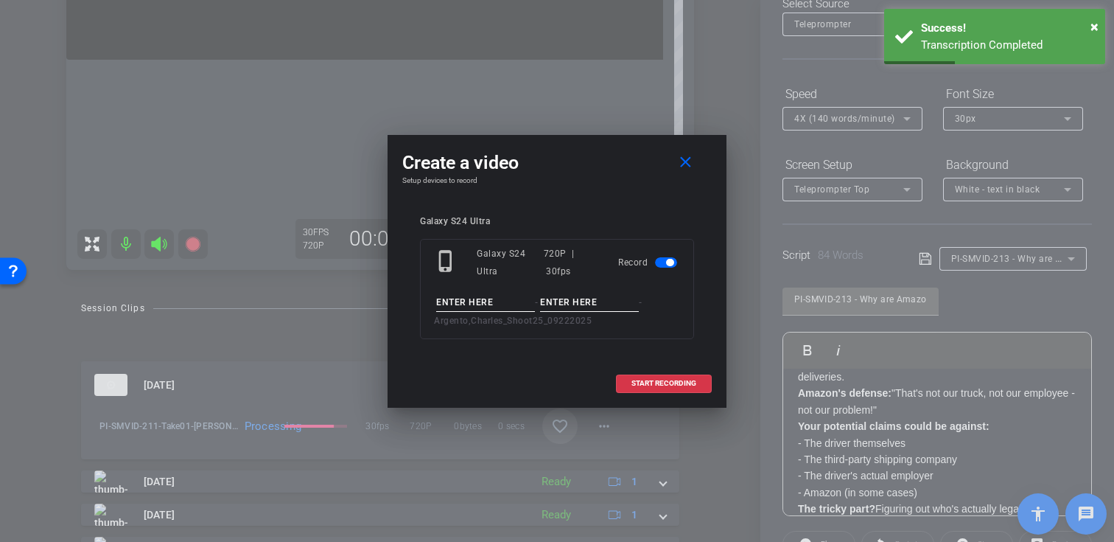
click at [473, 302] on input at bounding box center [485, 302] width 99 height 18
paste input "PI-SMVID-211"
type input "PI-SMVID-211"
click at [591, 301] on input at bounding box center [589, 302] width 99 height 18
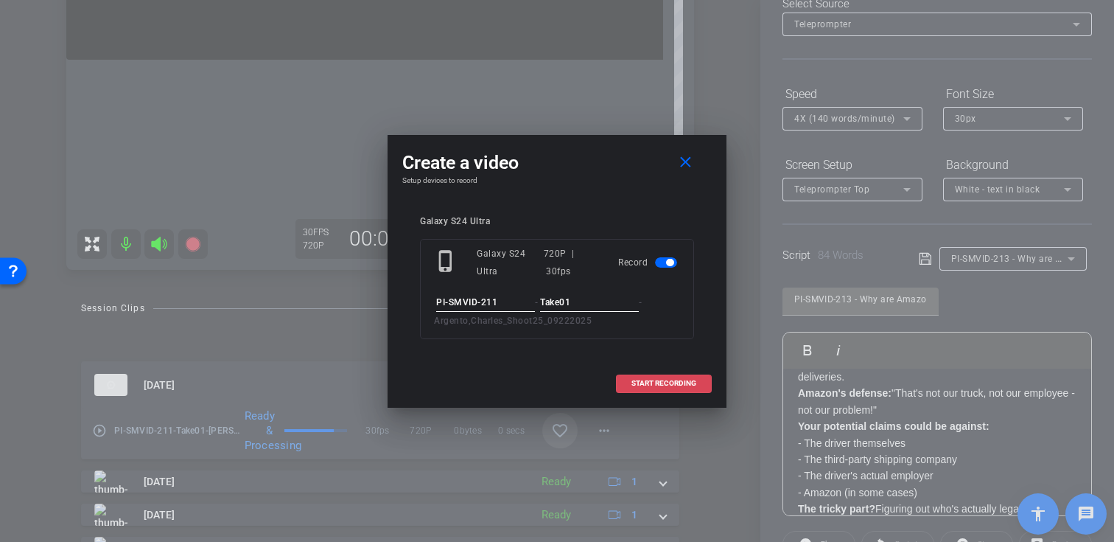
type input "Take01"
click at [695, 388] on span at bounding box center [664, 382] width 94 height 35
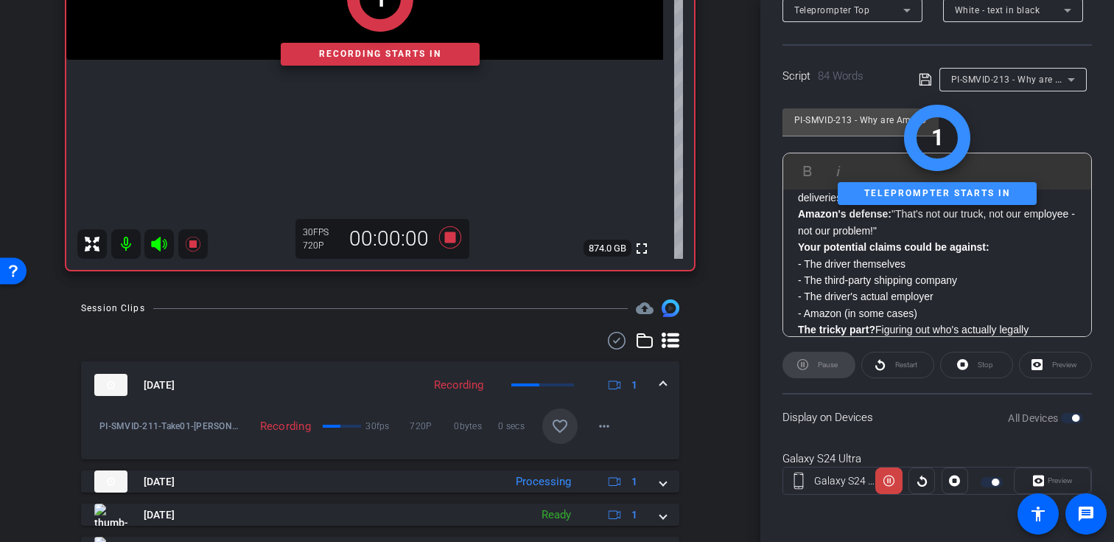
scroll to position [345, 0]
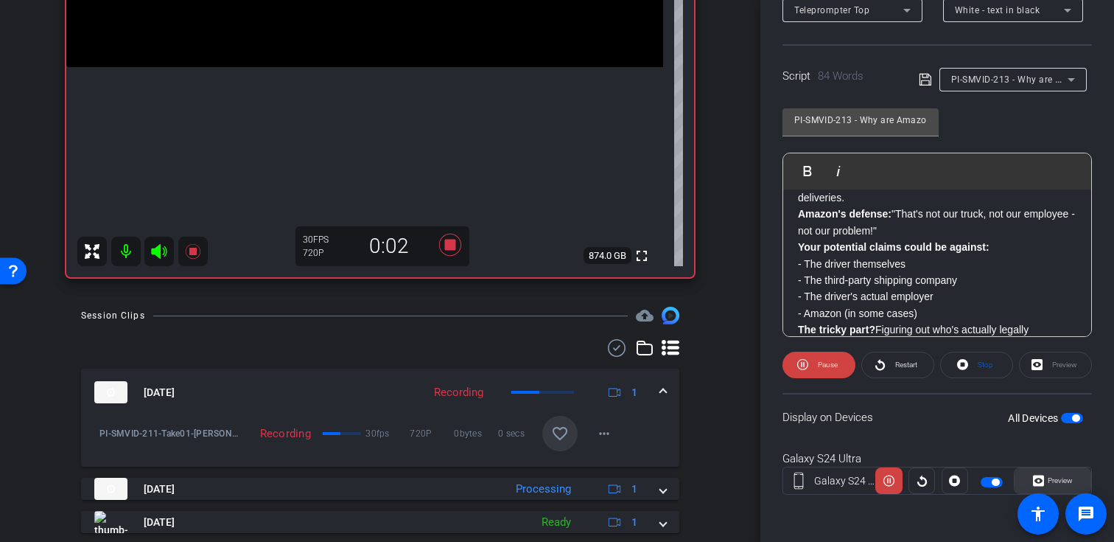
click at [1026, 472] on span at bounding box center [1053, 480] width 76 height 35
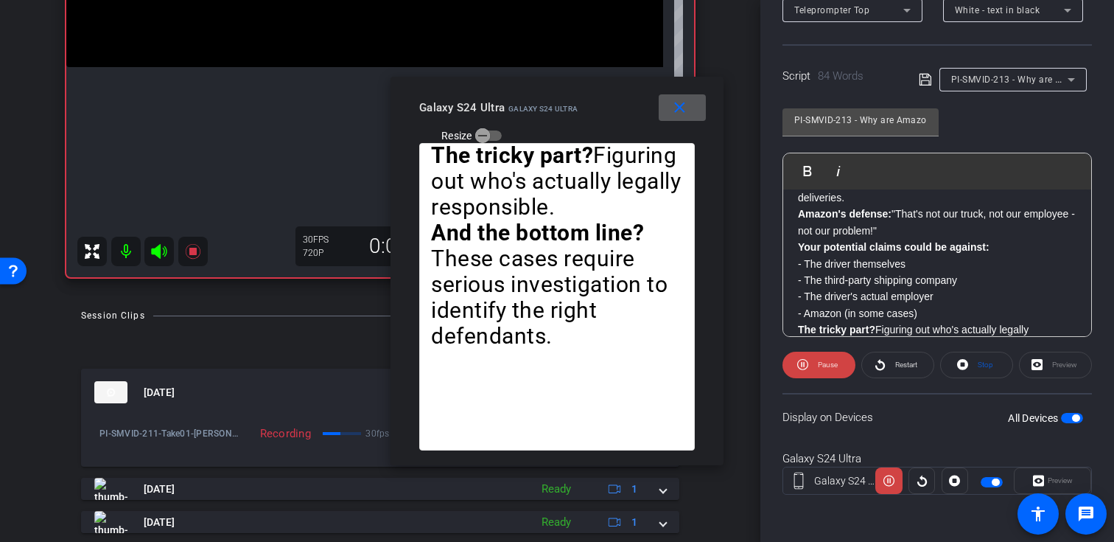
scroll to position [97, 0]
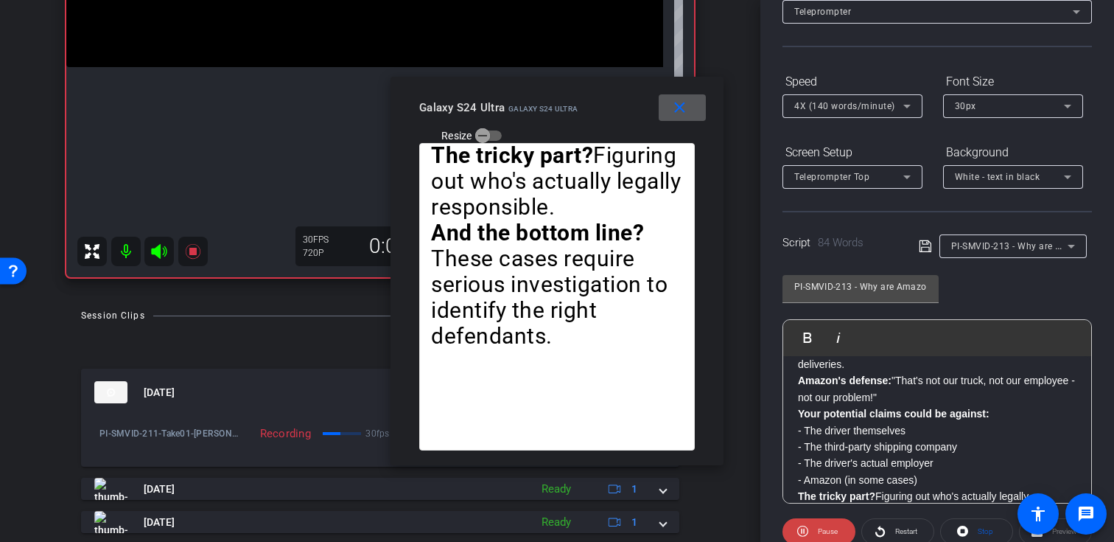
click at [845, 109] on span "4X (140 words/minute)" at bounding box center [844, 106] width 101 height 10
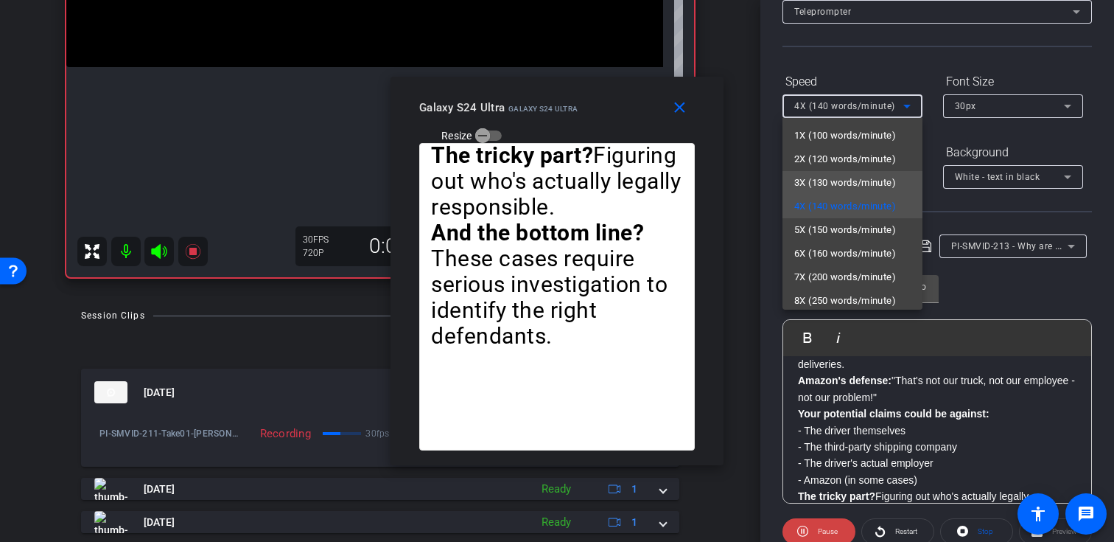
click at [836, 183] on span "3X (130 words/minute)" at bounding box center [845, 183] width 102 height 18
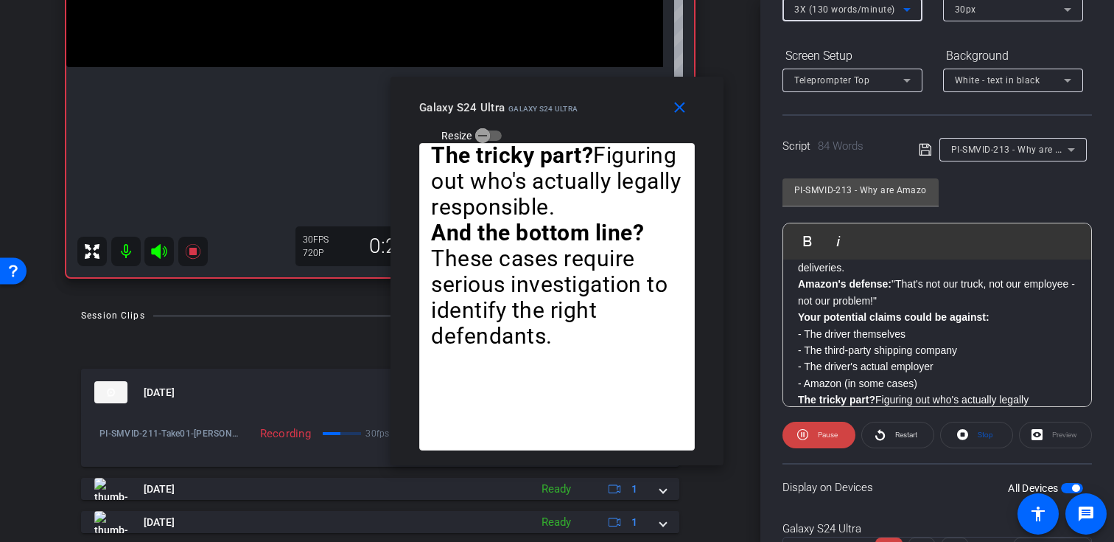
scroll to position [212, 0]
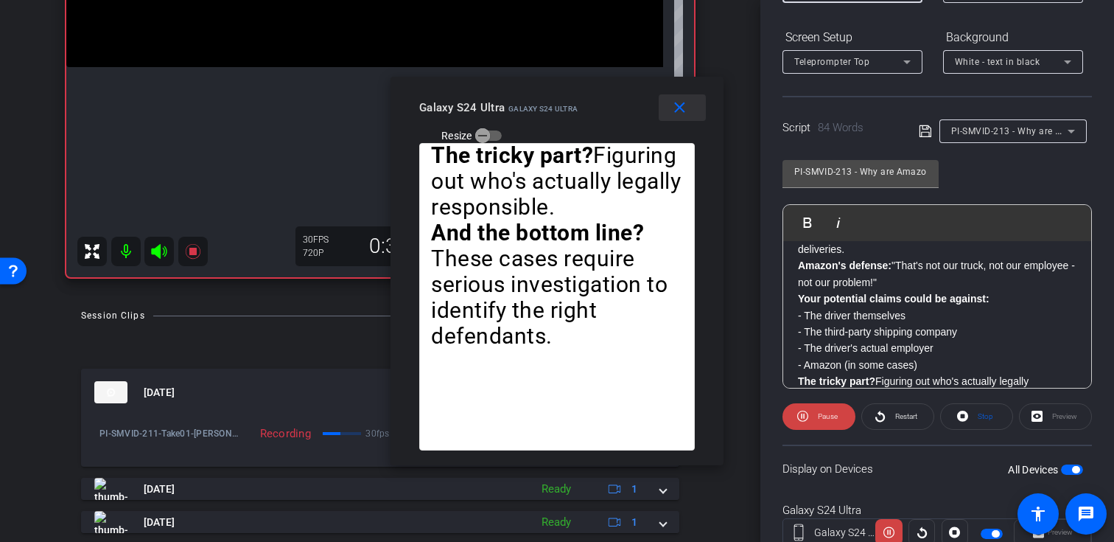
click at [682, 111] on mat-icon "close" at bounding box center [679, 108] width 18 height 18
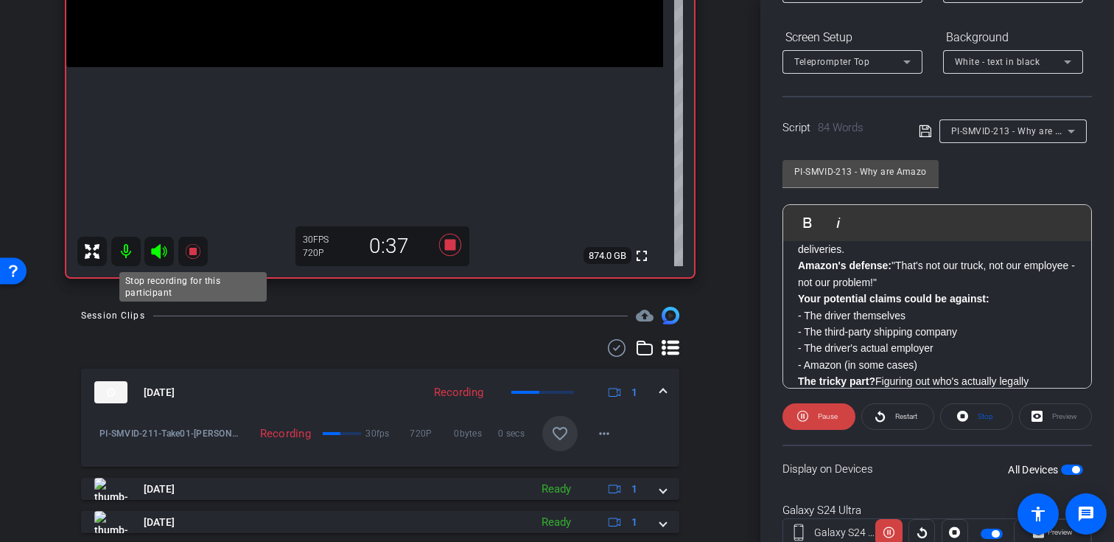
click at [191, 253] on icon at bounding box center [192, 251] width 15 height 15
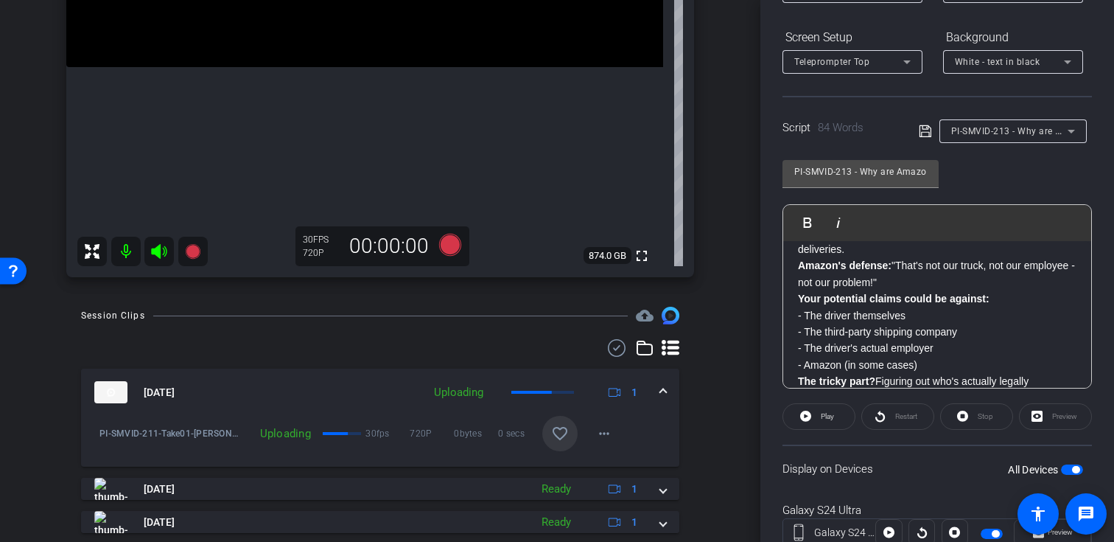
click at [203, 339] on div at bounding box center [380, 348] width 598 height 18
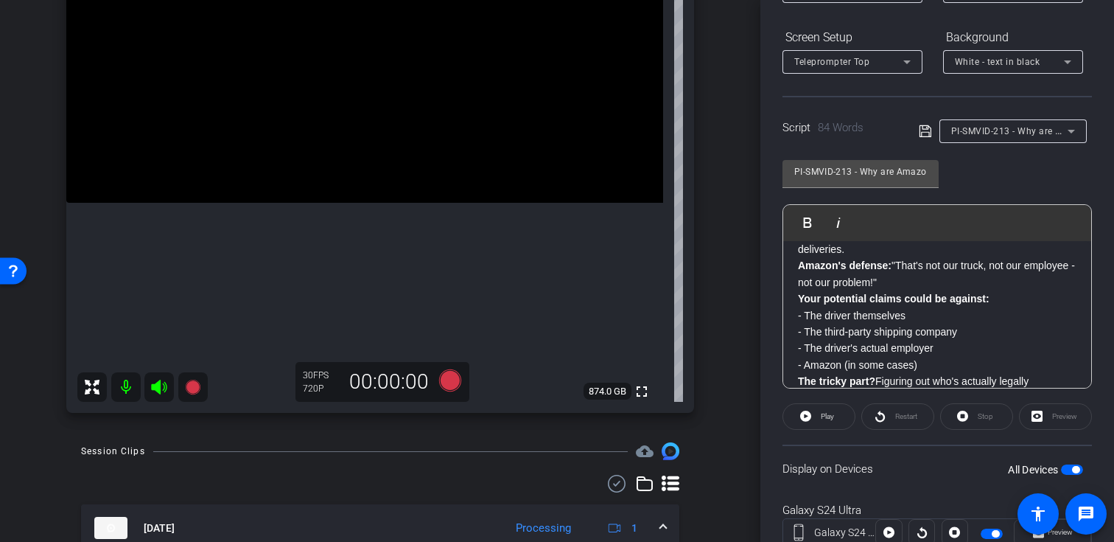
scroll to position [210, 0]
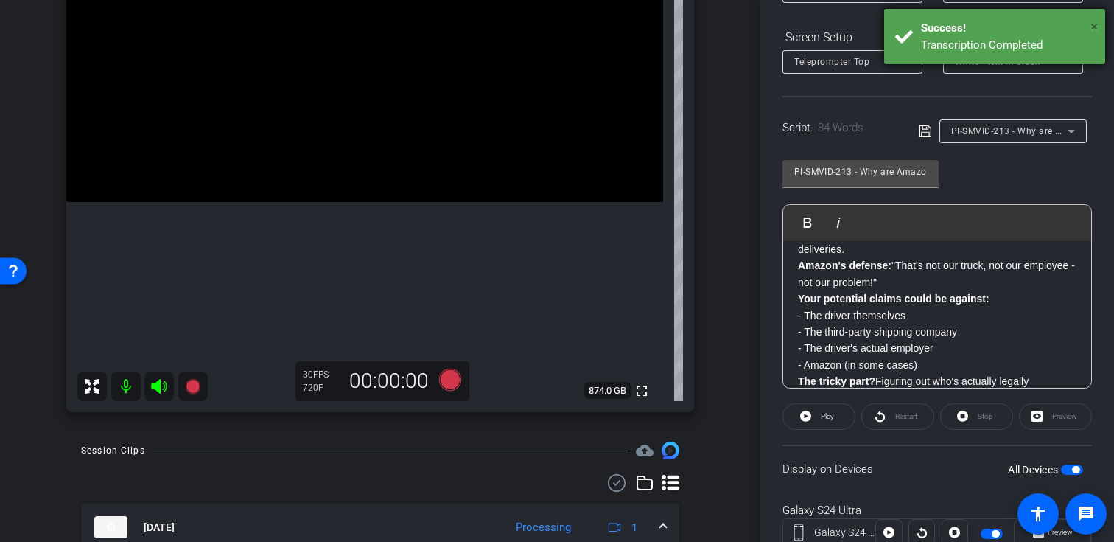
click at [1090, 25] on span "×" at bounding box center [1094, 27] width 8 height 18
